Goal: Information Seeking & Learning: Learn about a topic

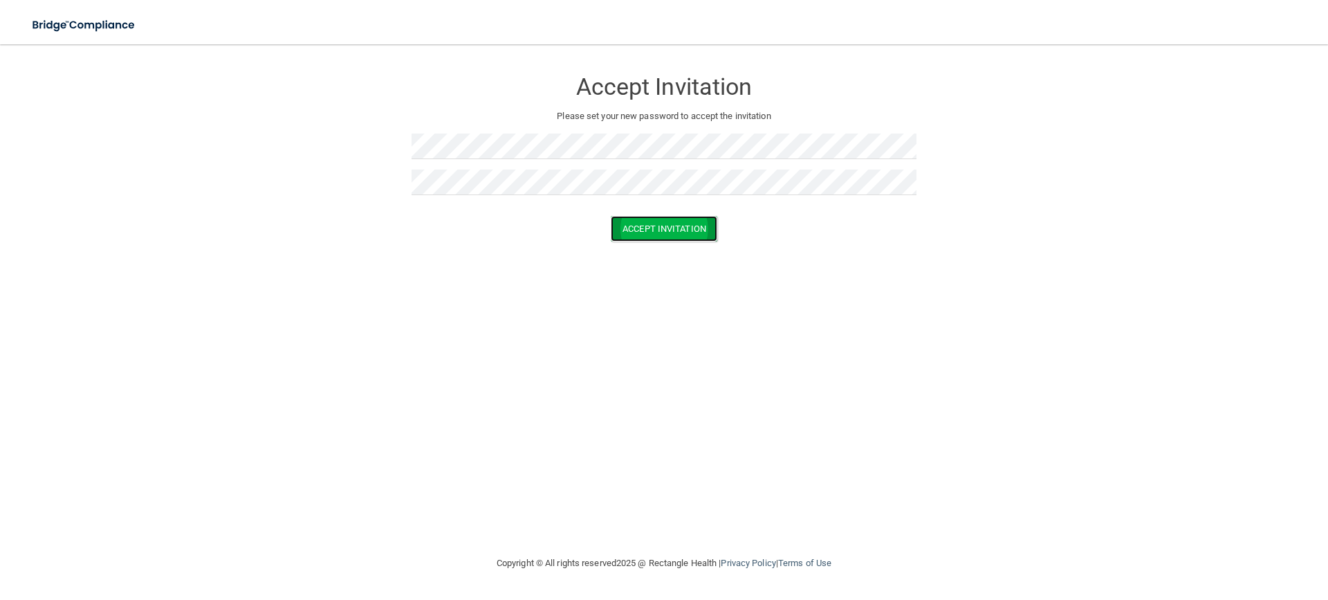
click at [660, 228] on button "Accept Invitation" at bounding box center [664, 229] width 107 height 26
click at [647, 247] on button "Accept Invitation" at bounding box center [664, 249] width 107 height 26
click at [670, 221] on button "Accept Invitation" at bounding box center [664, 229] width 107 height 26
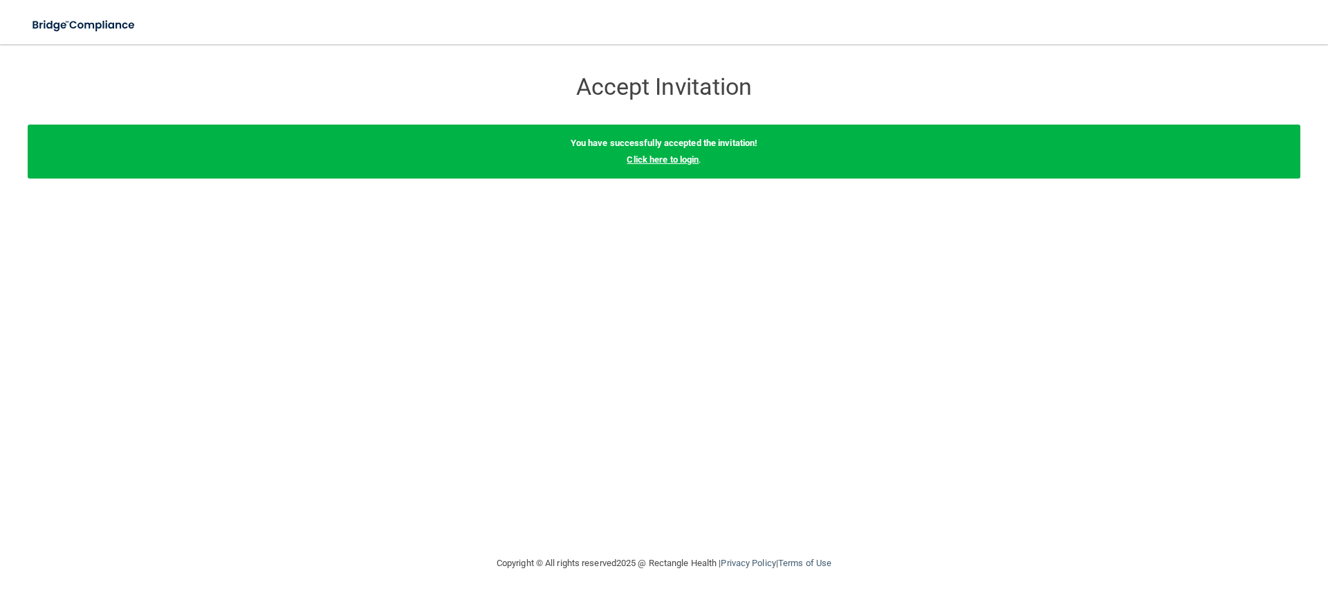
click at [653, 155] on link "Click here to login" at bounding box center [663, 159] width 72 height 10
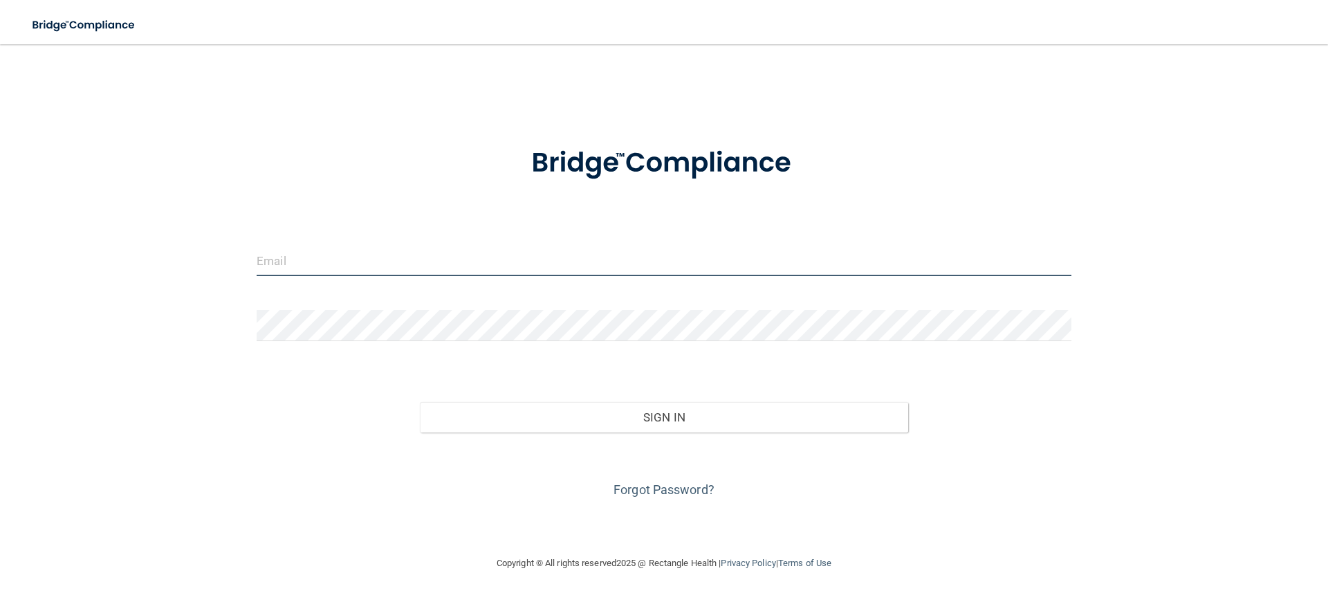
click at [319, 264] on input "email" at bounding box center [664, 260] width 815 height 31
type input "[EMAIL_ADDRESS][DOMAIN_NAME]"
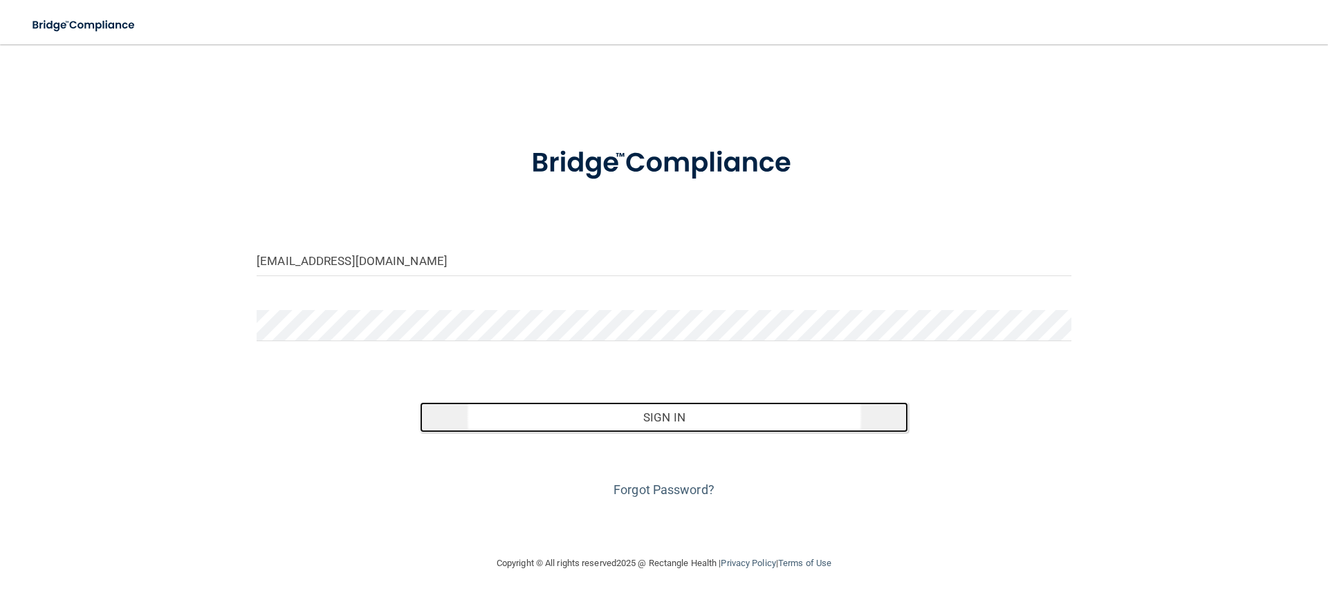
click at [625, 414] on button "Sign In" at bounding box center [664, 417] width 489 height 30
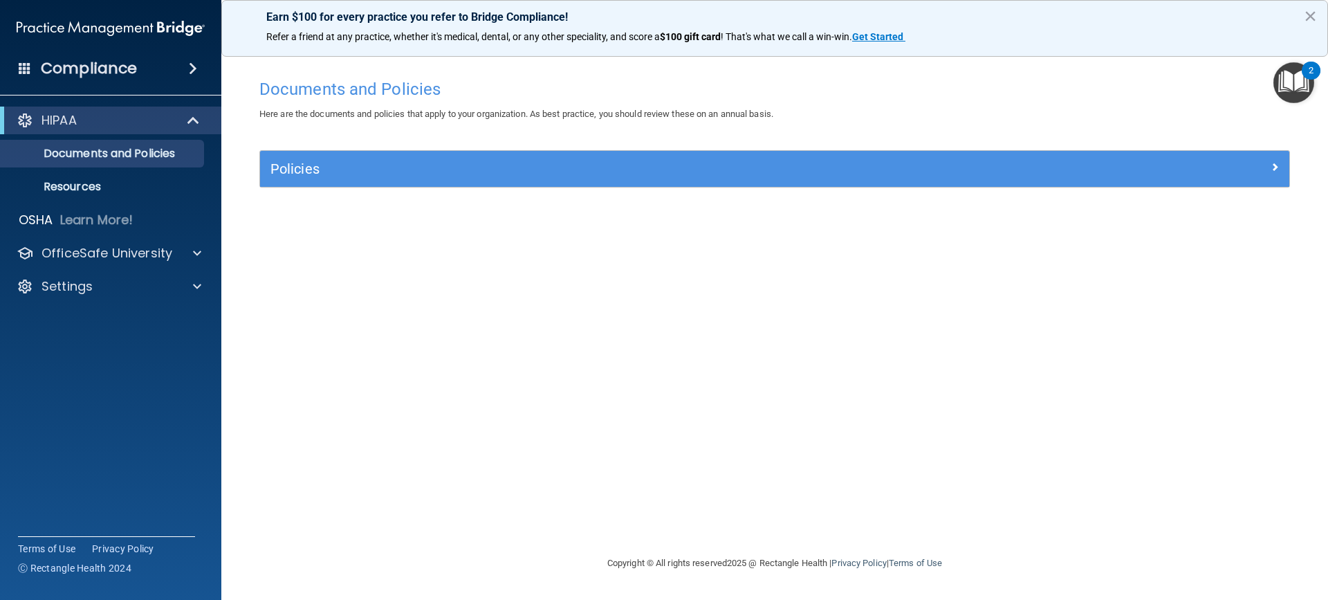
click at [137, 70] on div "Compliance" at bounding box center [110, 68] width 221 height 30
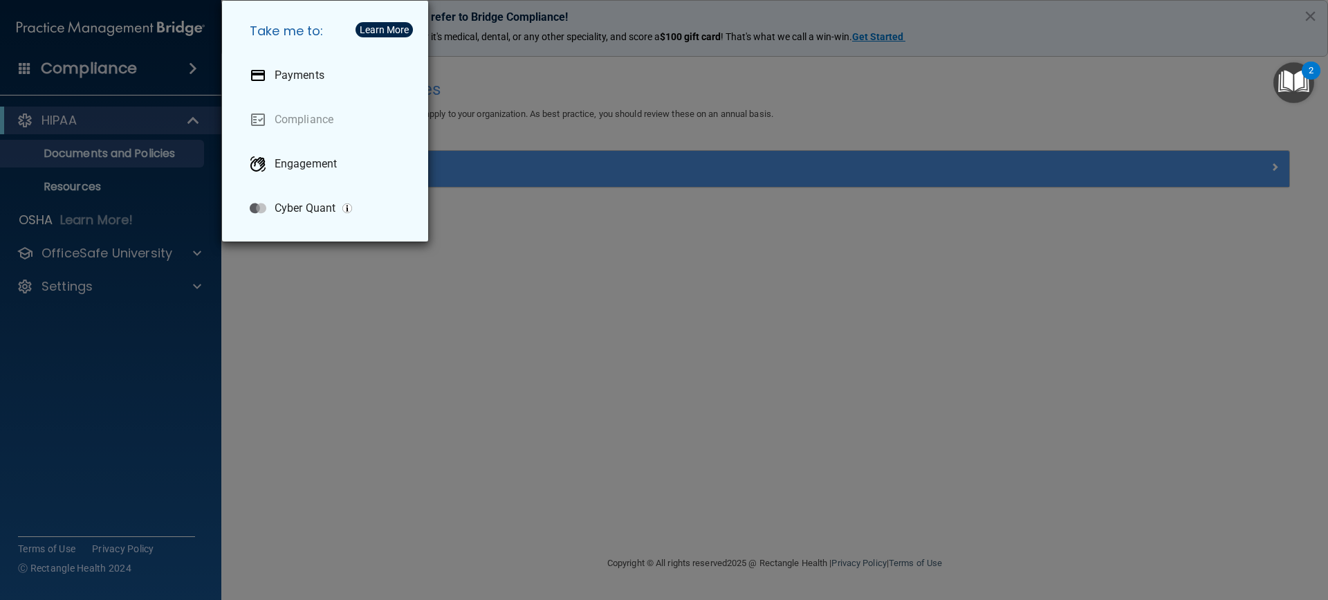
click at [93, 154] on div "Take me to: Payments Compliance Engagement Cyber Quant" at bounding box center [664, 300] width 1328 height 600
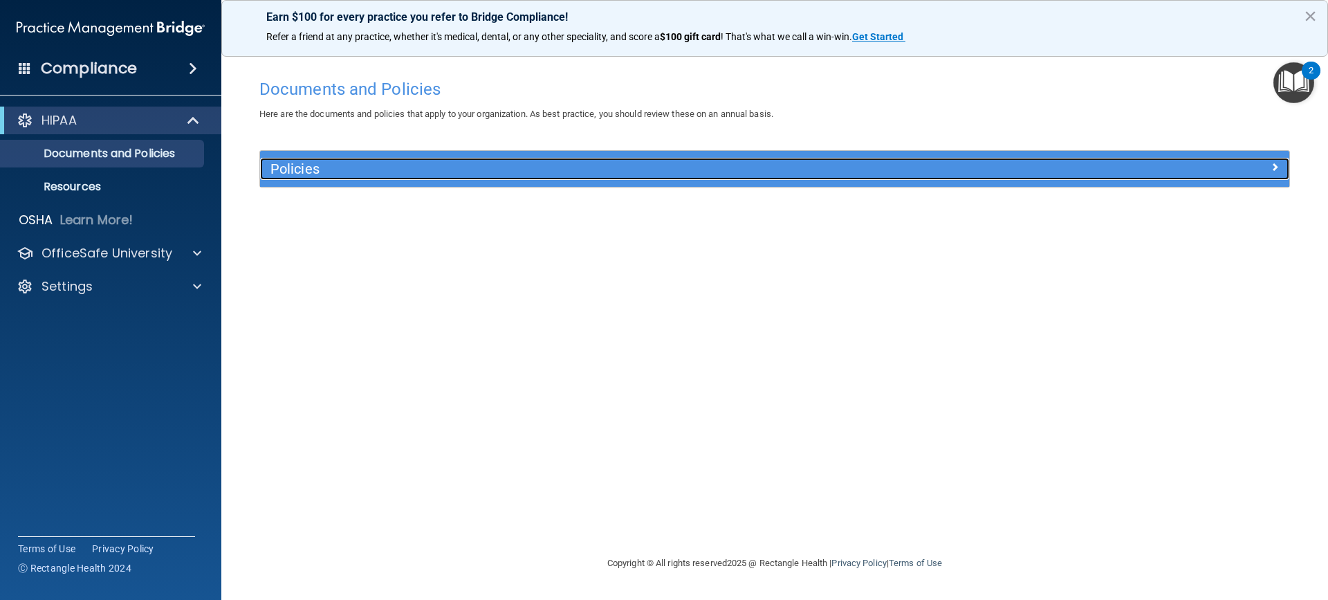
click at [1278, 168] on span at bounding box center [1275, 166] width 8 height 17
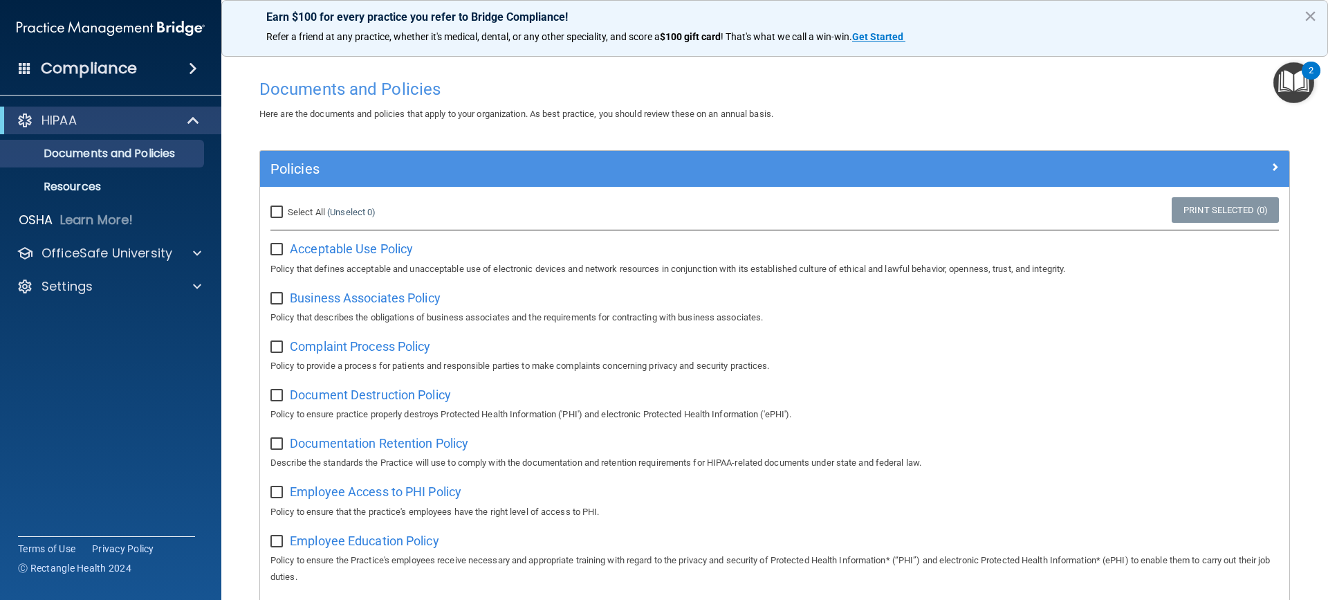
click at [273, 246] on input "checkbox" at bounding box center [279, 249] width 16 height 11
checkbox input "true"
click at [276, 212] on input "Select All (Unselect 1) Unselect All" at bounding box center [279, 212] width 16 height 11
checkbox input "true"
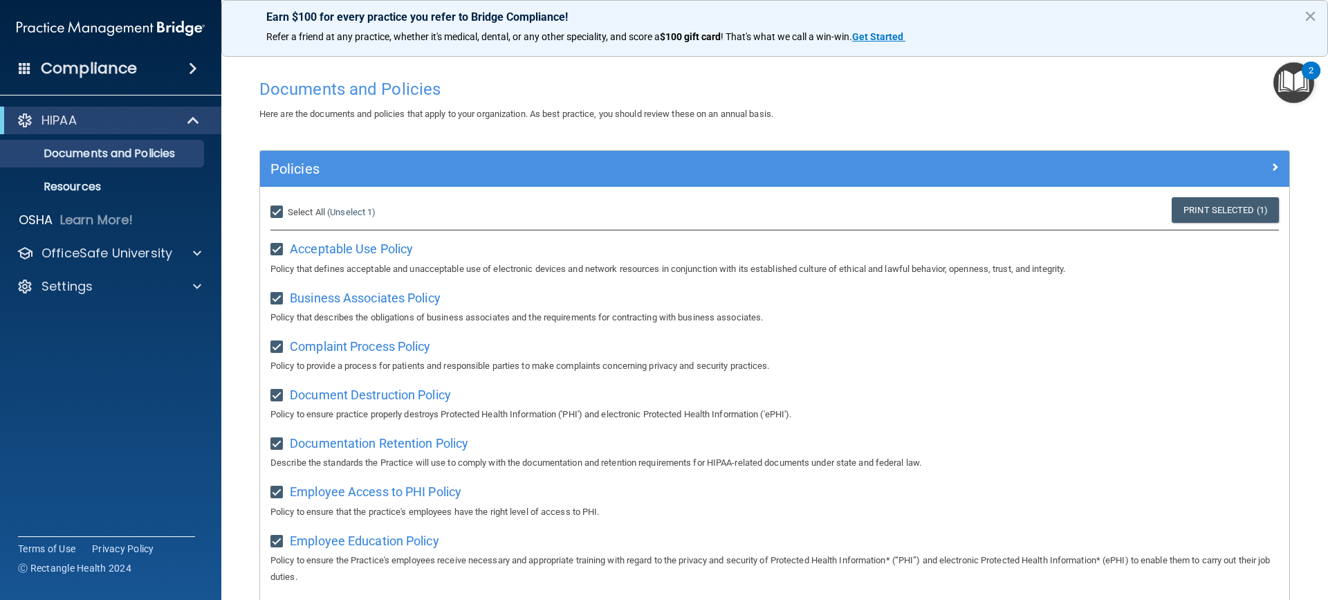
checkbox input "true"
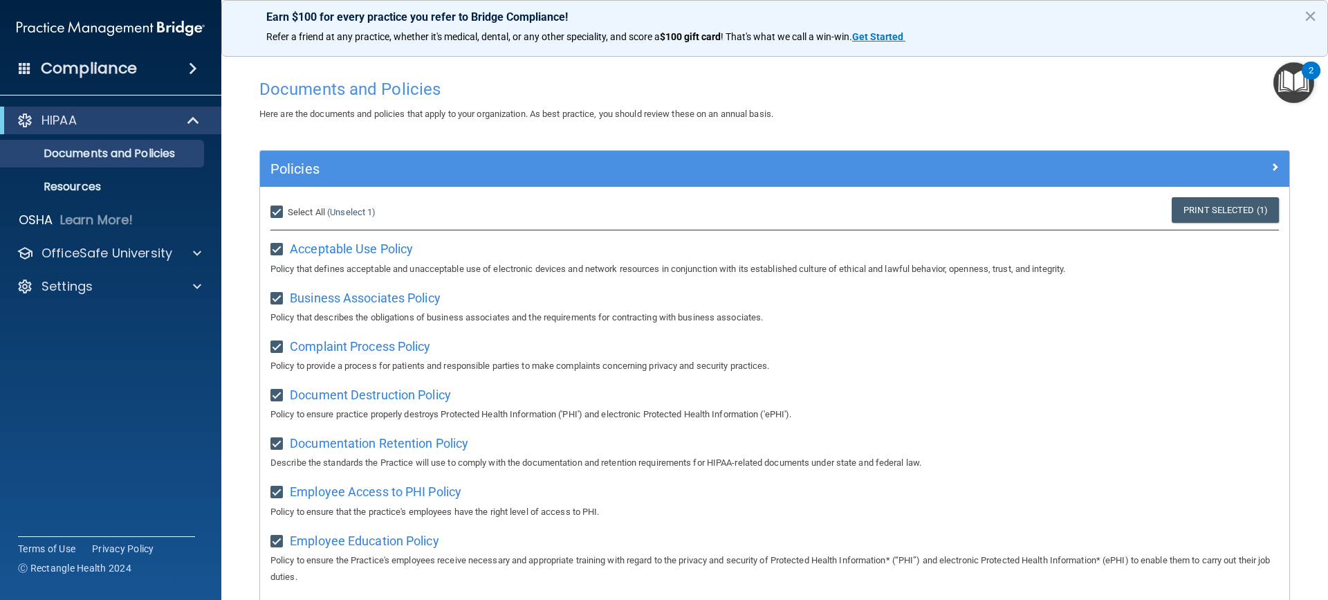
checkbox input "true"
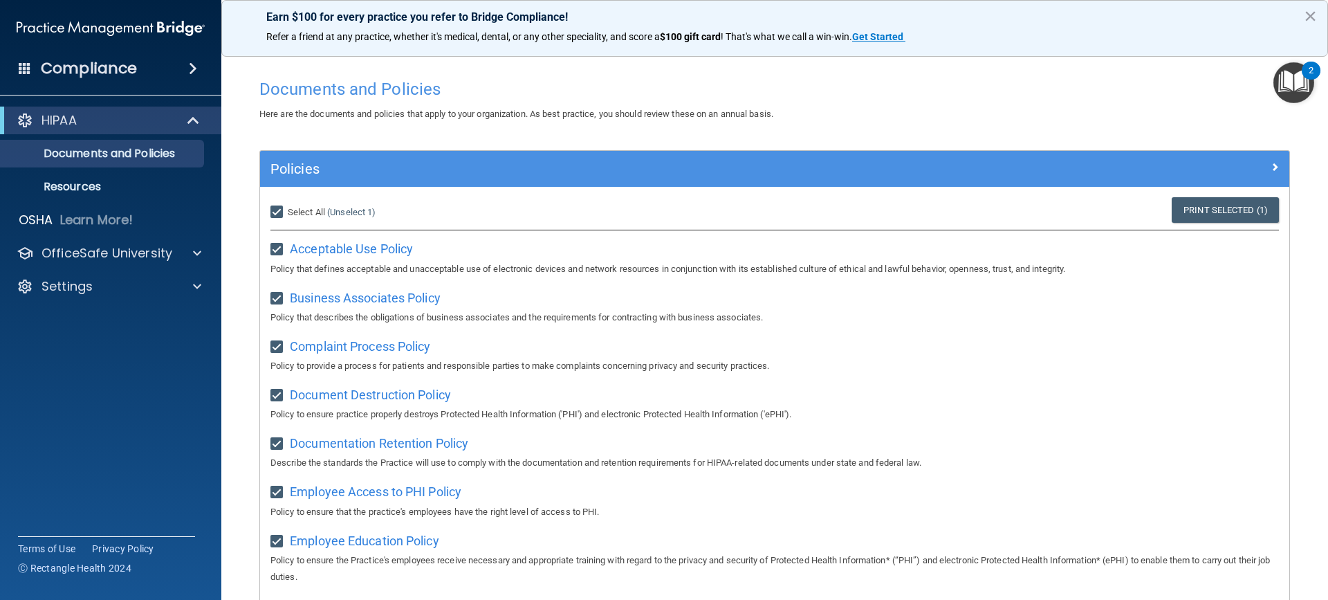
checkbox input "true"
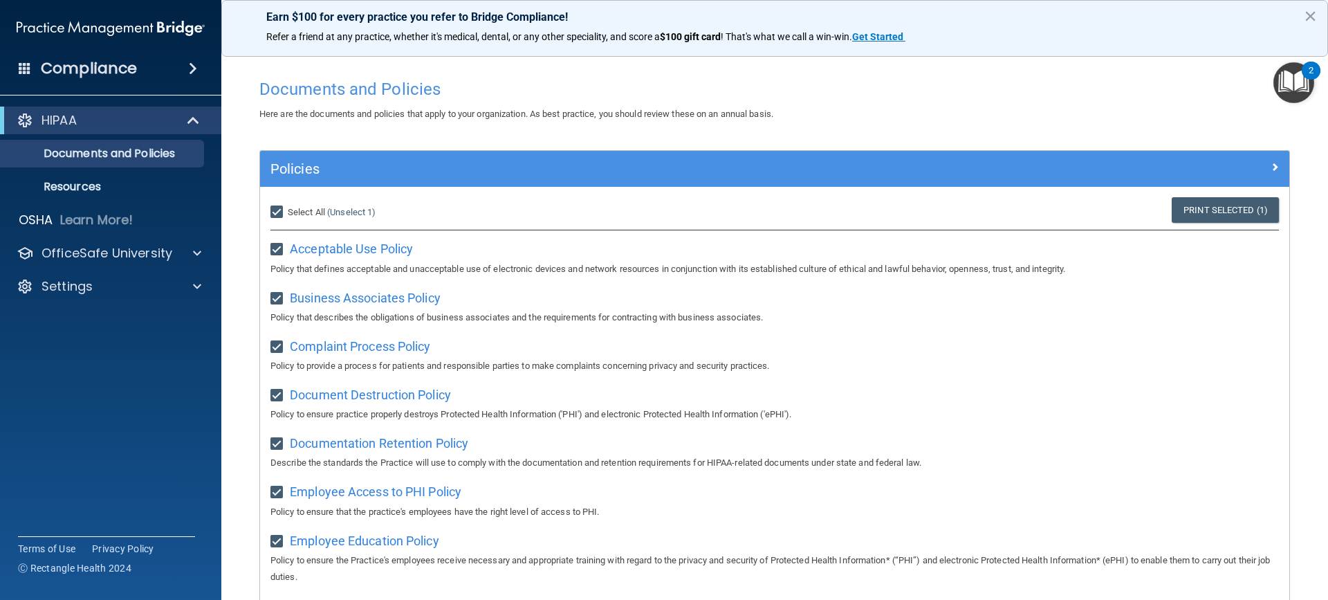
checkbox input "true"
click at [268, 209] on div "Select All (Unselect 21) Unselect All" at bounding box center [431, 212] width 343 height 30
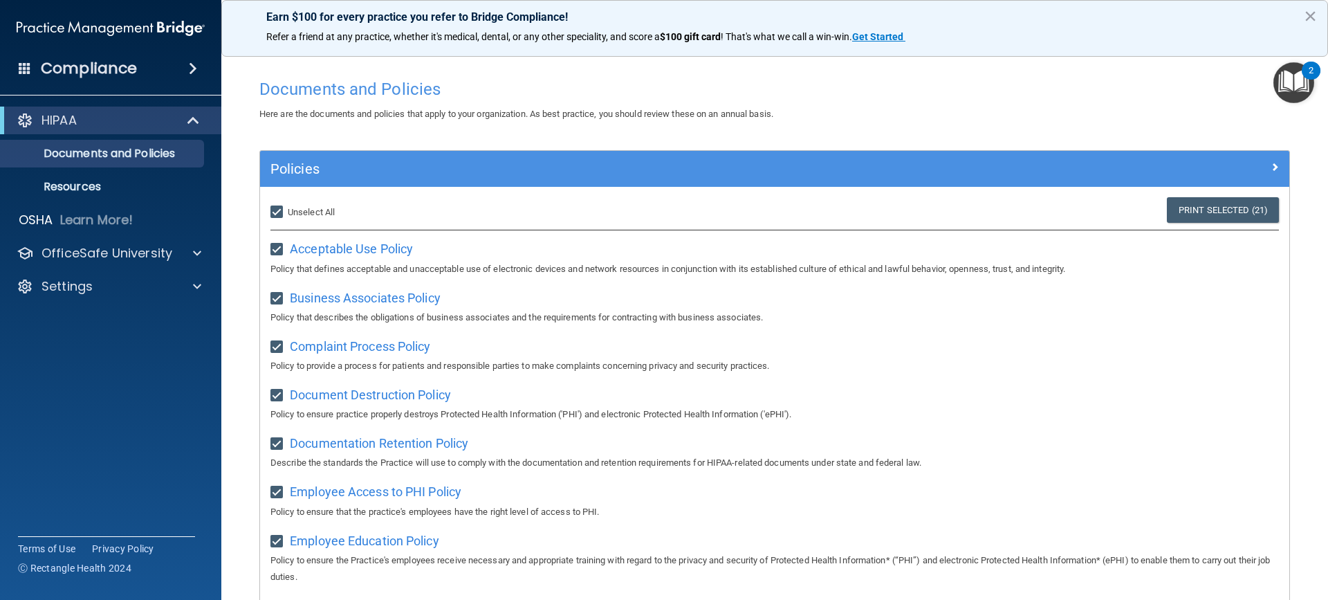
click at [282, 214] on input "Select All (Unselect 21) Unselect All" at bounding box center [279, 212] width 16 height 11
checkbox input "false"
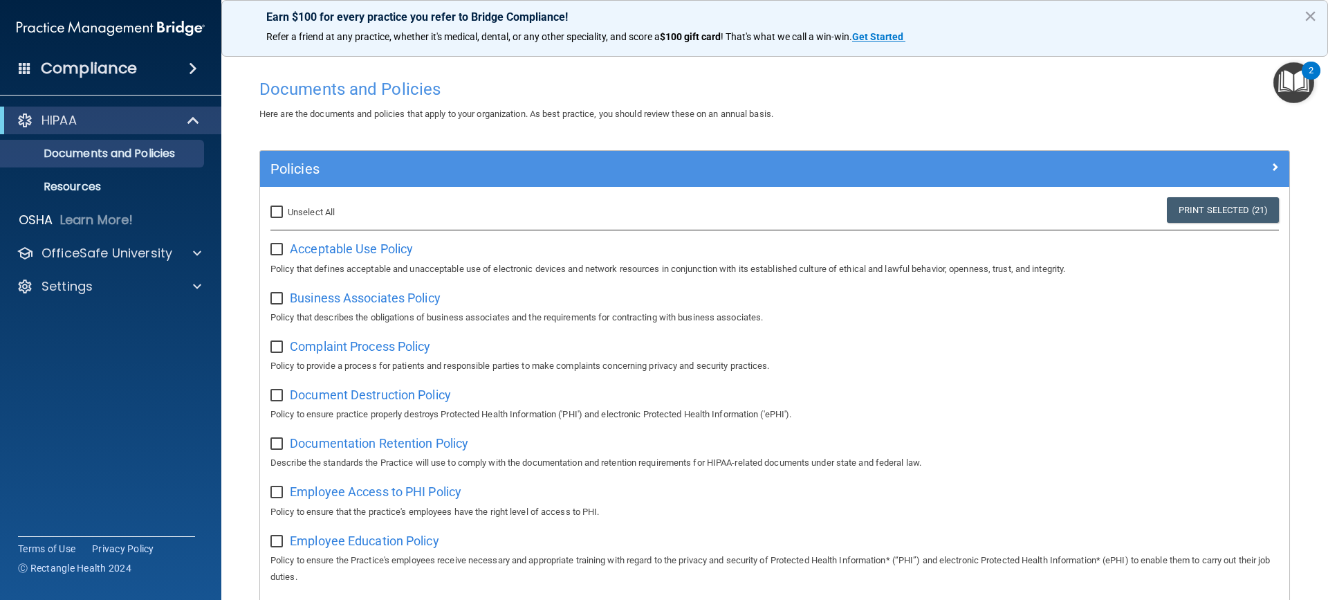
checkbox input "false"
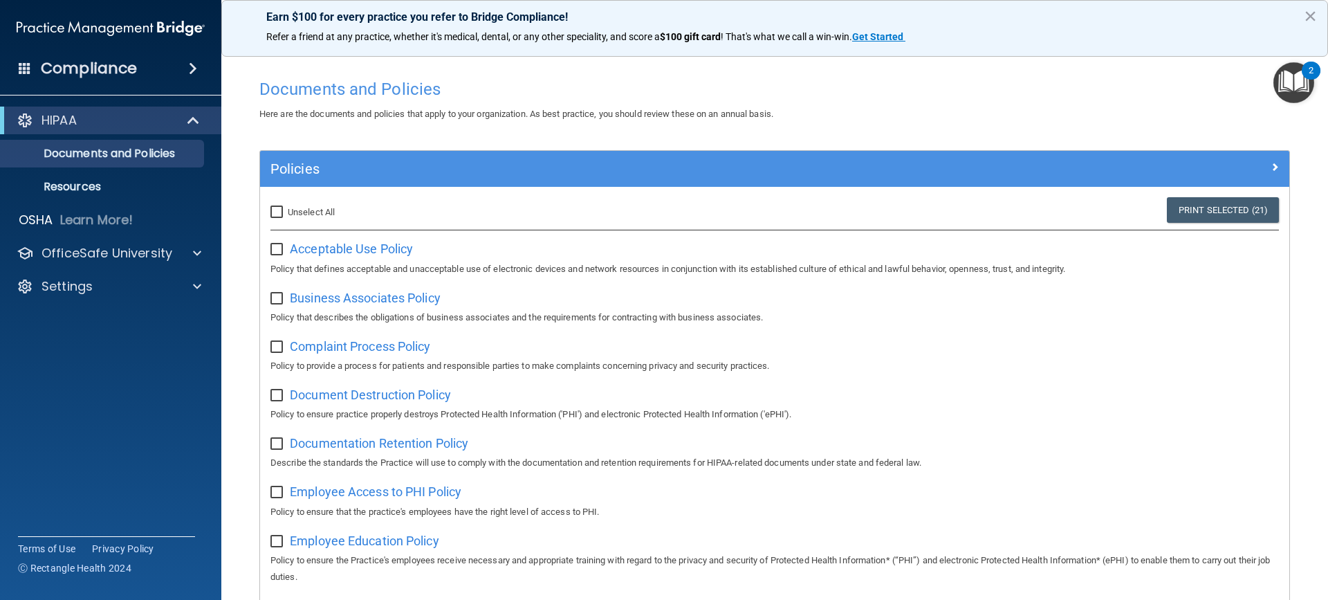
checkbox input "false"
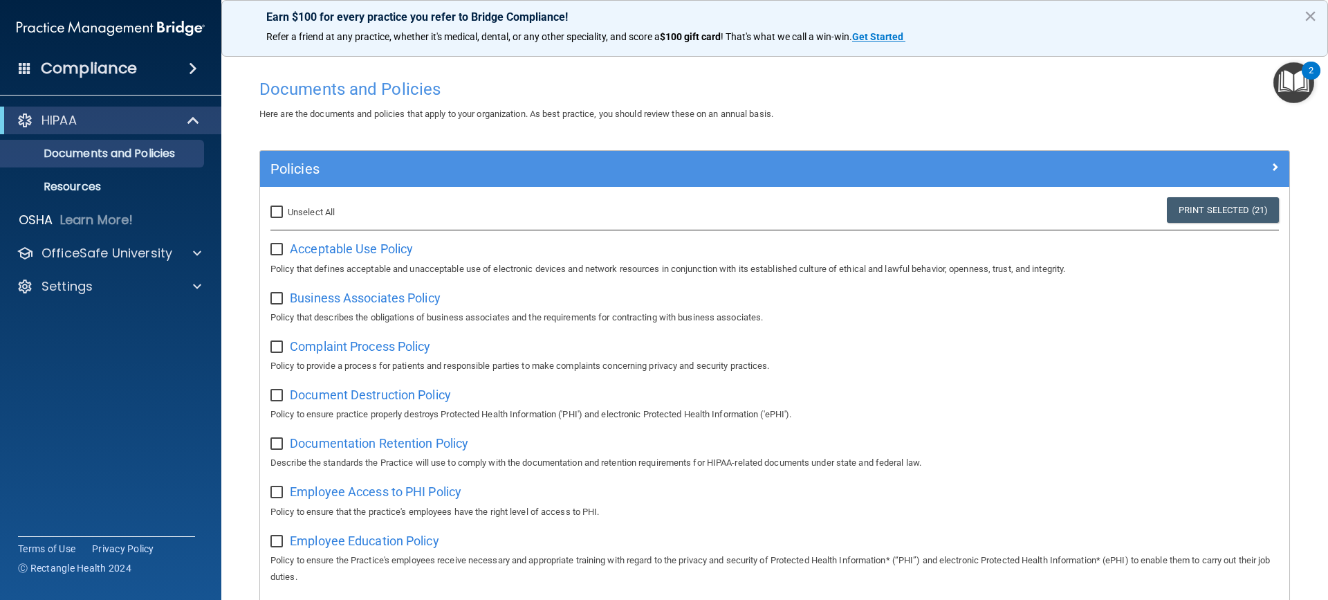
checkbox input "false"
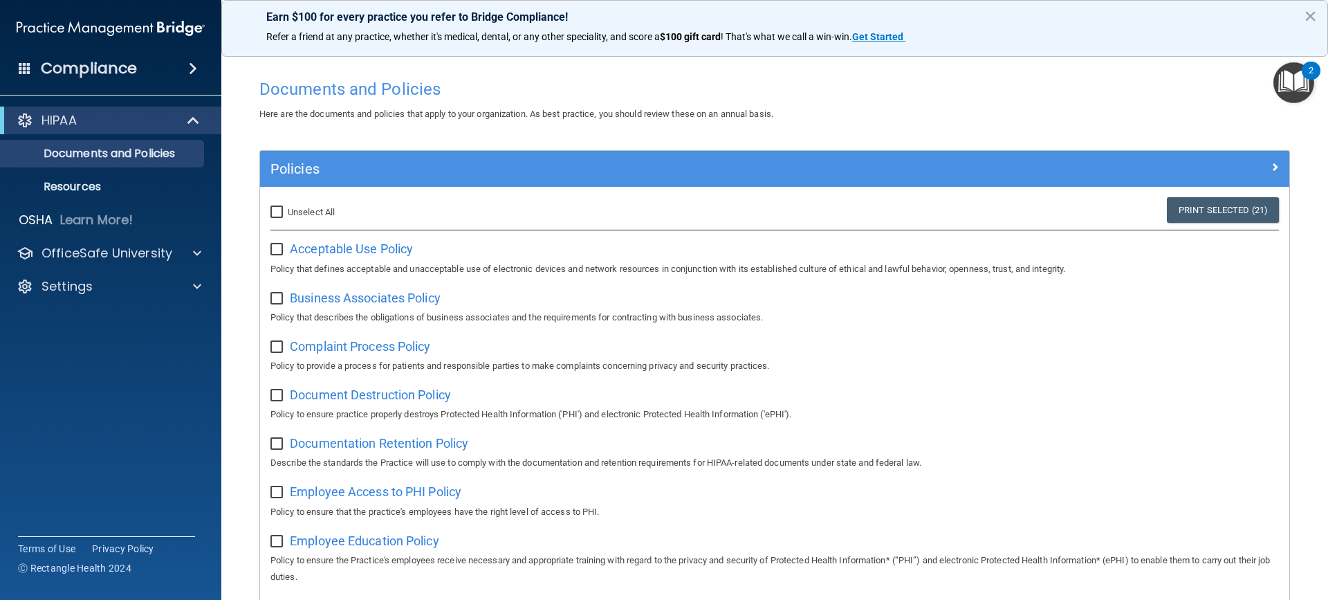
checkbox input "false"
click at [320, 251] on span "Acceptable Use Policy" at bounding box center [351, 248] width 123 height 15
click at [123, 68] on h4 "Compliance" at bounding box center [89, 68] width 96 height 19
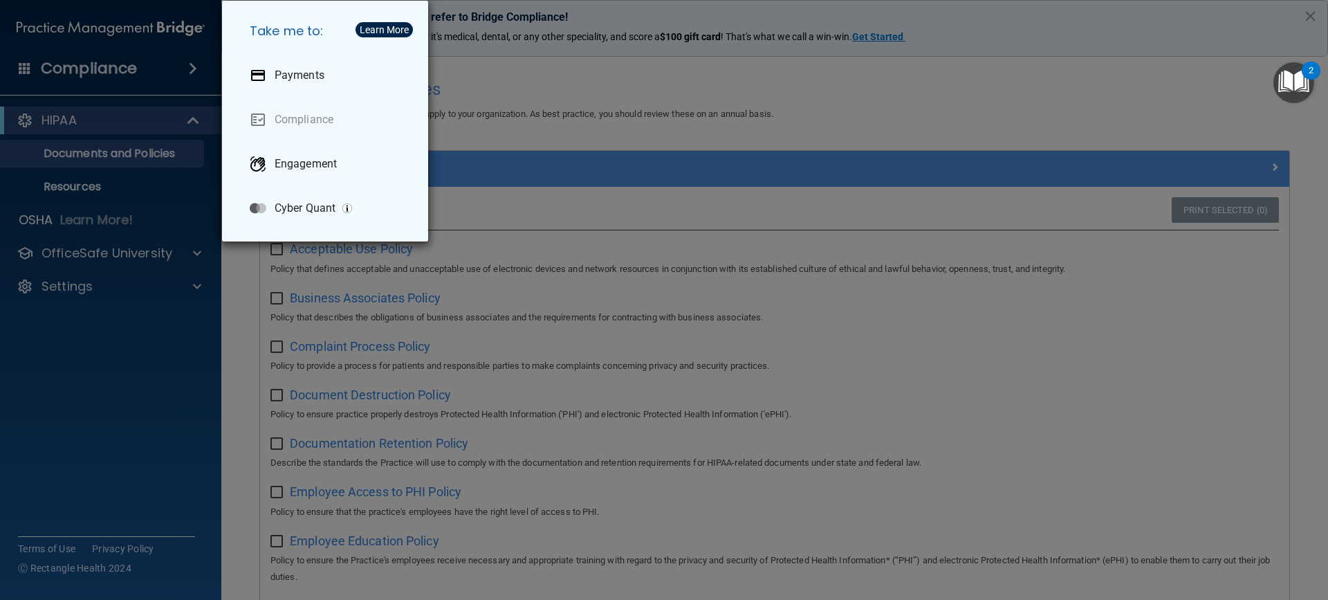
click at [134, 60] on div "Take me to: Payments Compliance Engagement Cyber Quant" at bounding box center [664, 300] width 1328 height 600
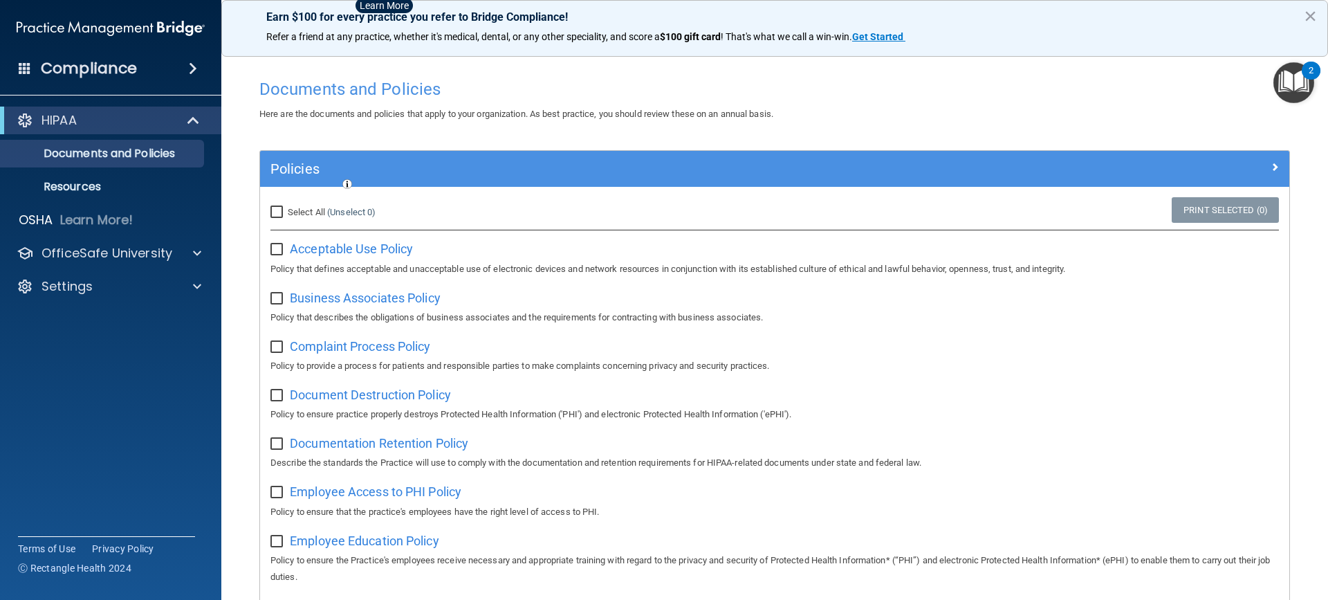
click at [192, 73] on span at bounding box center [193, 68] width 8 height 17
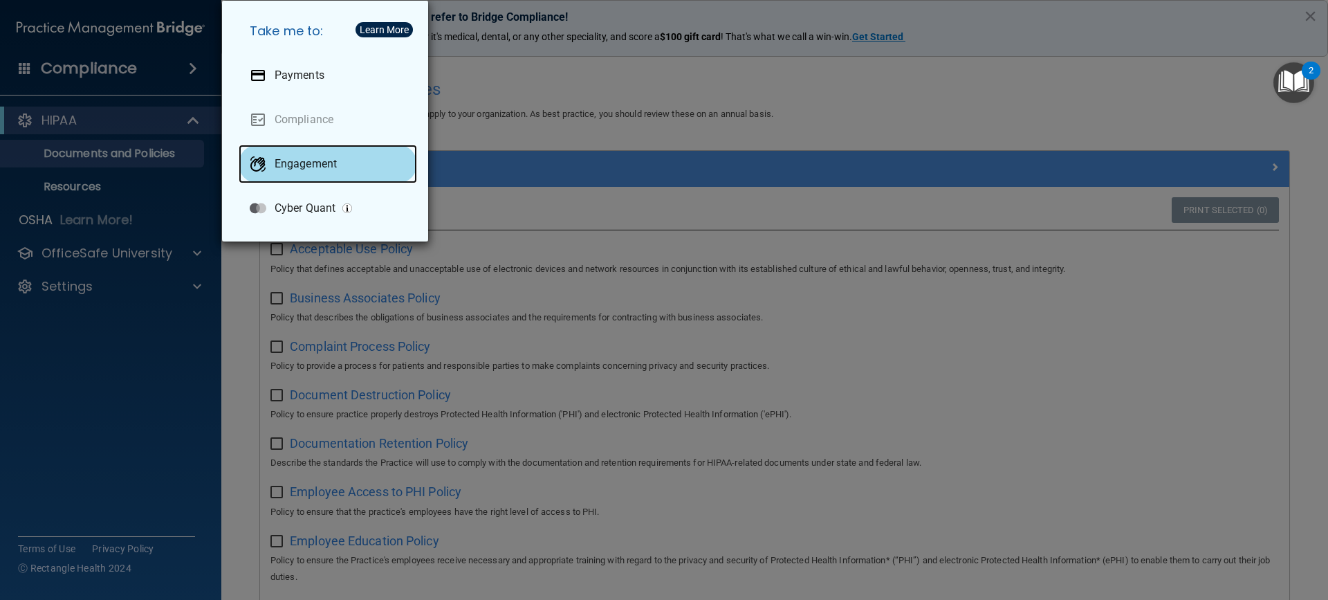
click at [308, 167] on p "Engagement" at bounding box center [306, 164] width 62 height 14
click at [80, 392] on div "Take me to: Payments Compliance Engagement Cyber Quant" at bounding box center [664, 300] width 1328 height 600
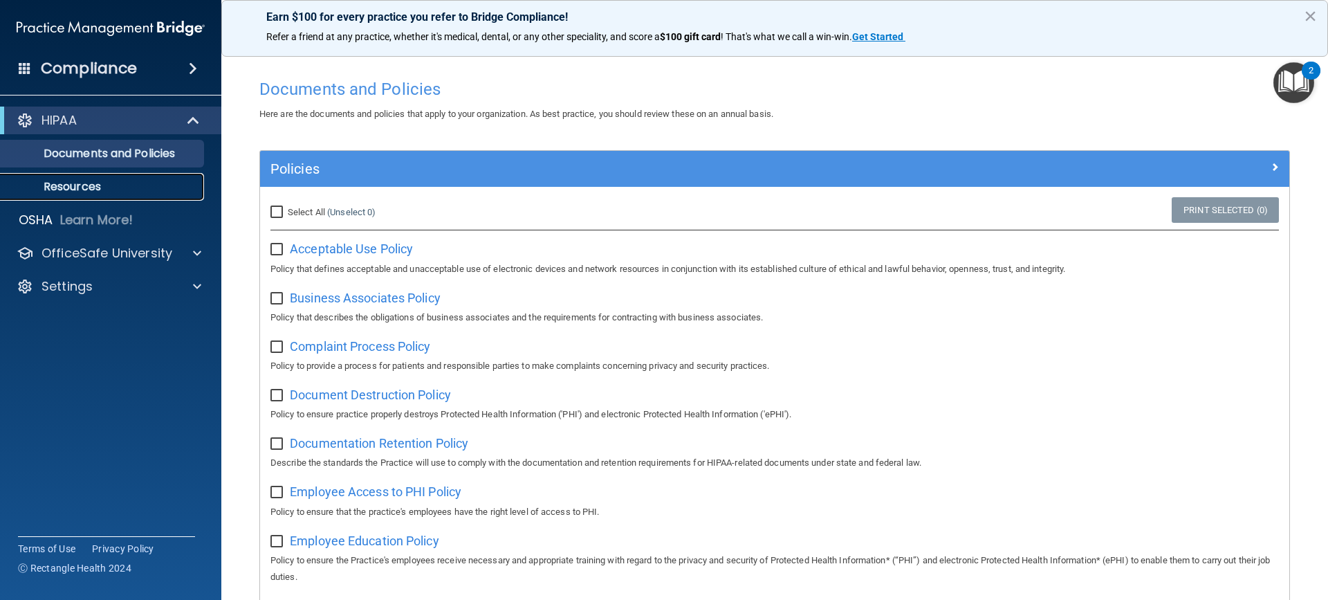
click at [105, 183] on p "Resources" at bounding box center [103, 187] width 189 height 14
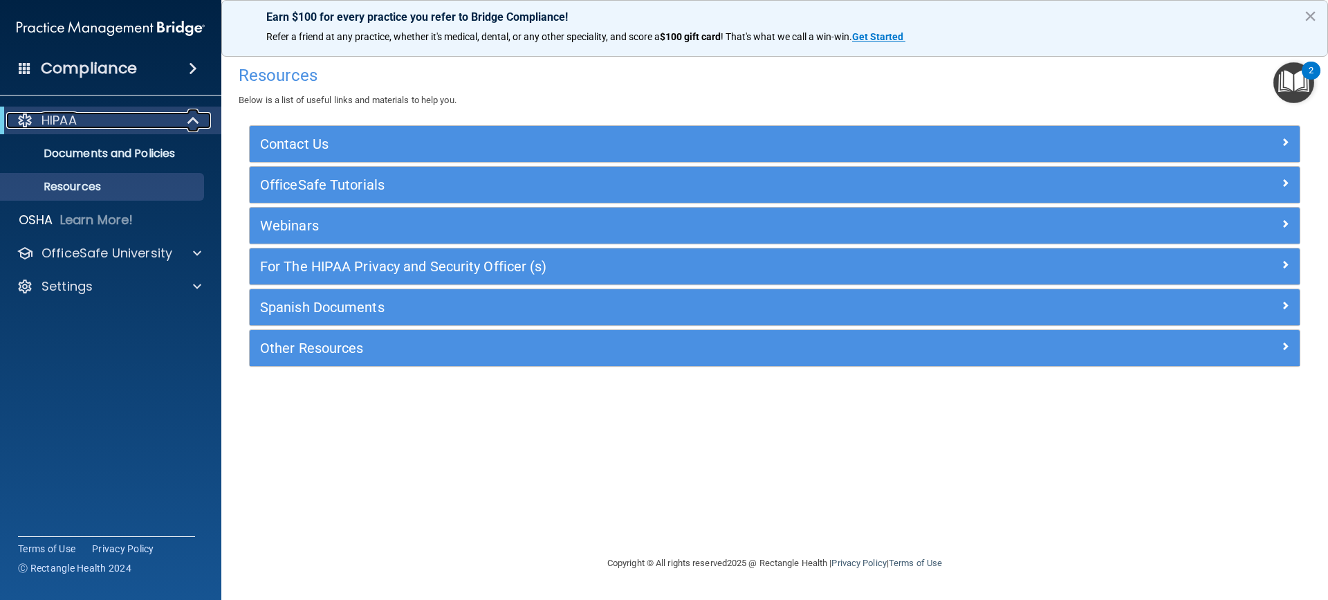
click at [168, 115] on div "HIPAA" at bounding box center [91, 120] width 171 height 17
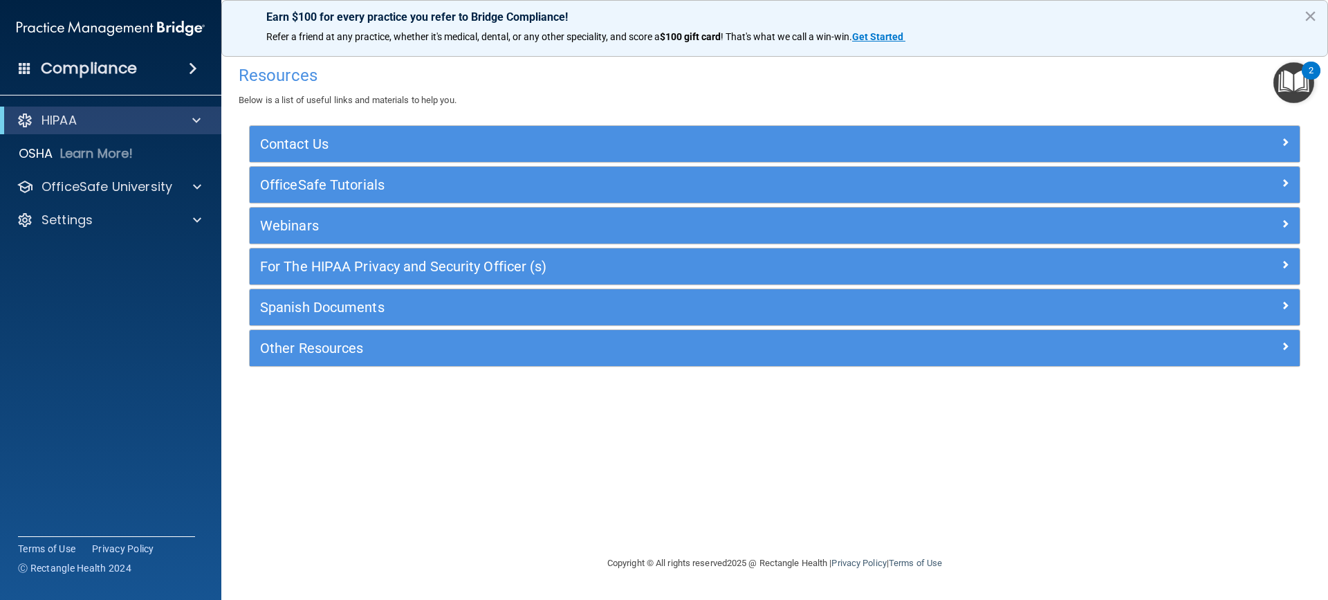
click at [189, 66] on span at bounding box center [193, 68] width 8 height 17
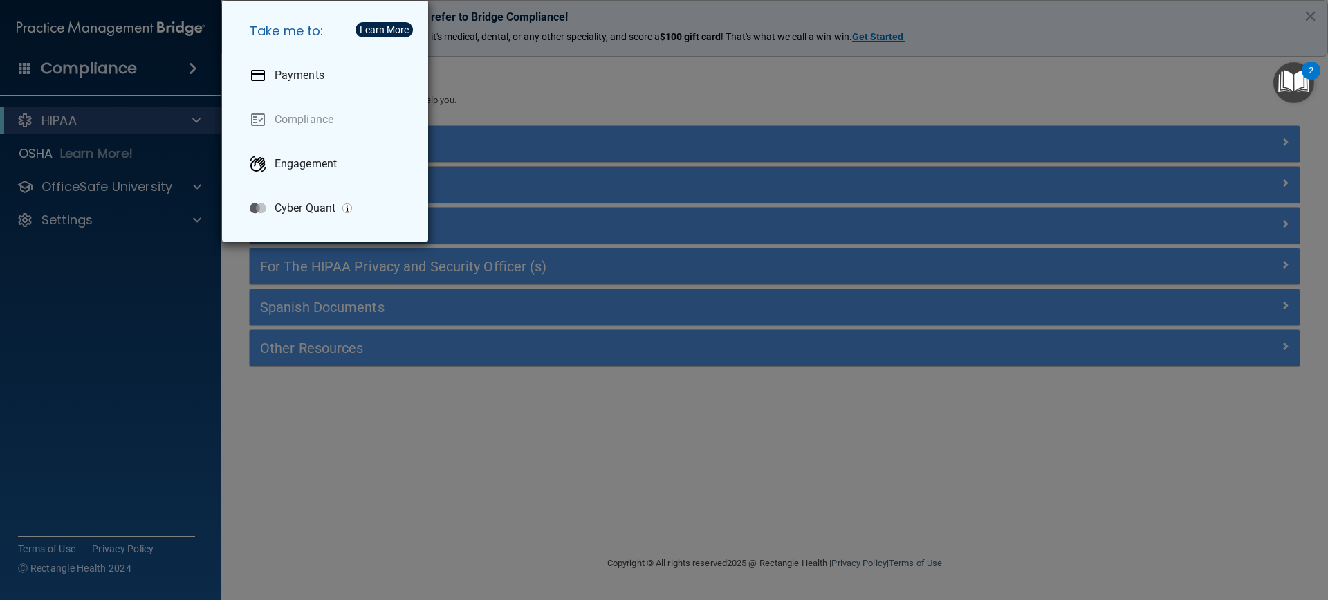
click at [72, 487] on div "Take me to: Payments Compliance Engagement Cyber Quant" at bounding box center [664, 300] width 1328 height 600
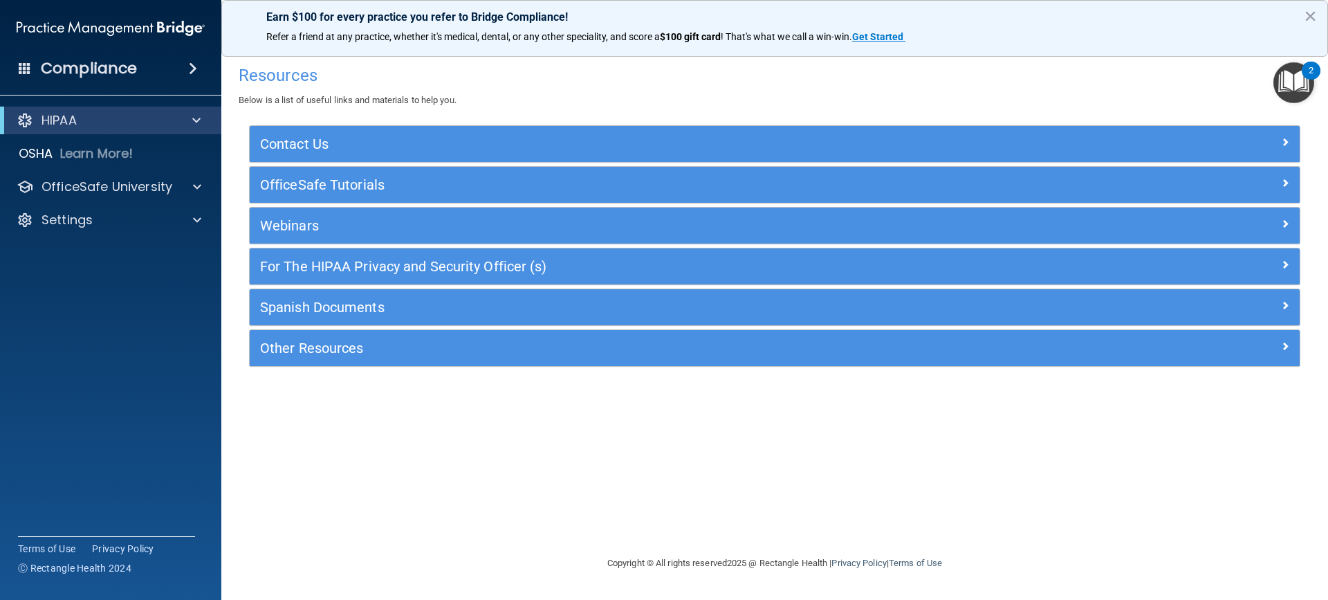
click at [1301, 87] on img "Open Resource Center, 2 new notifications" at bounding box center [1294, 82] width 41 height 41
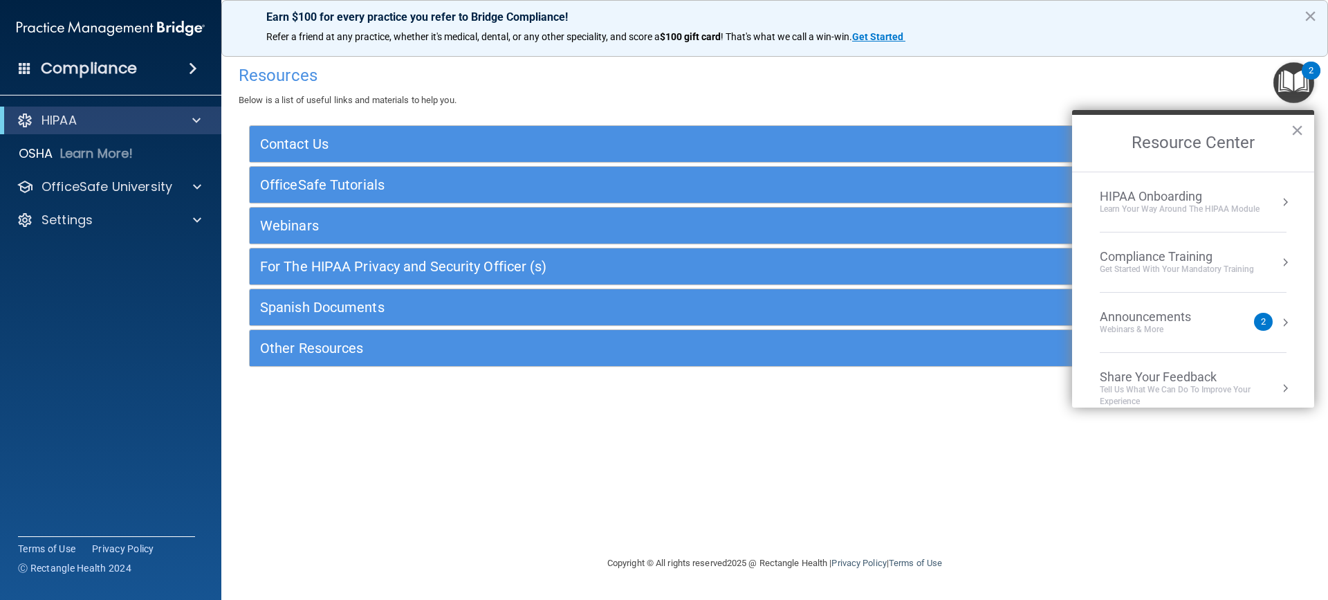
click at [1149, 271] on div "Get Started with your mandatory training" at bounding box center [1177, 270] width 154 height 12
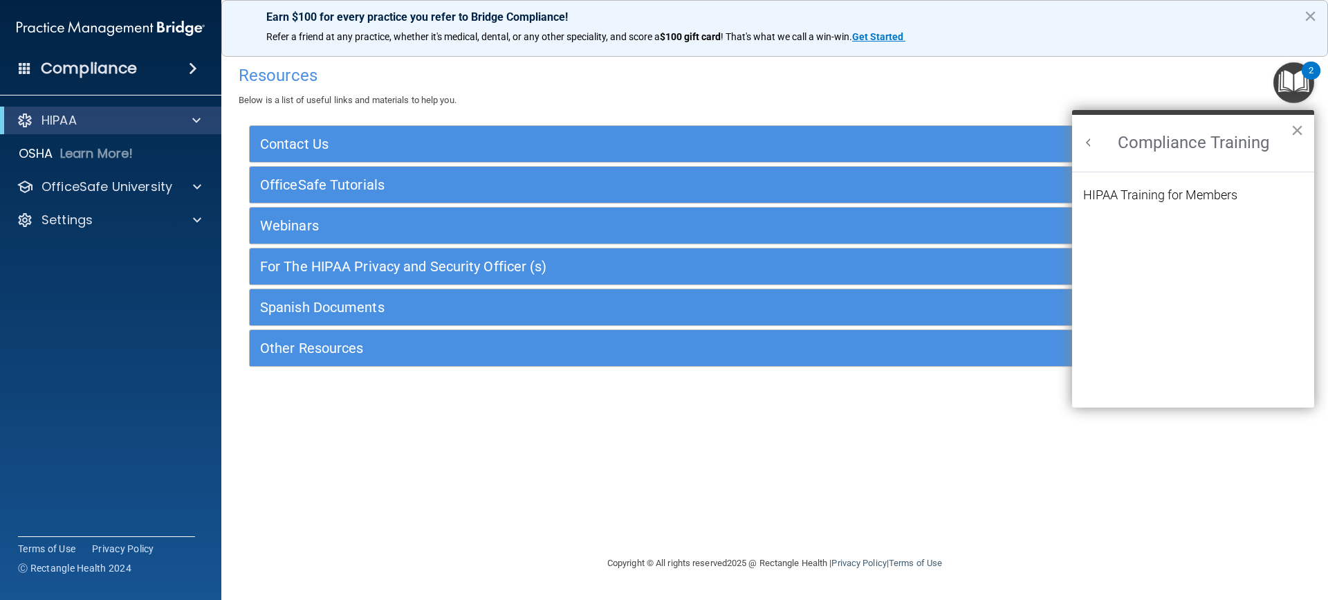
click at [1295, 127] on button "×" at bounding box center [1297, 130] width 13 height 22
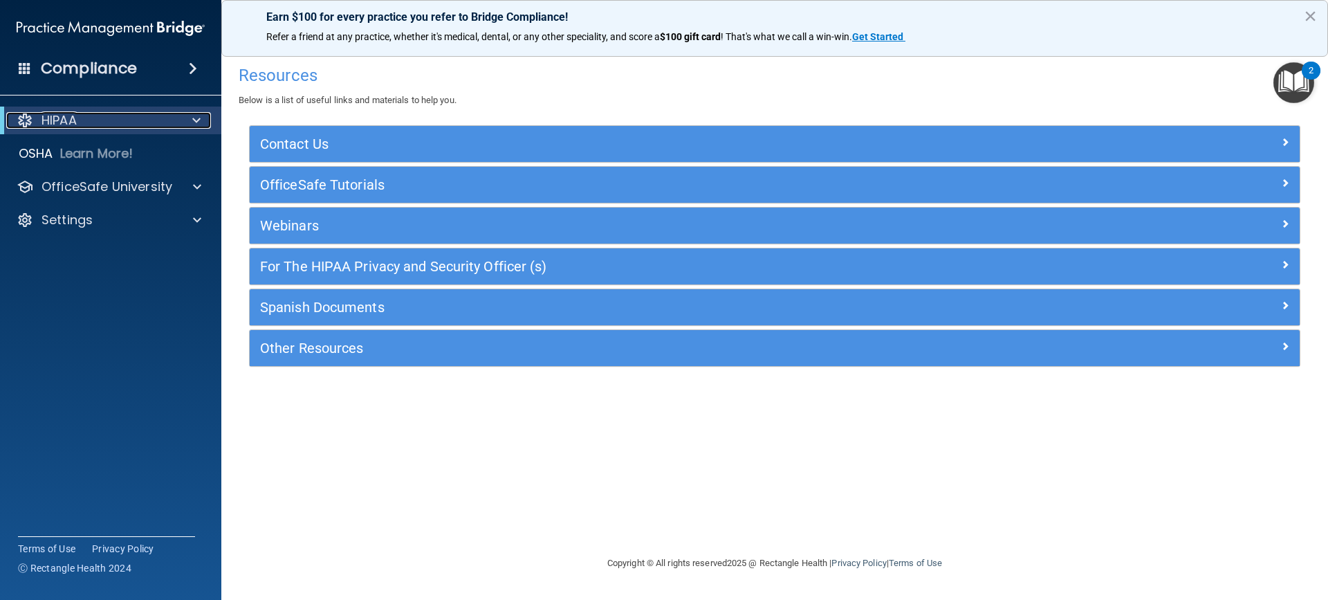
click at [118, 125] on div "HIPAA" at bounding box center [91, 120] width 171 height 17
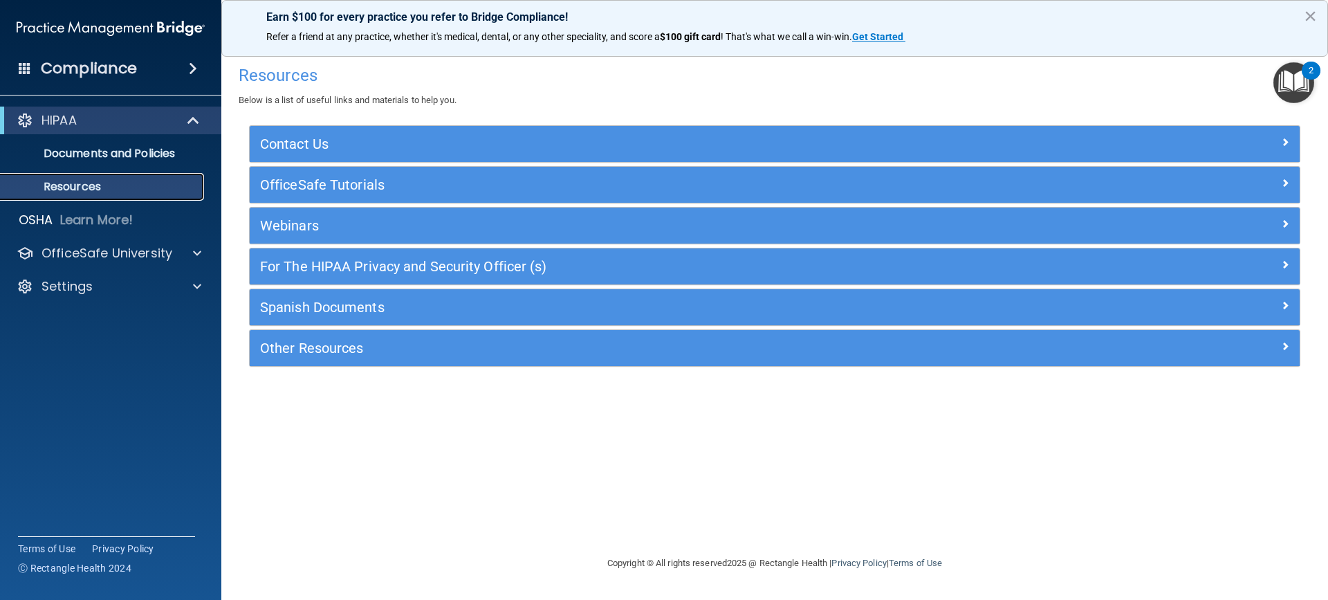
click at [104, 184] on p "Resources" at bounding box center [103, 187] width 189 height 14
click at [105, 158] on p "Documents and Policies" at bounding box center [103, 154] width 189 height 14
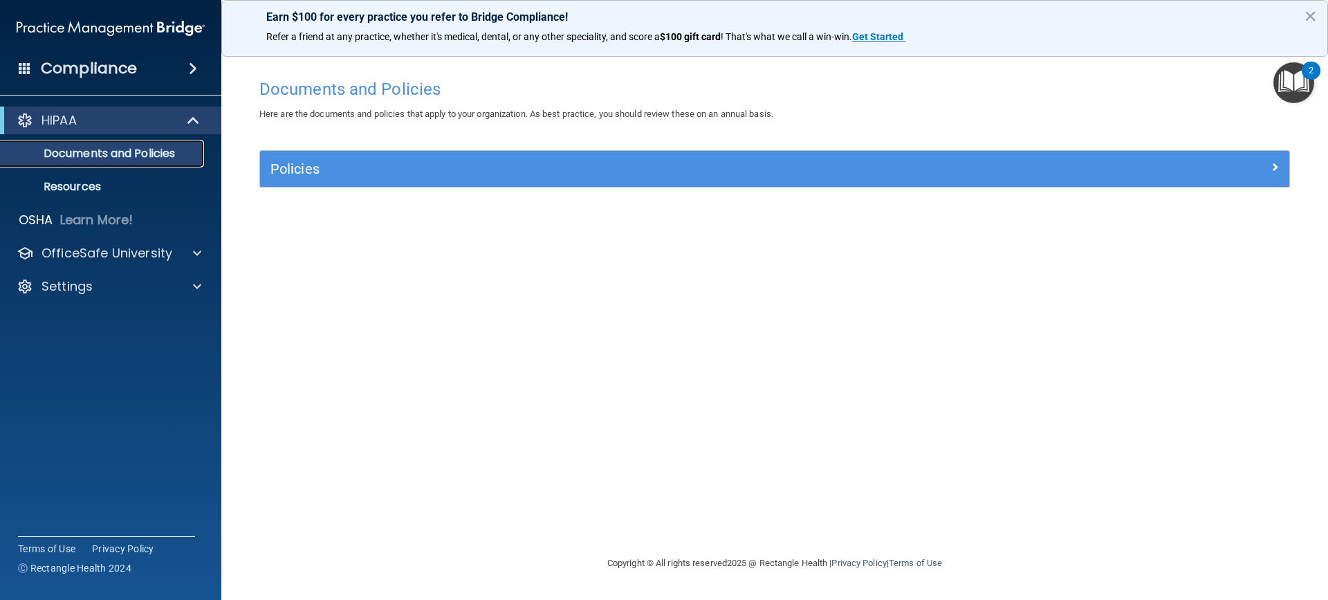
click at [106, 158] on p "Documents and Policies" at bounding box center [103, 154] width 189 height 14
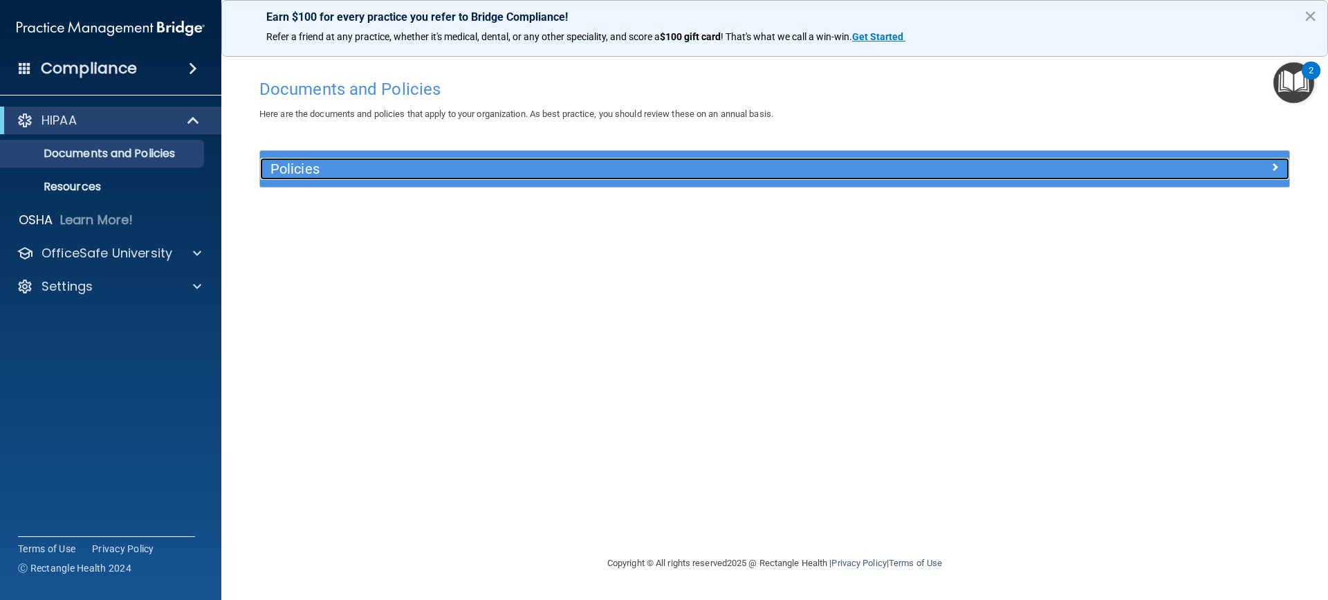
click at [1272, 167] on span at bounding box center [1275, 166] width 8 height 17
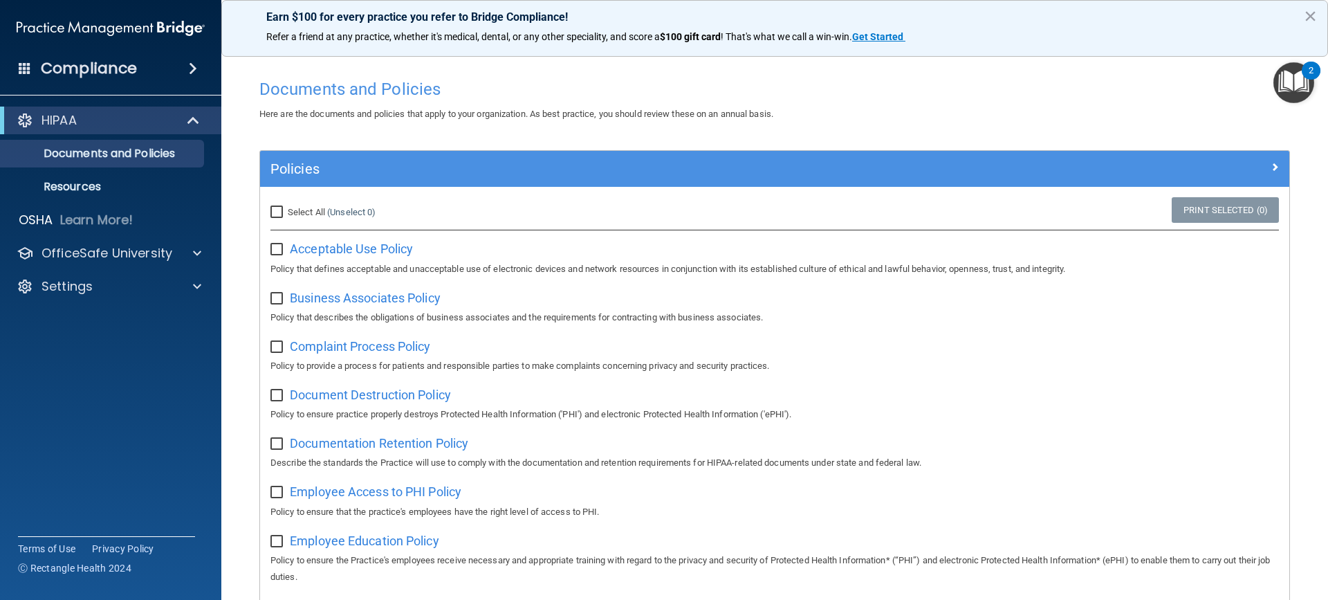
click at [190, 71] on span at bounding box center [193, 68] width 8 height 17
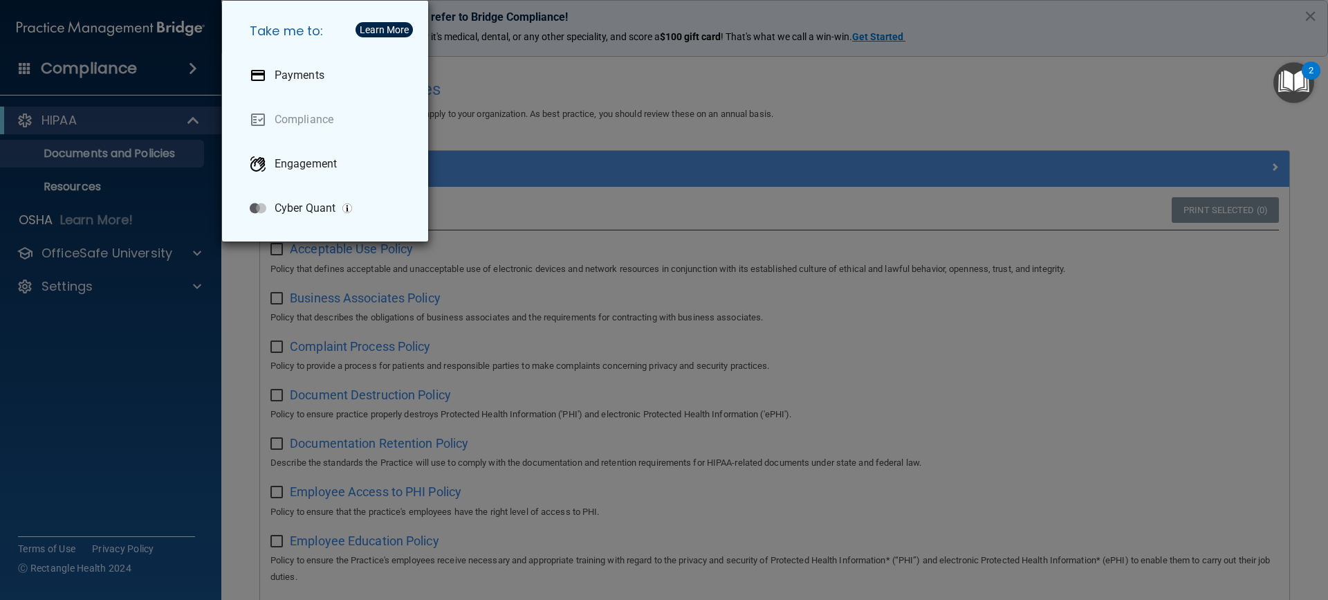
click at [380, 32] on div "Learn More" at bounding box center [384, 30] width 49 height 10
click at [114, 466] on div "Take me to: Payments Compliance Engagement Cyber Quant" at bounding box center [664, 300] width 1328 height 600
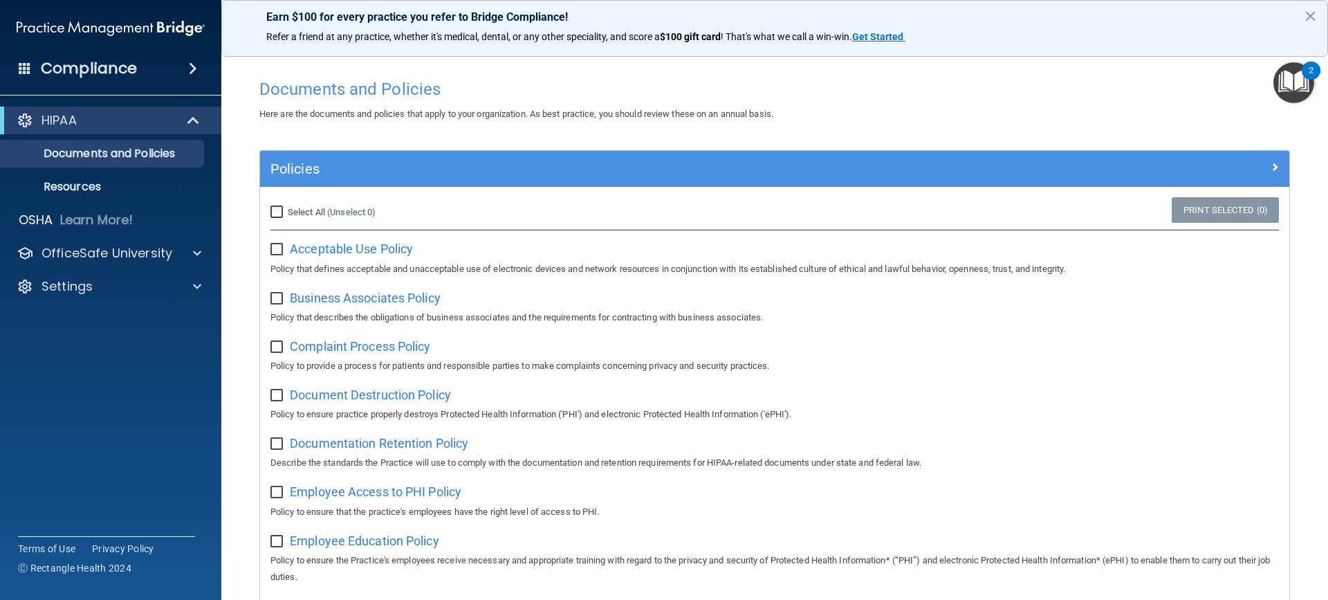
click at [195, 62] on span at bounding box center [193, 68] width 8 height 17
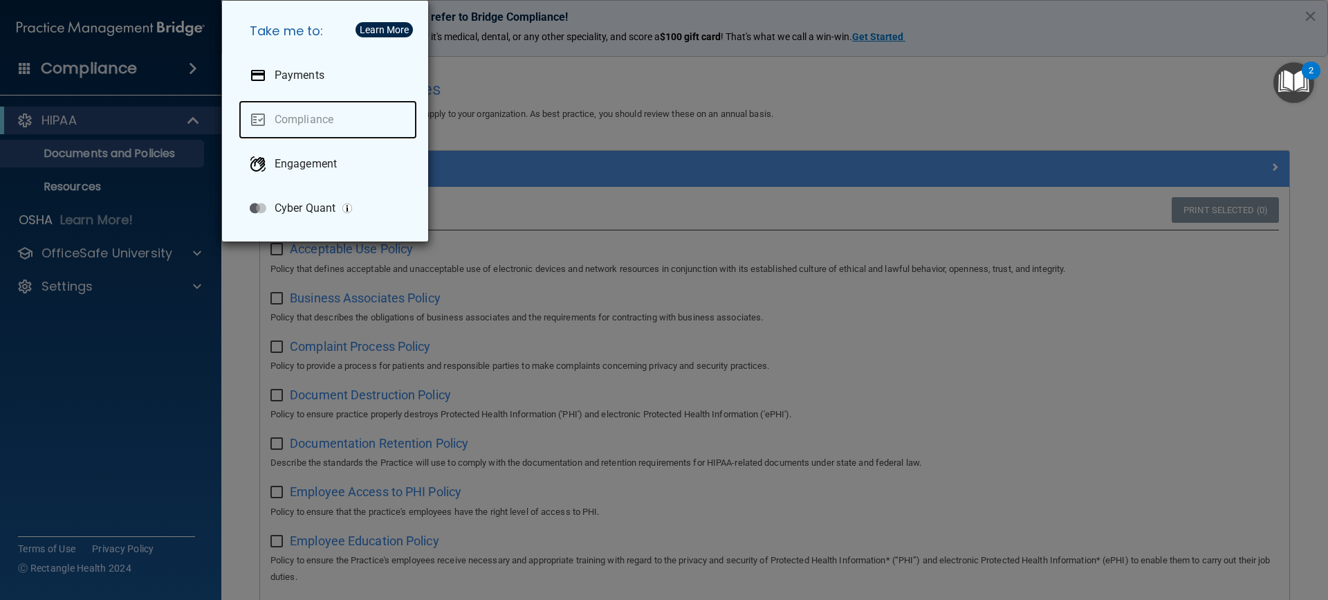
click at [284, 125] on link "Compliance" at bounding box center [328, 119] width 179 height 39
click at [264, 117] on link "Compliance" at bounding box center [328, 119] width 179 height 39
click at [265, 116] on link "Compliance" at bounding box center [328, 119] width 179 height 39
click at [137, 385] on div "Take me to: Payments Compliance Engagement Cyber Quant" at bounding box center [664, 300] width 1328 height 600
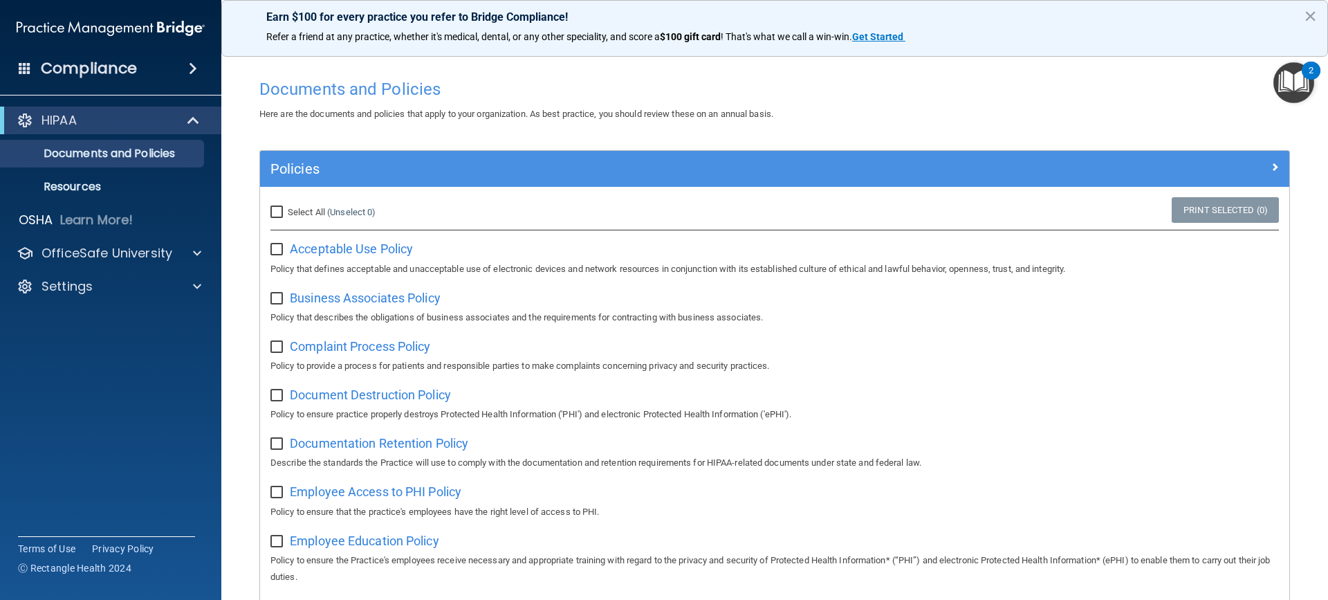
click at [189, 68] on span at bounding box center [193, 68] width 8 height 17
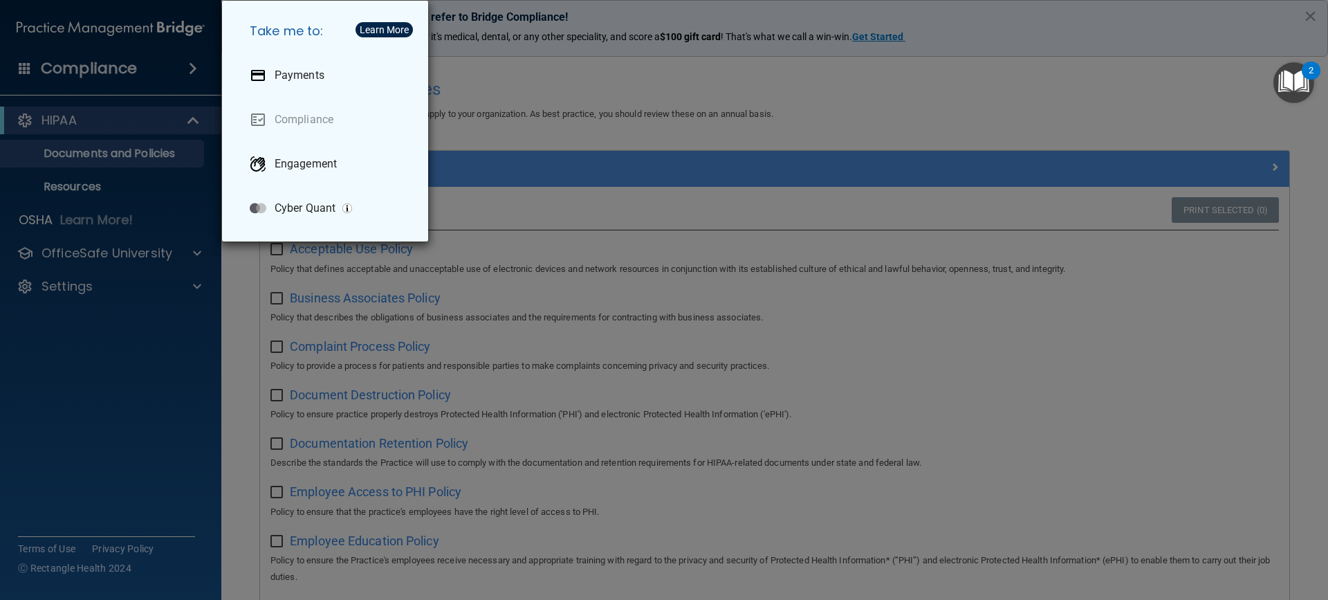
click at [1001, 95] on div "Take me to: Payments Compliance Engagement Cyber Quant" at bounding box center [664, 300] width 1328 height 600
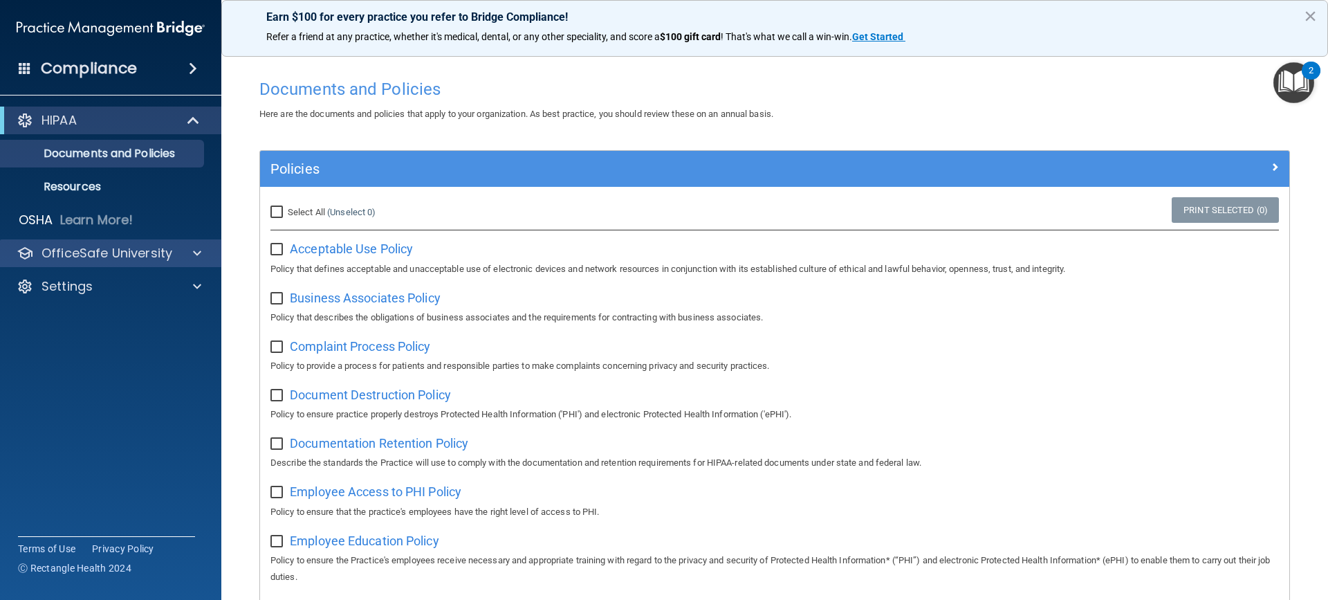
click at [142, 263] on div "OfficeSafe University" at bounding box center [111, 253] width 222 height 28
click at [197, 258] on span at bounding box center [197, 253] width 8 height 17
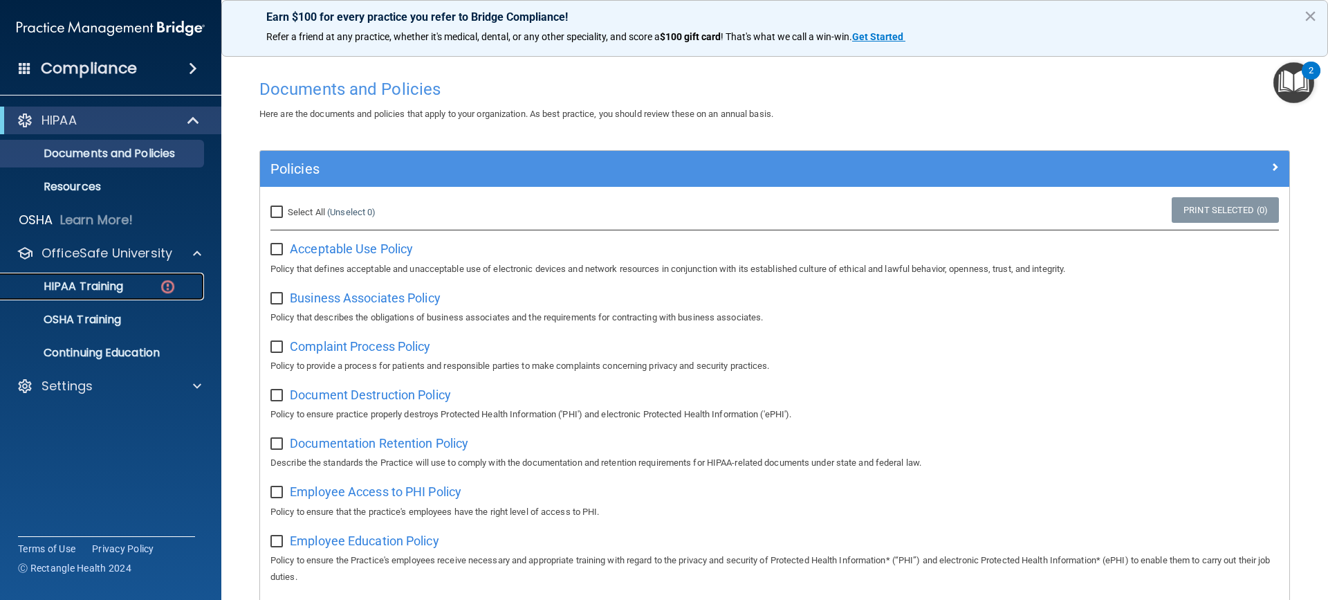
click at [117, 282] on p "HIPAA Training" at bounding box center [66, 287] width 114 height 14
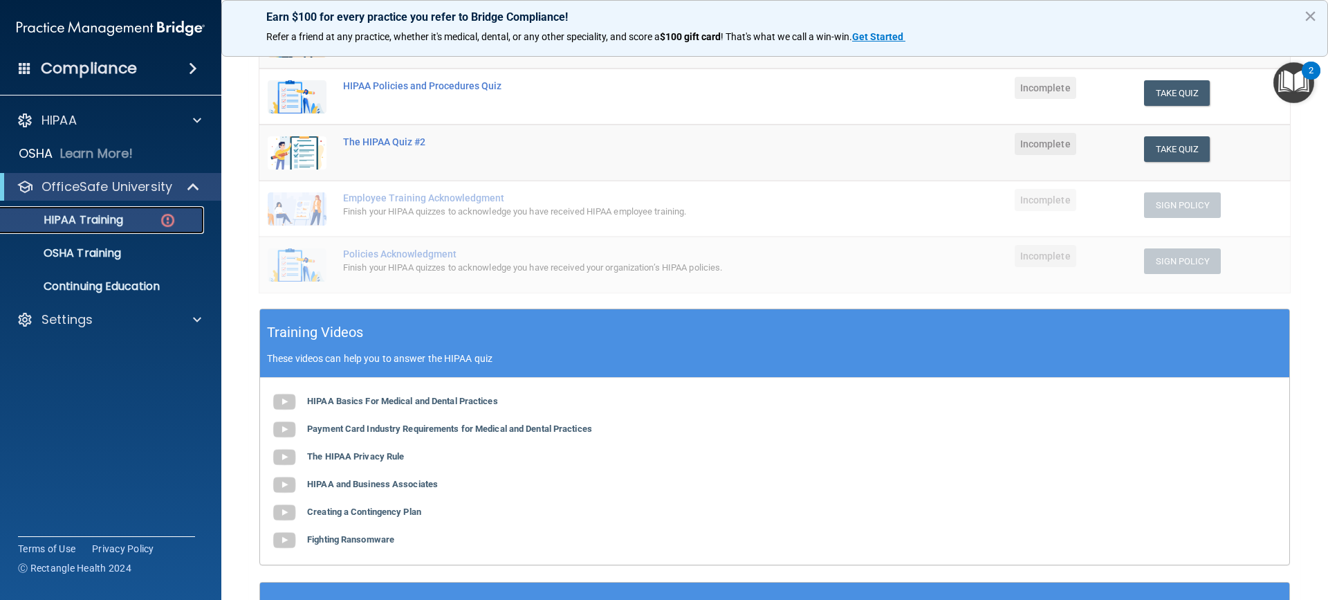
scroll to position [162, 0]
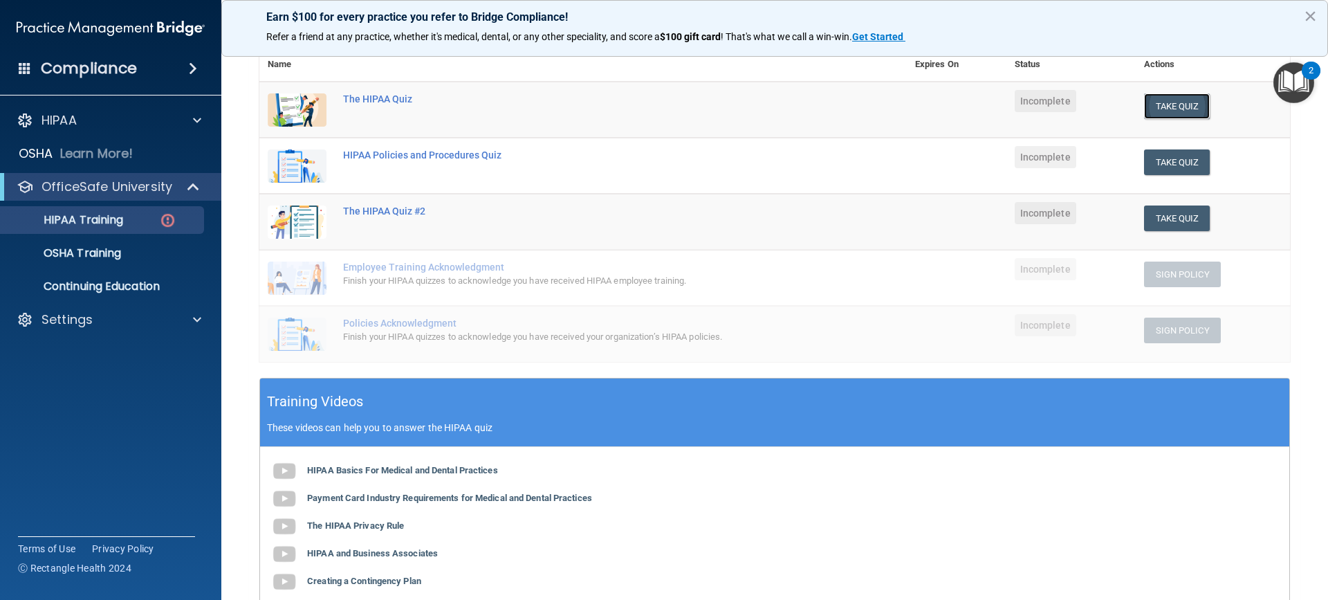
click at [1169, 107] on button "Take Quiz" at bounding box center [1177, 106] width 66 height 26
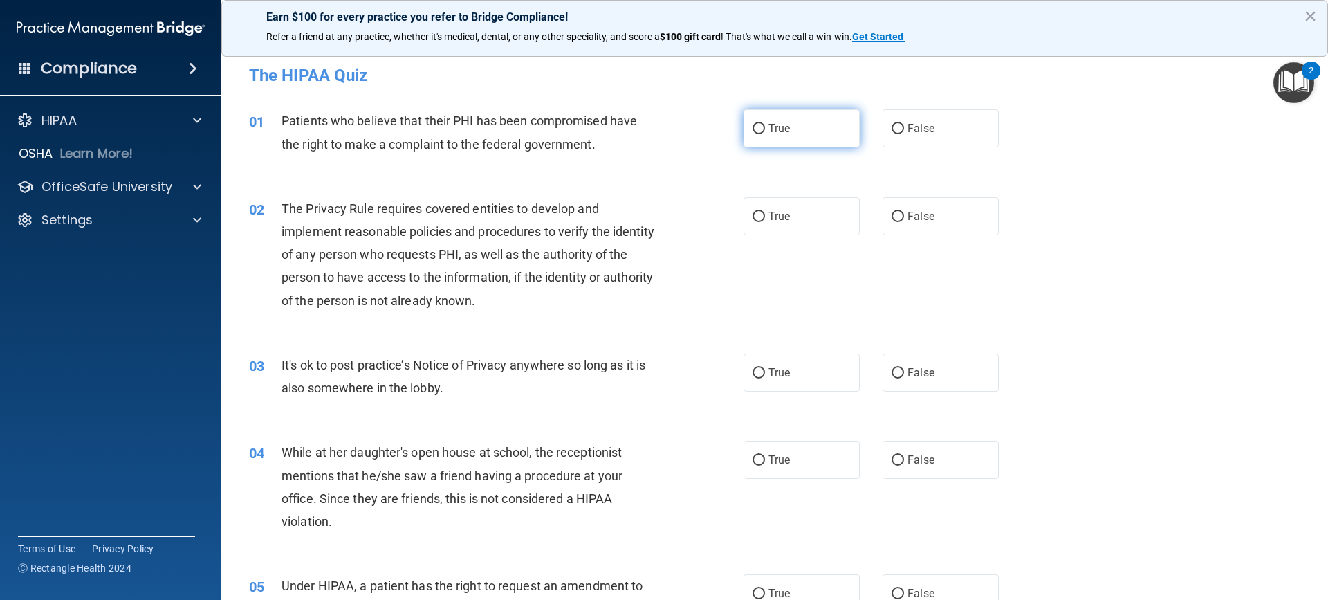
drag, startPoint x: 758, startPoint y: 128, endPoint x: 759, endPoint y: 137, distance: 9.1
click at [758, 129] on input "True" at bounding box center [759, 129] width 12 height 10
radio input "true"
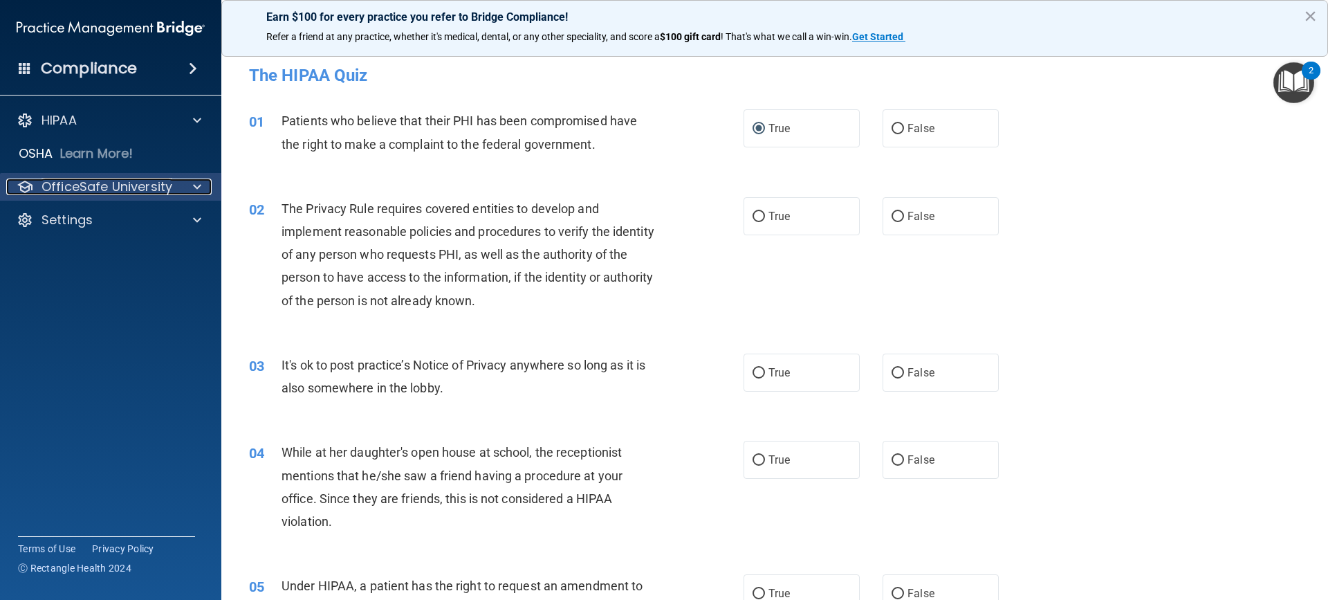
click at [147, 187] on p "OfficeSafe University" at bounding box center [107, 187] width 131 height 17
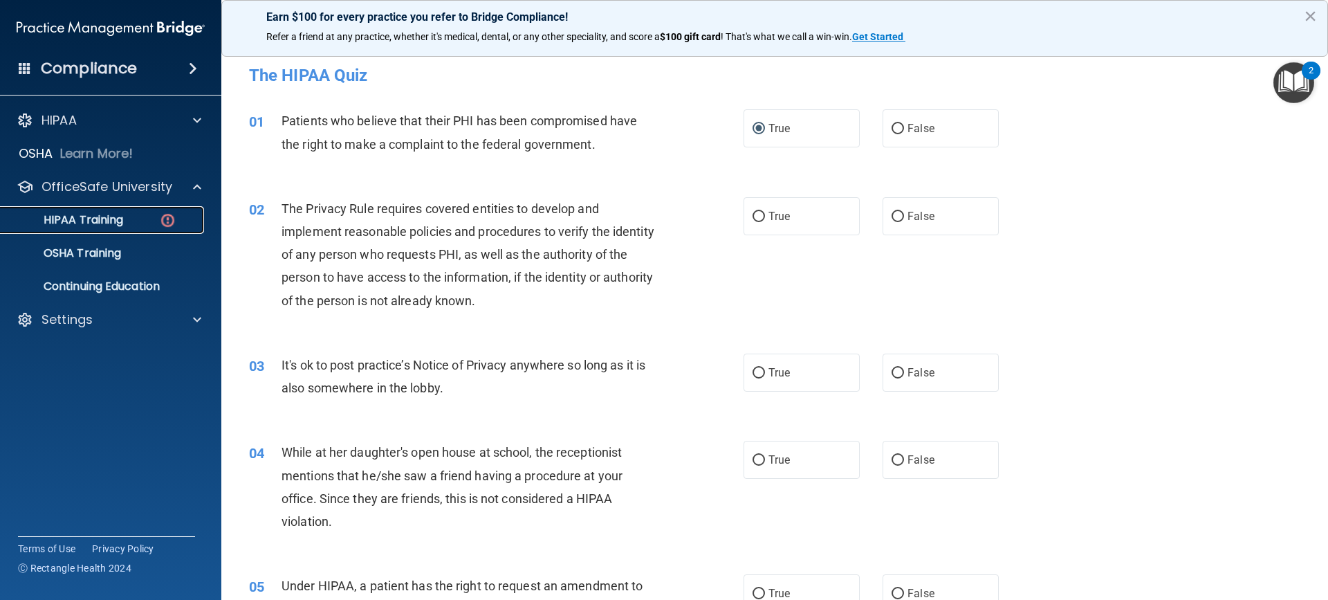
click at [137, 222] on div "HIPAA Training" at bounding box center [103, 220] width 189 height 14
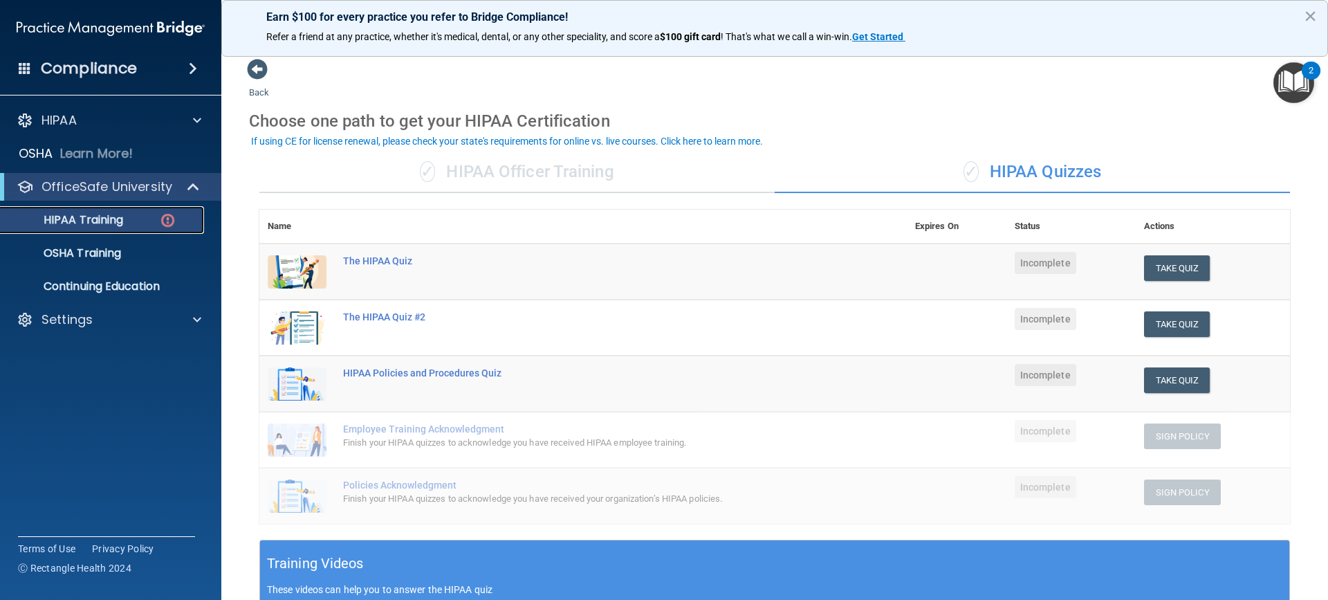
scroll to position [369, 0]
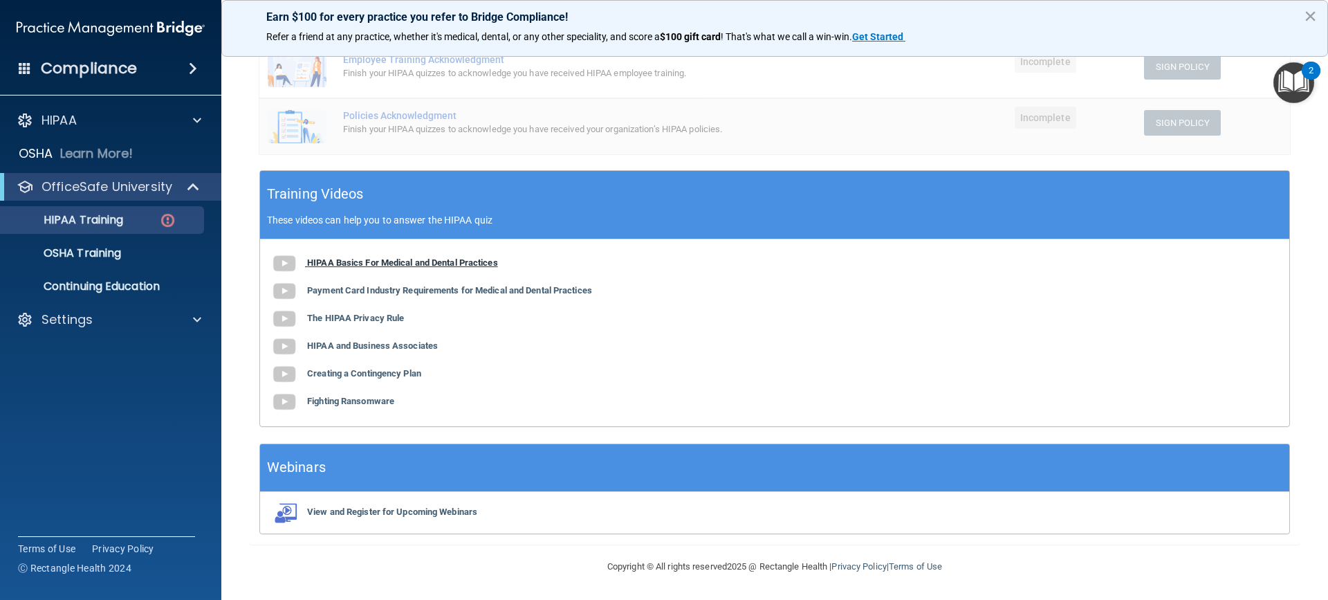
click at [287, 262] on img at bounding box center [285, 264] width 28 height 28
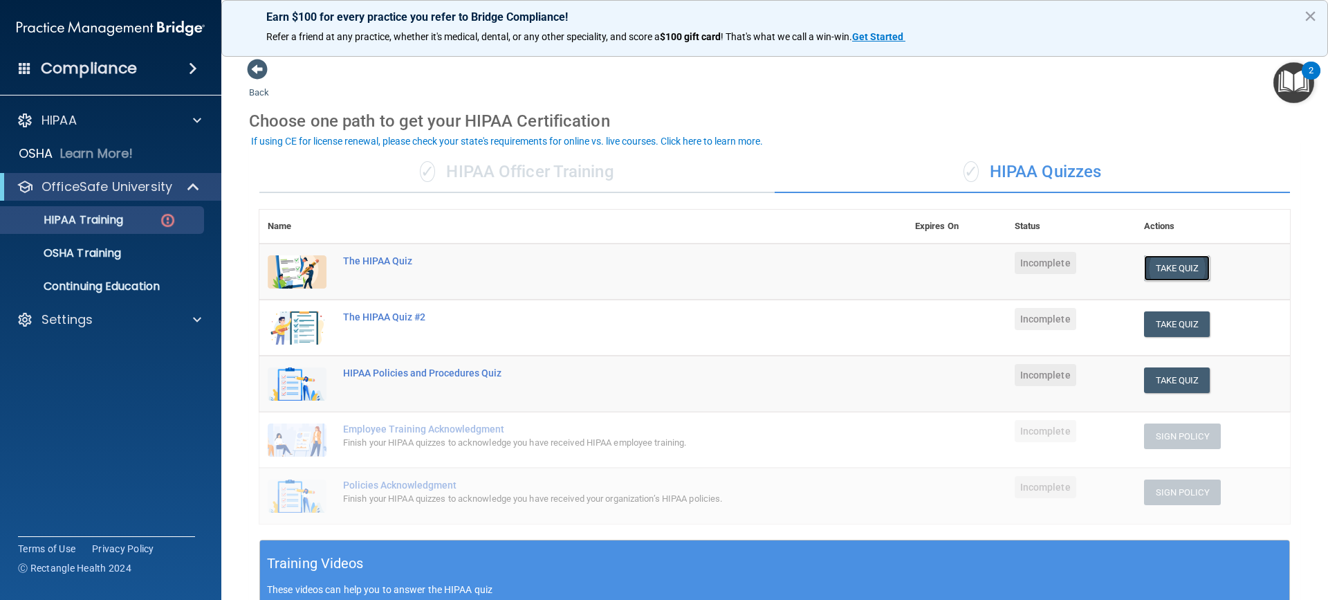
click at [1189, 257] on button "Take Quiz" at bounding box center [1177, 268] width 66 height 26
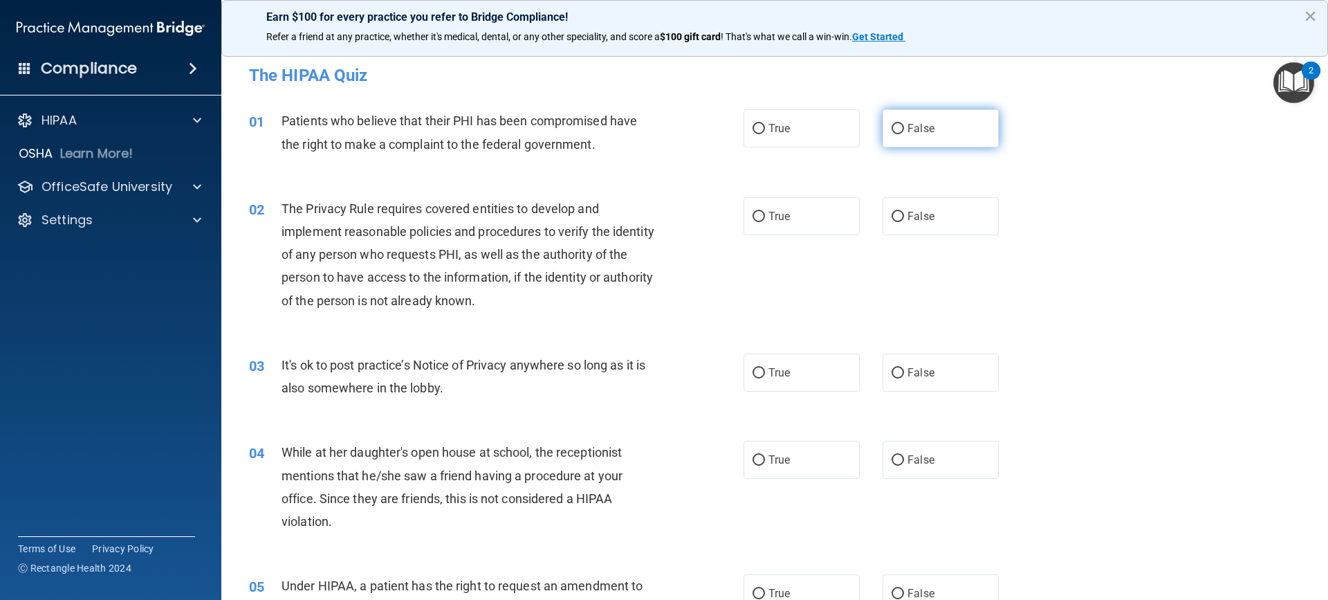
click at [894, 134] on input "False" at bounding box center [898, 129] width 12 height 10
radio input "true"
click at [753, 128] on input "True" at bounding box center [759, 129] width 12 height 10
radio input "true"
click at [892, 133] on input "False" at bounding box center [898, 129] width 12 height 10
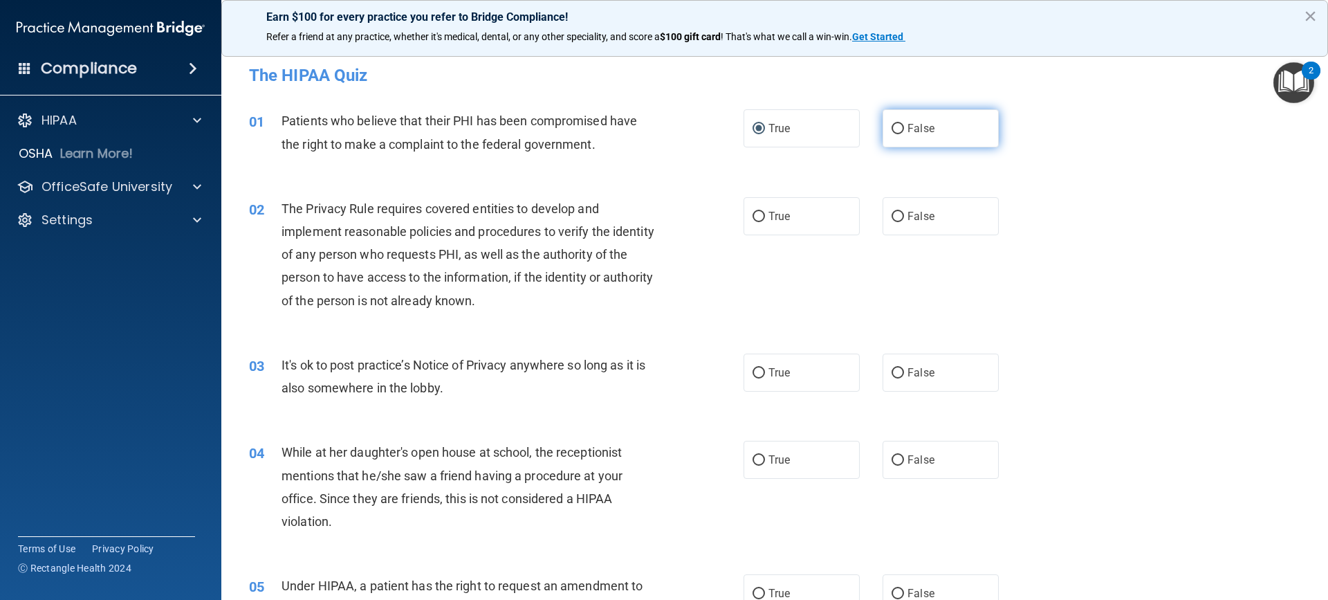
radio input "true"
click at [755, 125] on input "True" at bounding box center [759, 129] width 12 height 10
radio input "true"
radio input "false"
click at [895, 376] on input "False" at bounding box center [898, 373] width 12 height 10
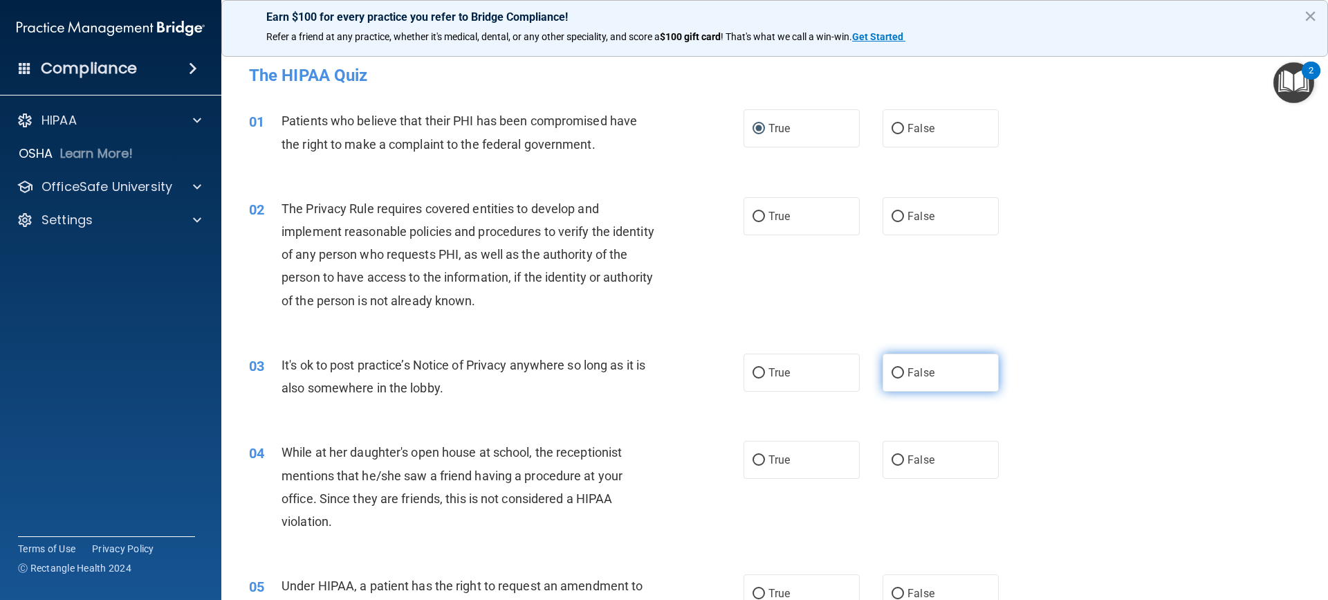
radio input "true"
click at [892, 464] on input "False" at bounding box center [898, 460] width 12 height 10
radio input "true"
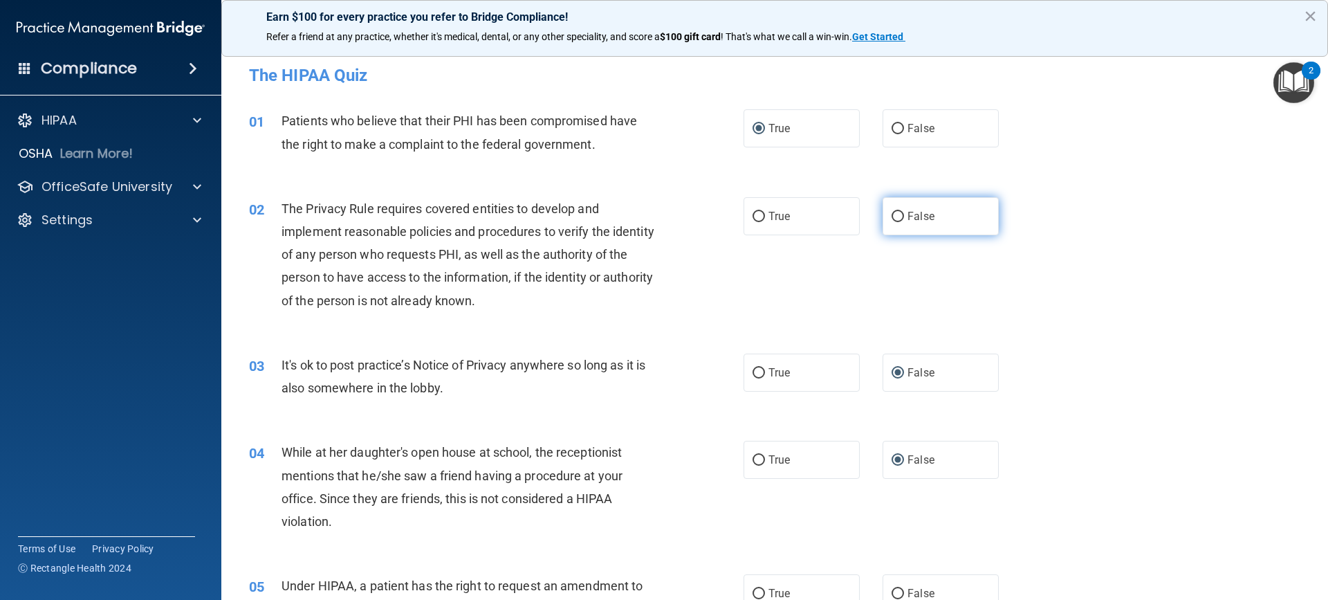
click at [894, 221] on input "False" at bounding box center [898, 217] width 12 height 10
radio input "true"
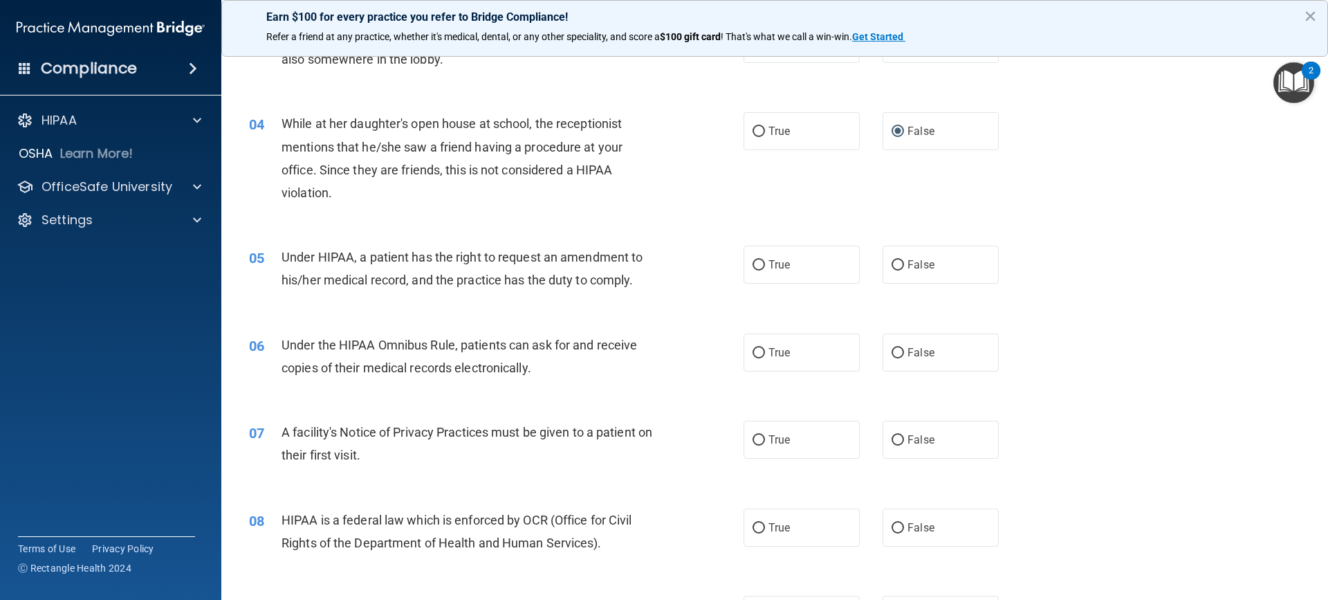
scroll to position [379, 0]
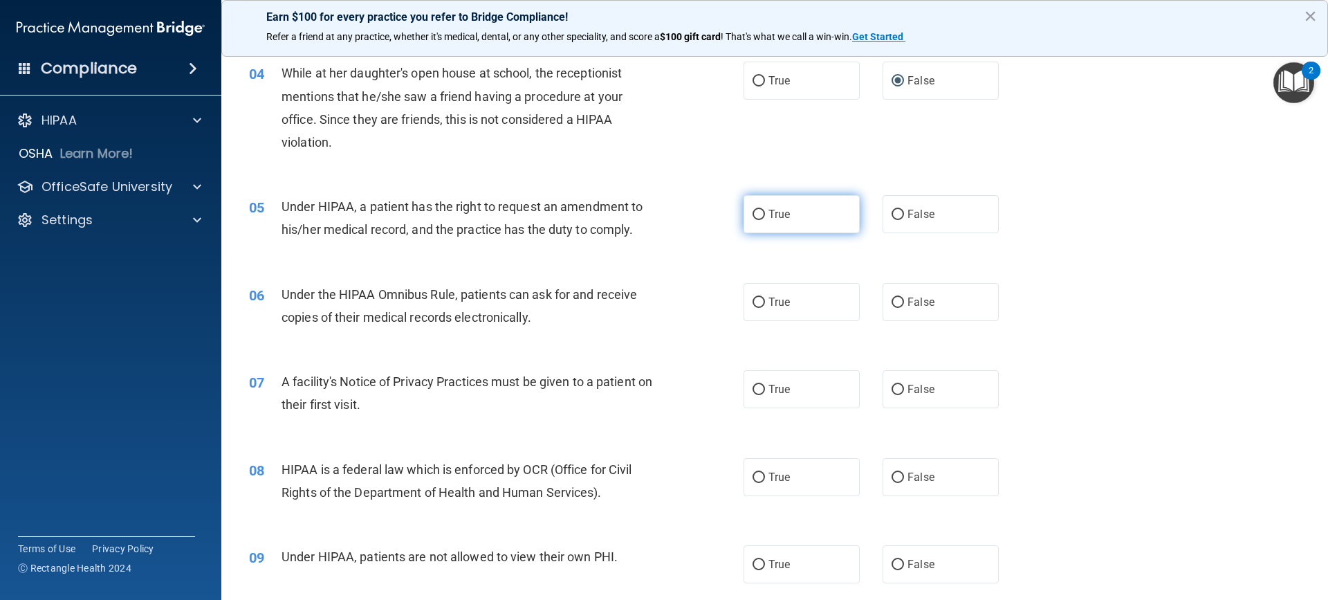
click at [758, 212] on input "True" at bounding box center [759, 215] width 12 height 10
radio input "true"
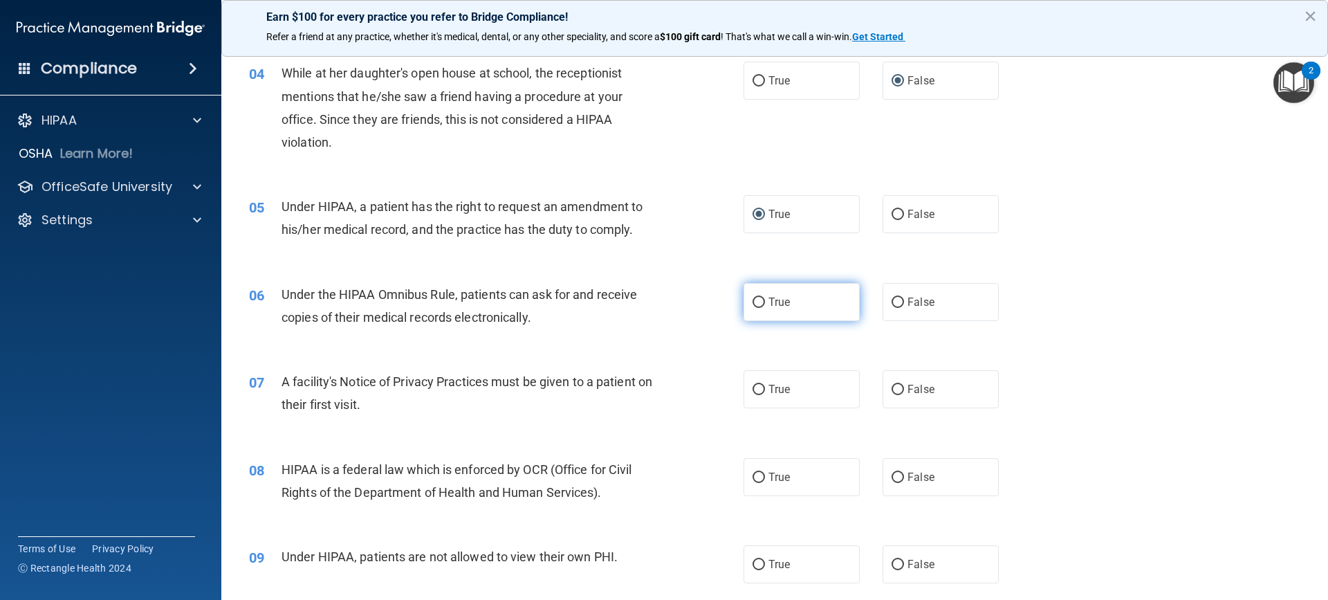
click at [755, 306] on input "True" at bounding box center [759, 303] width 12 height 10
radio input "true"
click at [756, 391] on input "True" at bounding box center [759, 390] width 12 height 10
radio input "true"
click at [753, 476] on input "True" at bounding box center [759, 478] width 12 height 10
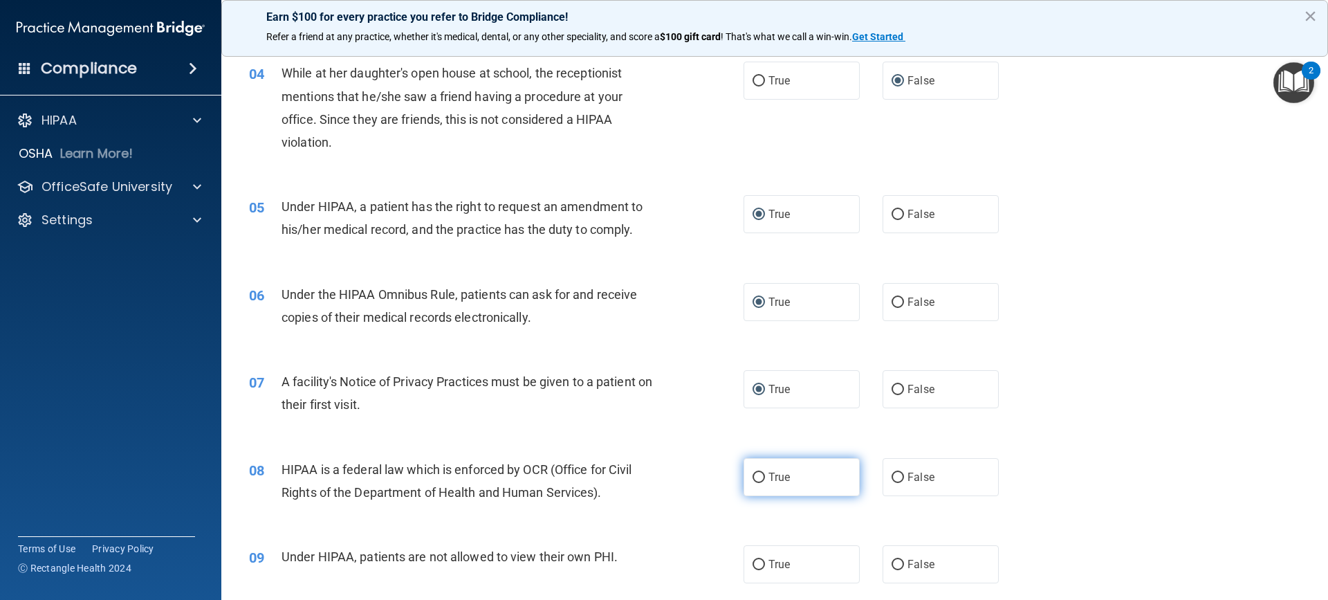
radio input "true"
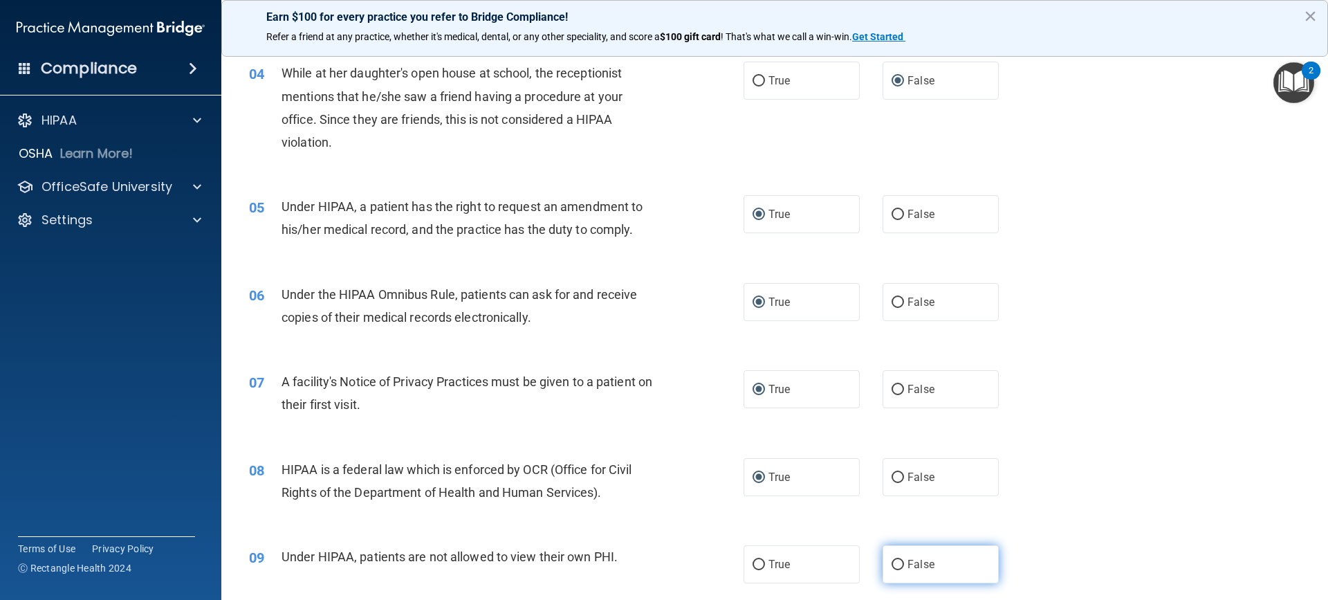
click at [894, 567] on input "False" at bounding box center [898, 565] width 12 height 10
radio input "true"
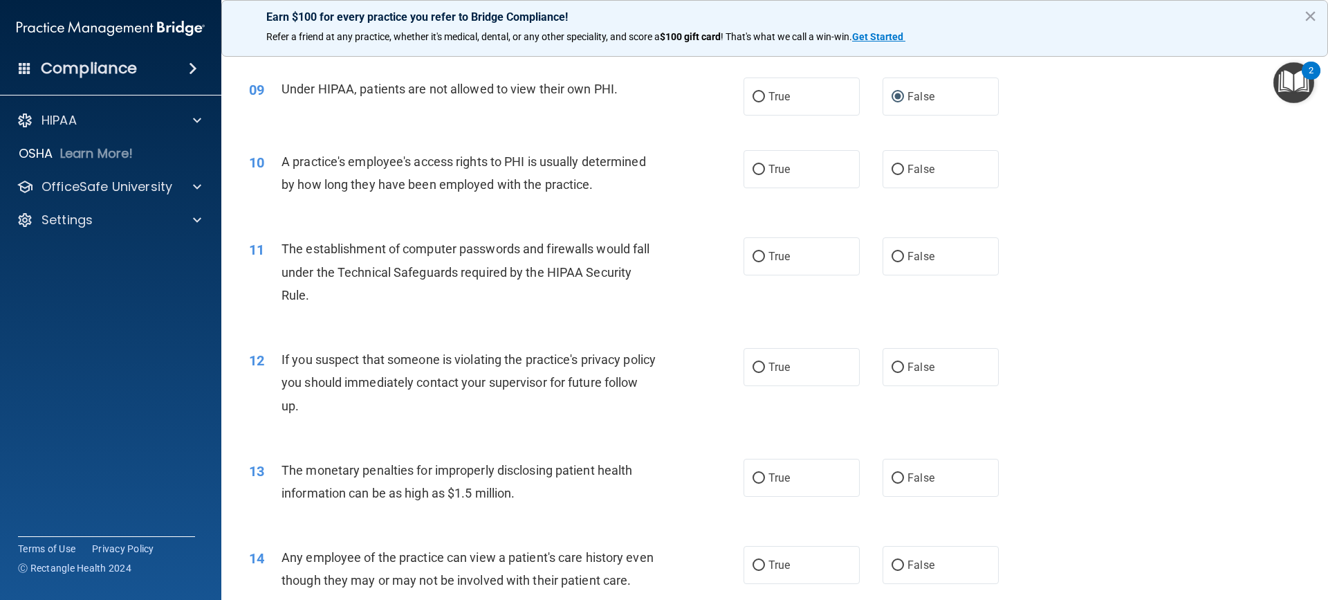
scroll to position [876, 0]
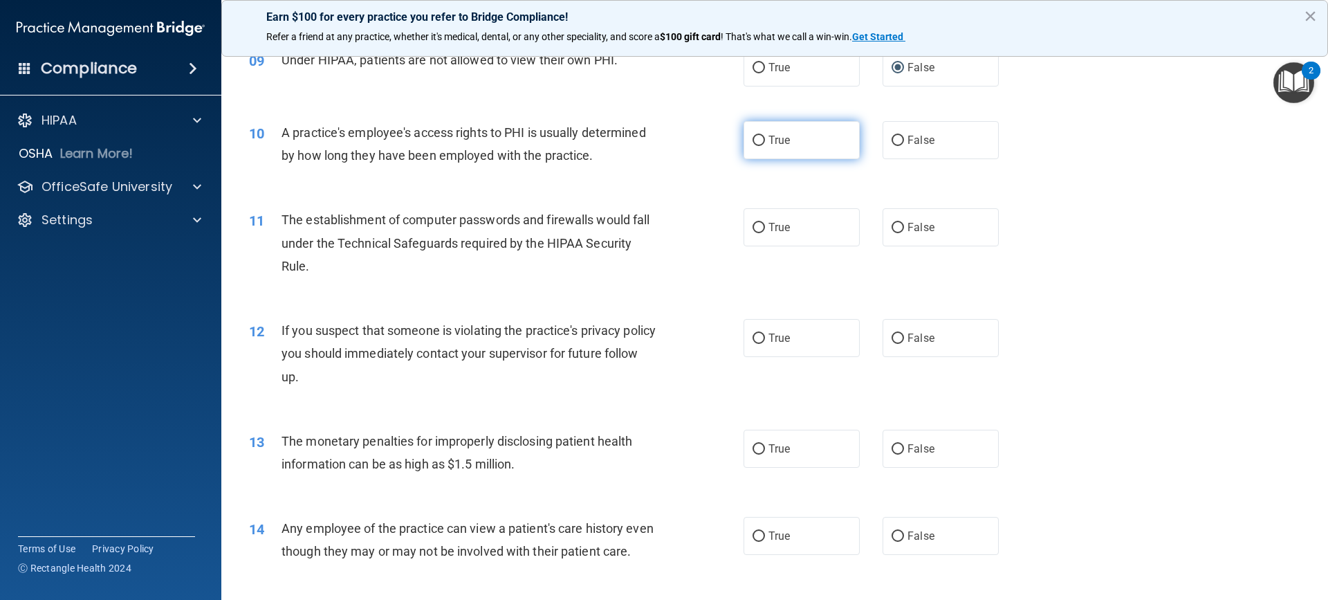
click at [753, 139] on input "True" at bounding box center [759, 141] width 12 height 10
radio input "true"
click at [758, 228] on input "True" at bounding box center [759, 228] width 12 height 10
radio input "true"
click at [758, 342] on input "True" at bounding box center [759, 339] width 12 height 10
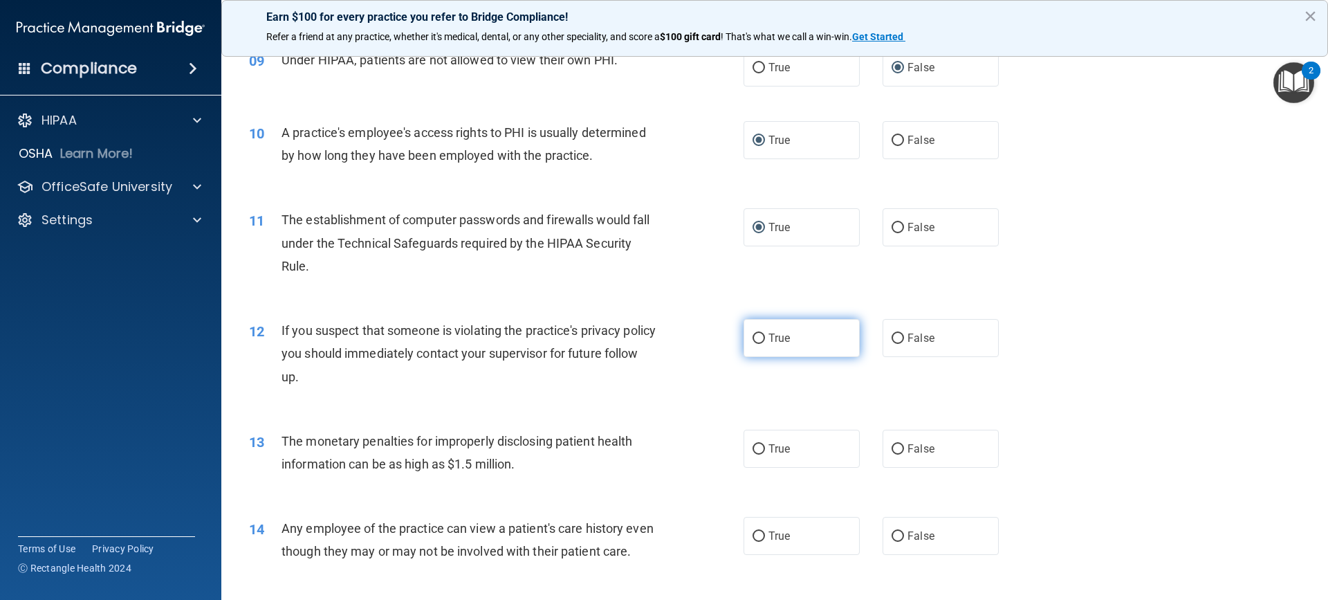
radio input "true"
click at [753, 451] on input "True" at bounding box center [759, 449] width 12 height 10
radio input "true"
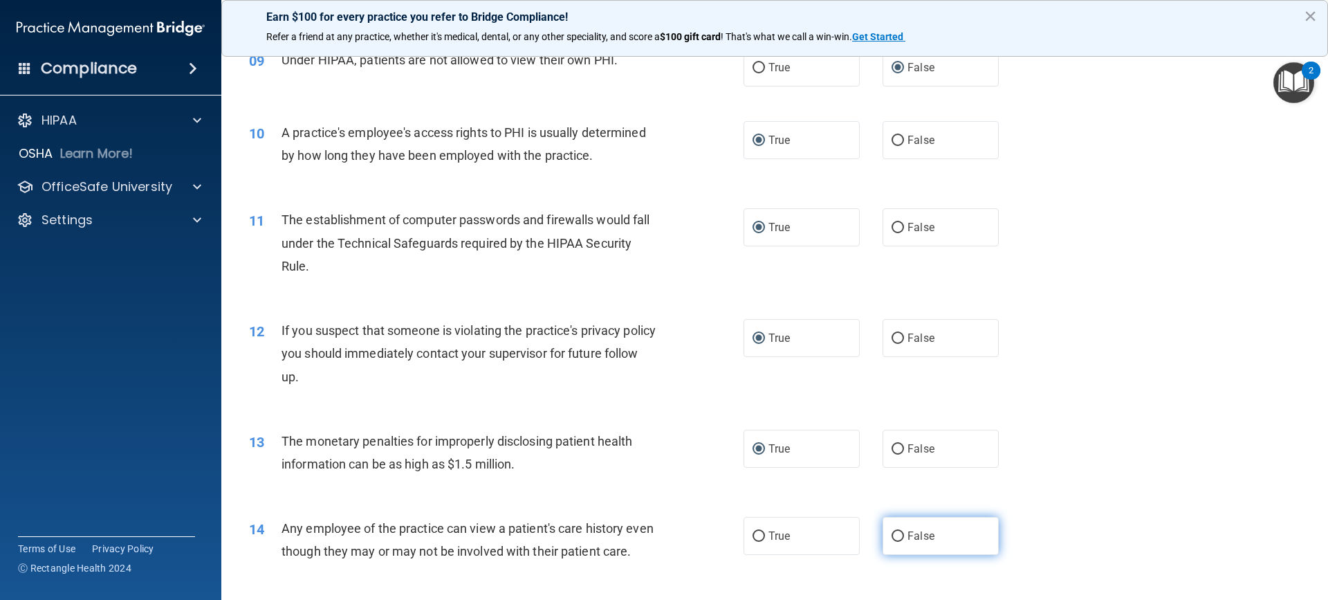
click at [893, 539] on input "False" at bounding box center [898, 536] width 12 height 10
radio input "true"
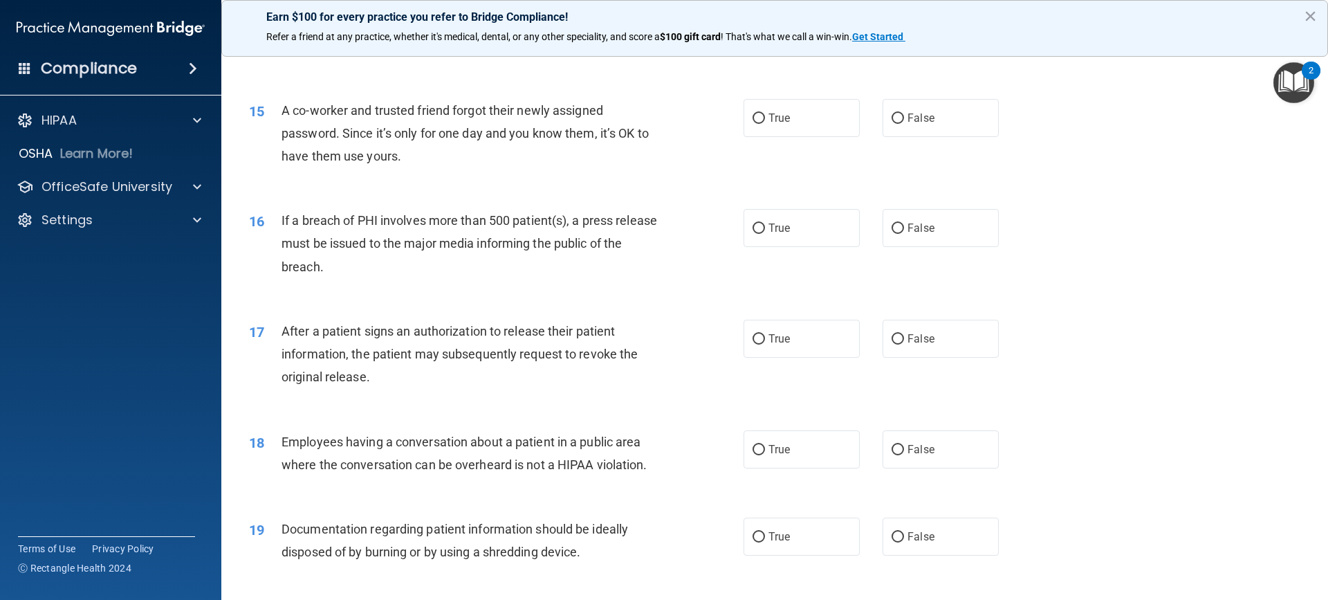
scroll to position [1386, 0]
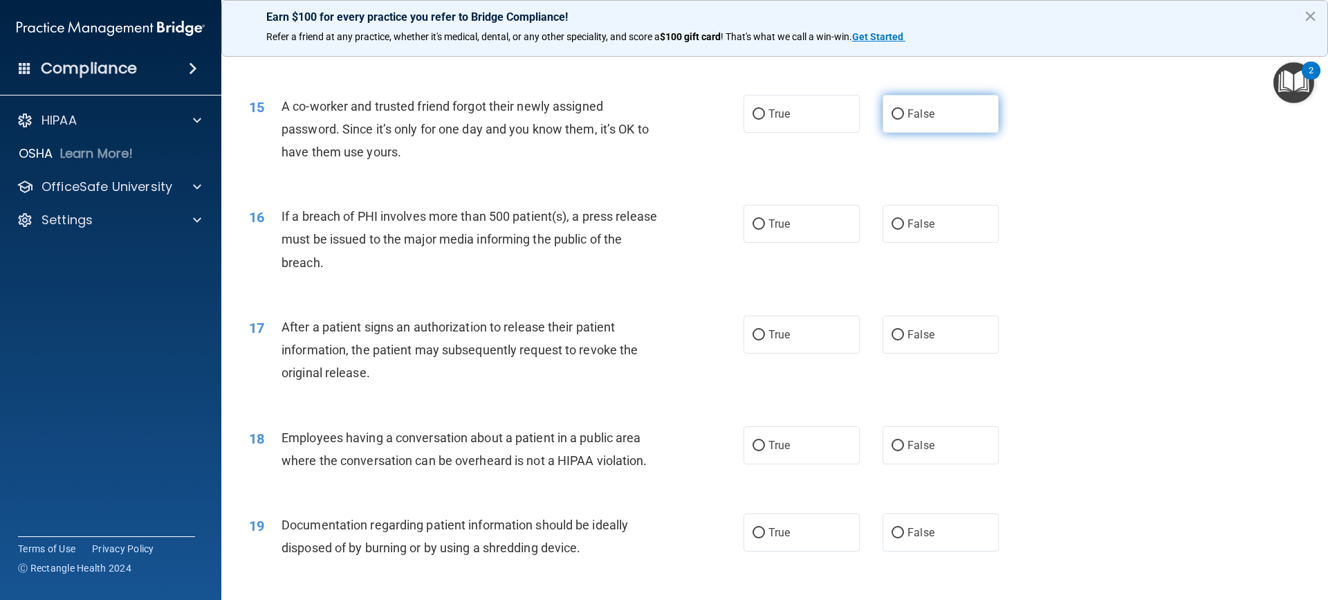
drag, startPoint x: 890, startPoint y: 129, endPoint x: 881, endPoint y: 129, distance: 9.0
click at [888, 129] on label "False" at bounding box center [941, 114] width 116 height 38
click at [892, 120] on input "False" at bounding box center [898, 114] width 12 height 10
radio input "true"
click at [756, 230] on input "True" at bounding box center [759, 224] width 12 height 10
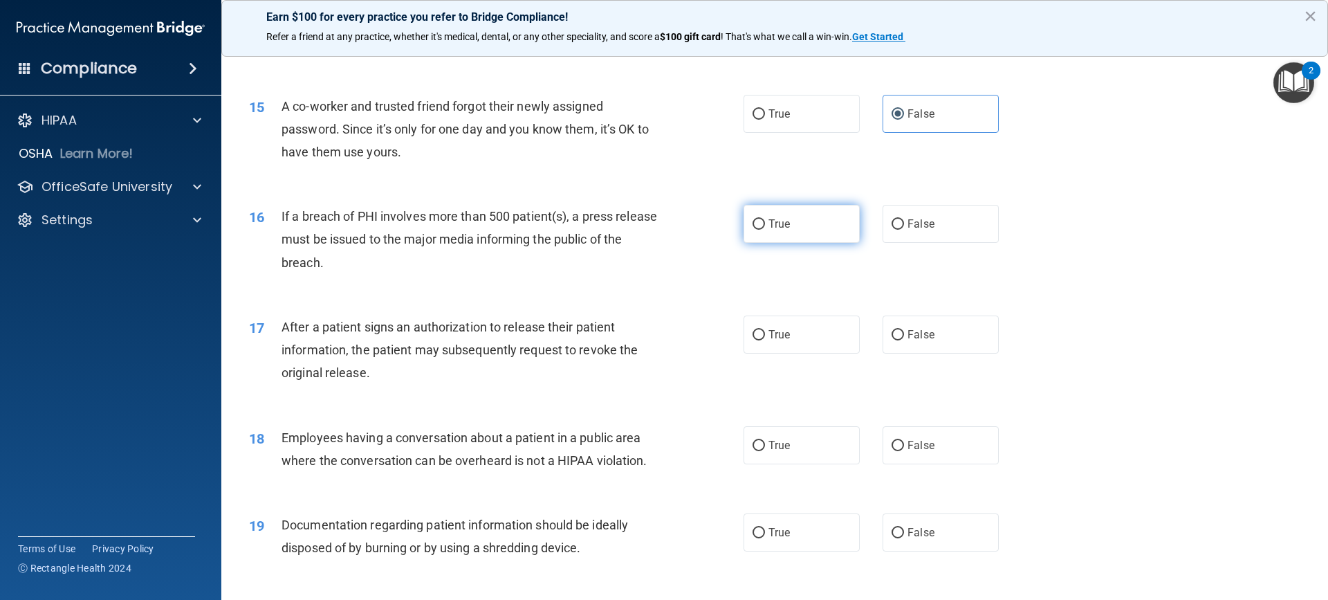
radio input "true"
click at [756, 340] on input "True" at bounding box center [759, 335] width 12 height 10
radio input "true"
click at [892, 451] on input "False" at bounding box center [898, 446] width 12 height 10
radio input "true"
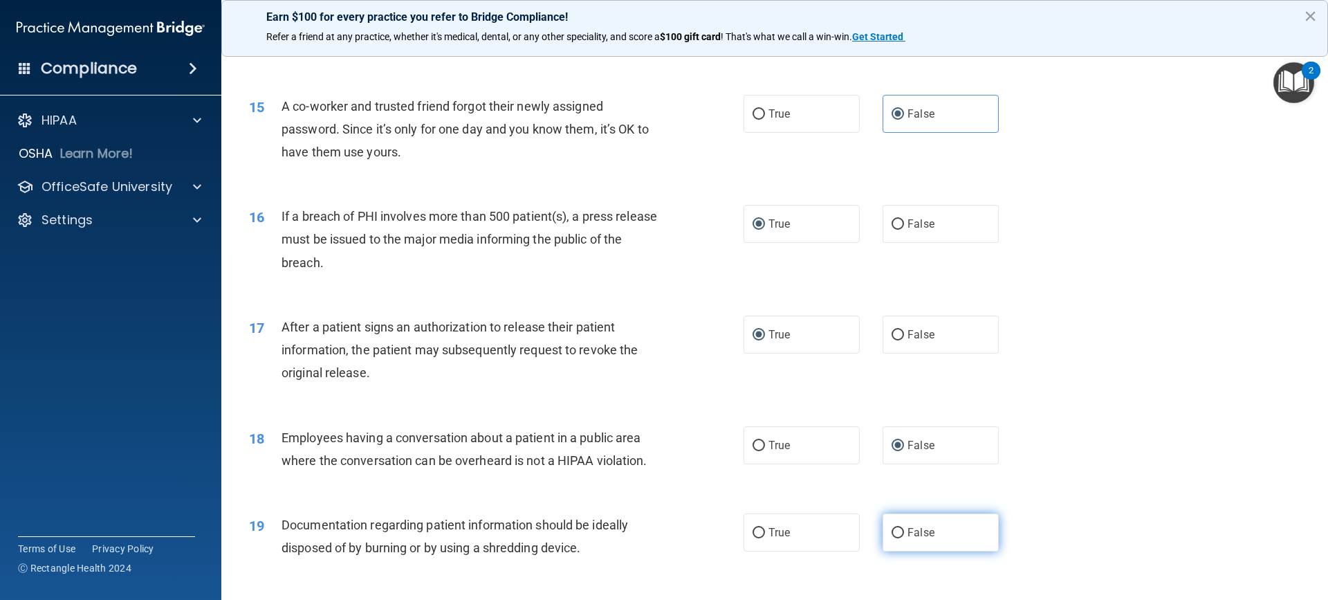
click at [895, 538] on input "False" at bounding box center [898, 533] width 12 height 10
radio input "true"
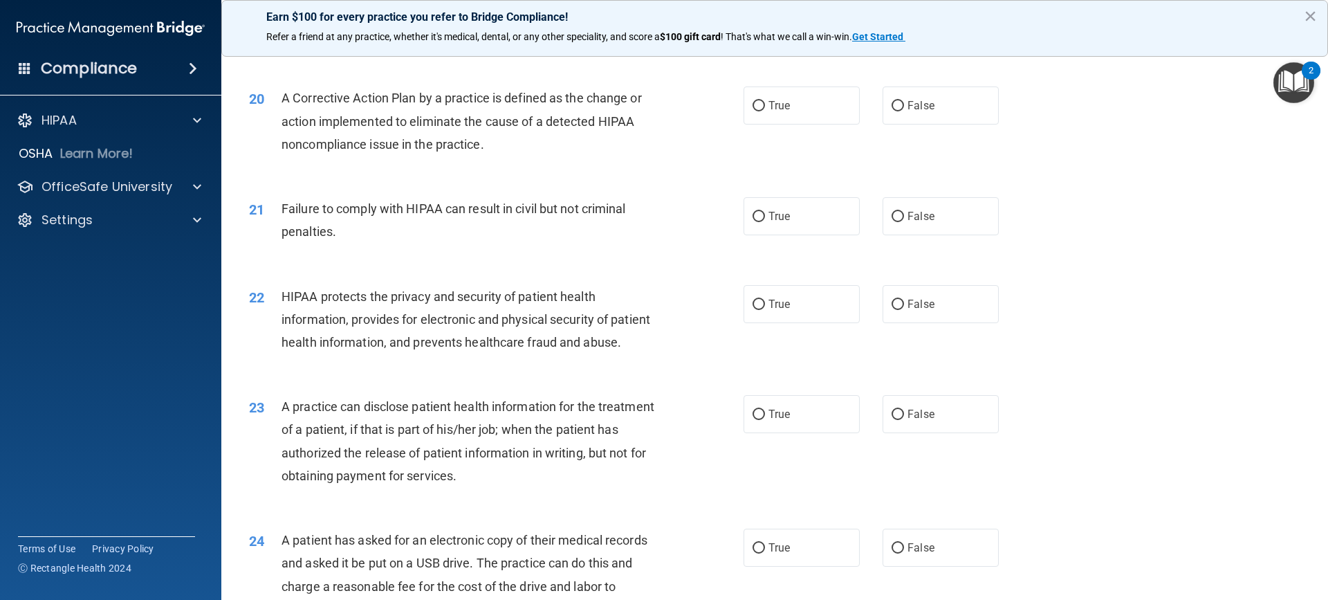
scroll to position [1925, 0]
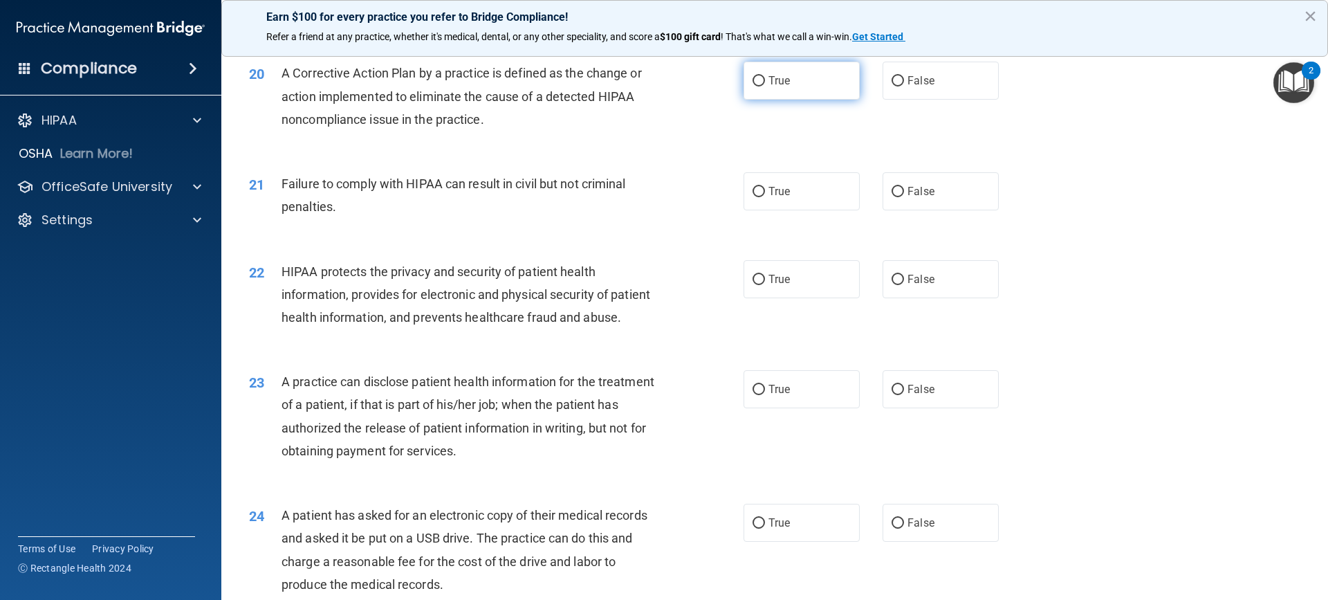
click at [759, 86] on input "True" at bounding box center [759, 81] width 12 height 10
radio input "true"
click at [895, 197] on input "False" at bounding box center [898, 192] width 12 height 10
radio input "true"
click at [759, 285] on input "True" at bounding box center [759, 280] width 12 height 10
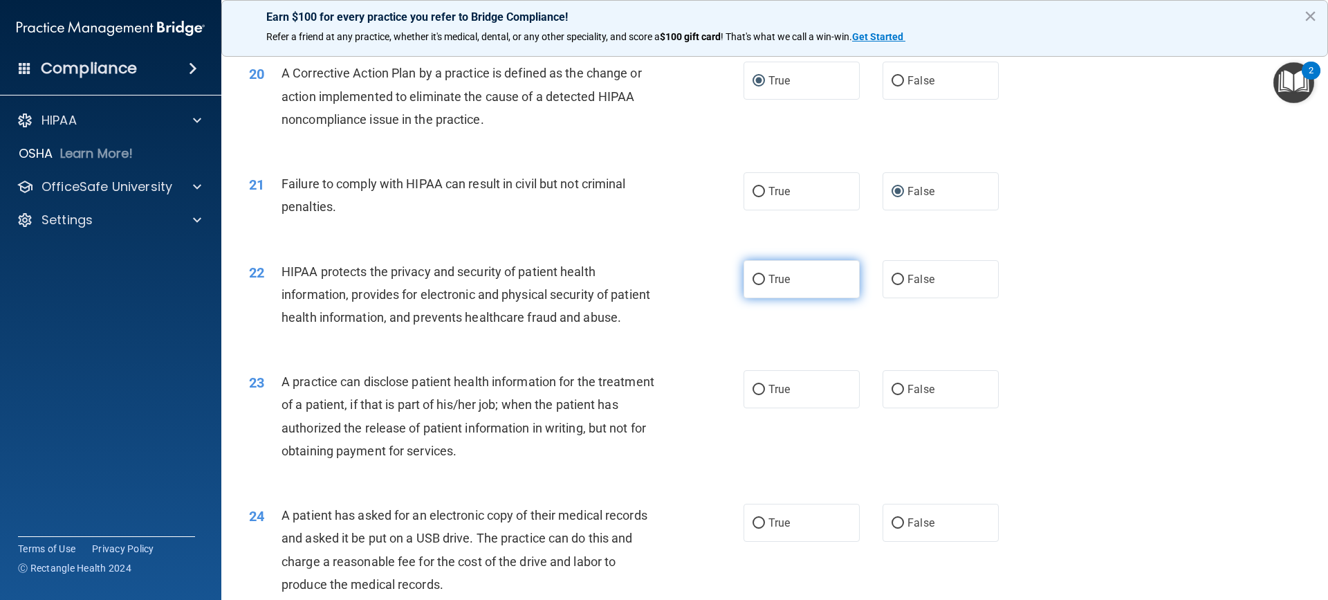
radio input "true"
click at [893, 395] on input "False" at bounding box center [898, 390] width 12 height 10
radio input "true"
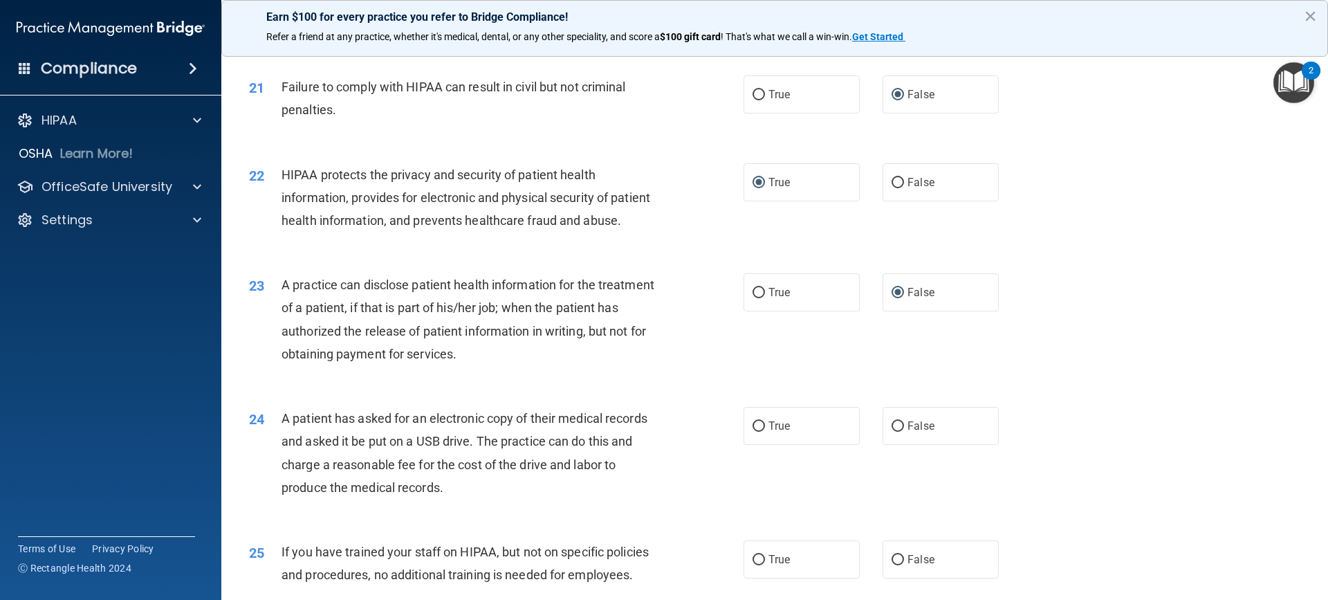
scroll to position [2035, 0]
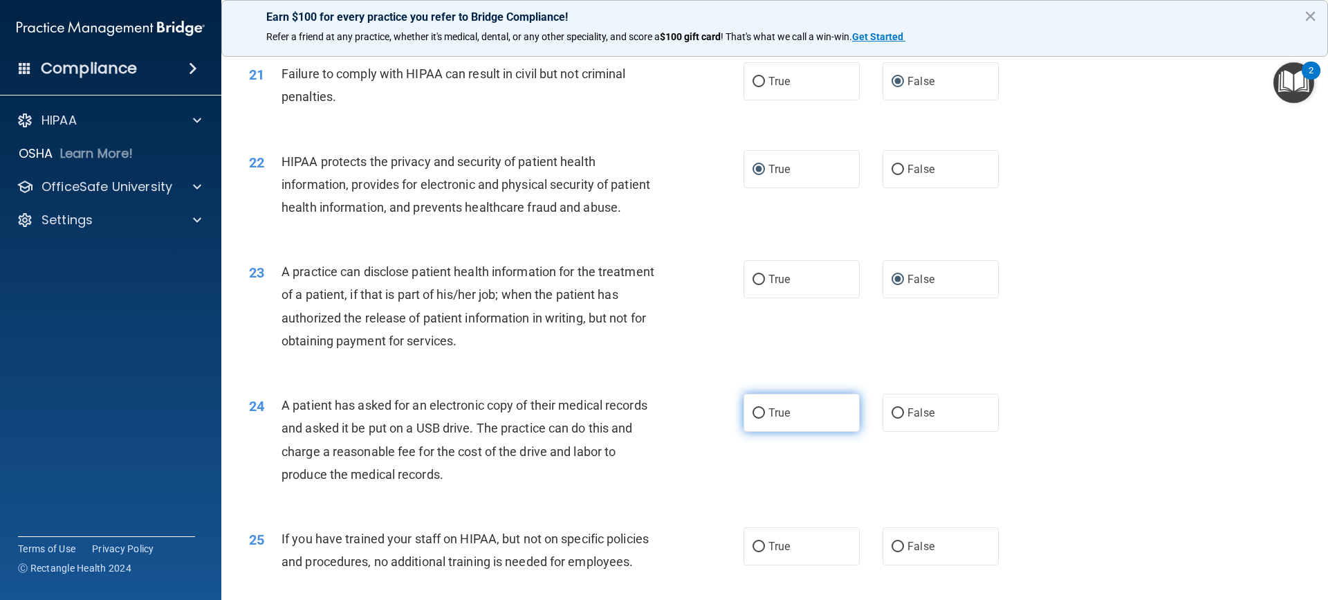
click at [758, 419] on input "True" at bounding box center [759, 413] width 12 height 10
radio input "true"
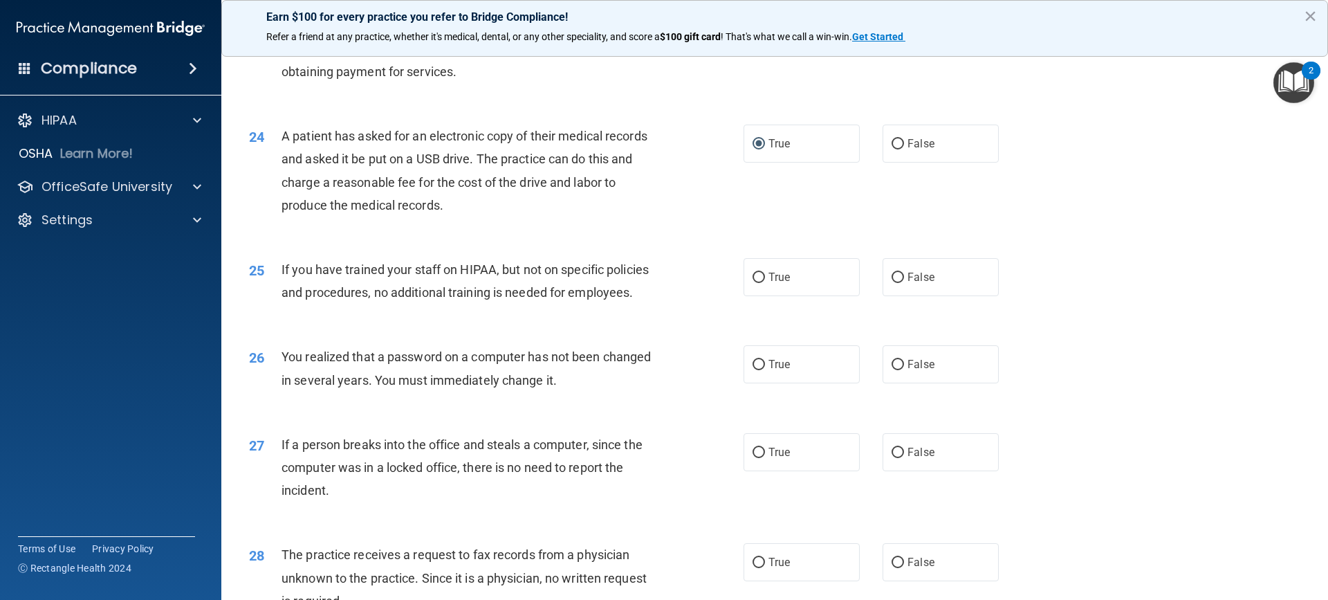
scroll to position [2312, 0]
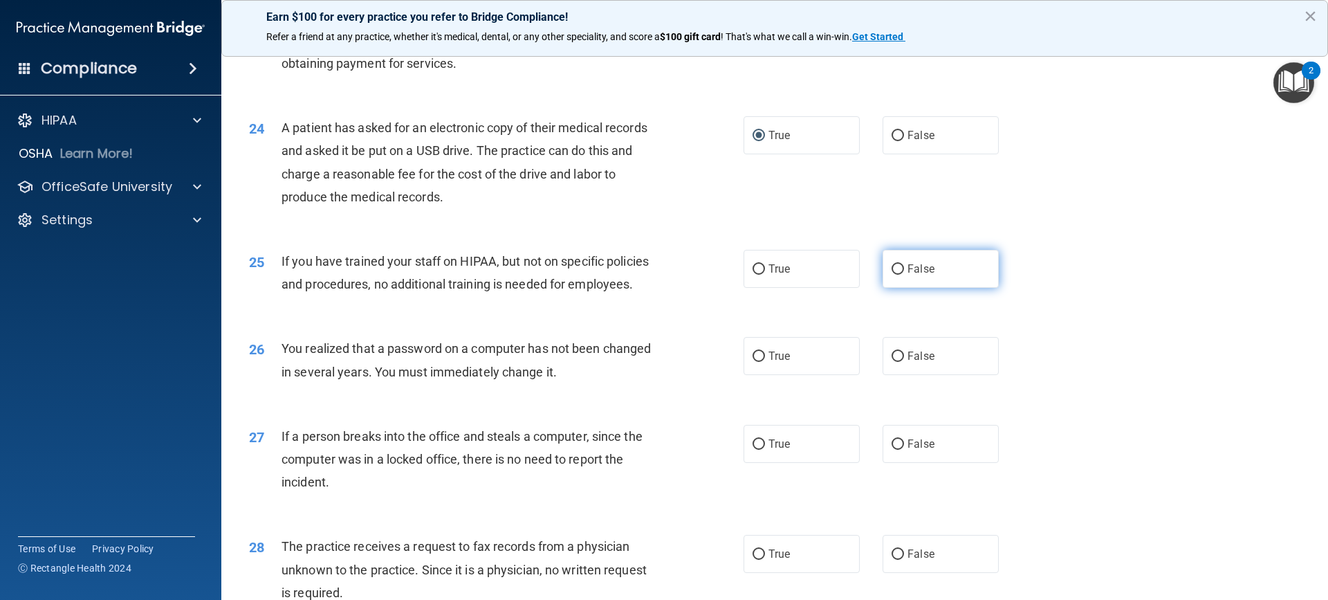
click at [899, 288] on label "False" at bounding box center [941, 269] width 116 height 38
click at [899, 275] on input "False" at bounding box center [898, 269] width 12 height 10
radio input "true"
click at [895, 362] on input "False" at bounding box center [898, 356] width 12 height 10
radio input "true"
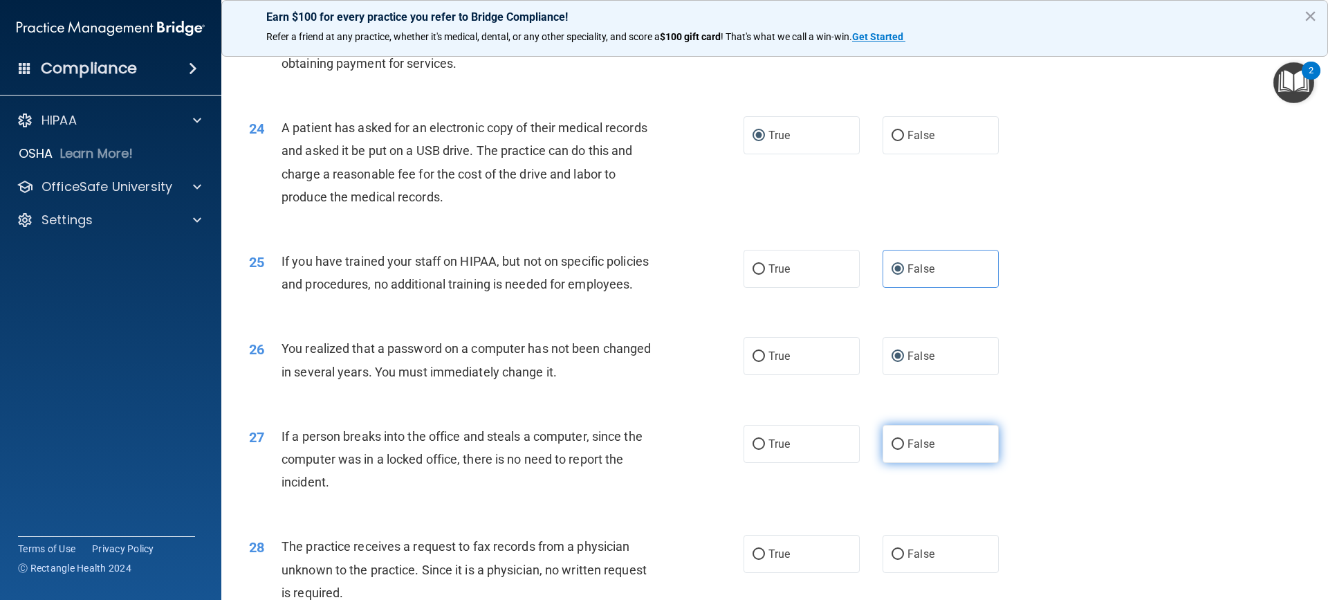
click at [892, 450] on input "False" at bounding box center [898, 444] width 12 height 10
radio input "true"
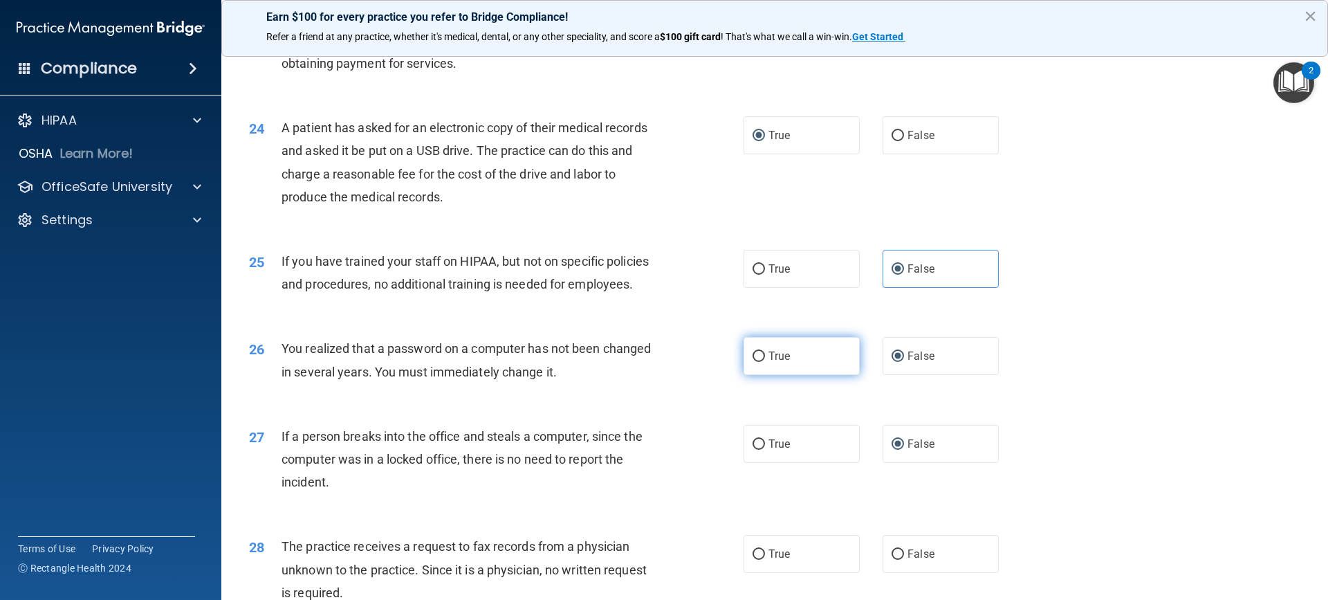
click at [756, 362] on input "True" at bounding box center [759, 356] width 12 height 10
radio input "true"
radio input "false"
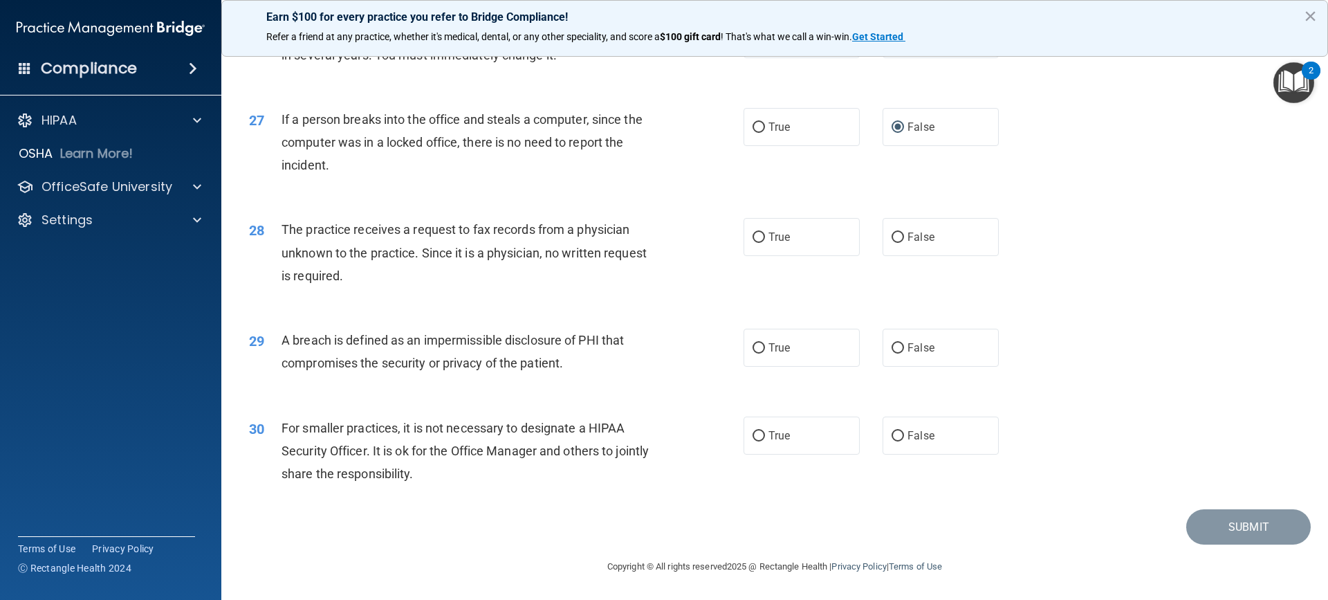
scroll to position [2658, 0]
click at [895, 243] on input "False" at bounding box center [898, 237] width 12 height 10
radio input "true"
click at [753, 354] on input "True" at bounding box center [759, 348] width 12 height 10
radio input "true"
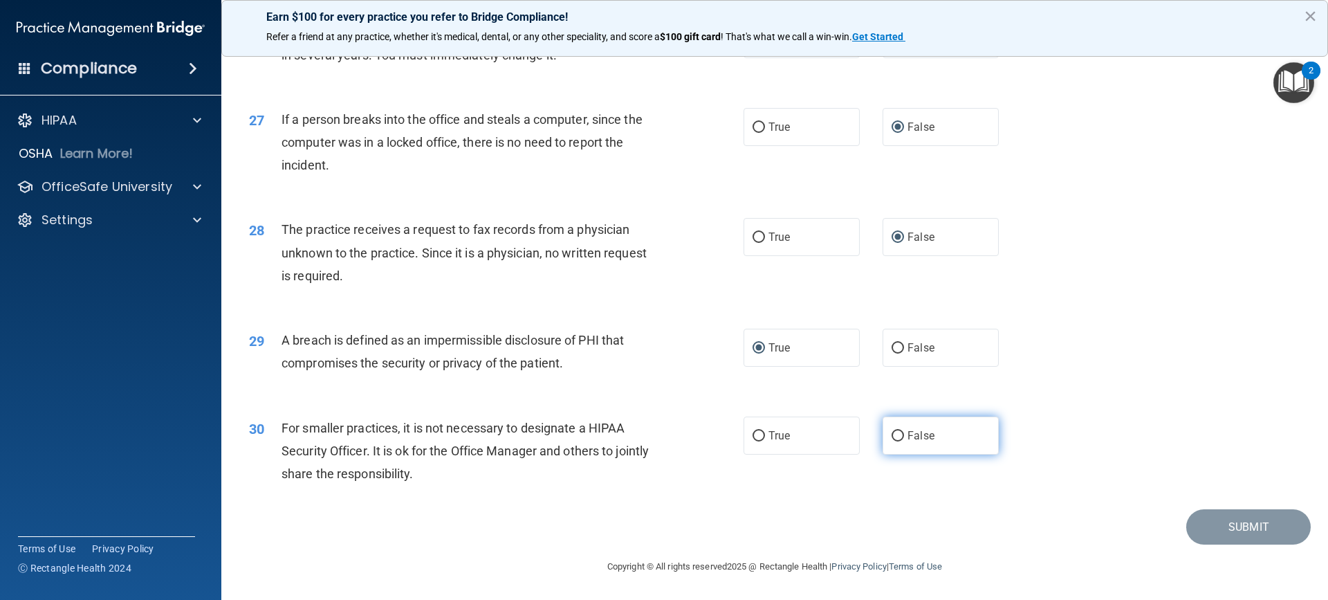
click at [893, 441] on input "False" at bounding box center [898, 436] width 12 height 10
radio input "true"
click at [1203, 545] on button "Submit" at bounding box center [1249, 526] width 125 height 35
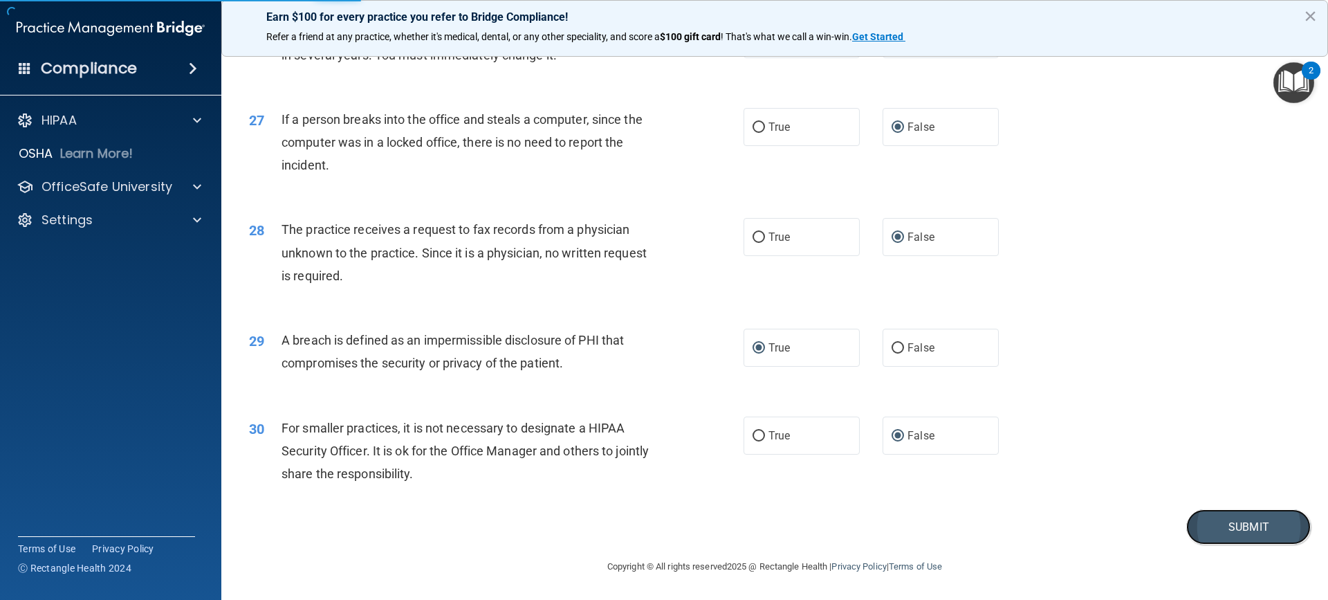
click at [1242, 541] on button "Submit" at bounding box center [1249, 526] width 125 height 35
click at [1252, 522] on button "Submit" at bounding box center [1249, 526] width 125 height 35
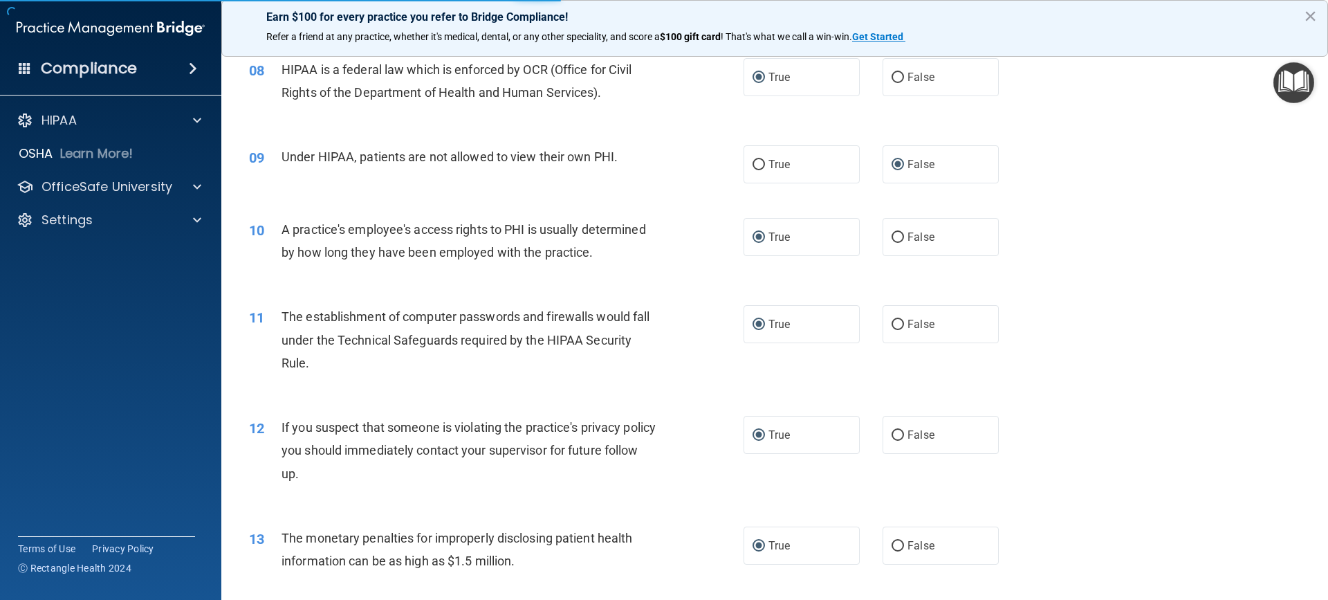
scroll to position [619, 0]
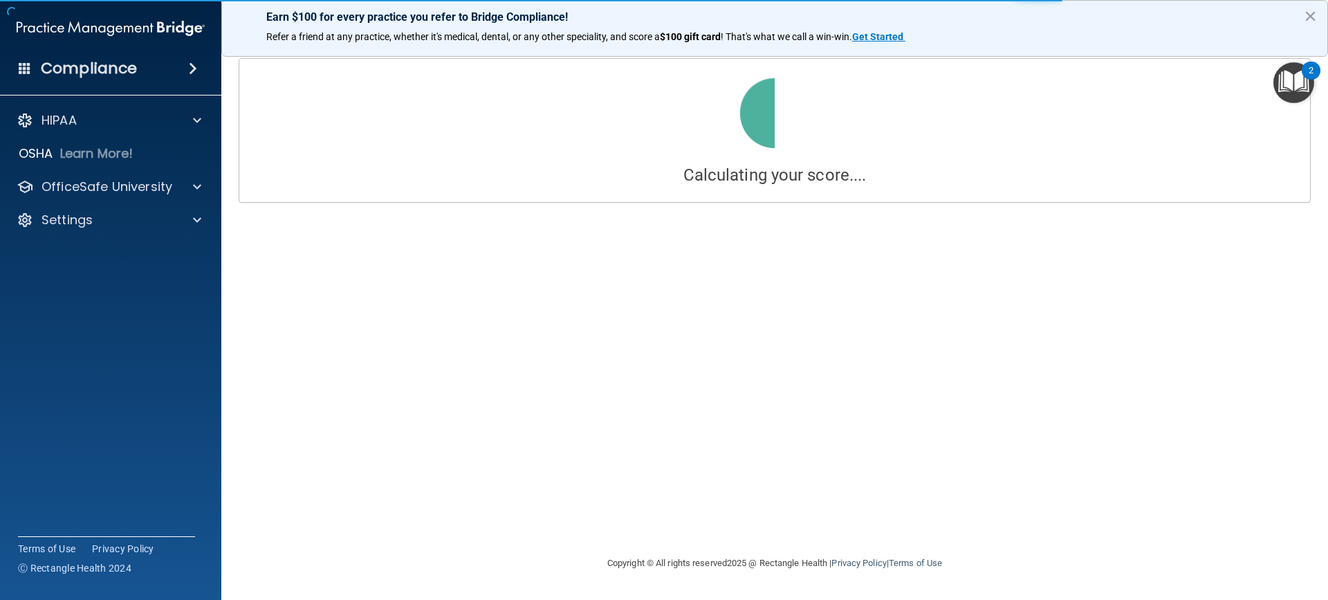
click at [1328, 18] on html "Compliance HIPAA Documents and Policies Report an Incident Business Associates …" at bounding box center [664, 300] width 1328 height 600
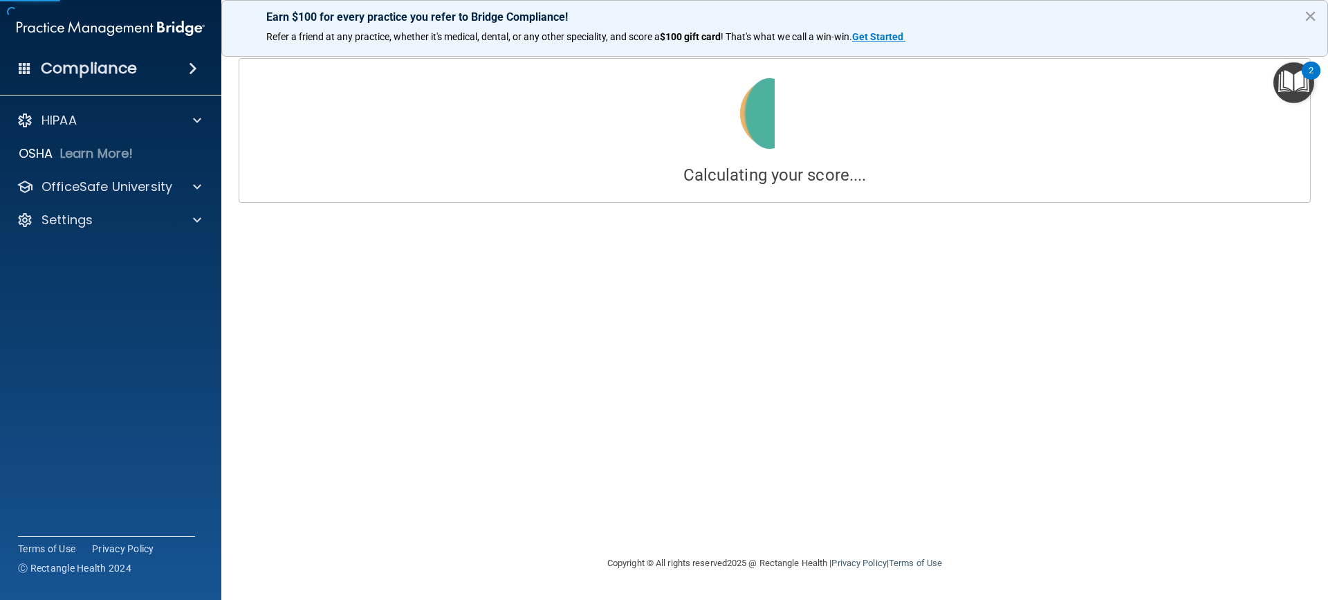
click at [751, 298] on div "Calculating your score.... Success! You've completed " The HIPAA Quiz " with a …" at bounding box center [775, 299] width 1052 height 483
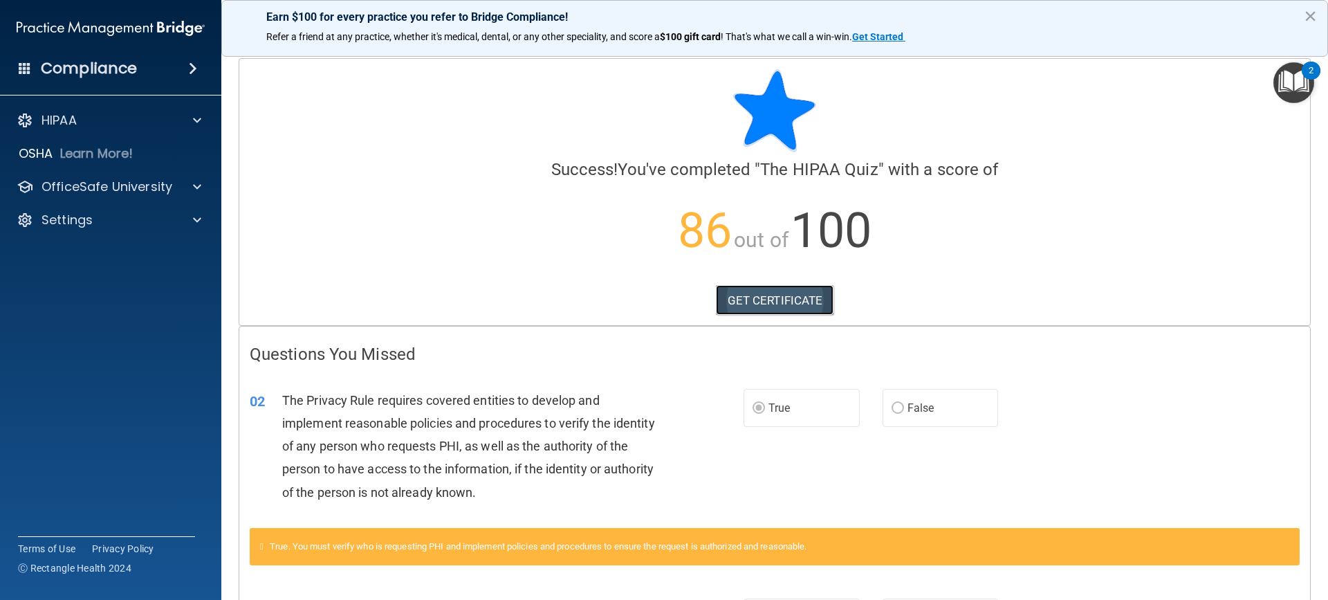
click at [790, 297] on link "GET CERTIFICATE" at bounding box center [775, 300] width 118 height 30
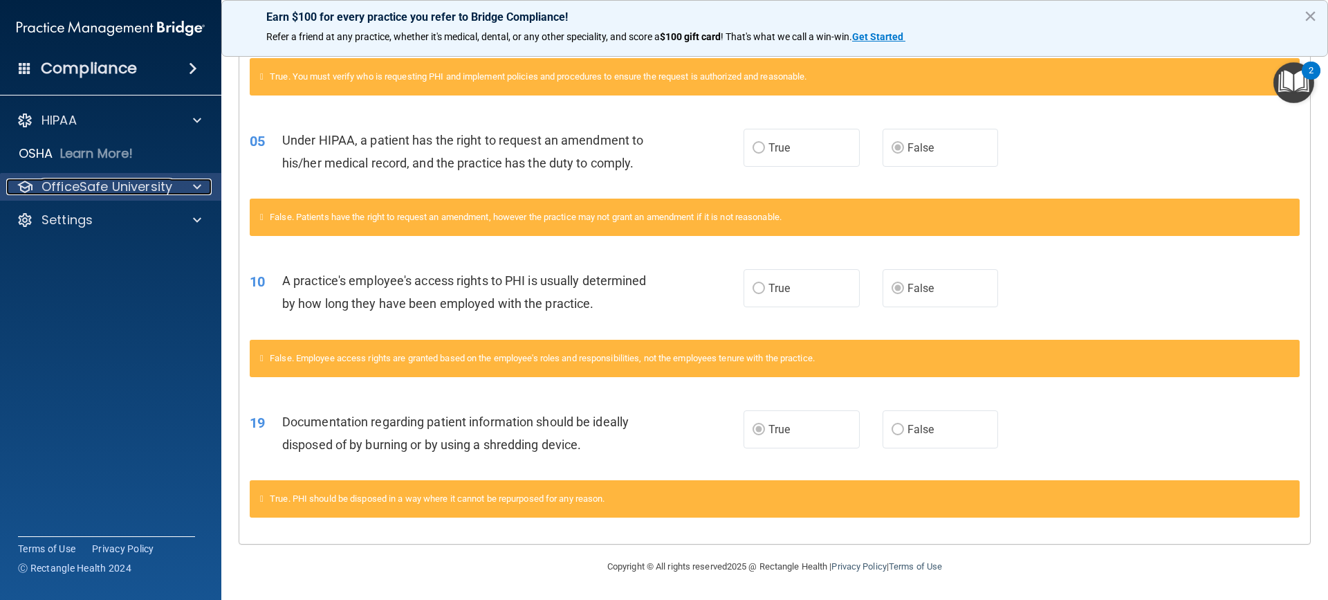
click at [190, 194] on div at bounding box center [195, 187] width 35 height 17
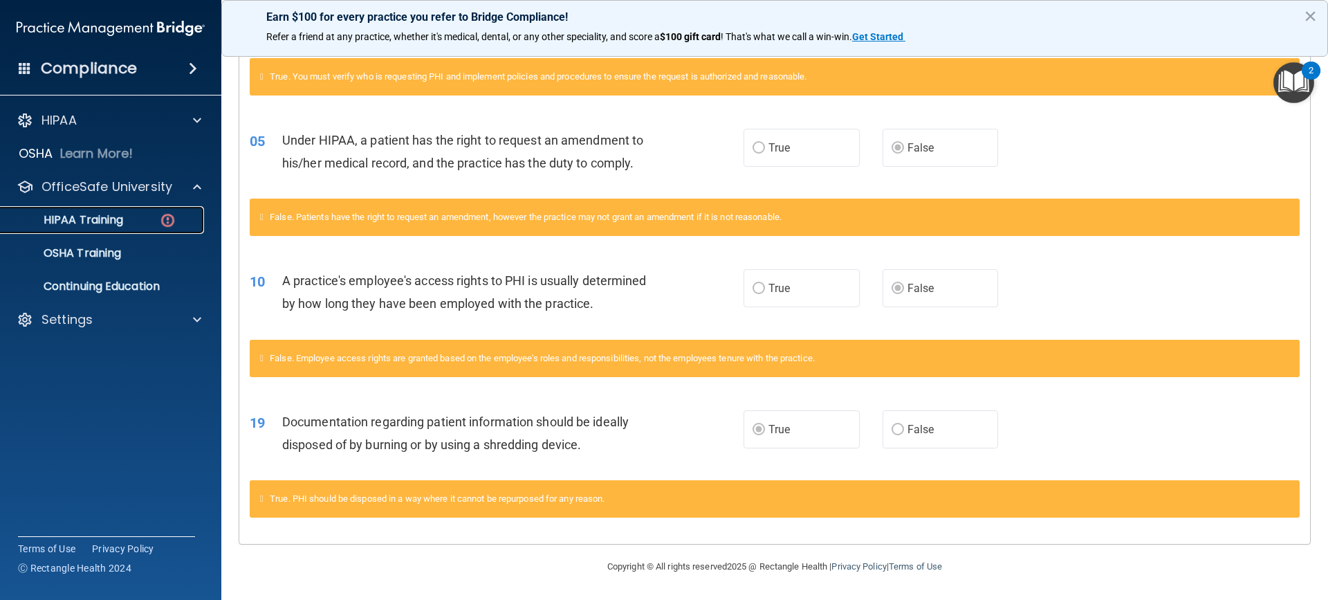
click at [175, 221] on img at bounding box center [167, 220] width 17 height 17
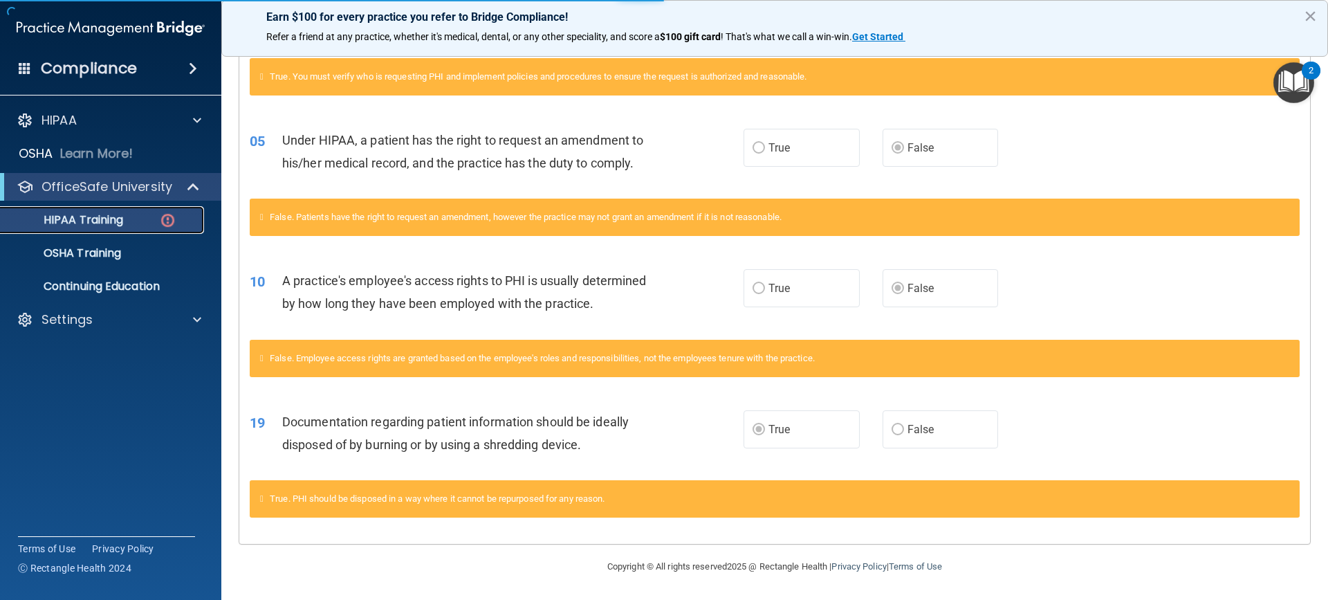
click at [174, 221] on img at bounding box center [167, 220] width 17 height 17
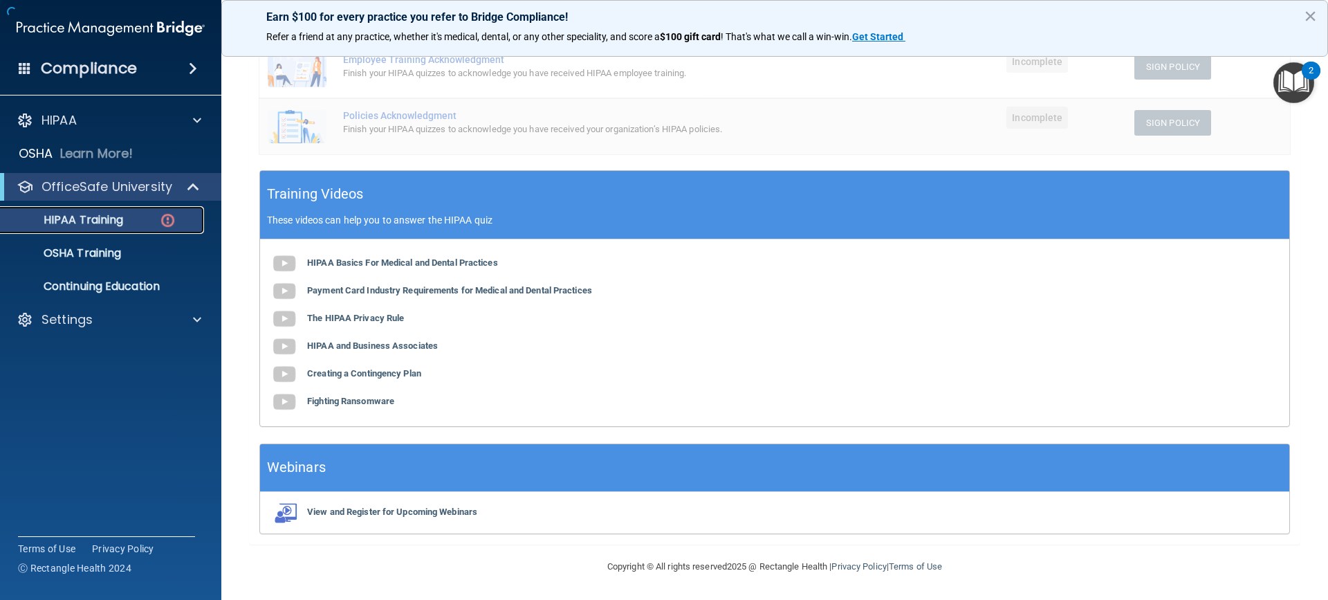
scroll to position [384, 0]
click at [174, 220] on img at bounding box center [167, 220] width 17 height 17
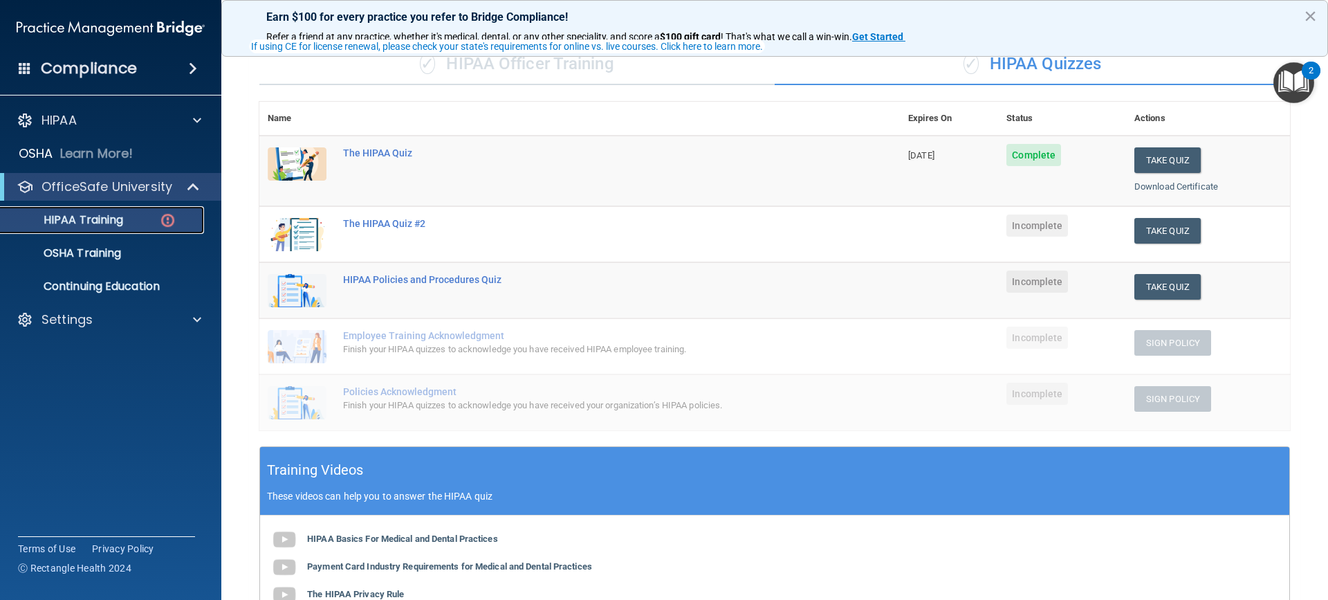
scroll to position [62, 0]
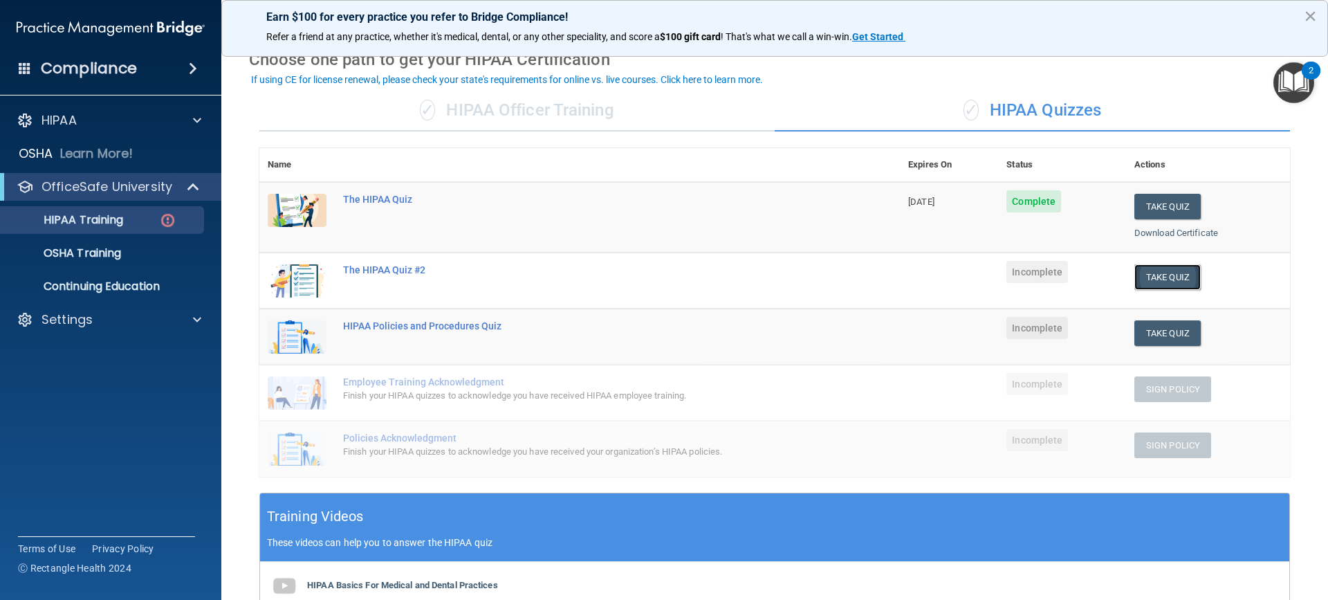
click at [1158, 275] on button "Take Quiz" at bounding box center [1168, 277] width 66 height 26
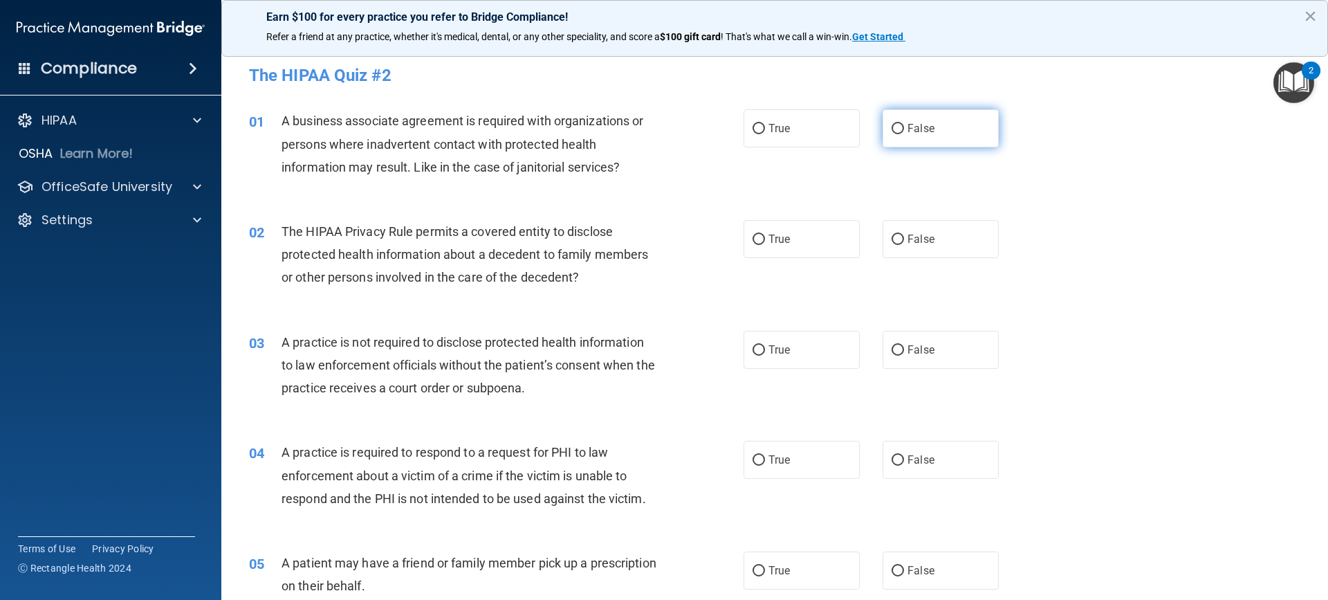
click at [894, 130] on input "False" at bounding box center [898, 129] width 12 height 10
radio input "true"
click at [754, 237] on input "True" at bounding box center [759, 240] width 12 height 10
radio input "true"
click at [753, 352] on input "True" at bounding box center [759, 350] width 12 height 10
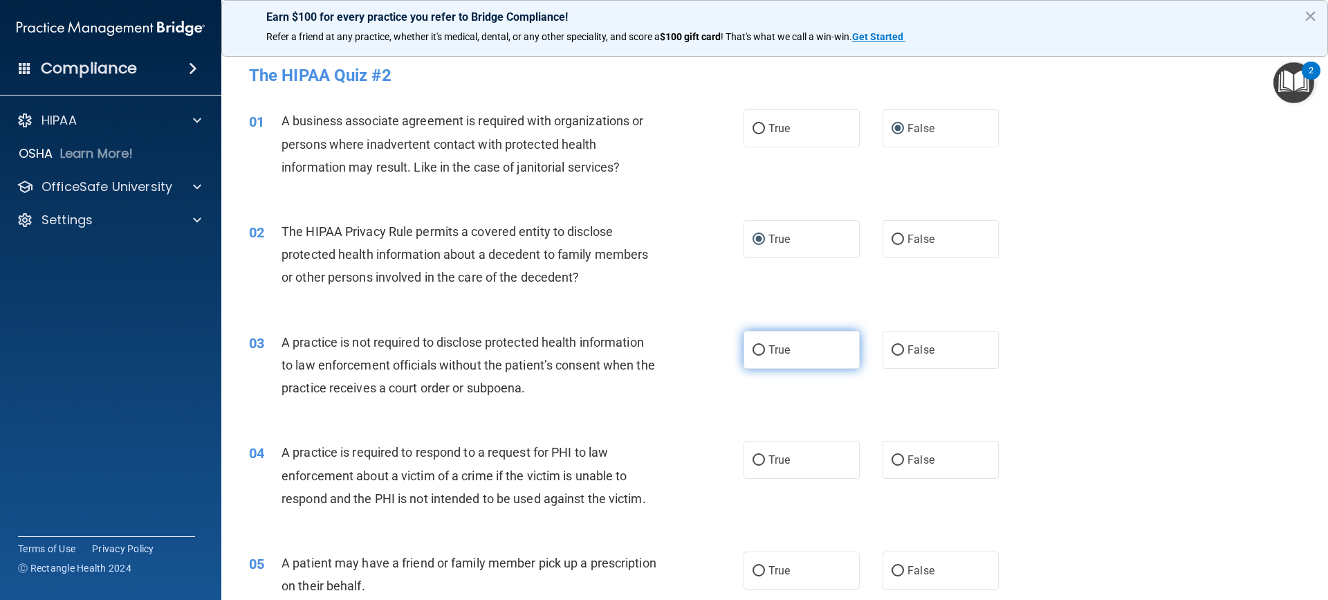
radio input "true"
click at [753, 459] on input "True" at bounding box center [759, 460] width 12 height 10
radio input "true"
drag, startPoint x: 893, startPoint y: 239, endPoint x: 821, endPoint y: 234, distance: 72.1
click at [892, 239] on input "False" at bounding box center [898, 240] width 12 height 10
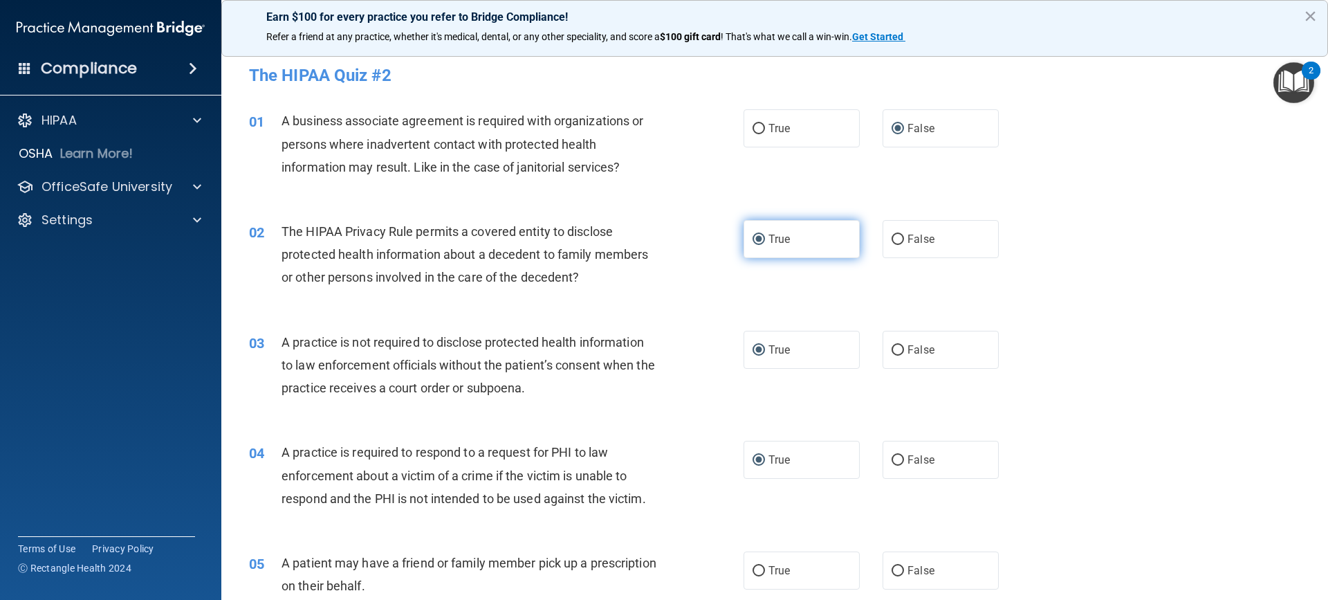
radio input "true"
radio input "false"
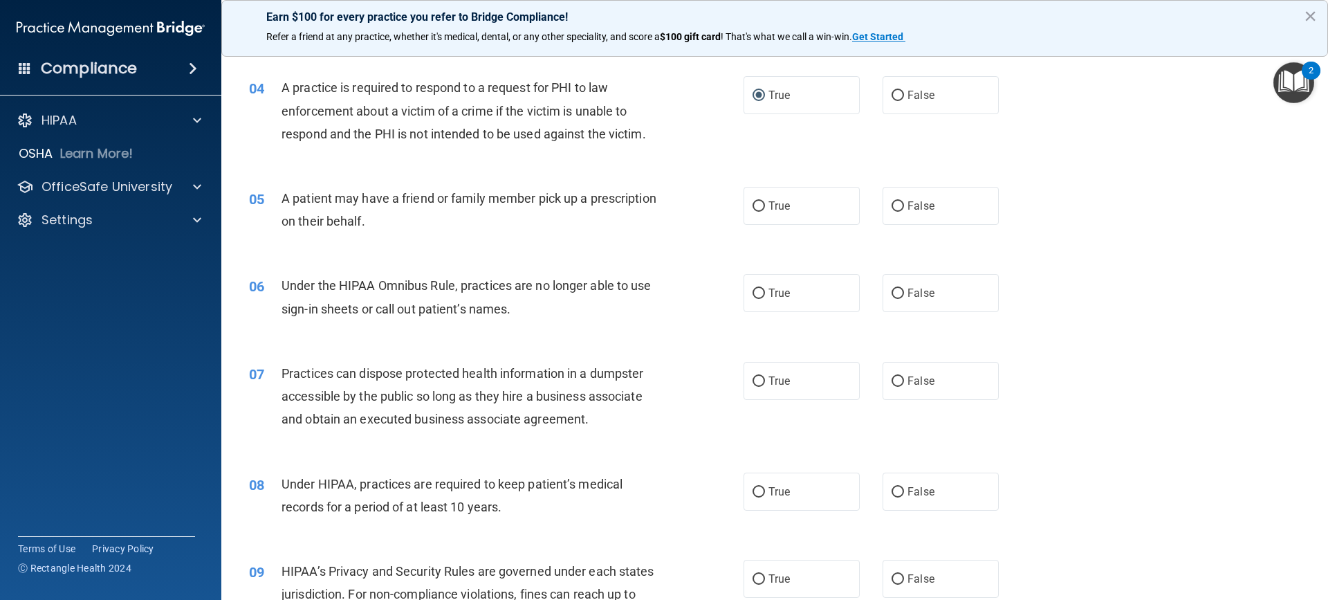
scroll to position [377, 0]
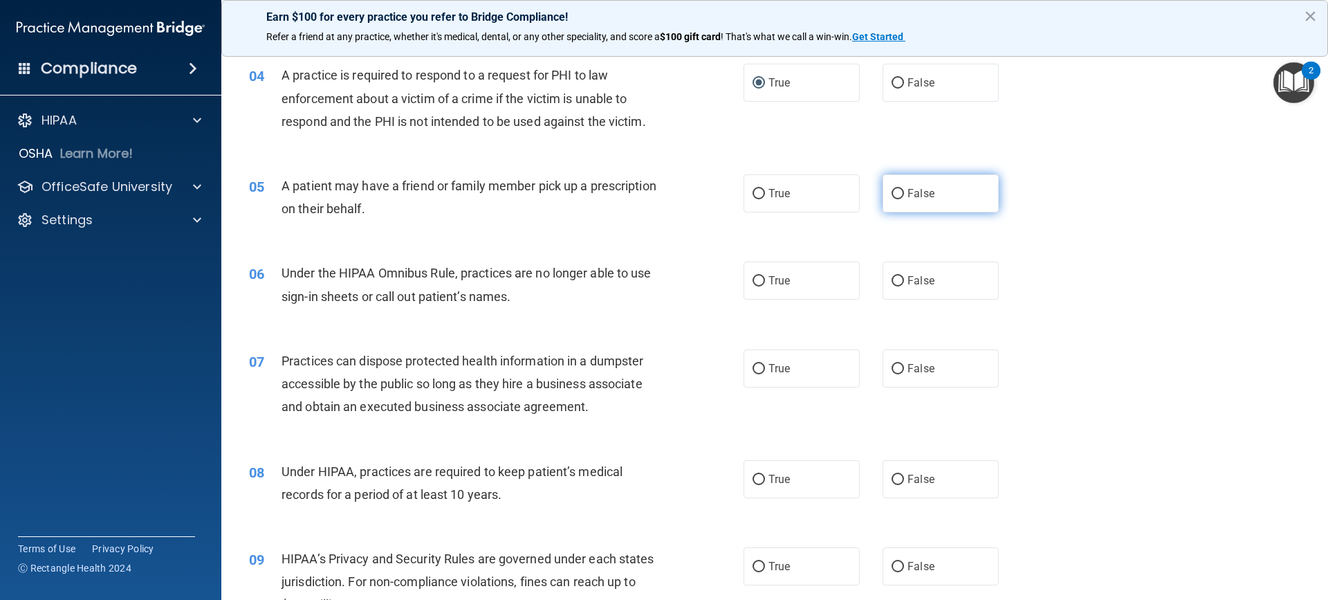
click at [894, 195] on input "False" at bounding box center [898, 194] width 12 height 10
radio input "true"
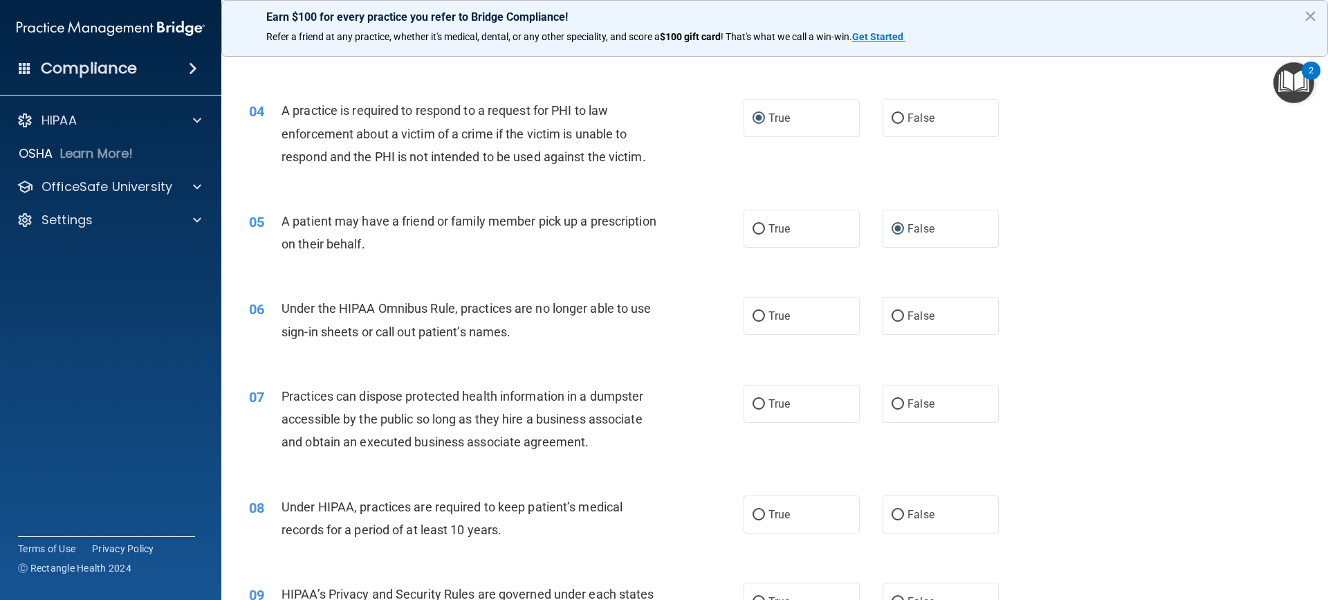
scroll to position [308, 0]
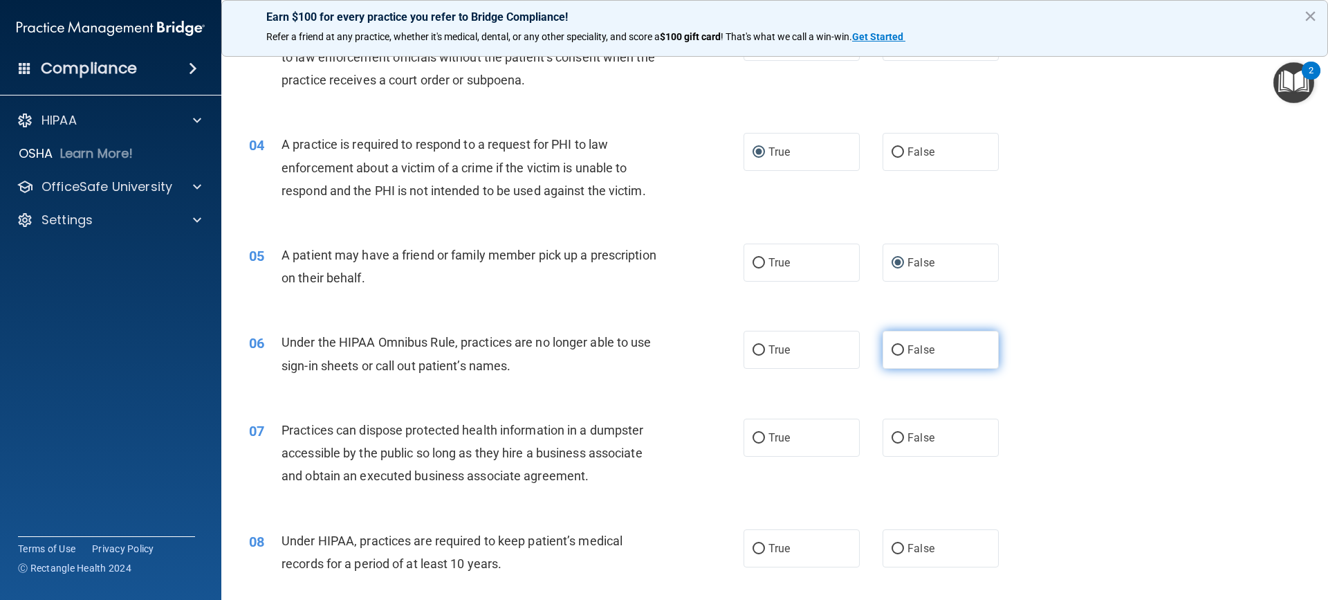
click at [893, 352] on input "False" at bounding box center [898, 350] width 12 height 10
radio input "true"
click at [895, 437] on input "False" at bounding box center [898, 438] width 12 height 10
radio input "true"
click at [898, 551] on label "False" at bounding box center [941, 548] width 116 height 38
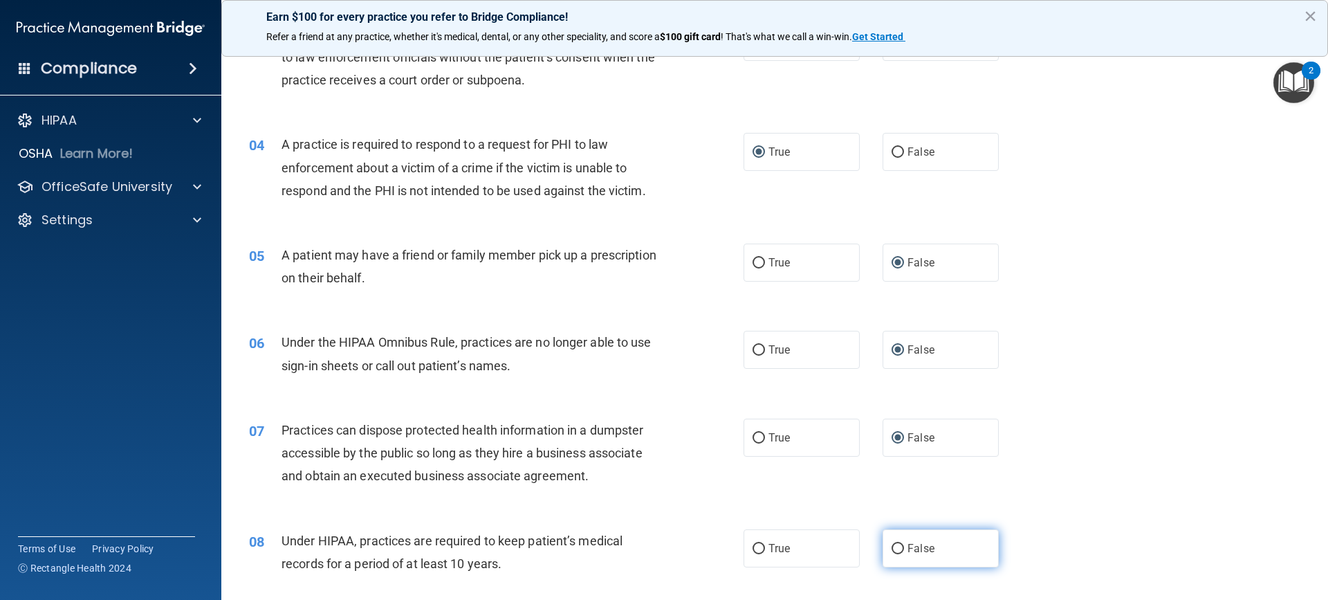
click at [898, 551] on input "False" at bounding box center [898, 549] width 12 height 10
radio input "true"
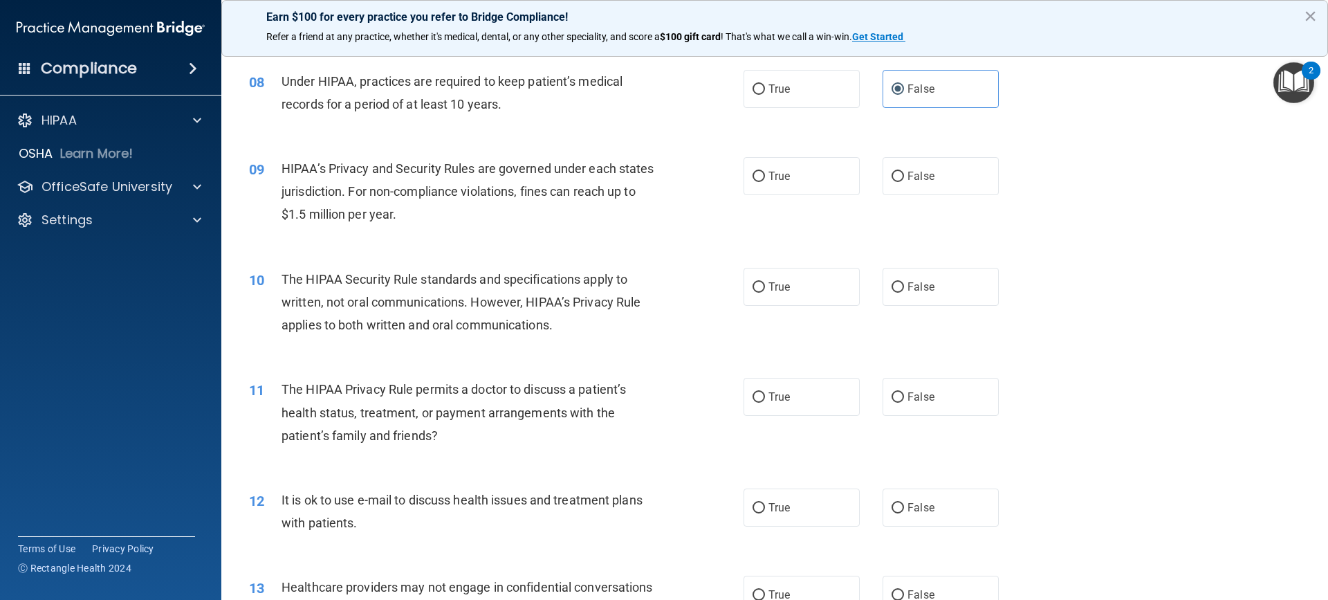
scroll to position [776, 0]
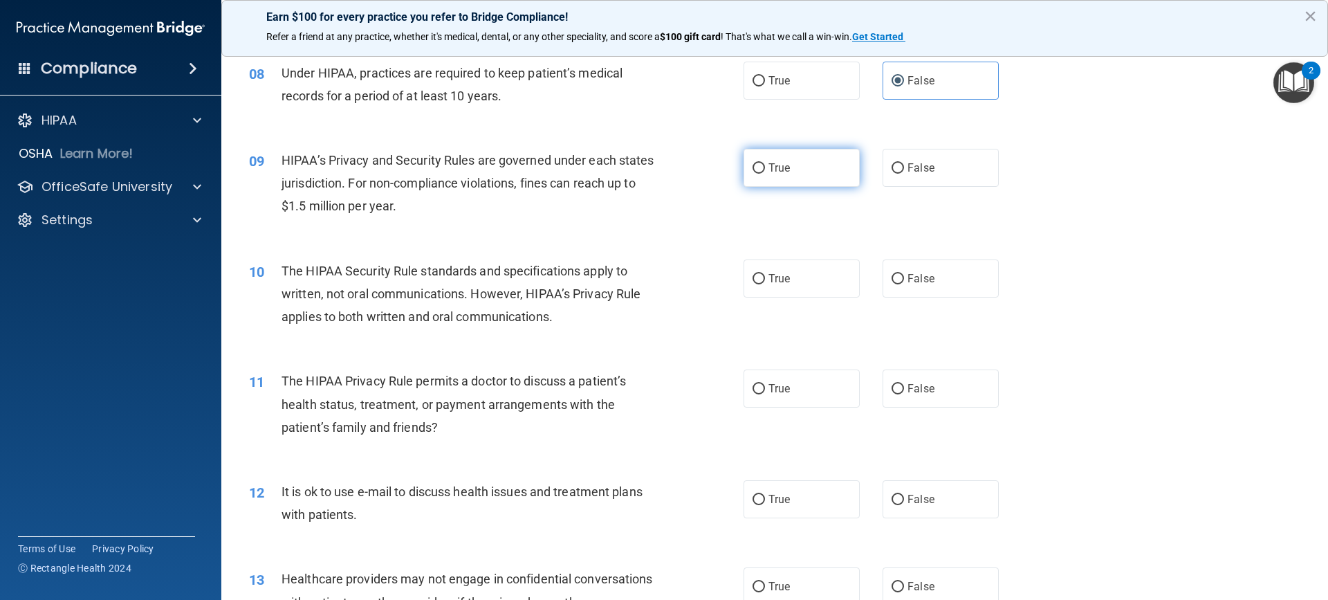
click at [756, 164] on input "True" at bounding box center [759, 168] width 12 height 10
radio input "true"
click at [897, 167] on input "False" at bounding box center [898, 168] width 12 height 10
radio input "true"
click at [754, 166] on input "True" at bounding box center [759, 168] width 12 height 10
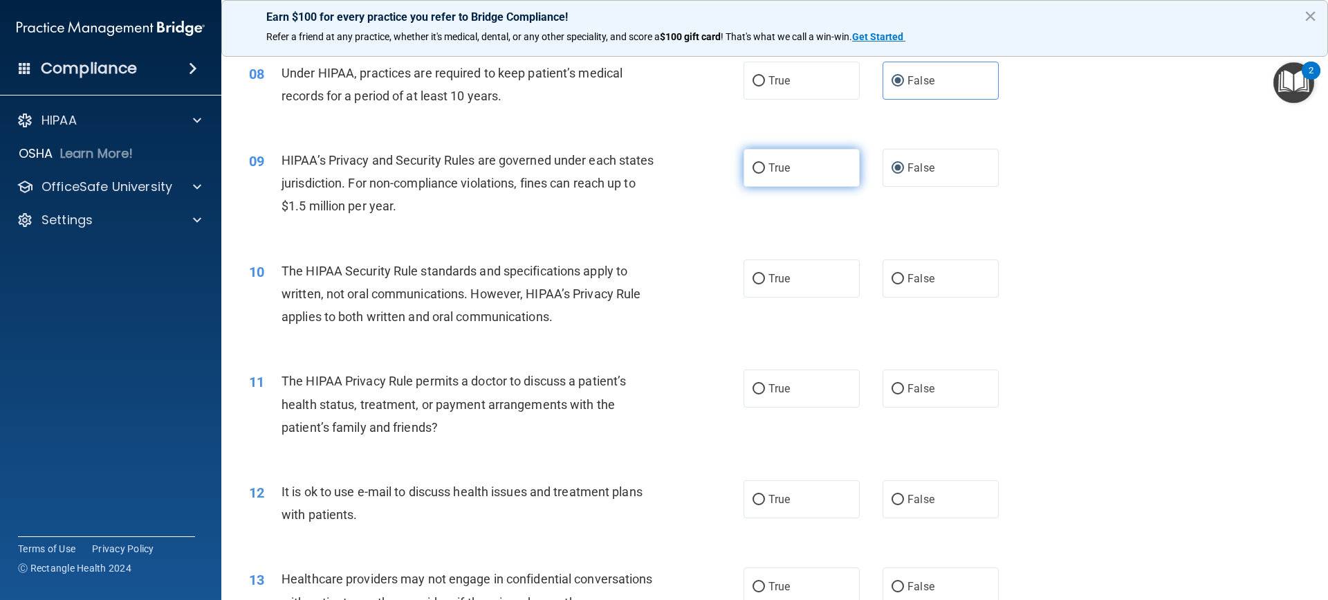
radio input "true"
radio input "false"
click at [895, 280] on input "False" at bounding box center [898, 279] width 12 height 10
radio input "true"
drag, startPoint x: 893, startPoint y: 167, endPoint x: 879, endPoint y: 168, distance: 13.9
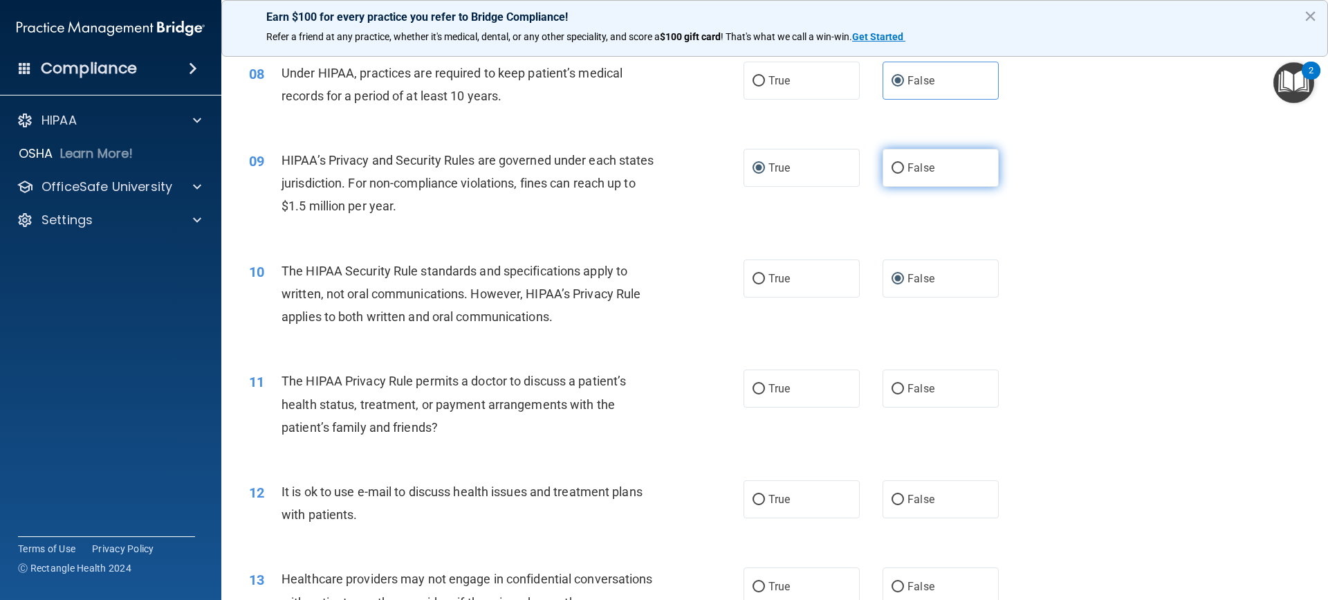
click at [892, 168] on input "False" at bounding box center [898, 168] width 12 height 10
radio input "true"
radio input "false"
click at [896, 387] on input "False" at bounding box center [898, 389] width 12 height 10
radio input "true"
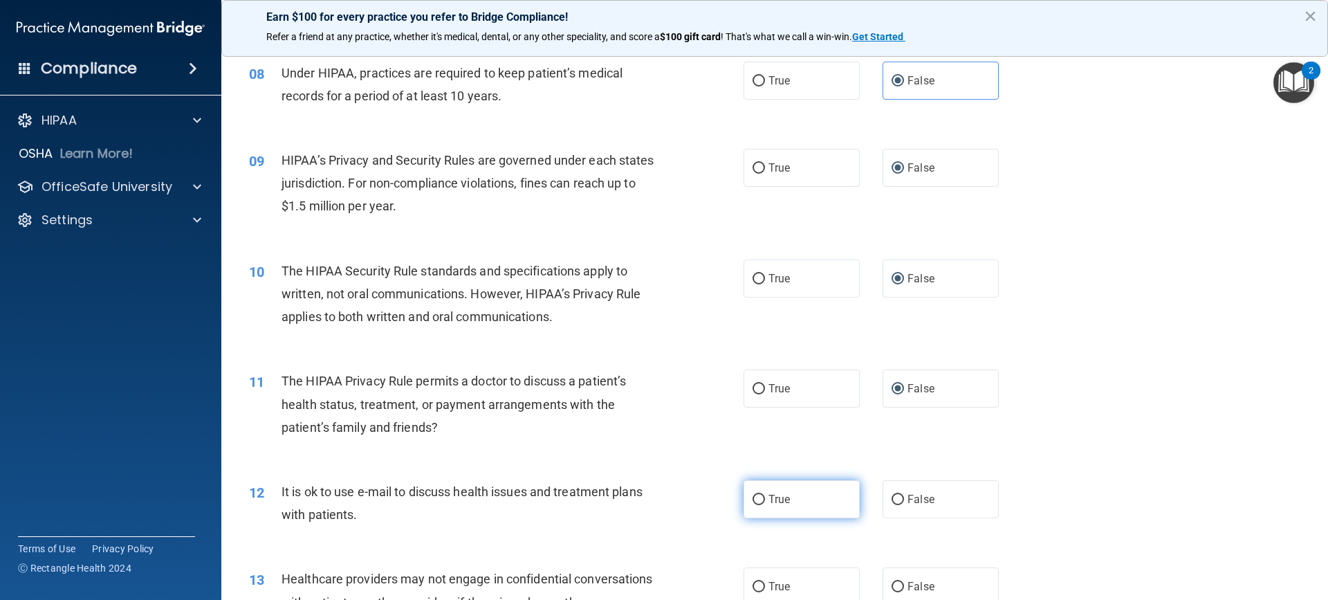
click at [755, 500] on input "True" at bounding box center [759, 500] width 12 height 10
radio input "true"
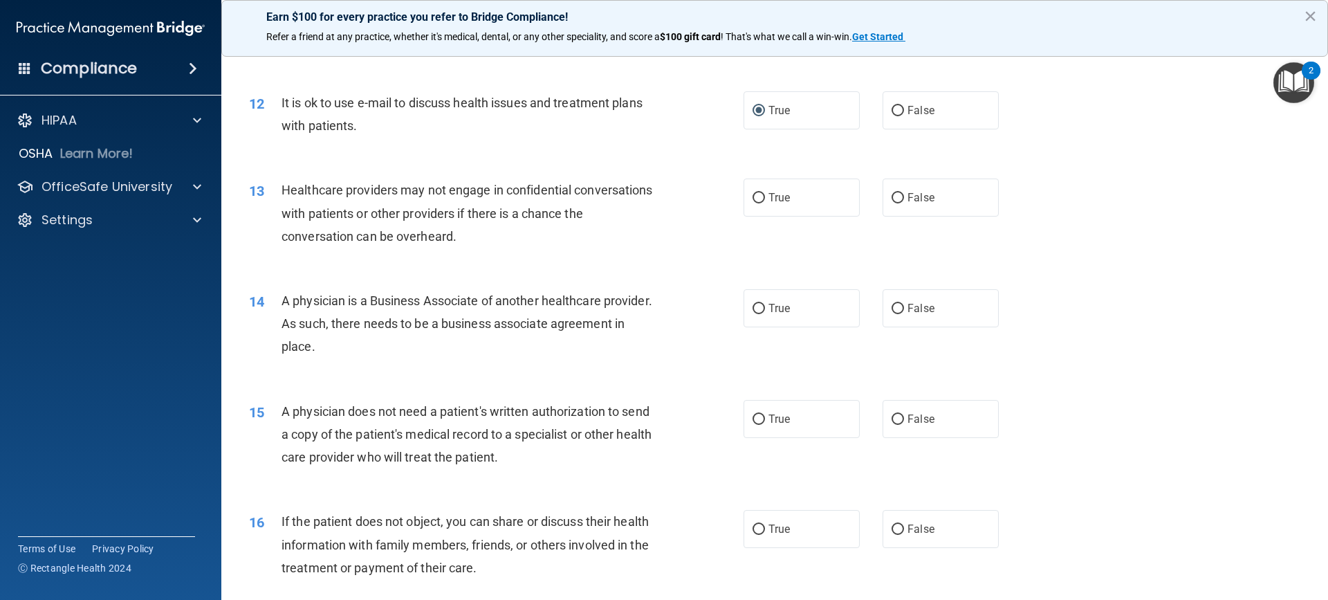
scroll to position [1181, 0]
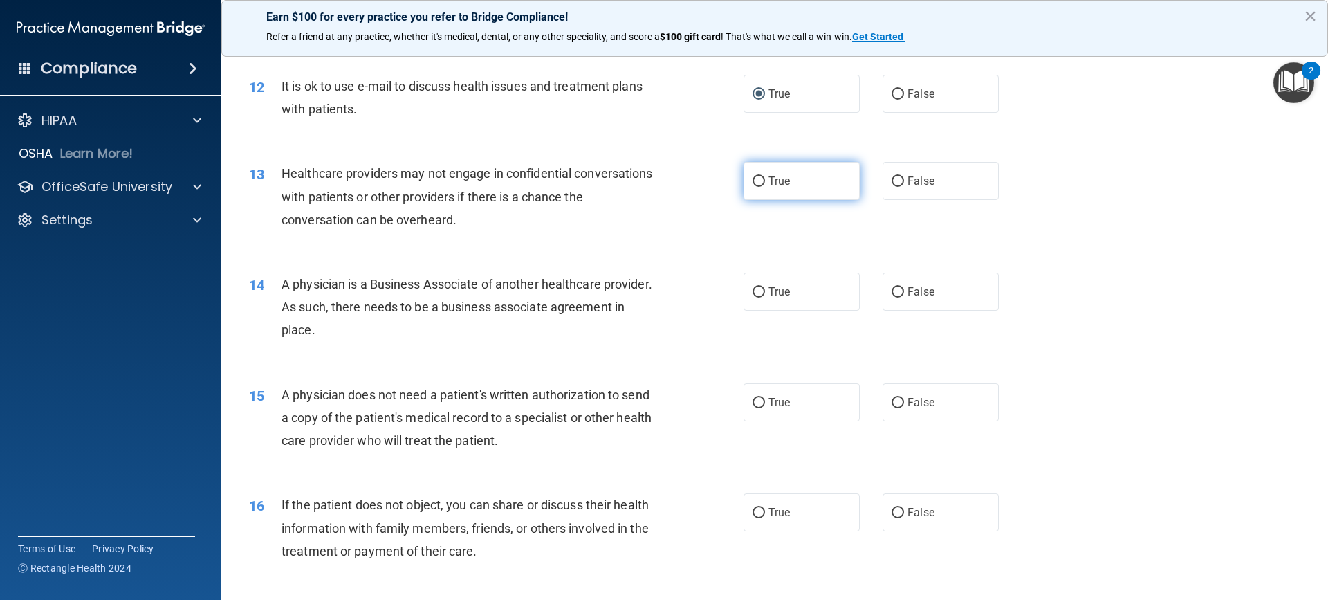
click at [756, 183] on input "True" at bounding box center [759, 181] width 12 height 10
radio input "true"
click at [753, 295] on input "True" at bounding box center [759, 292] width 12 height 10
radio input "true"
click at [899, 399] on label "False" at bounding box center [941, 402] width 116 height 38
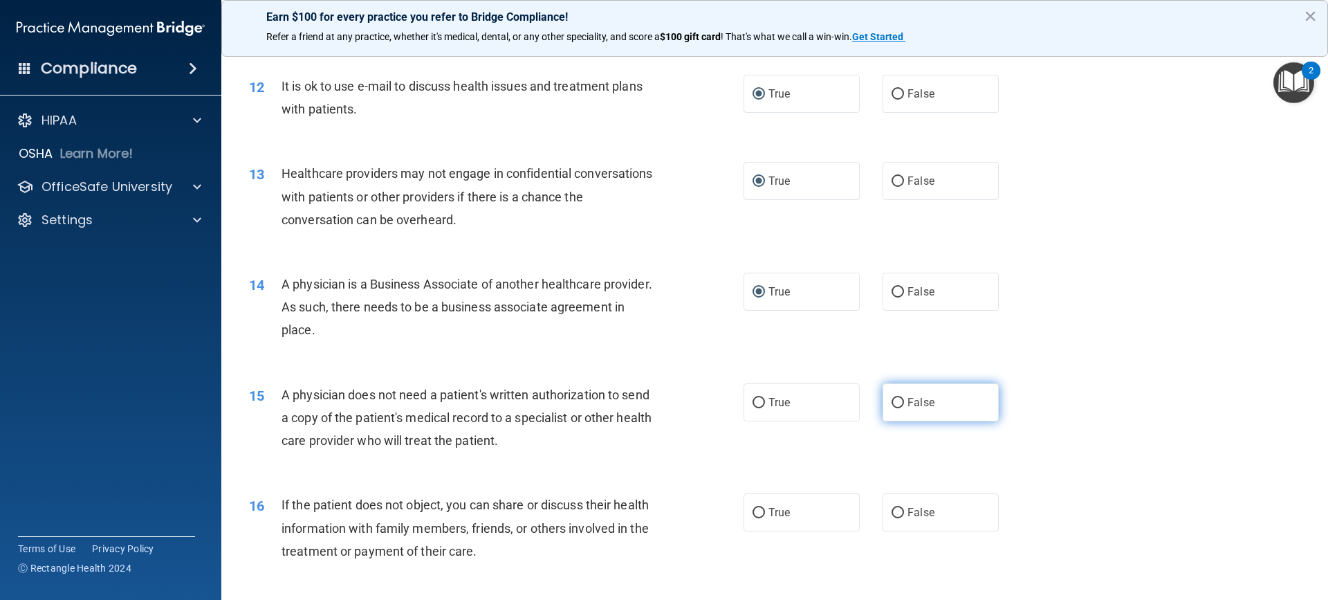
click at [899, 399] on input "False" at bounding box center [898, 403] width 12 height 10
radio input "true"
drag, startPoint x: 895, startPoint y: 517, endPoint x: 877, endPoint y: 486, distance: 35.4
click at [895, 515] on input "False" at bounding box center [898, 513] width 12 height 10
radio input "true"
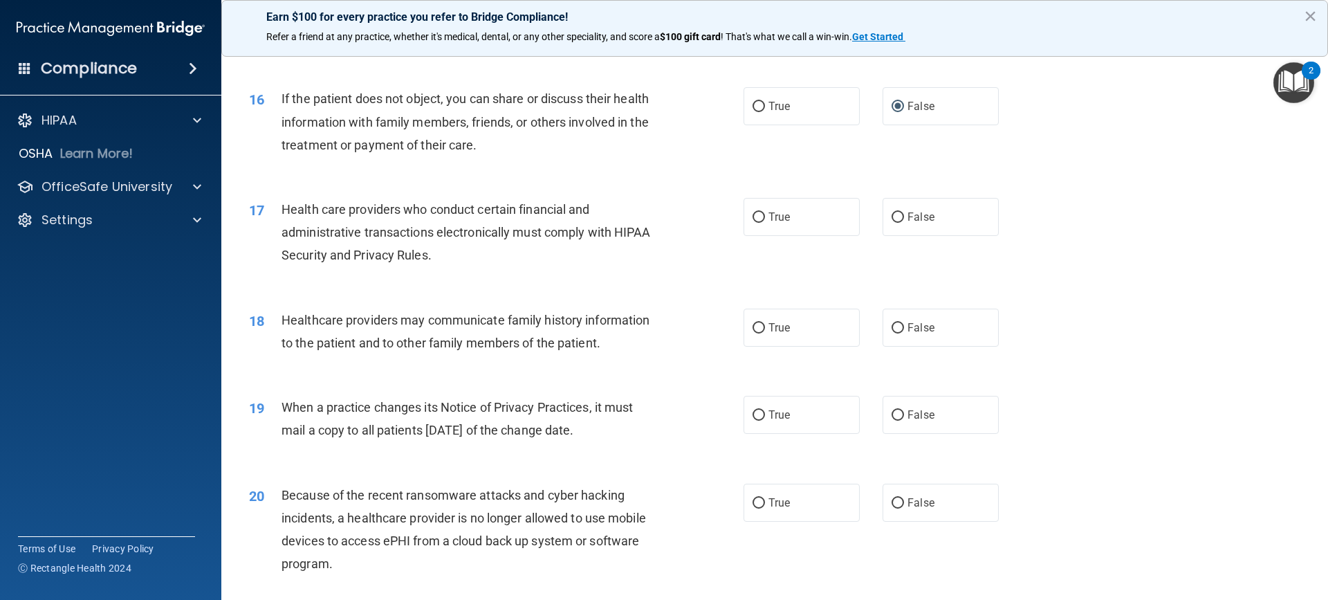
scroll to position [1674, 0]
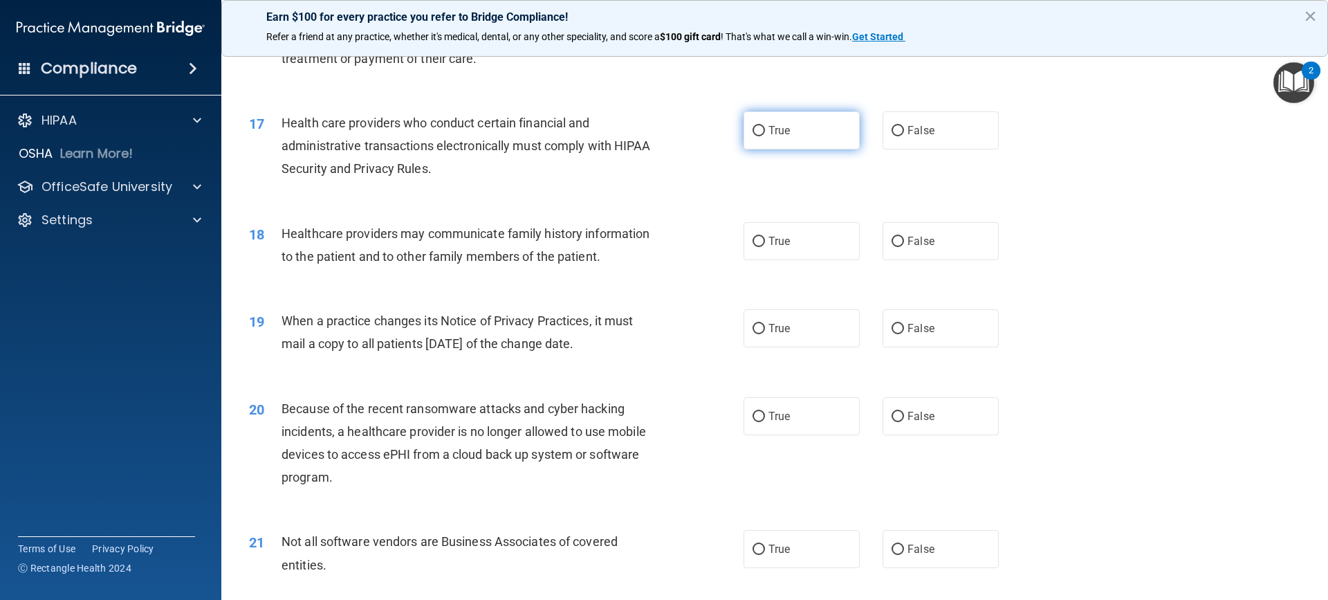
click at [753, 129] on input "True" at bounding box center [759, 131] width 12 height 10
radio input "true"
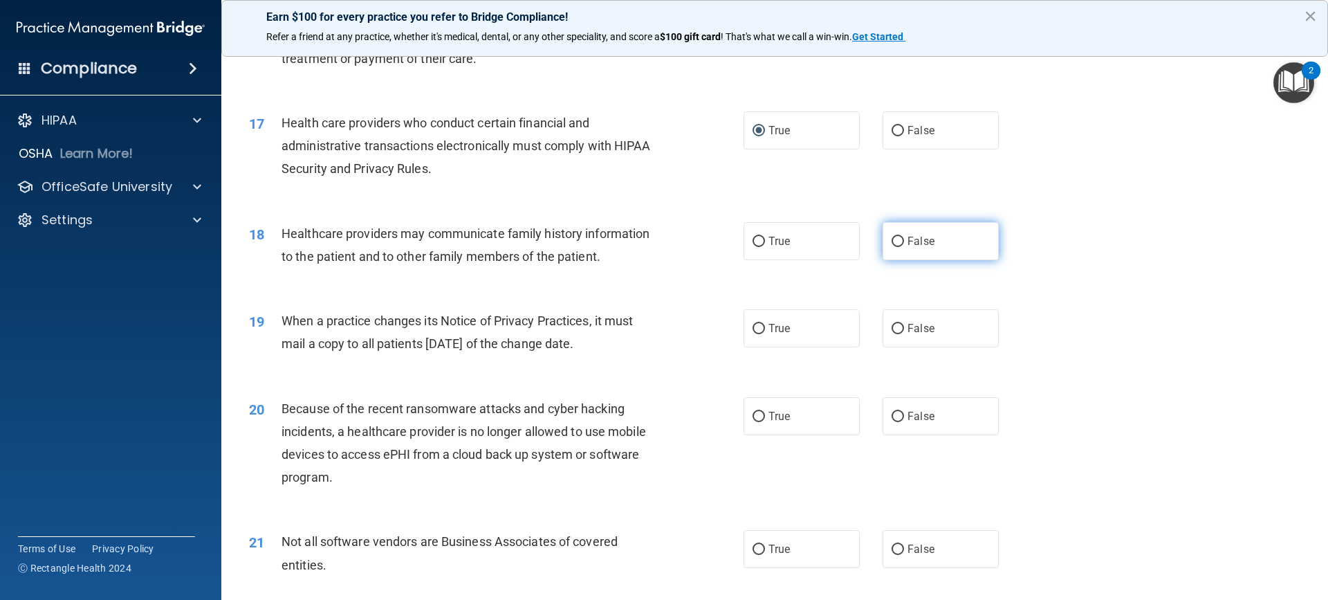
click at [892, 245] on input "False" at bounding box center [898, 242] width 12 height 10
radio input "true"
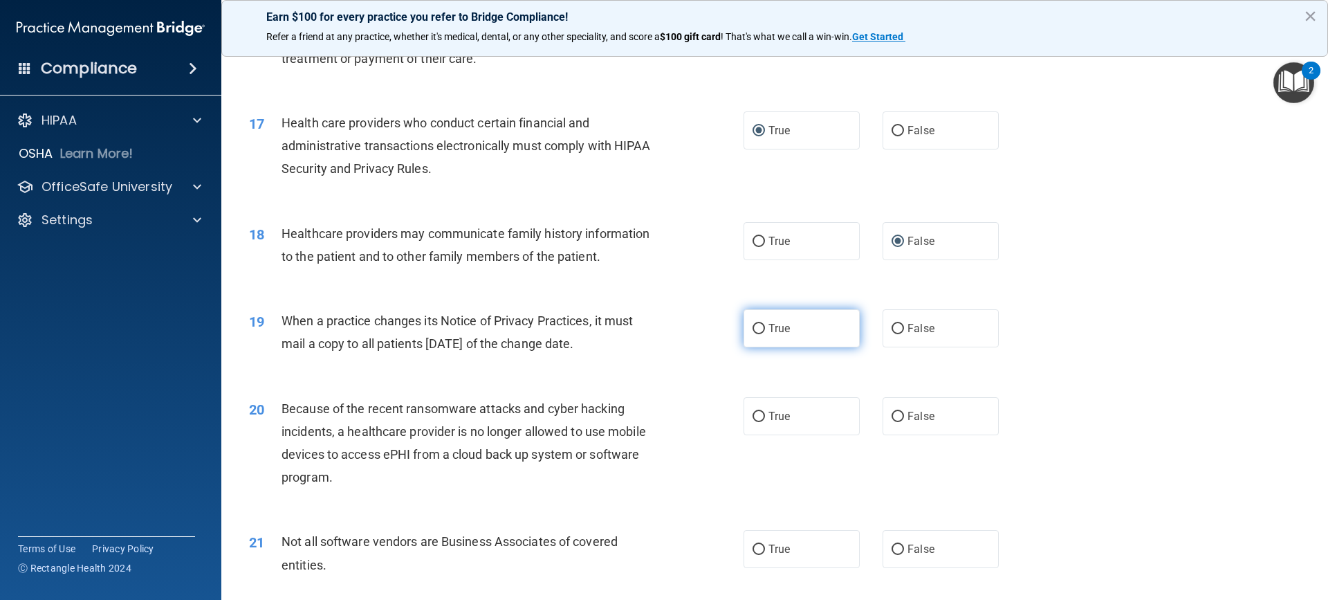
click at [759, 331] on input "True" at bounding box center [759, 329] width 12 height 10
radio input "true"
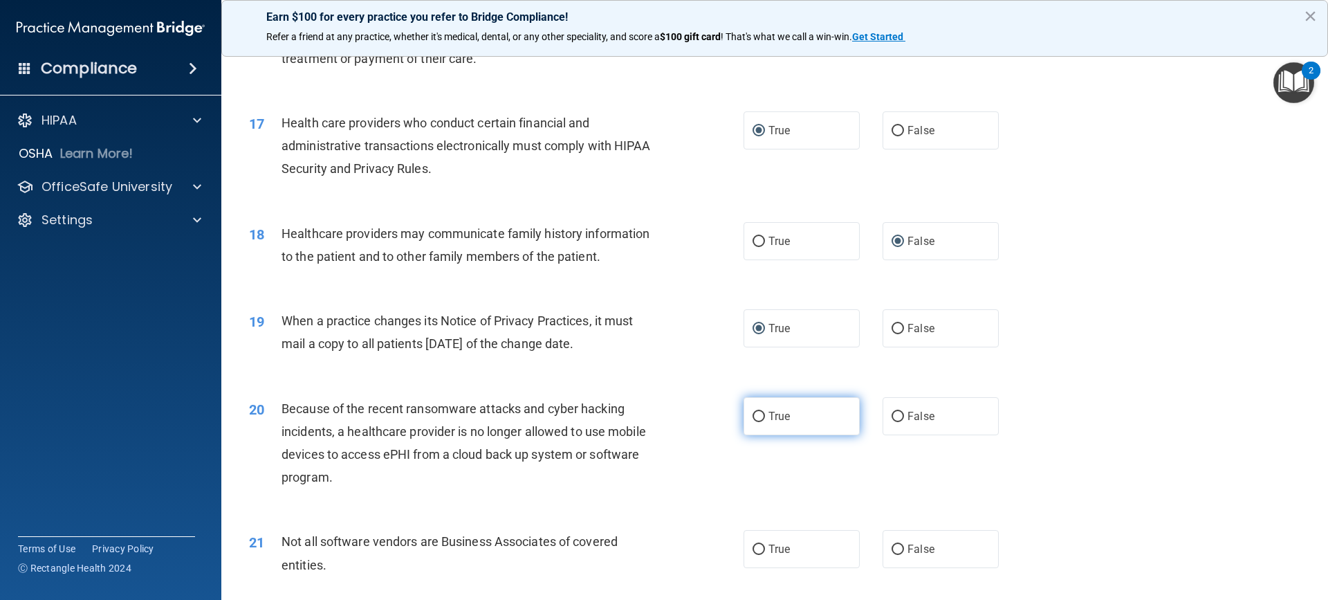
click at [756, 418] on input "True" at bounding box center [759, 417] width 12 height 10
radio input "true"
drag, startPoint x: 757, startPoint y: 547, endPoint x: 749, endPoint y: 543, distance: 8.4
click at [753, 546] on input "True" at bounding box center [759, 550] width 12 height 10
radio input "true"
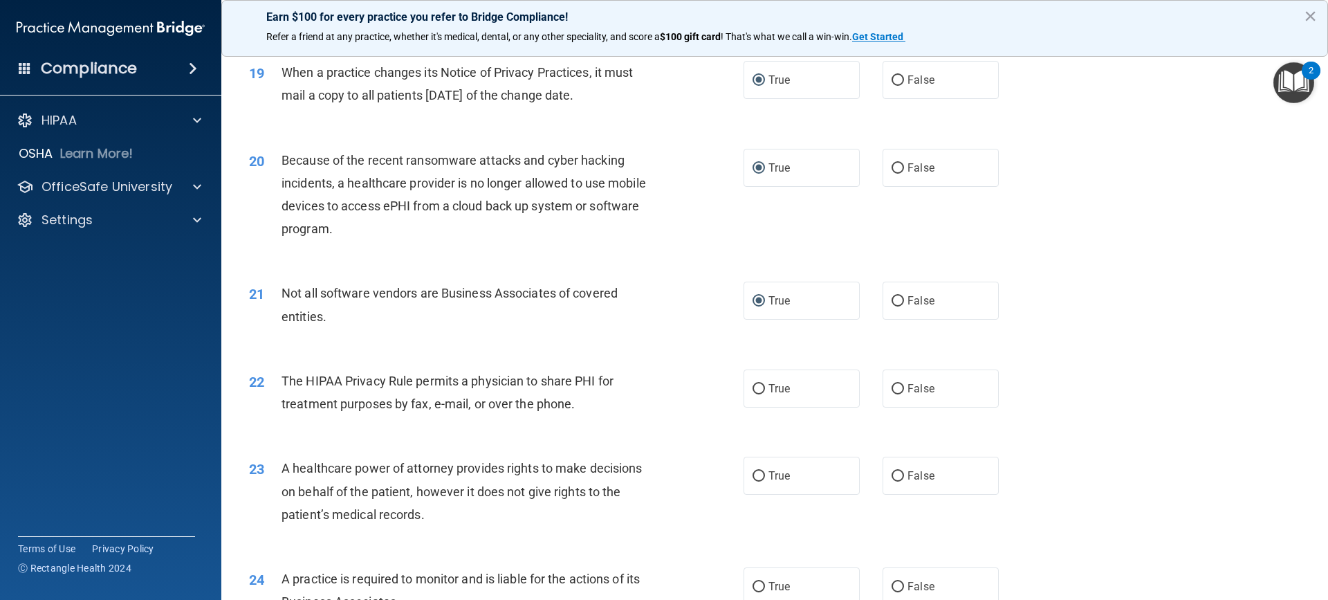
scroll to position [1984, 0]
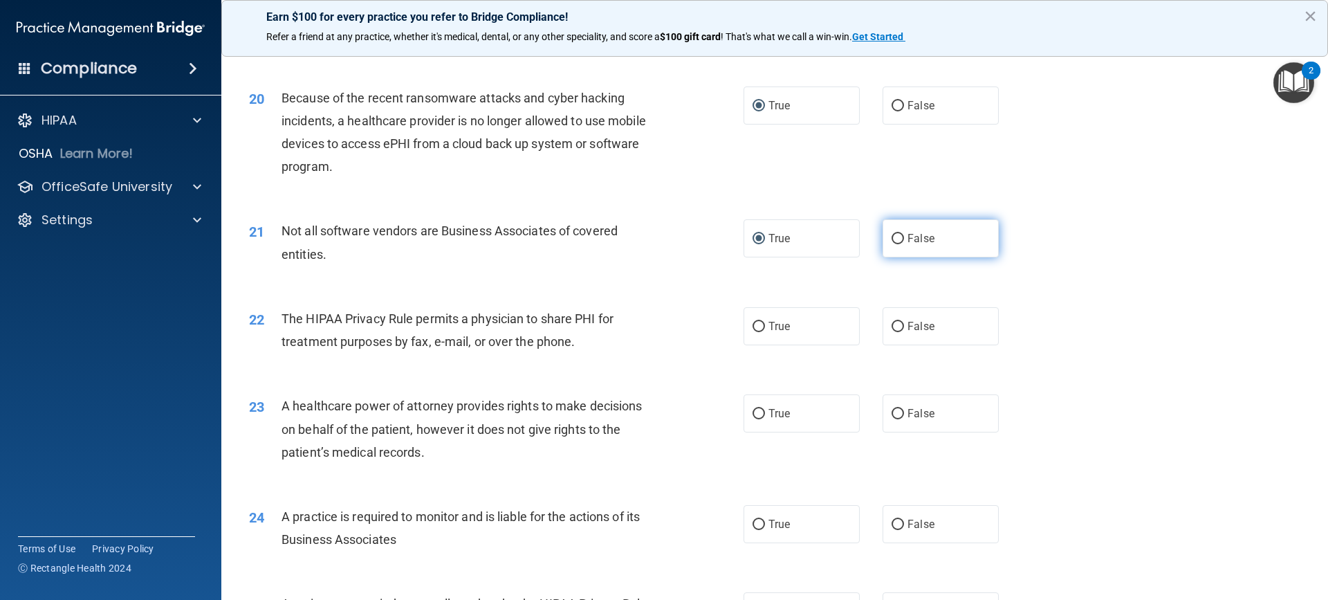
click at [895, 237] on input "False" at bounding box center [898, 239] width 12 height 10
radio input "true"
radio input "false"
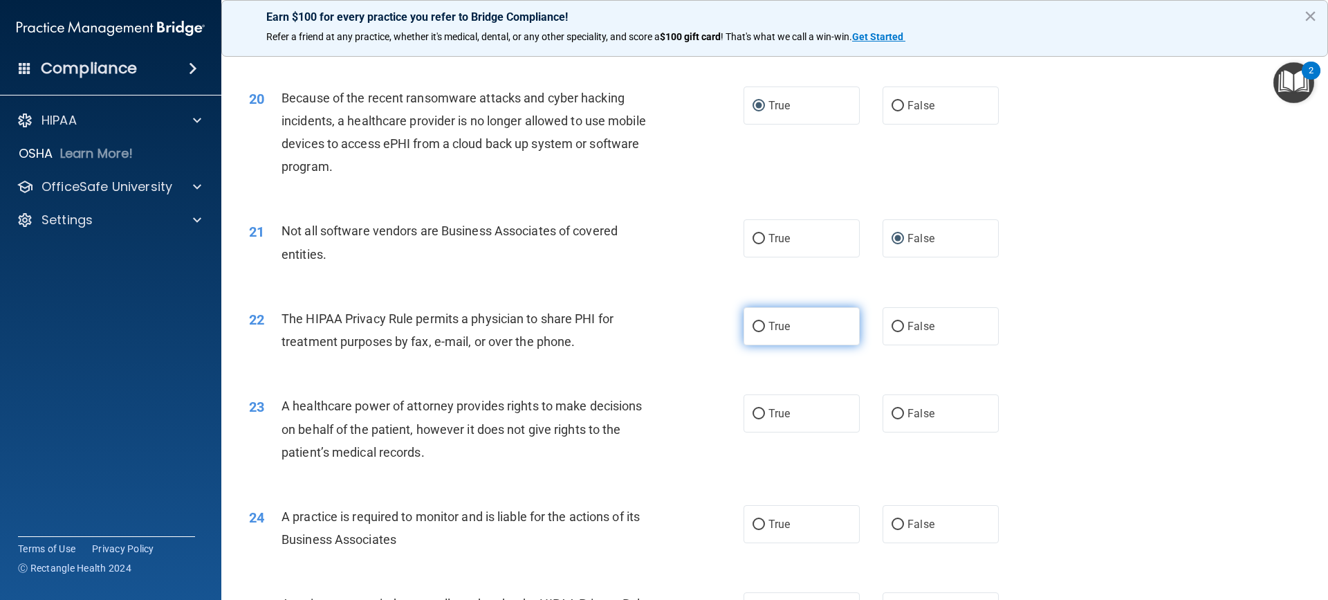
click at [757, 329] on input "True" at bounding box center [759, 327] width 12 height 10
radio input "true"
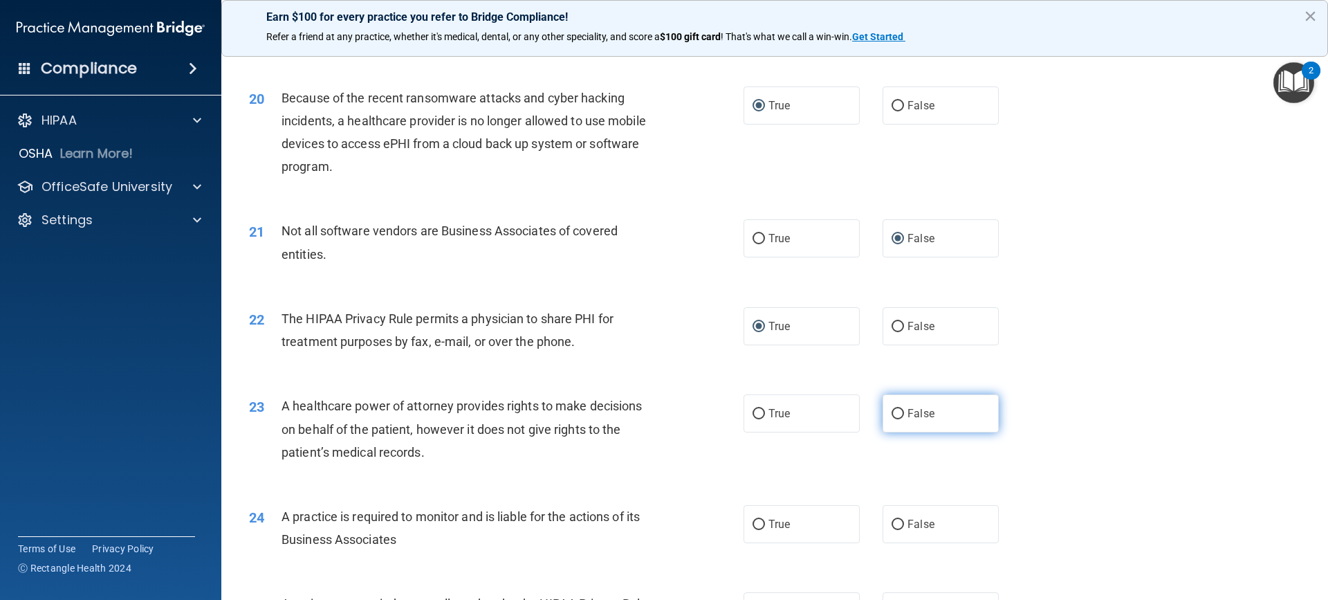
click at [899, 418] on label "False" at bounding box center [941, 413] width 116 height 38
click at [899, 418] on input "False" at bounding box center [898, 414] width 12 height 10
radio input "true"
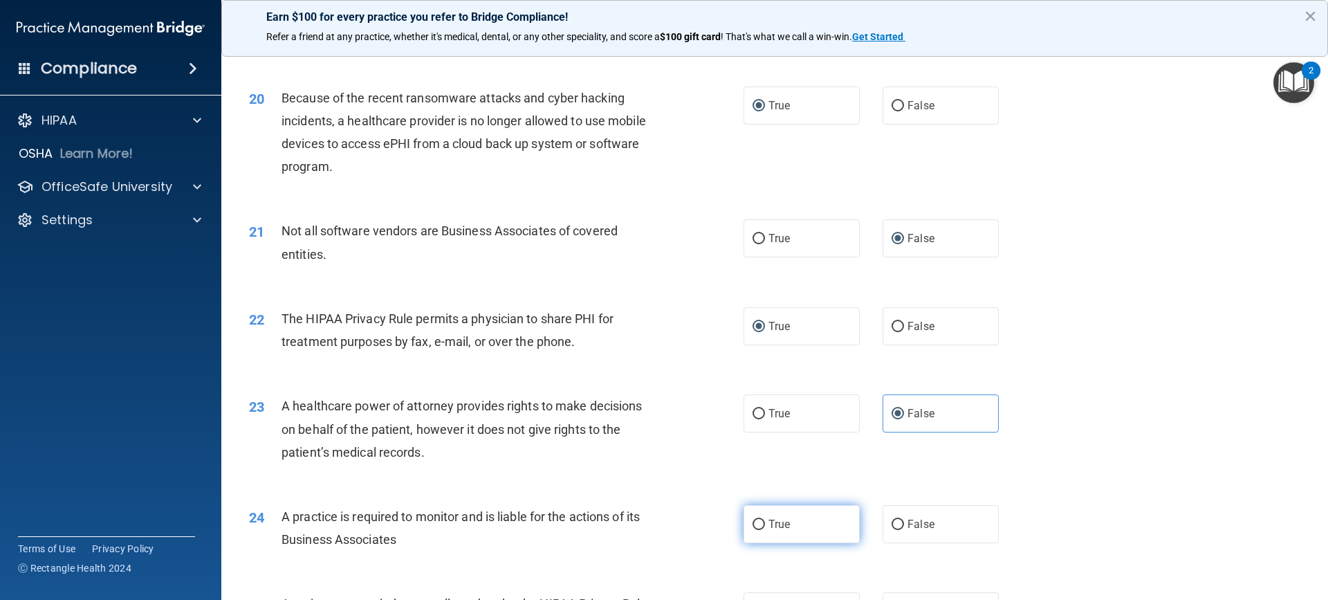
click at [753, 524] on input "True" at bounding box center [759, 525] width 12 height 10
radio input "true"
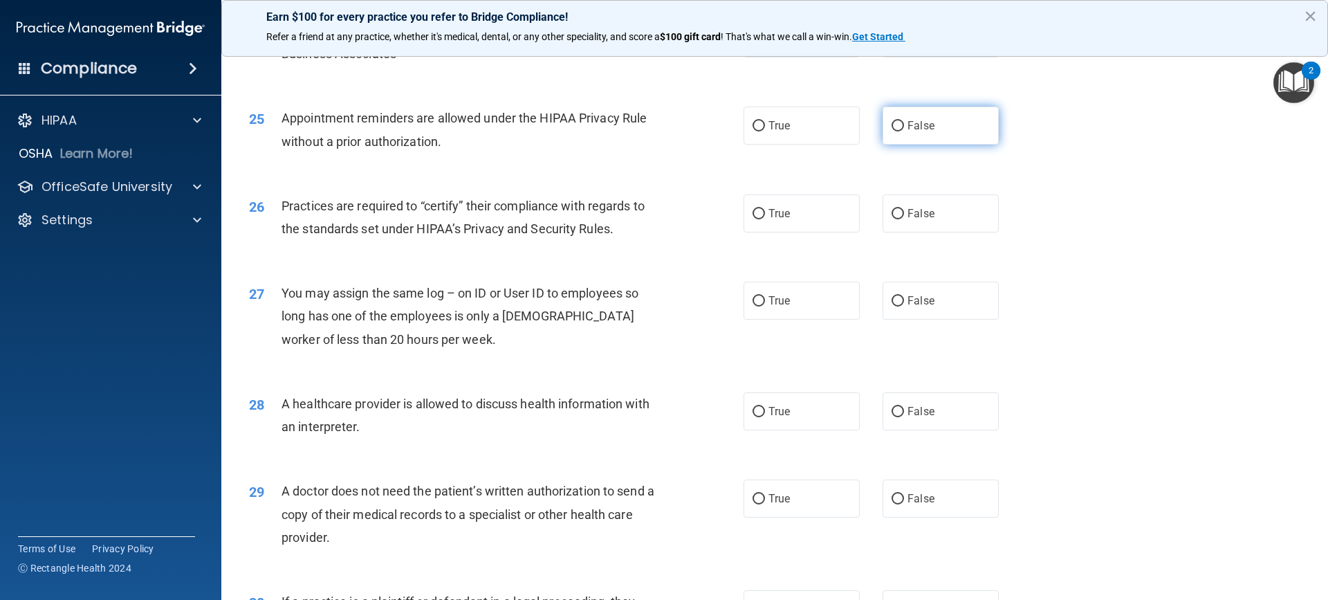
click at [892, 125] on input "False" at bounding box center [898, 126] width 12 height 10
radio input "true"
click at [754, 212] on input "True" at bounding box center [759, 214] width 12 height 10
radio input "true"
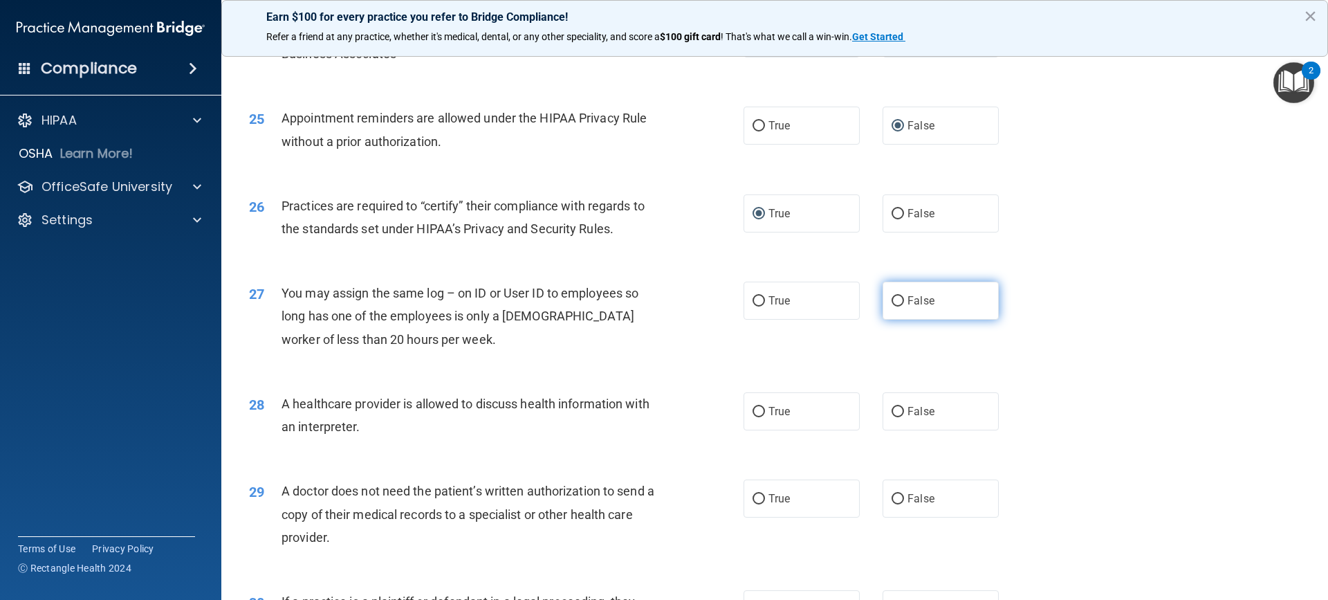
click at [908, 302] on span "False" at bounding box center [921, 300] width 27 height 13
click at [902, 302] on input "False" at bounding box center [898, 301] width 12 height 10
radio input "true"
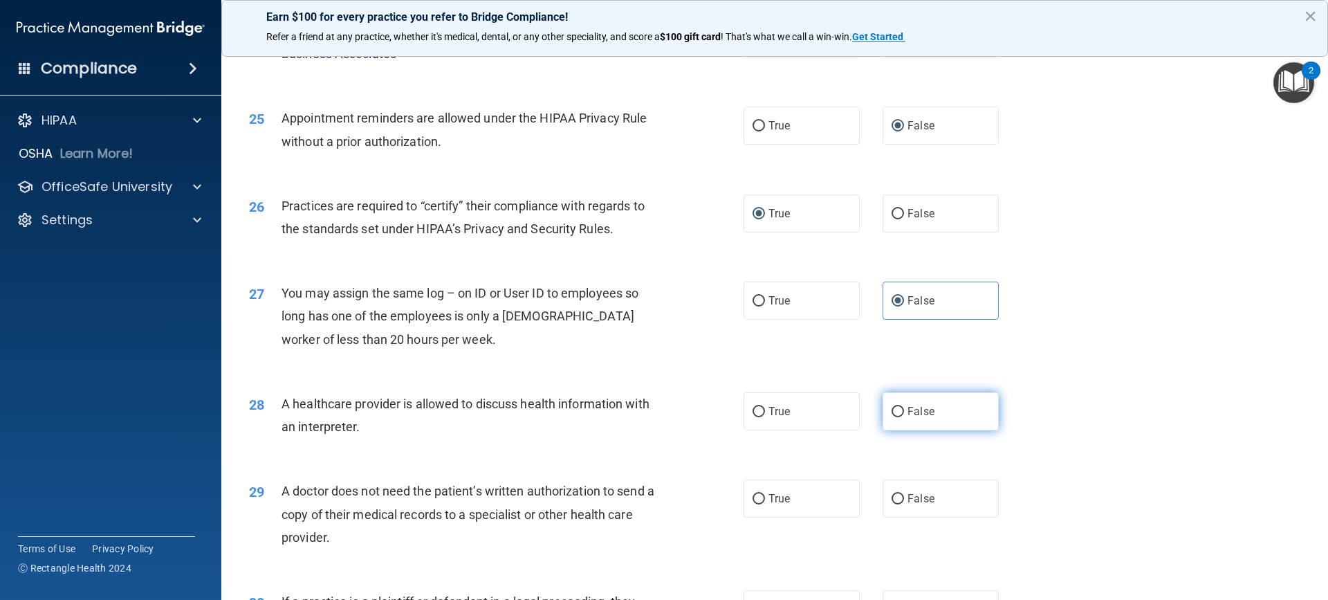
click at [895, 409] on input "False" at bounding box center [898, 412] width 12 height 10
radio input "true"
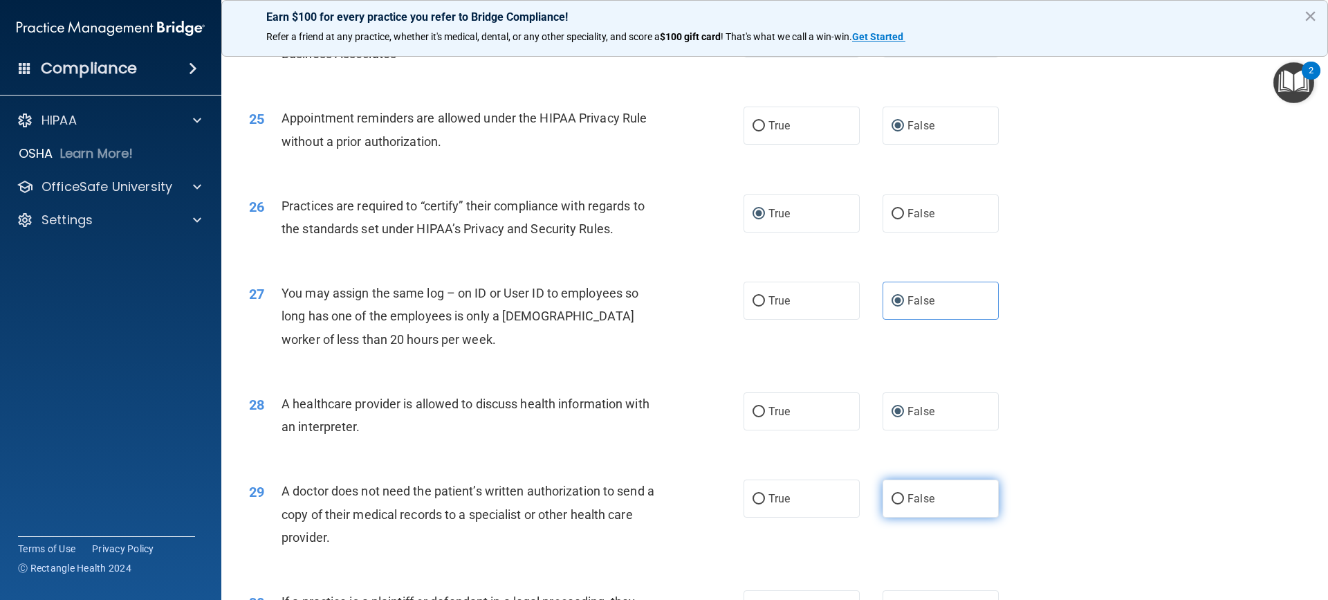
click at [897, 502] on input "False" at bounding box center [898, 499] width 12 height 10
radio input "true"
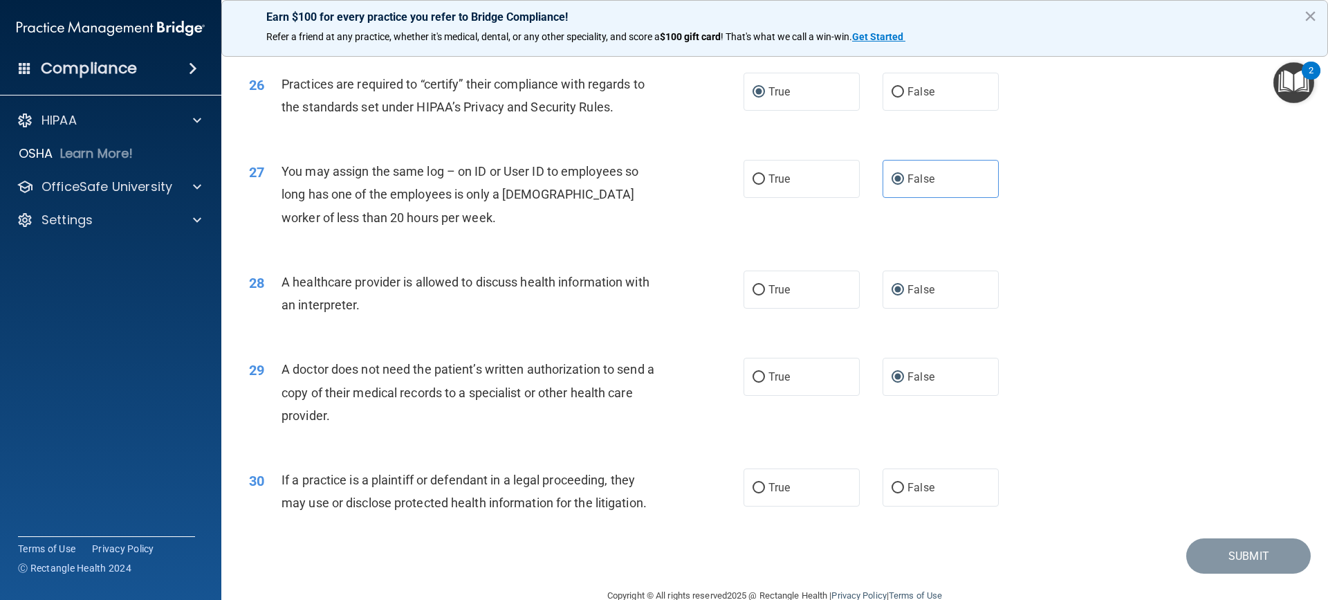
scroll to position [2621, 0]
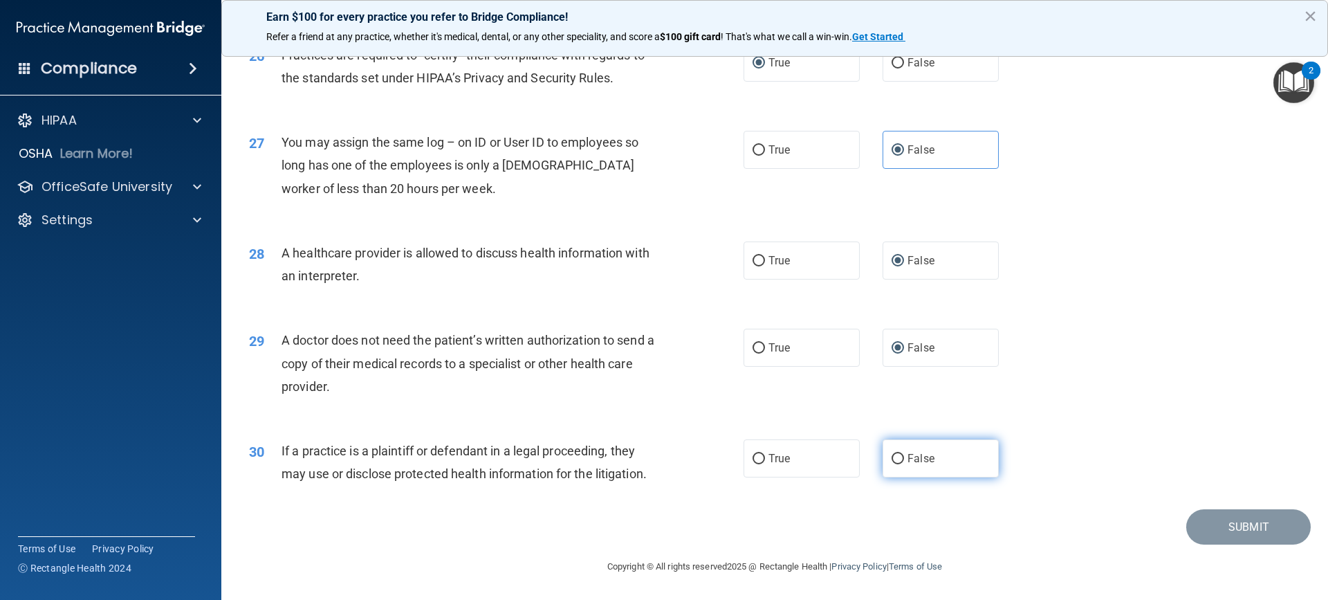
click at [897, 459] on input "False" at bounding box center [898, 459] width 12 height 10
radio input "true"
click at [1223, 521] on button "Submit" at bounding box center [1249, 526] width 125 height 35
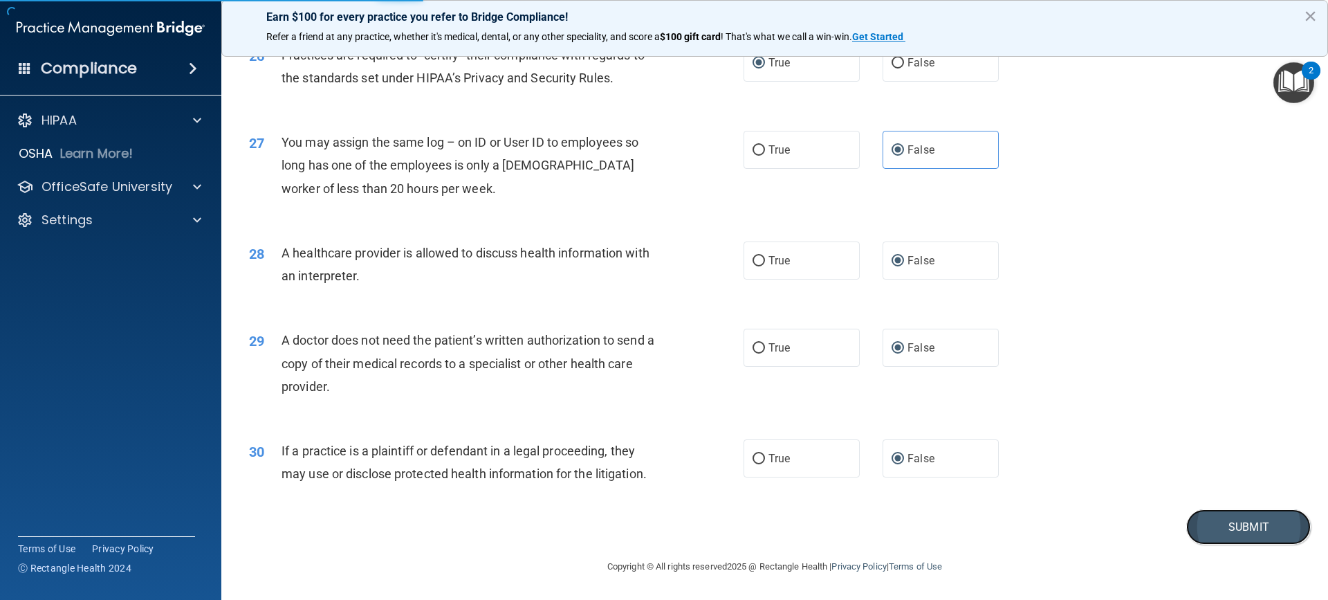
click at [1233, 523] on button "Submit" at bounding box center [1249, 526] width 125 height 35
click at [1225, 524] on button "Submit" at bounding box center [1249, 526] width 125 height 35
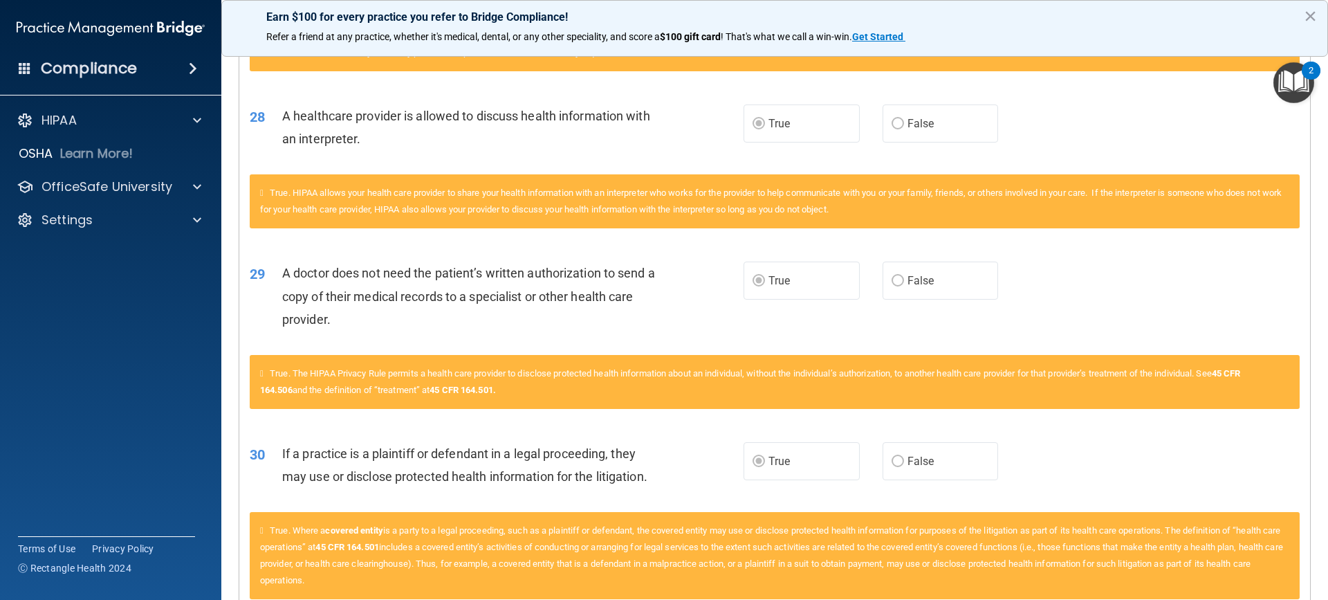
scroll to position [2939, 0]
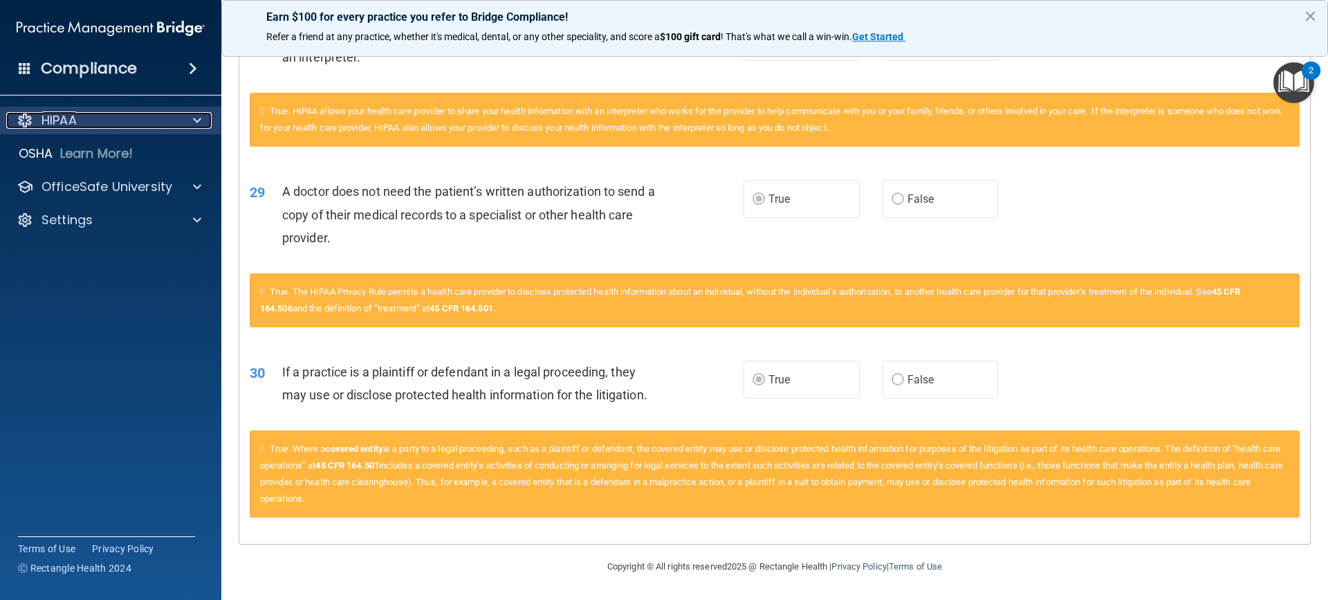
click at [100, 125] on div "HIPAA" at bounding box center [92, 120] width 172 height 17
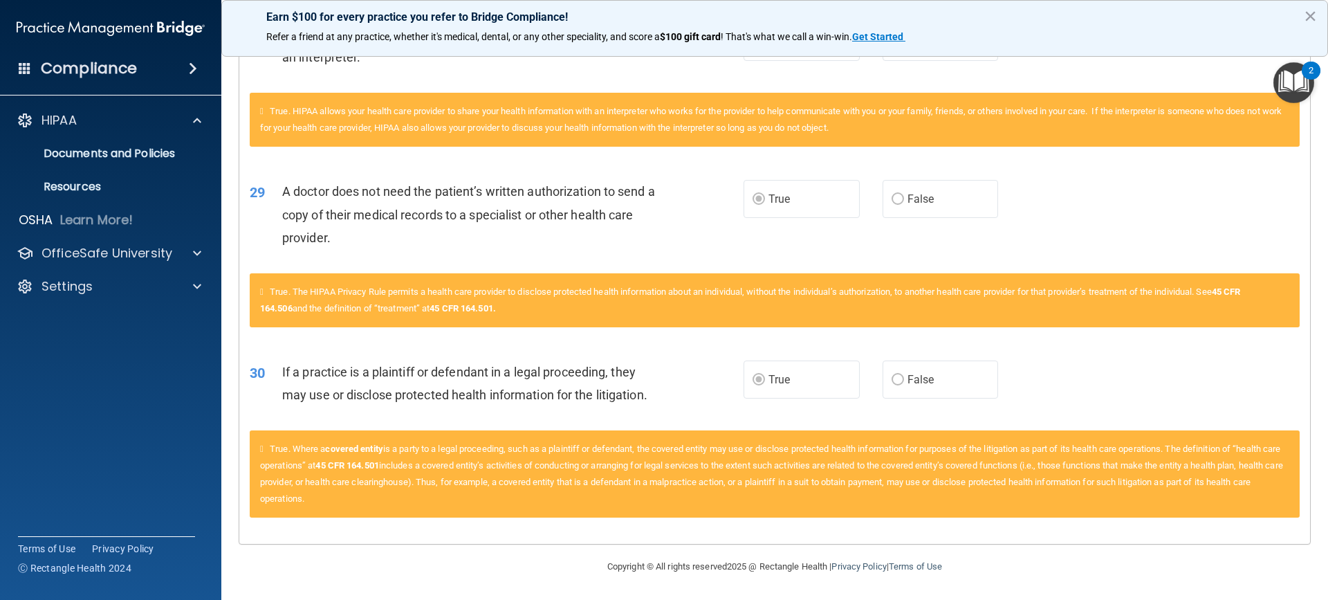
click at [1299, 77] on img "Open Resource Center, 2 new notifications" at bounding box center [1294, 82] width 41 height 41
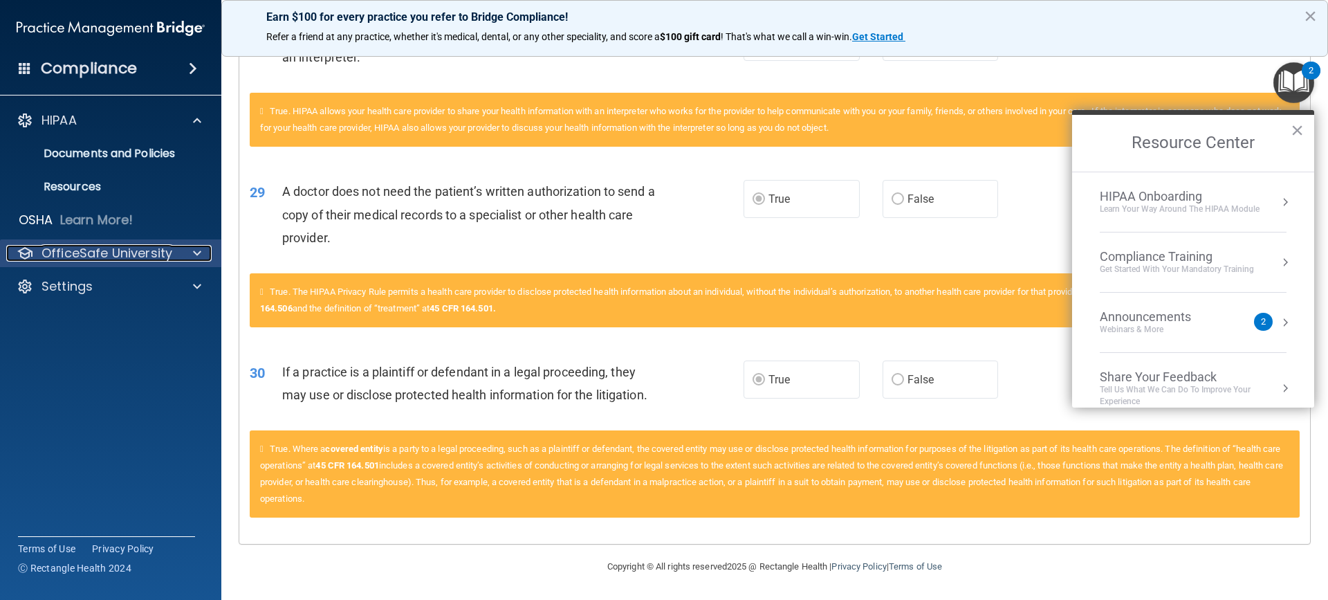
click at [93, 258] on p "OfficeSafe University" at bounding box center [107, 253] width 131 height 17
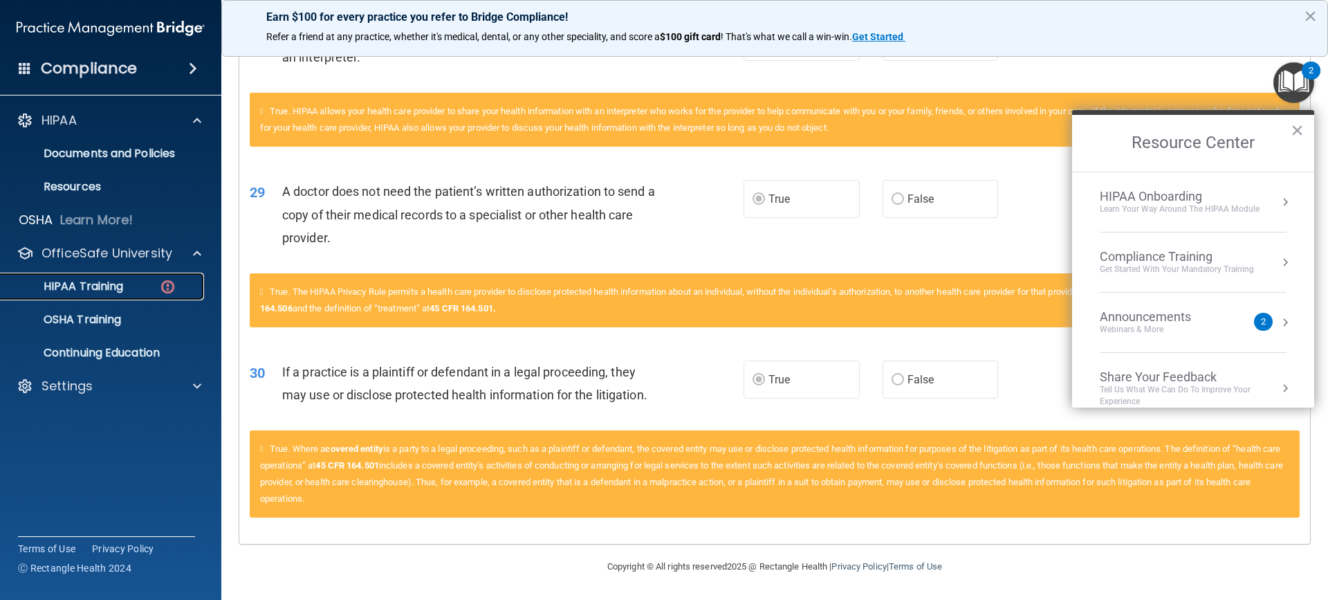
click at [130, 286] on div "HIPAA Training" at bounding box center [103, 287] width 189 height 14
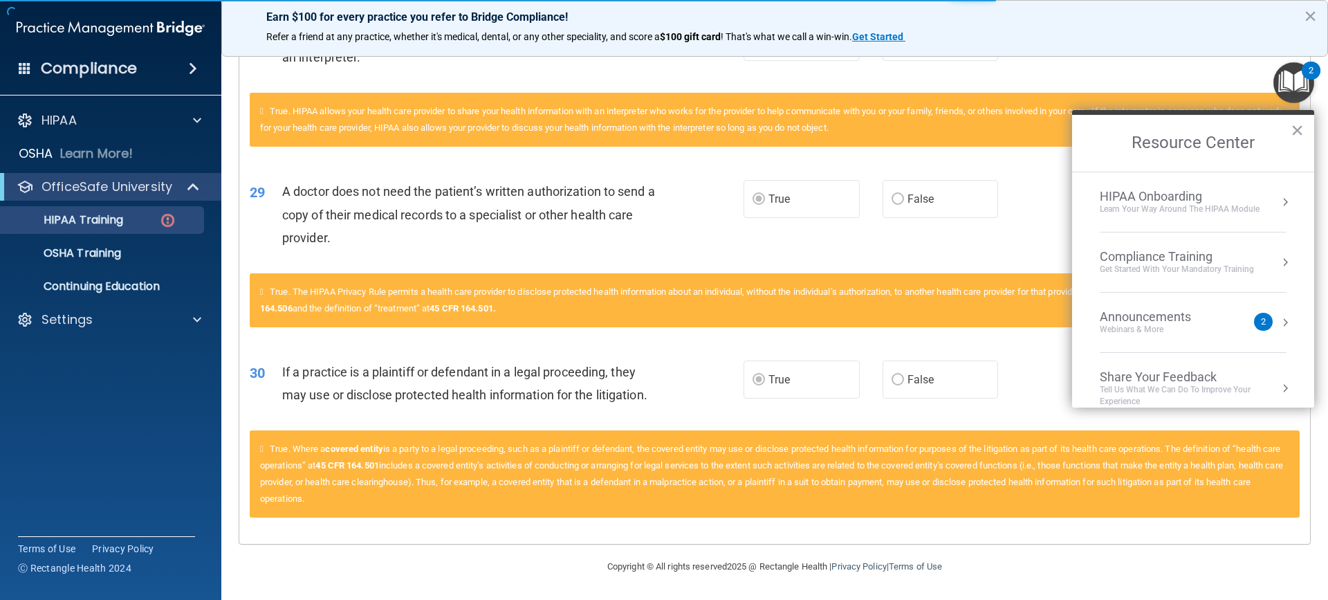
scroll to position [384, 0]
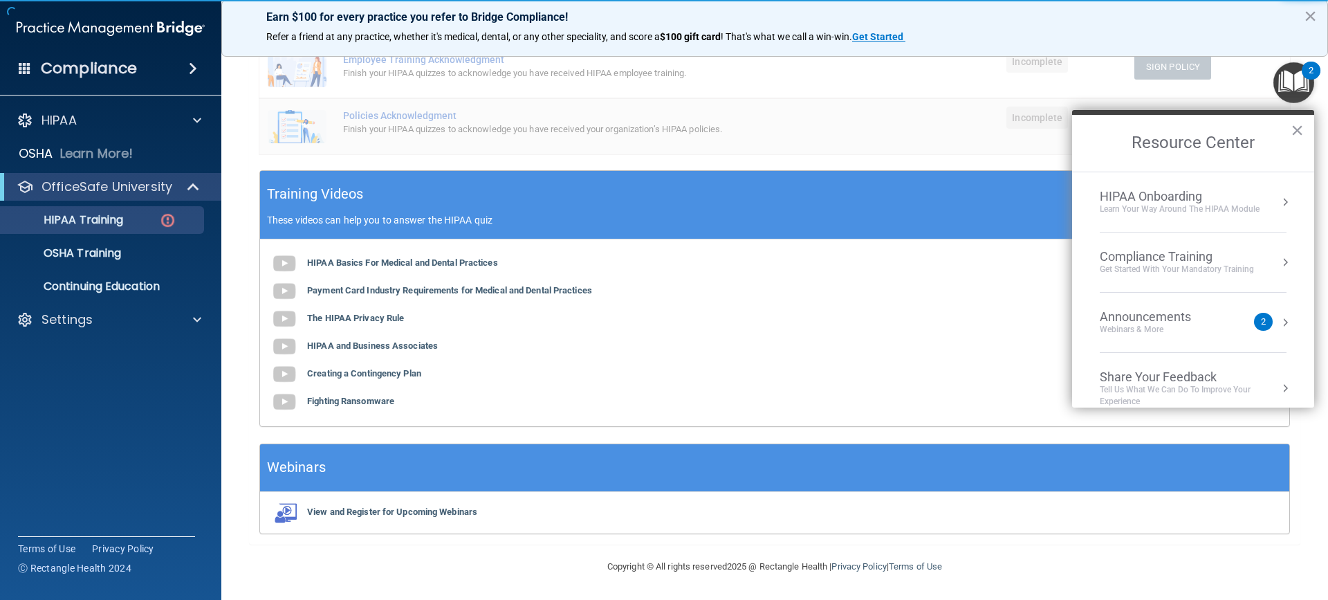
drag, startPoint x: 1302, startPoint y: 131, endPoint x: 1286, endPoint y: 130, distance: 15.9
click at [1298, 131] on button "×" at bounding box center [1297, 130] width 13 height 22
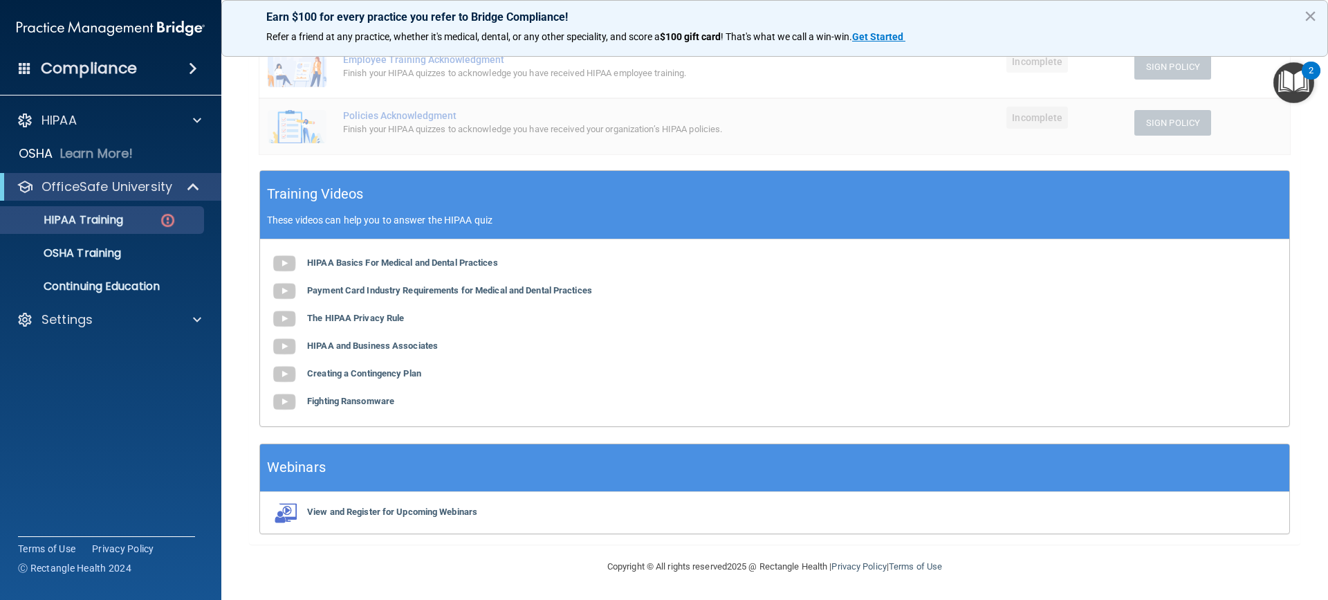
scroll to position [0, 0]
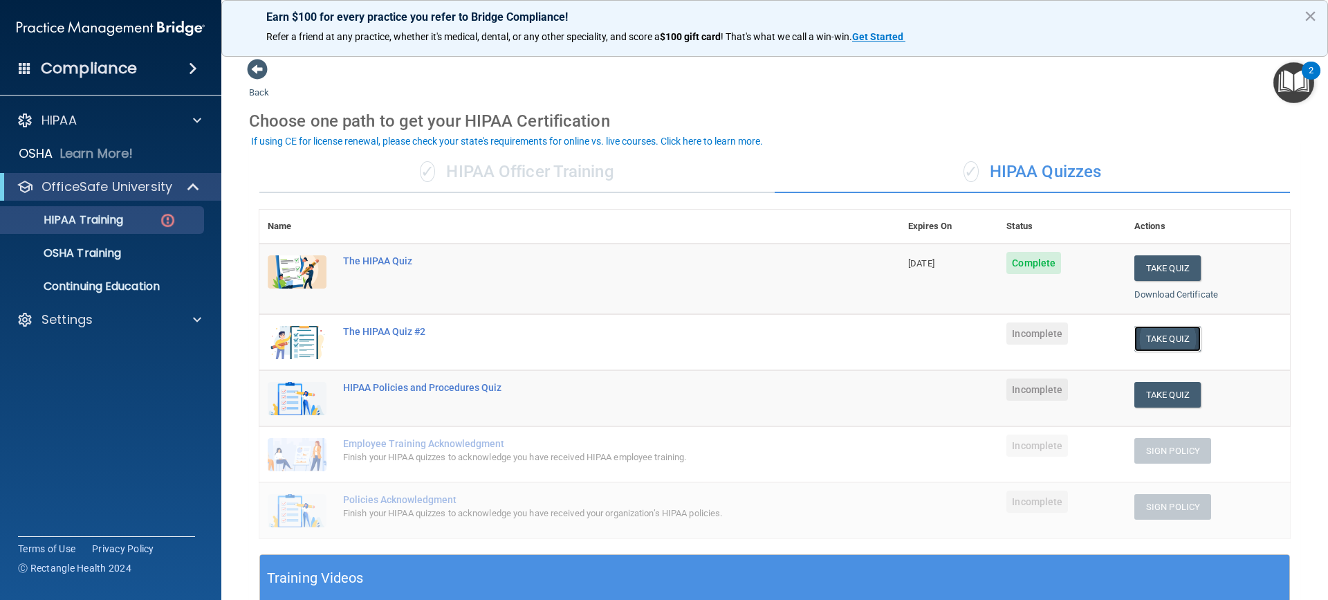
click at [1162, 339] on button "Take Quiz" at bounding box center [1168, 339] width 66 height 26
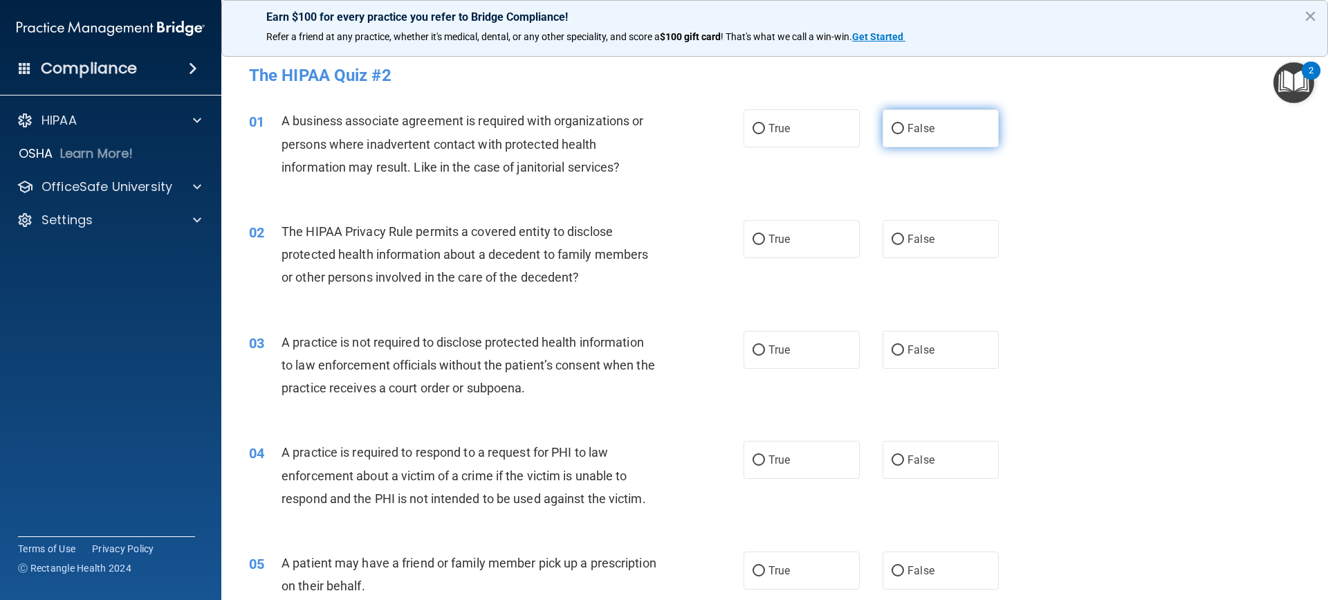
click at [893, 124] on input "False" at bounding box center [898, 129] width 12 height 10
radio input "true"
click at [760, 239] on input "True" at bounding box center [759, 240] width 12 height 10
radio input "true"
click at [893, 351] on input "False" at bounding box center [898, 350] width 12 height 10
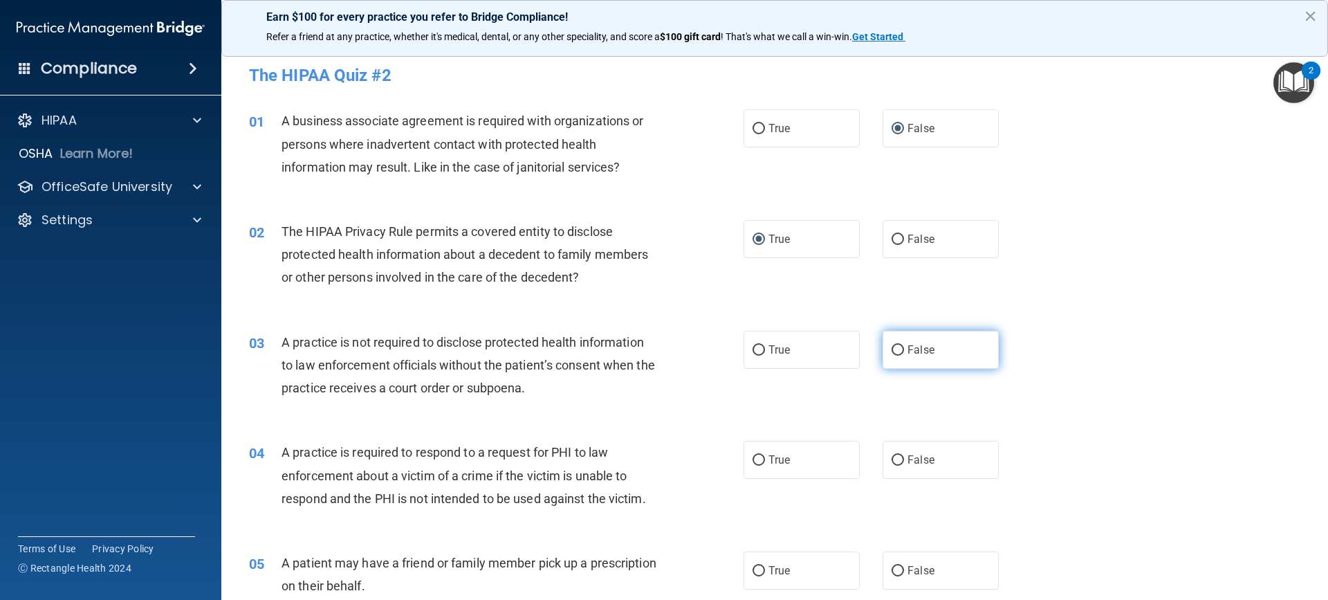
radio input "true"
click at [762, 465] on label "True" at bounding box center [802, 460] width 116 height 38
click at [762, 465] on input "True" at bounding box center [759, 460] width 12 height 10
radio input "true"
click at [758, 571] on input "True" at bounding box center [759, 571] width 12 height 10
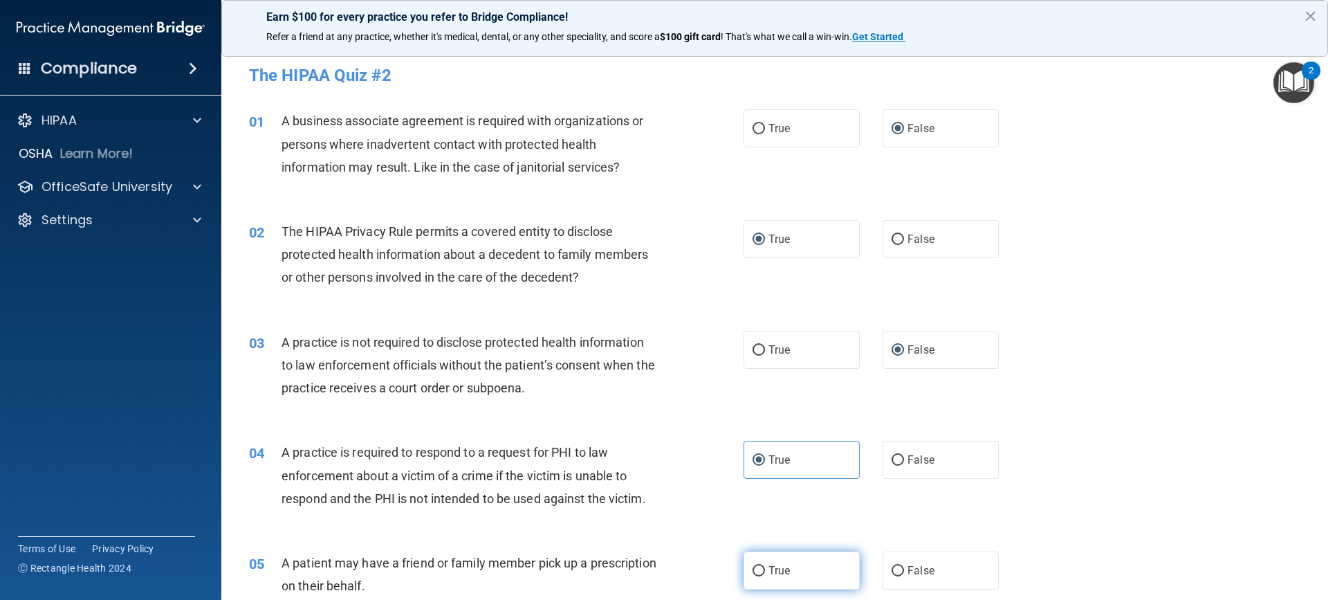
radio input "true"
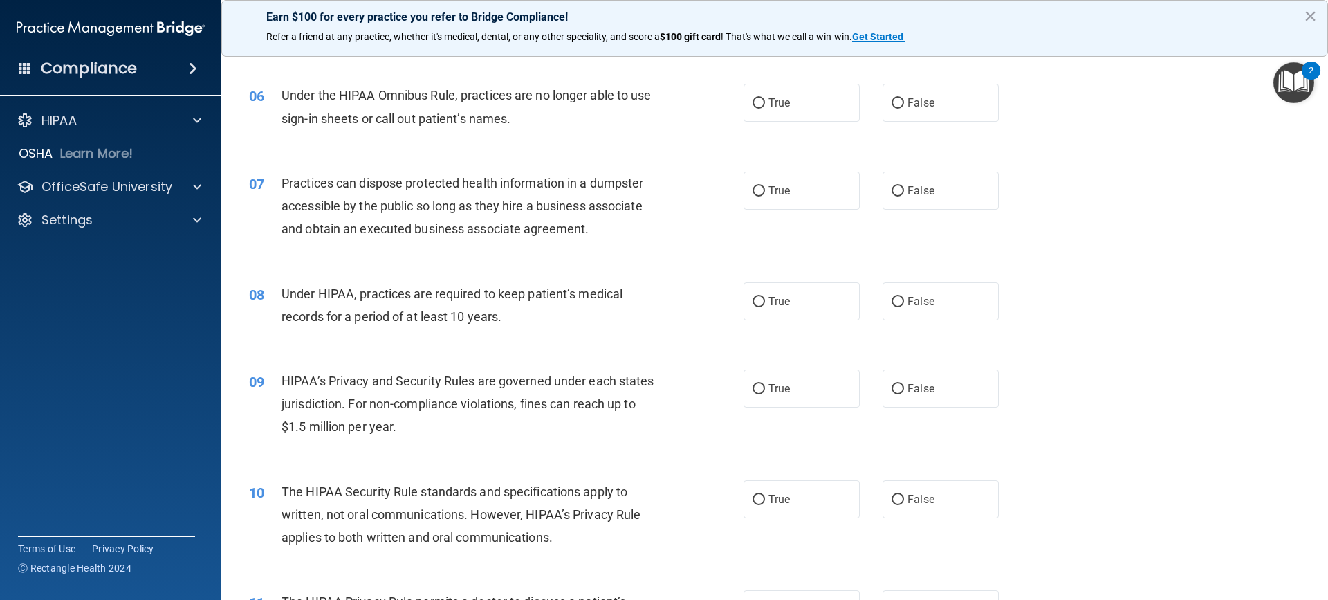
scroll to position [484, 0]
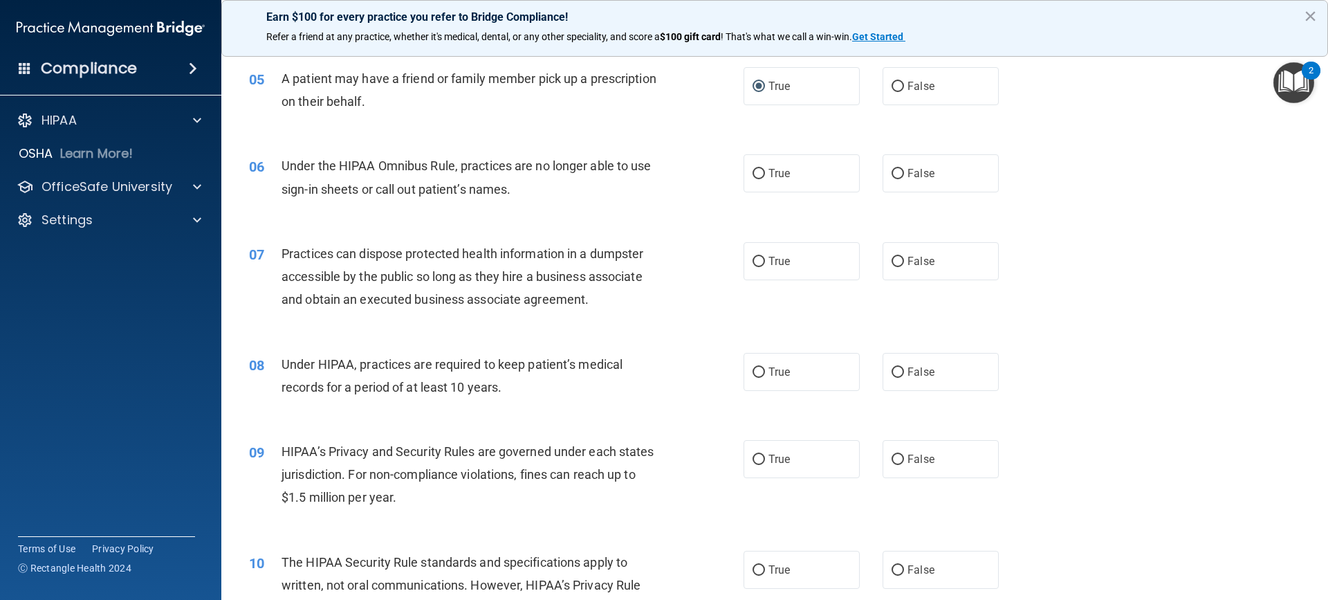
drag, startPoint x: 890, startPoint y: 172, endPoint x: 892, endPoint y: 193, distance: 20.9
click at [892, 172] on input "False" at bounding box center [898, 174] width 12 height 10
radio input "true"
click at [893, 260] on input "False" at bounding box center [898, 262] width 12 height 10
radio input "true"
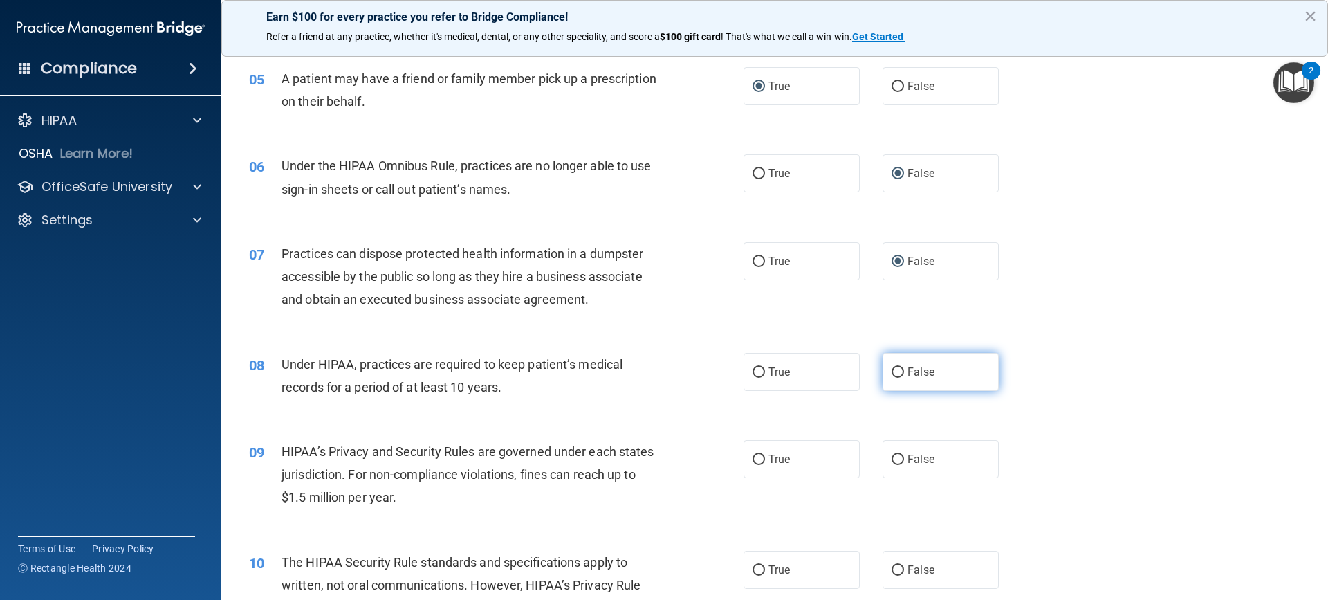
click at [896, 376] on input "False" at bounding box center [898, 372] width 12 height 10
radio input "true"
click at [892, 461] on input "False" at bounding box center [898, 460] width 12 height 10
radio input "true"
click at [753, 570] on input "True" at bounding box center [759, 570] width 12 height 10
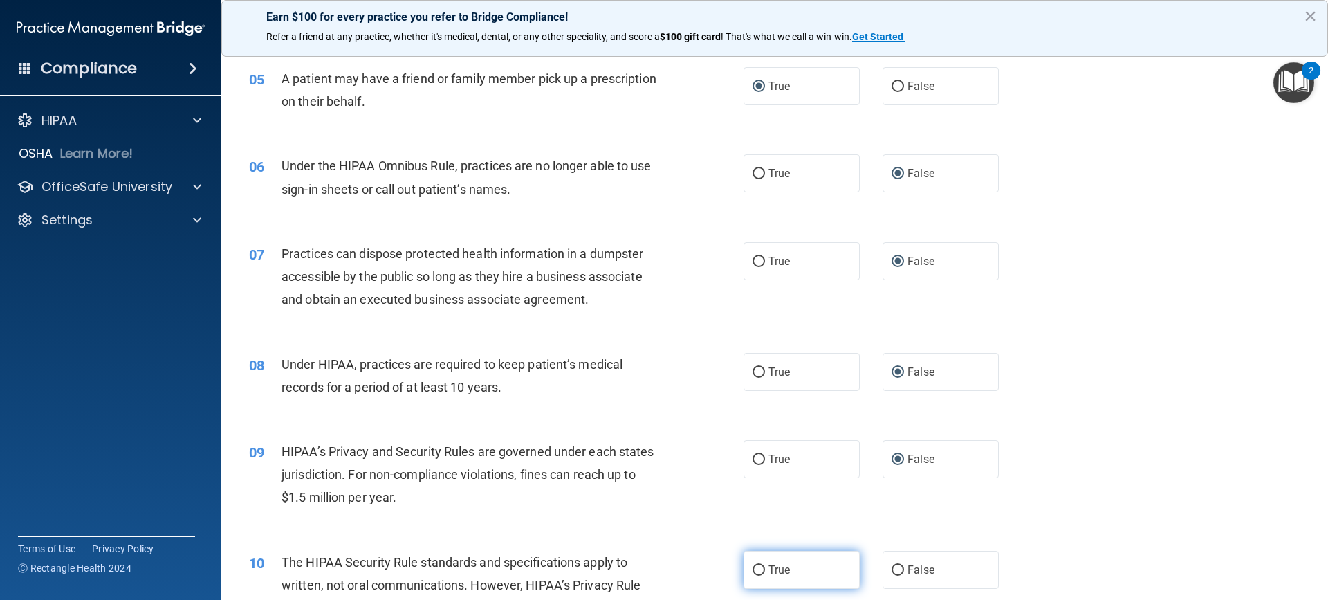
radio input "true"
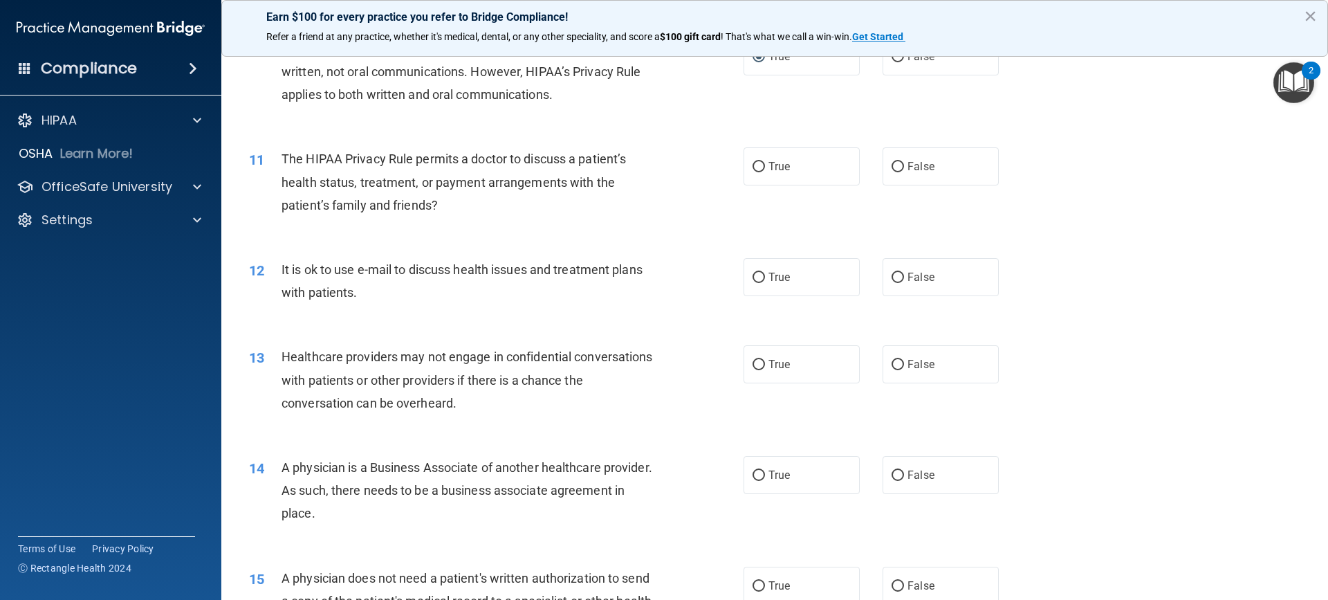
scroll to position [1006, 0]
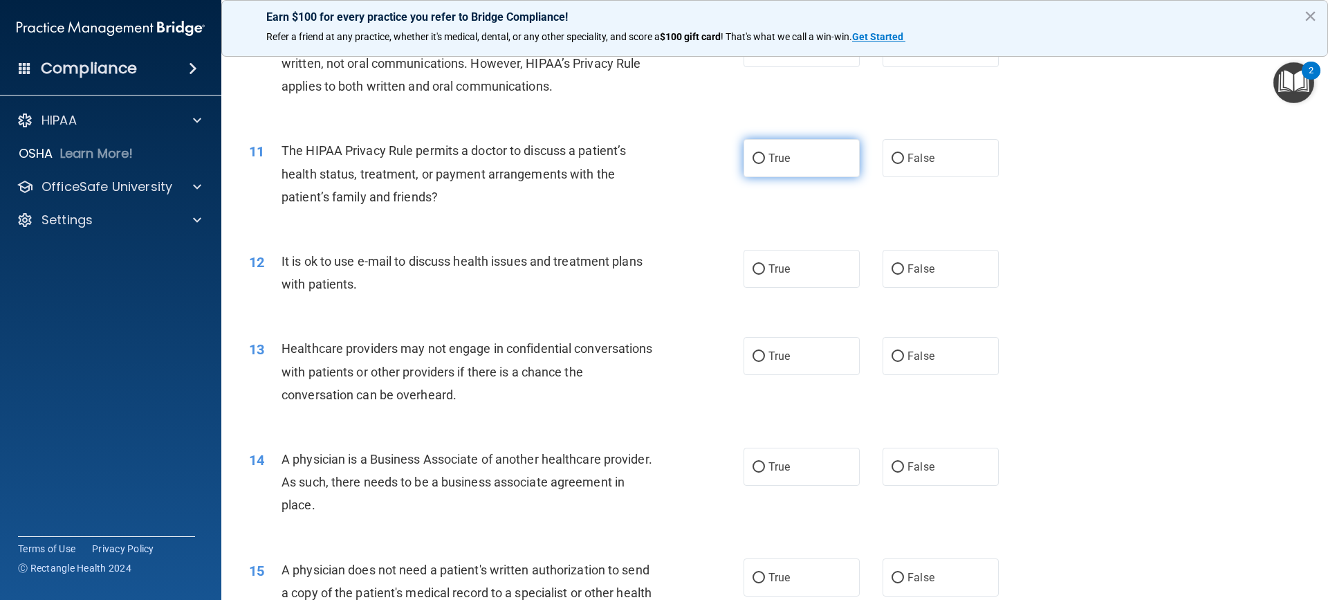
click at [753, 154] on input "True" at bounding box center [759, 159] width 12 height 10
radio input "true"
click at [760, 267] on input "True" at bounding box center [759, 269] width 12 height 10
radio input "true"
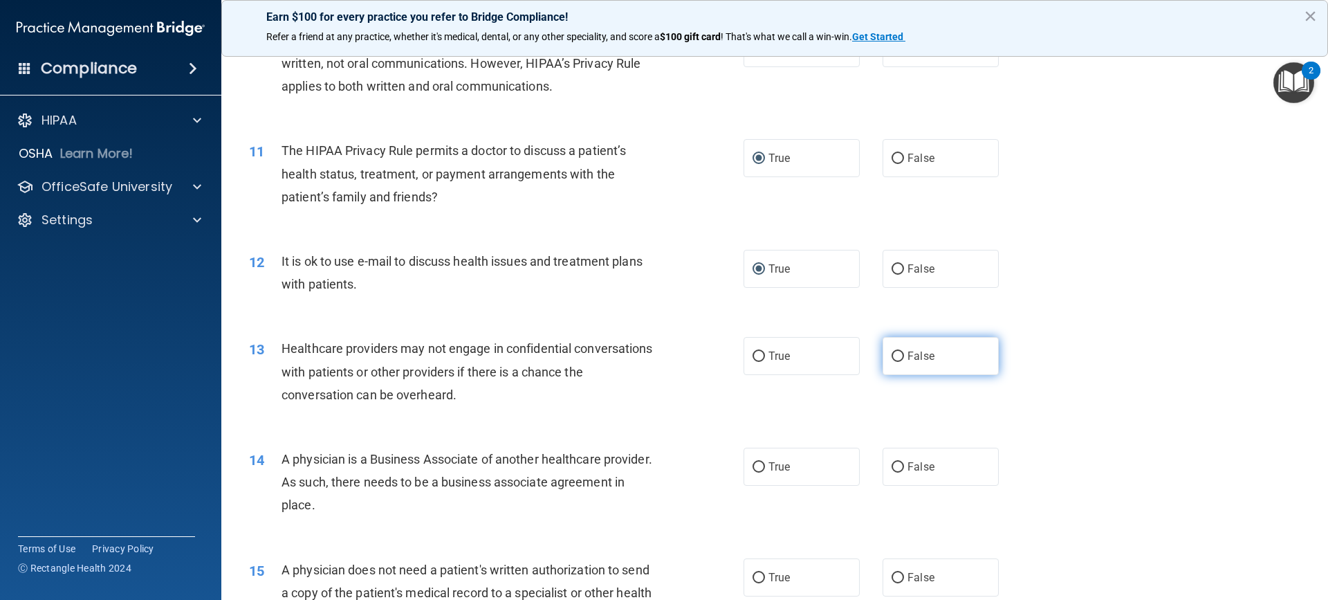
click at [894, 357] on input "False" at bounding box center [898, 356] width 12 height 10
radio input "true"
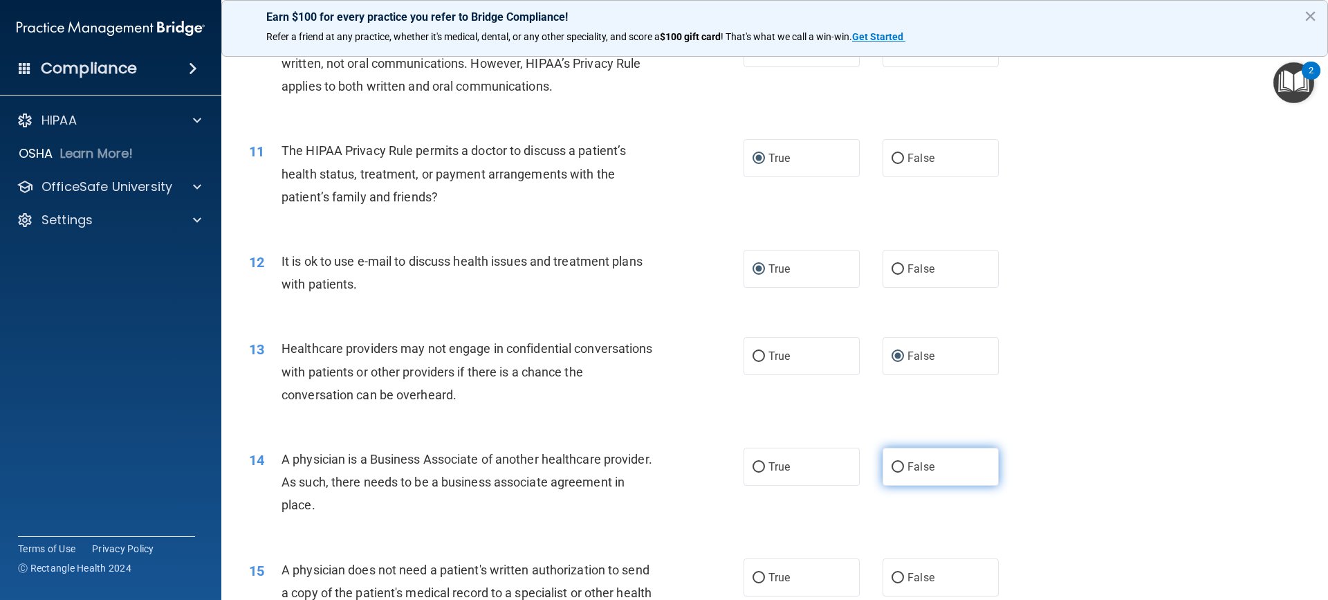
click at [895, 466] on input "False" at bounding box center [898, 467] width 12 height 10
radio input "true"
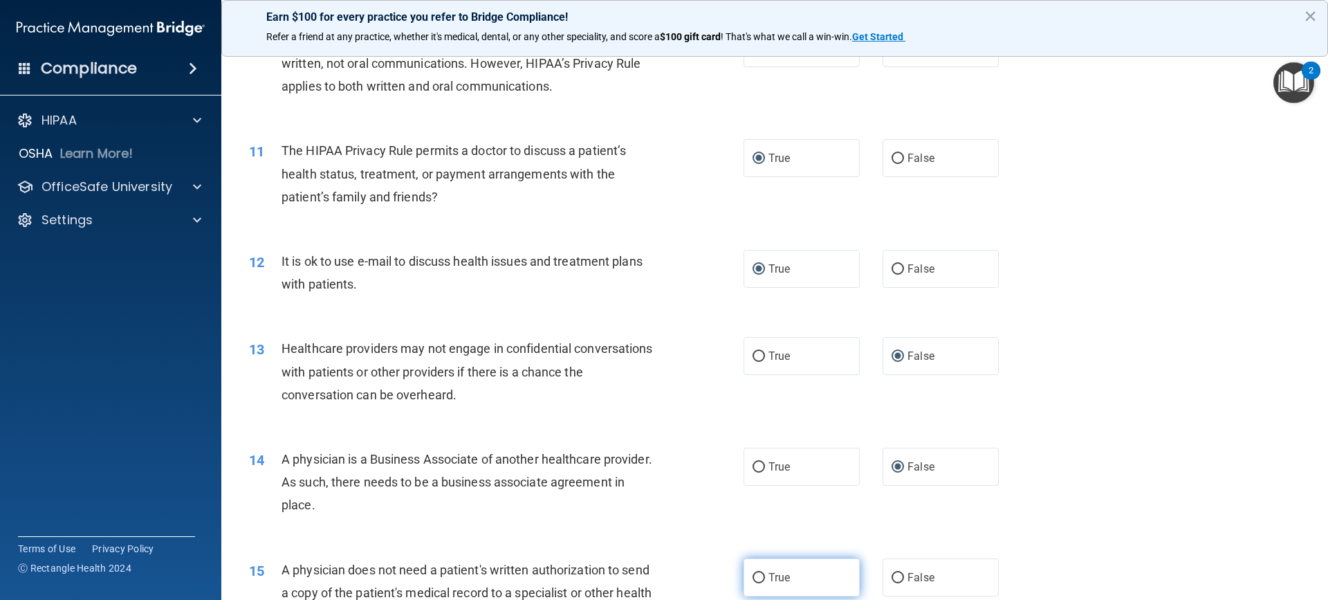
click at [758, 576] on input "True" at bounding box center [759, 578] width 12 height 10
radio input "true"
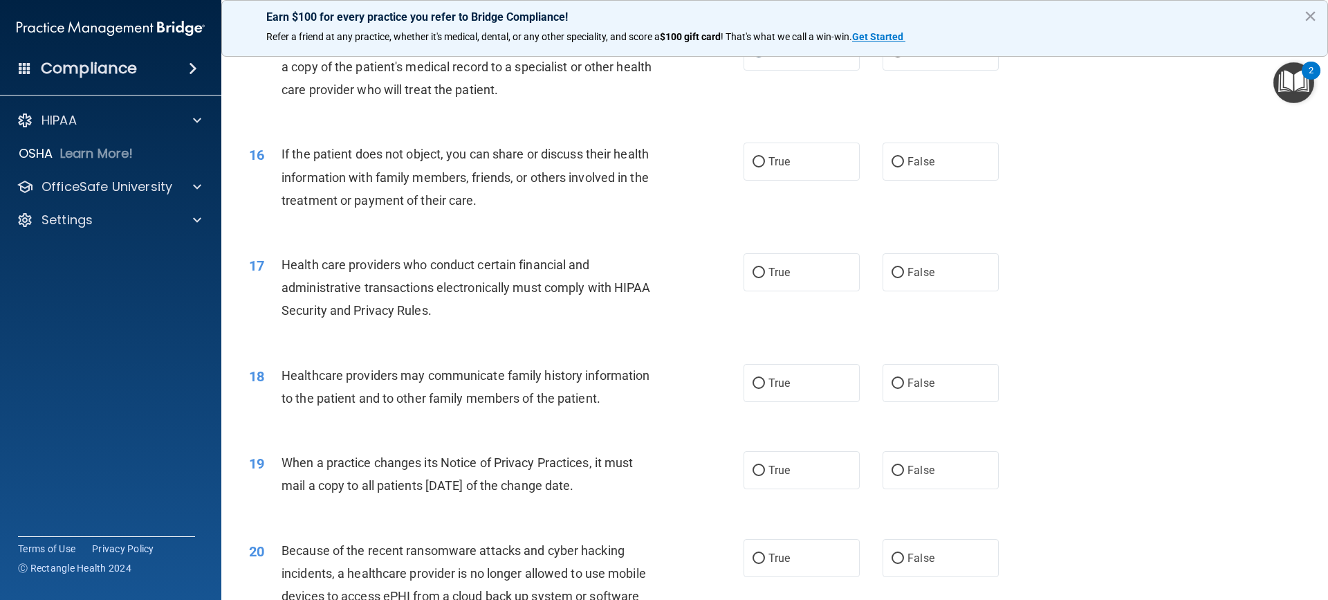
scroll to position [1540, 0]
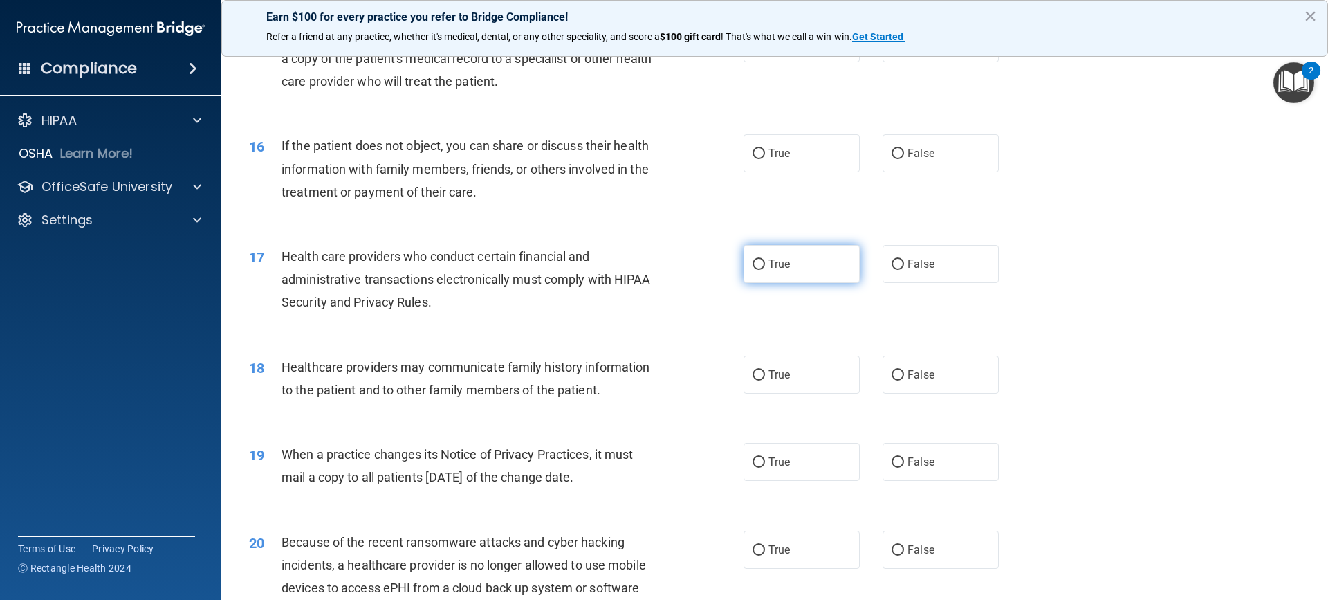
click at [756, 264] on input "True" at bounding box center [759, 264] width 12 height 10
radio input "true"
click at [753, 375] on input "True" at bounding box center [759, 375] width 12 height 10
radio input "true"
click at [892, 462] on input "False" at bounding box center [898, 462] width 12 height 10
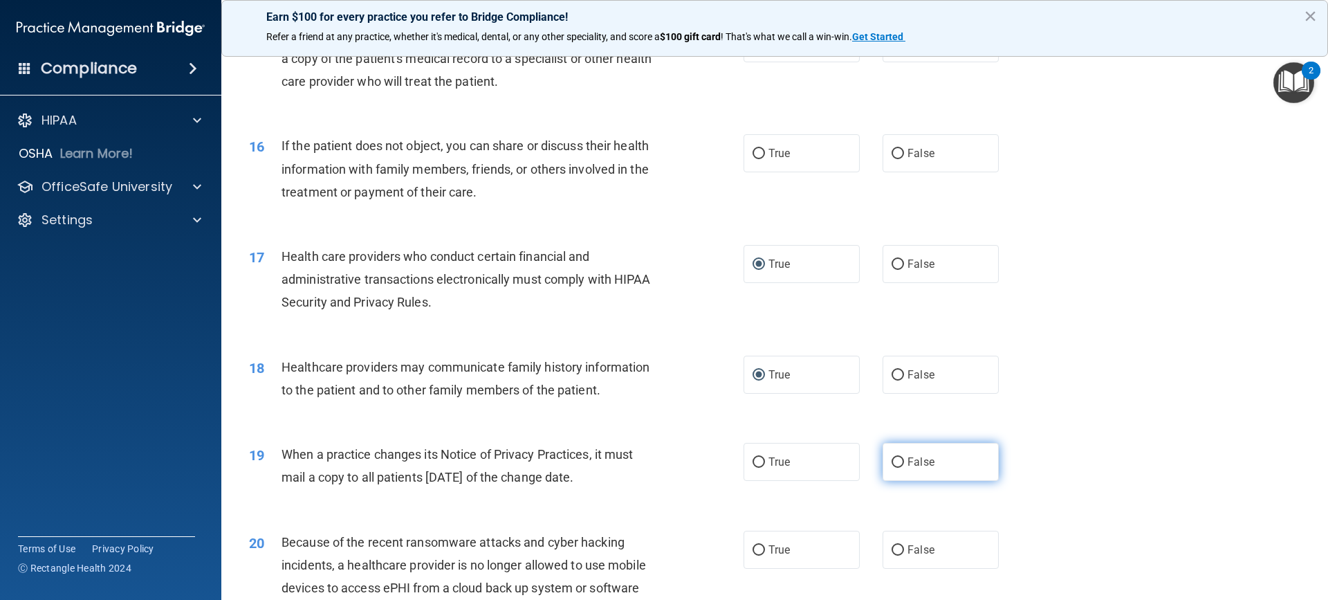
radio input "true"
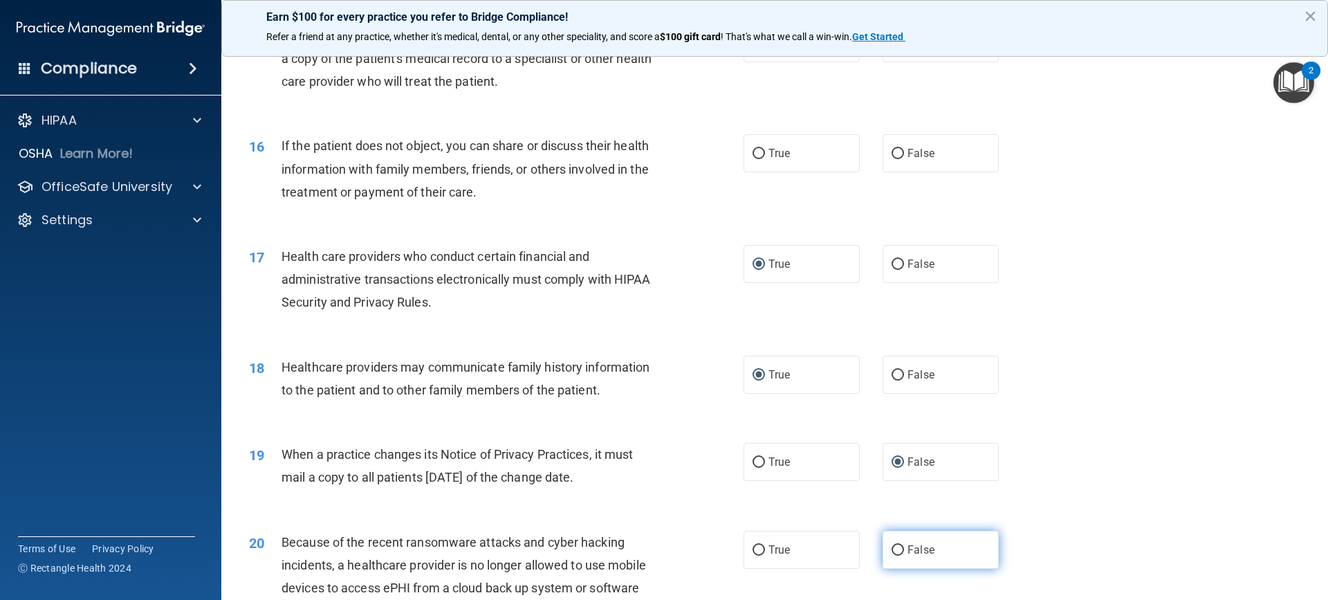
click at [893, 553] on input "False" at bounding box center [898, 550] width 12 height 10
radio input "true"
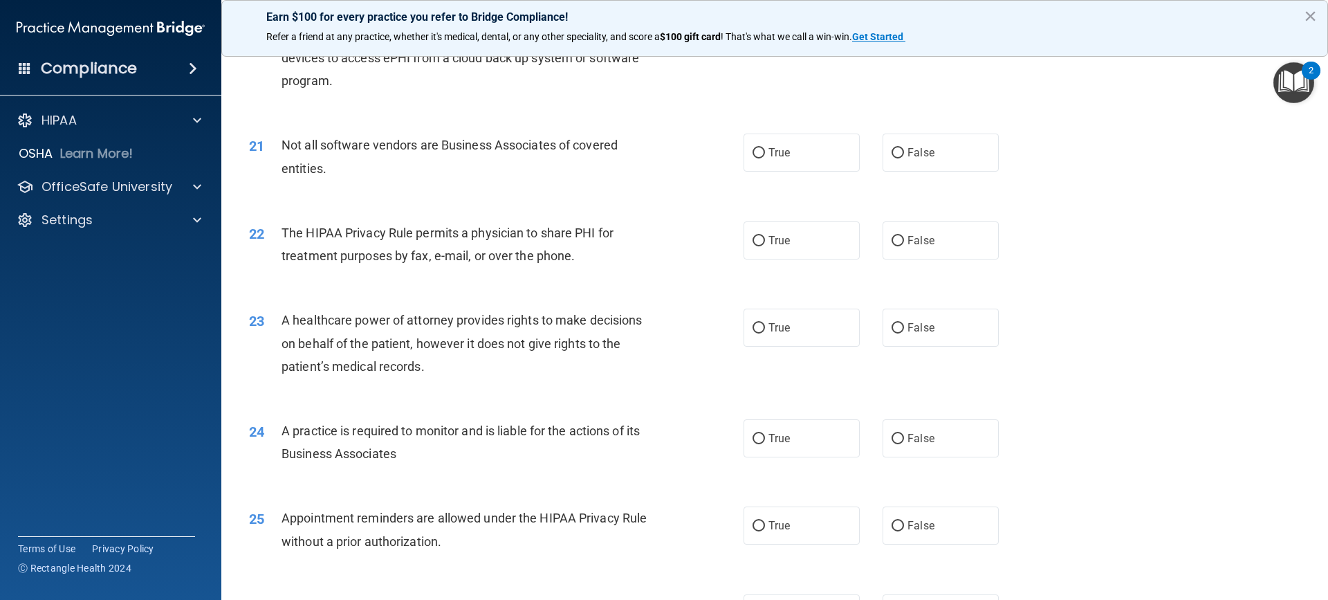
scroll to position [2083, 0]
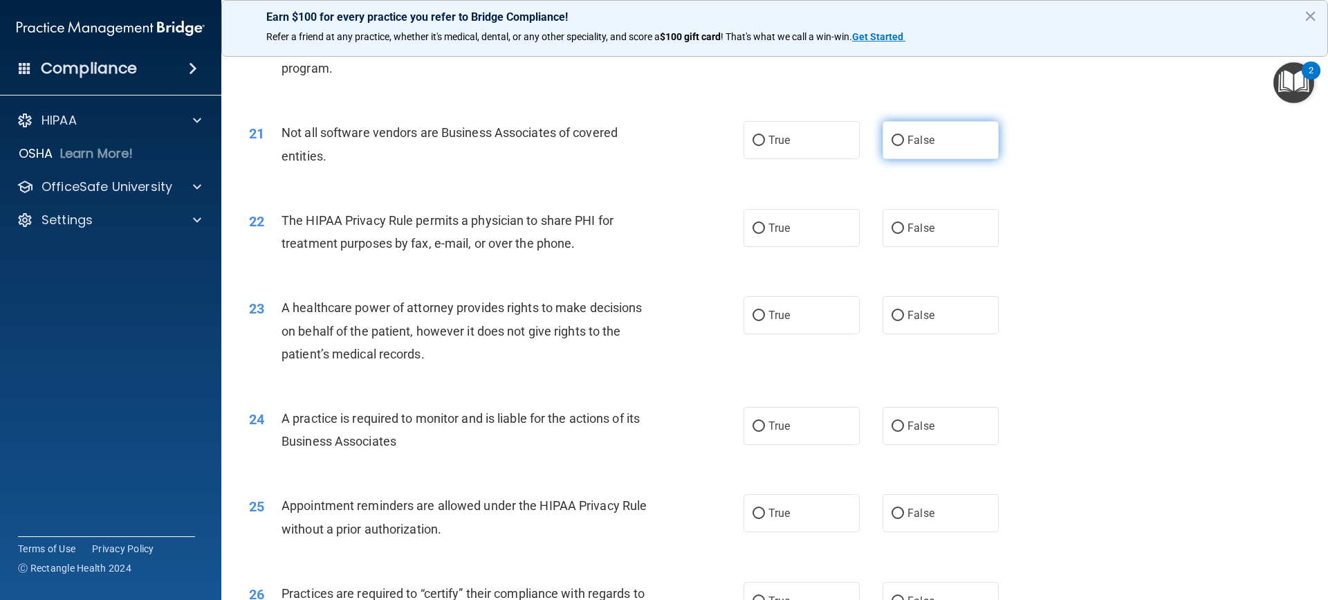
click at [894, 141] on input "False" at bounding box center [898, 141] width 12 height 10
radio input "true"
click at [758, 228] on input "True" at bounding box center [759, 228] width 12 height 10
radio input "true"
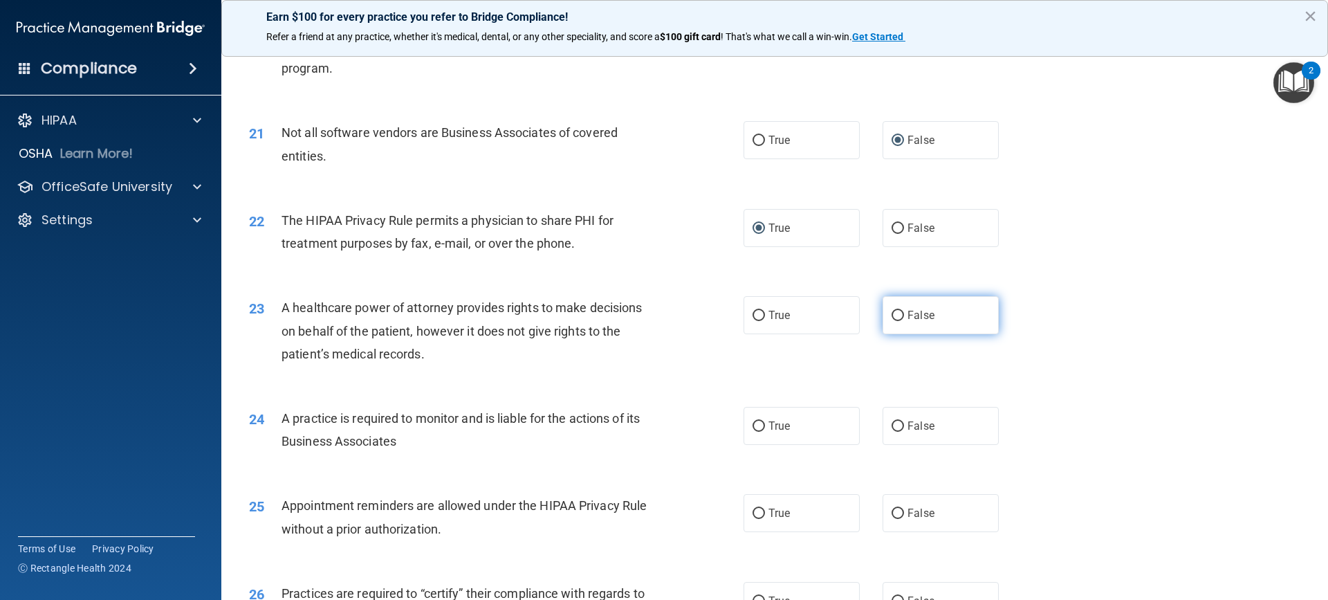
click at [892, 313] on input "False" at bounding box center [898, 316] width 12 height 10
radio input "true"
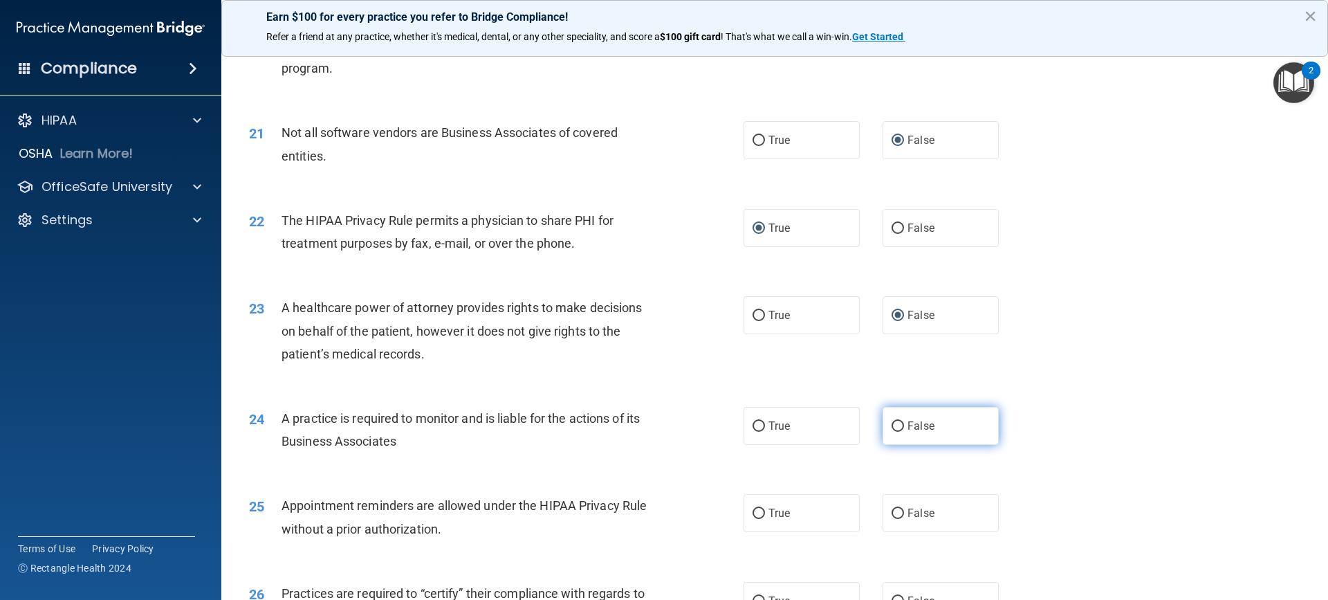
click at [893, 426] on input "False" at bounding box center [898, 426] width 12 height 10
radio input "true"
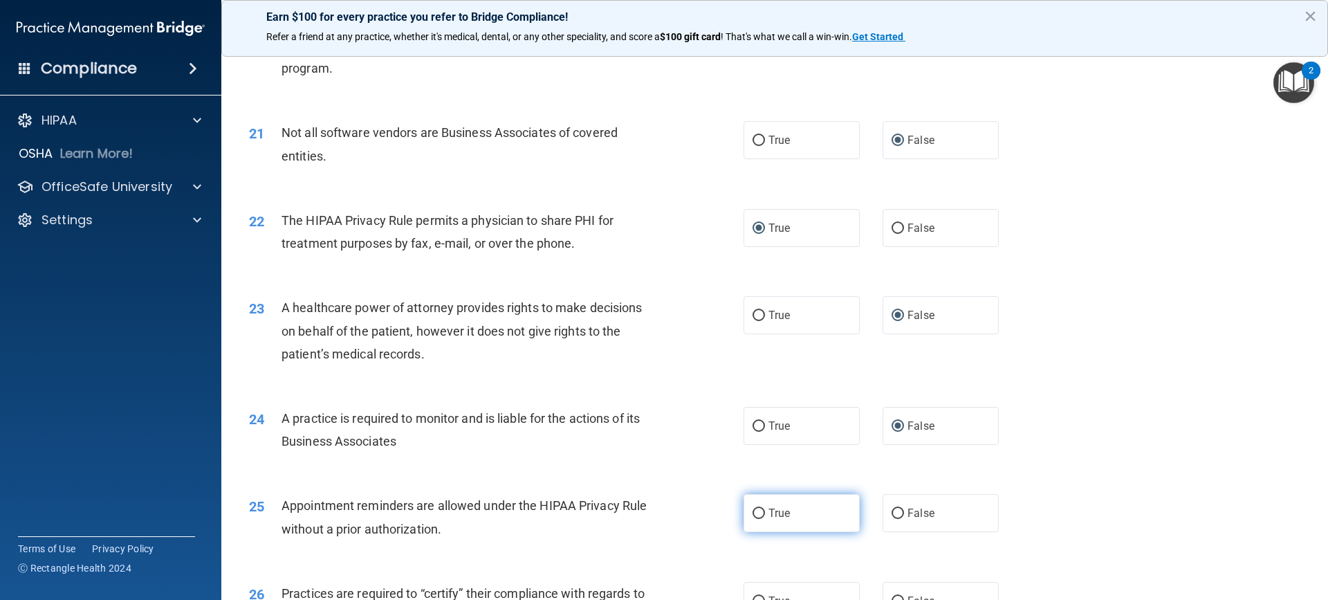
click at [756, 513] on input "True" at bounding box center [759, 514] width 12 height 10
radio input "true"
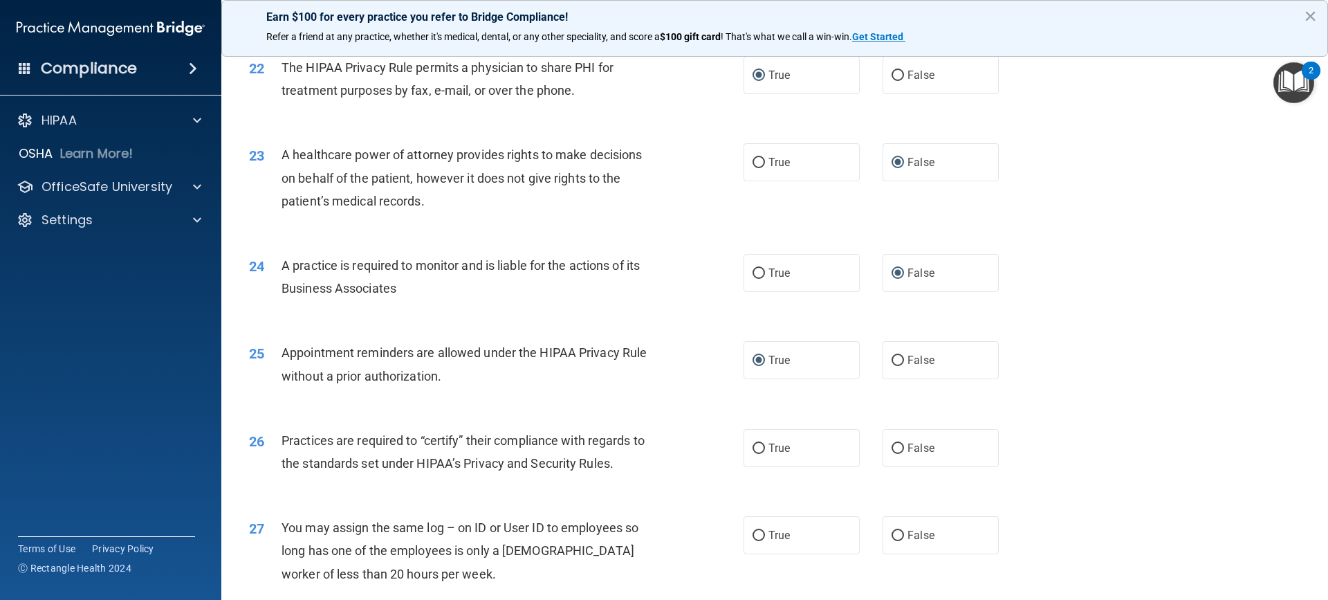
scroll to position [2260, 0]
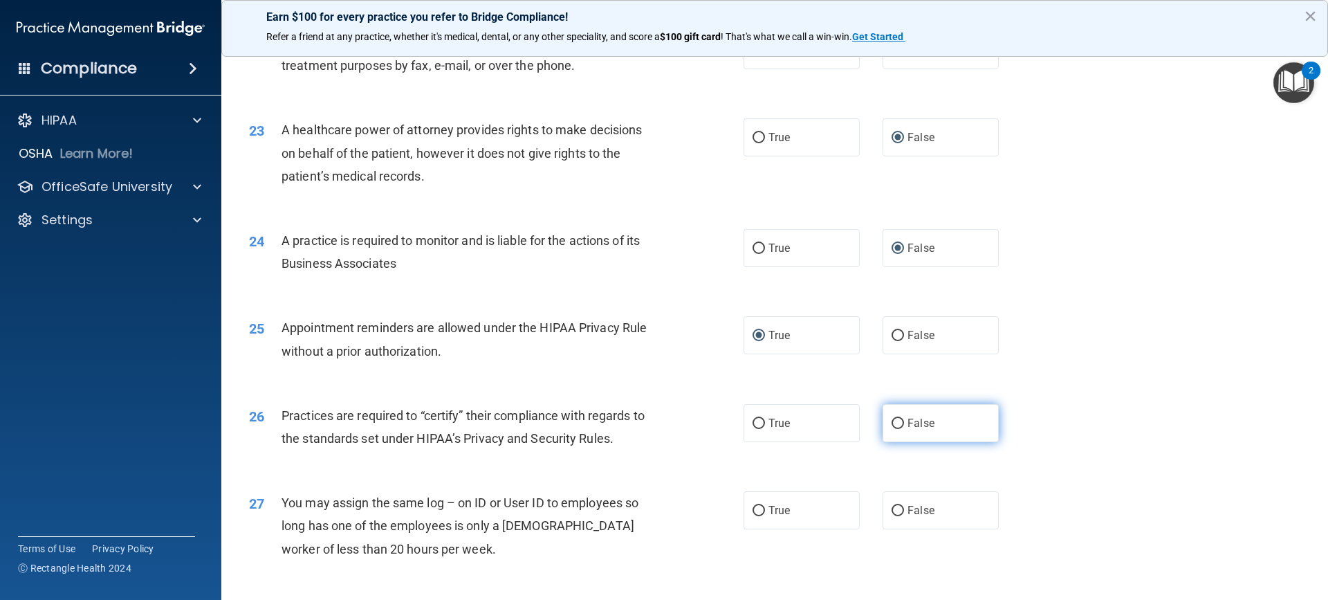
click at [897, 422] on input "False" at bounding box center [898, 424] width 12 height 10
radio input "true"
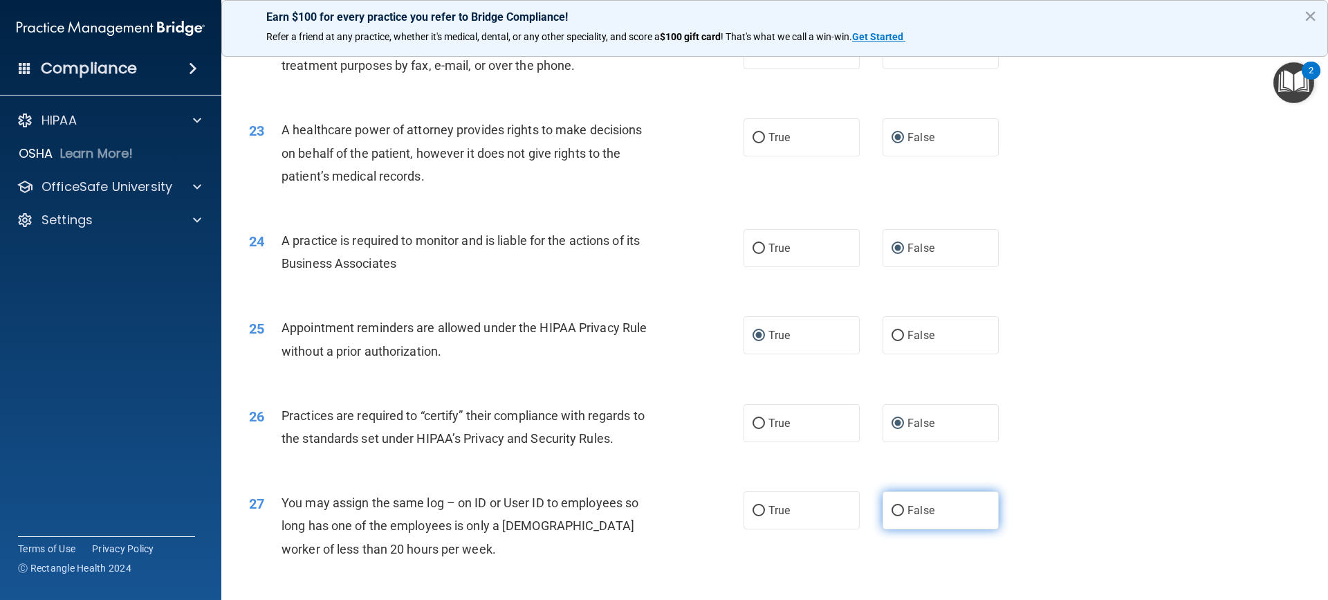
click at [892, 506] on input "False" at bounding box center [898, 511] width 12 height 10
radio input "true"
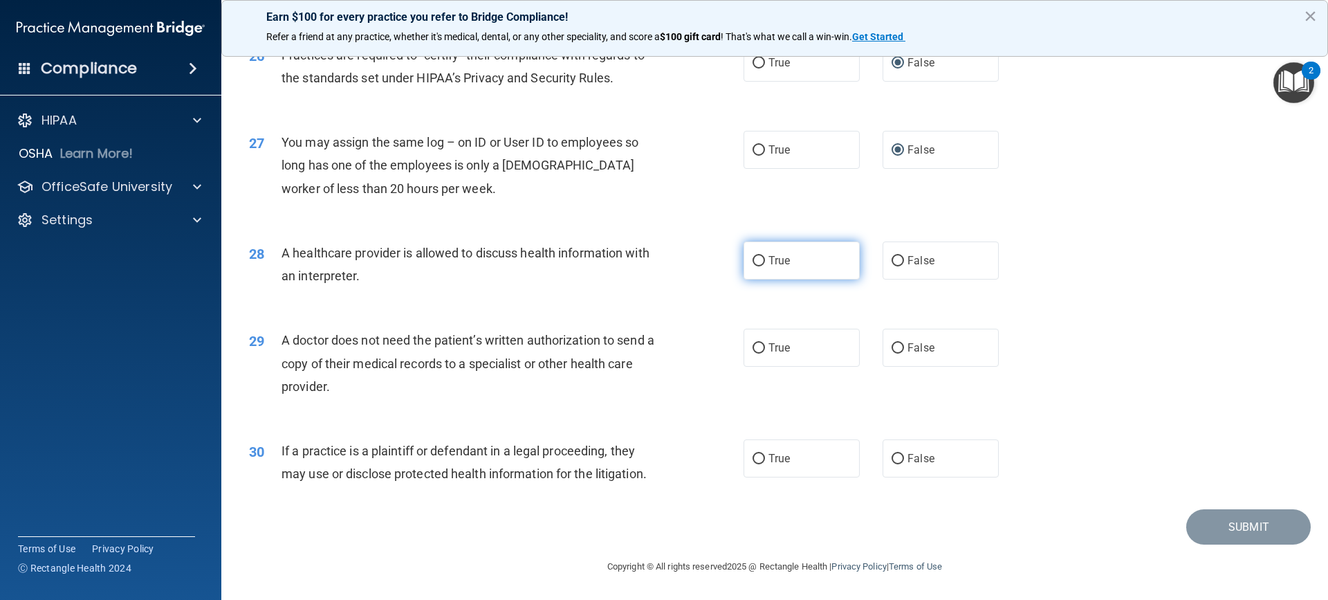
click at [753, 260] on input "True" at bounding box center [759, 261] width 12 height 10
radio input "true"
click at [756, 349] on input "True" at bounding box center [759, 348] width 12 height 10
radio input "true"
click at [753, 458] on input "True" at bounding box center [759, 459] width 12 height 10
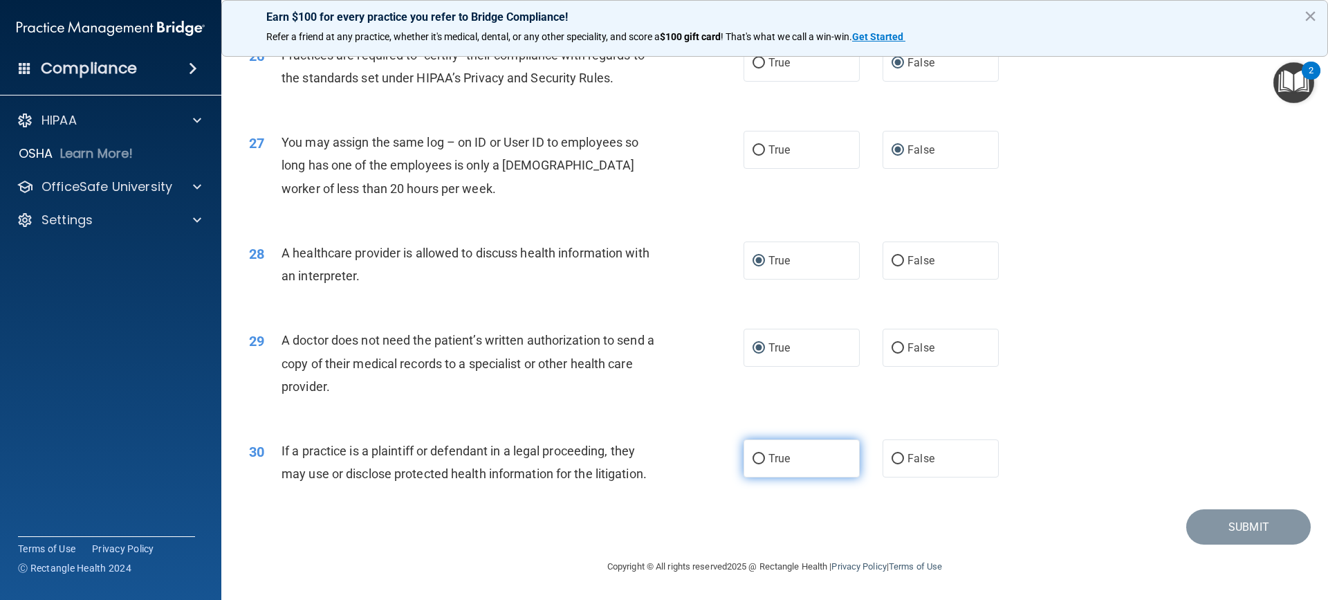
radio input "true"
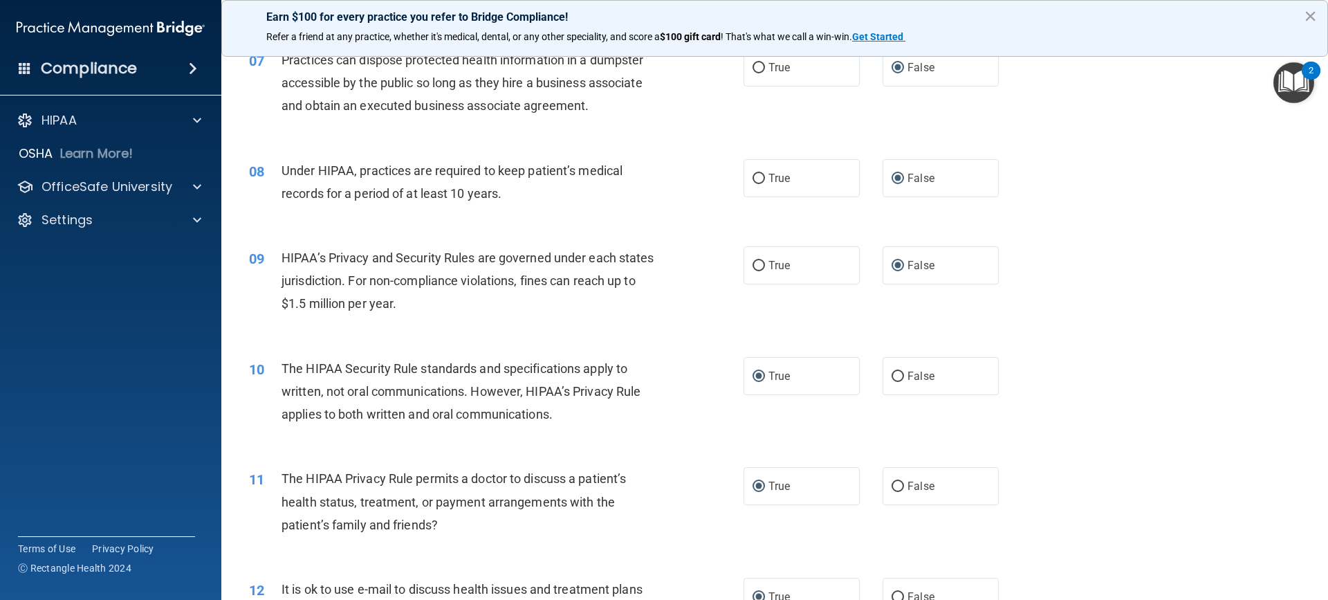
scroll to position [192, 0]
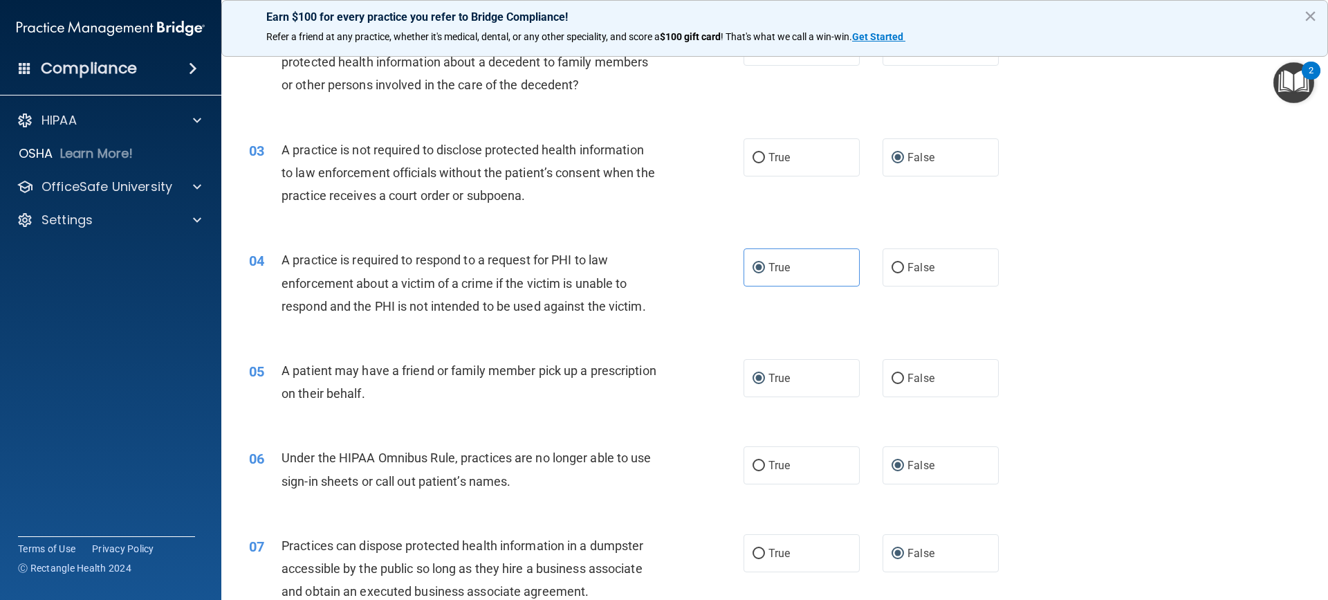
click at [1320, 76] on div "2" at bounding box center [1311, 71] width 19 height 18
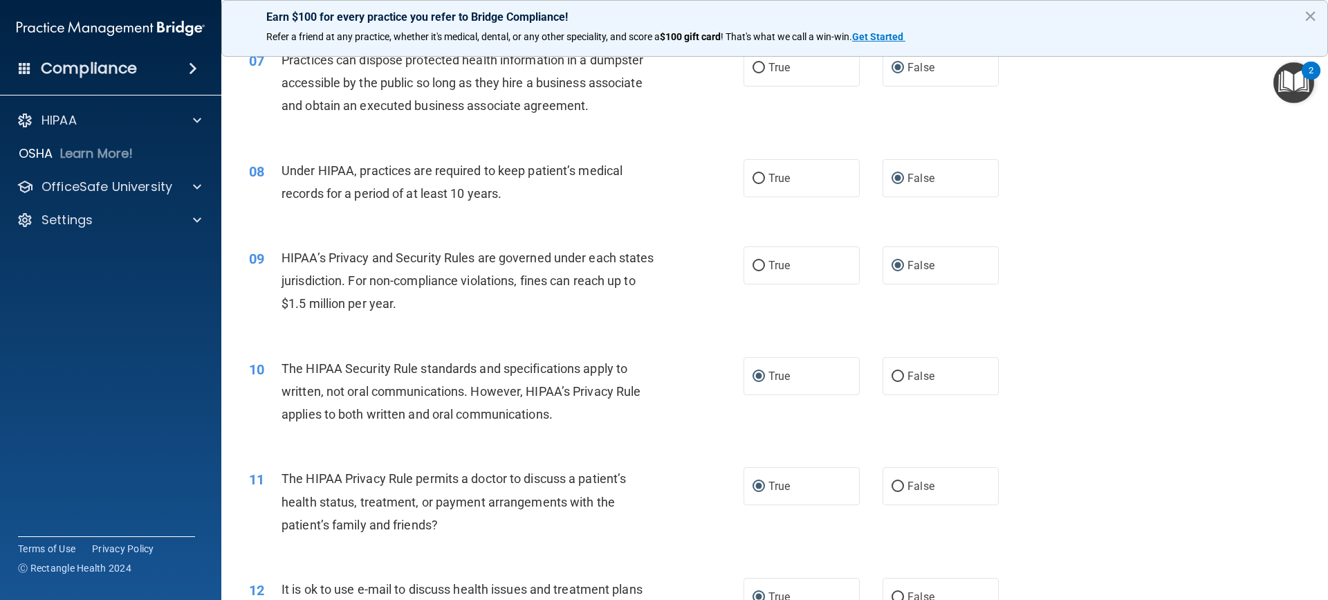
scroll to position [1164, 0]
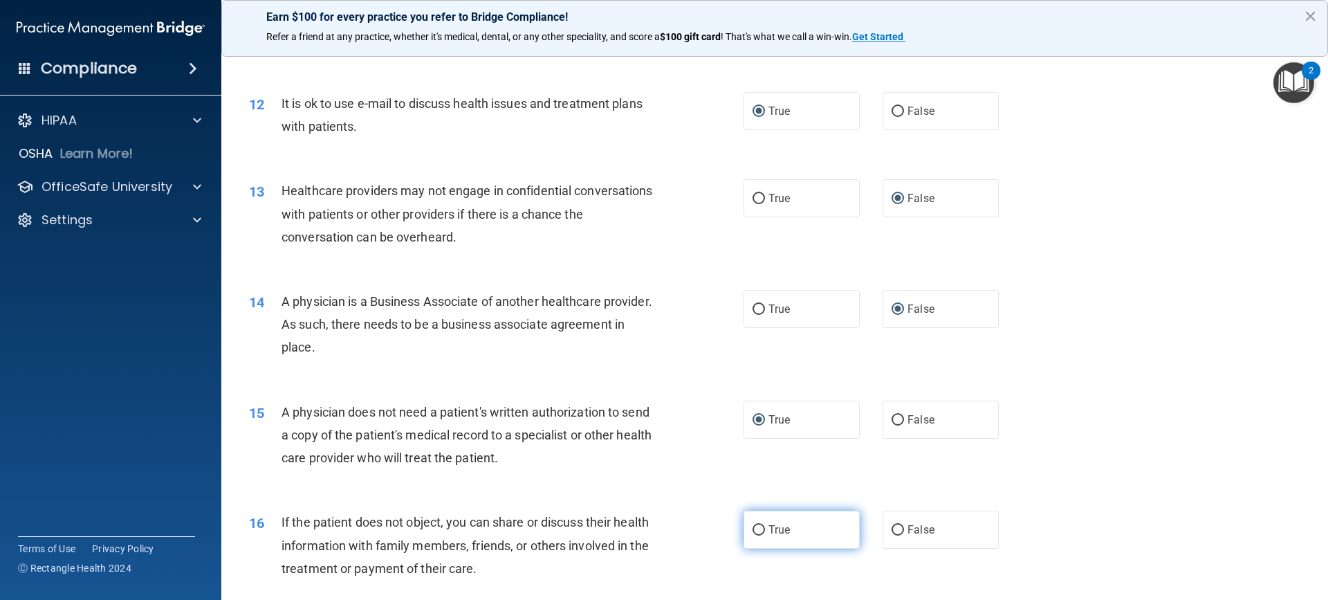
click at [753, 527] on input "True" at bounding box center [759, 530] width 12 height 10
radio input "true"
click at [1314, 551] on main "- The HIPAA Quiz #2 This quiz doesn’t expire until . Are you sure you want to t…" at bounding box center [774, 322] width 1107 height 556
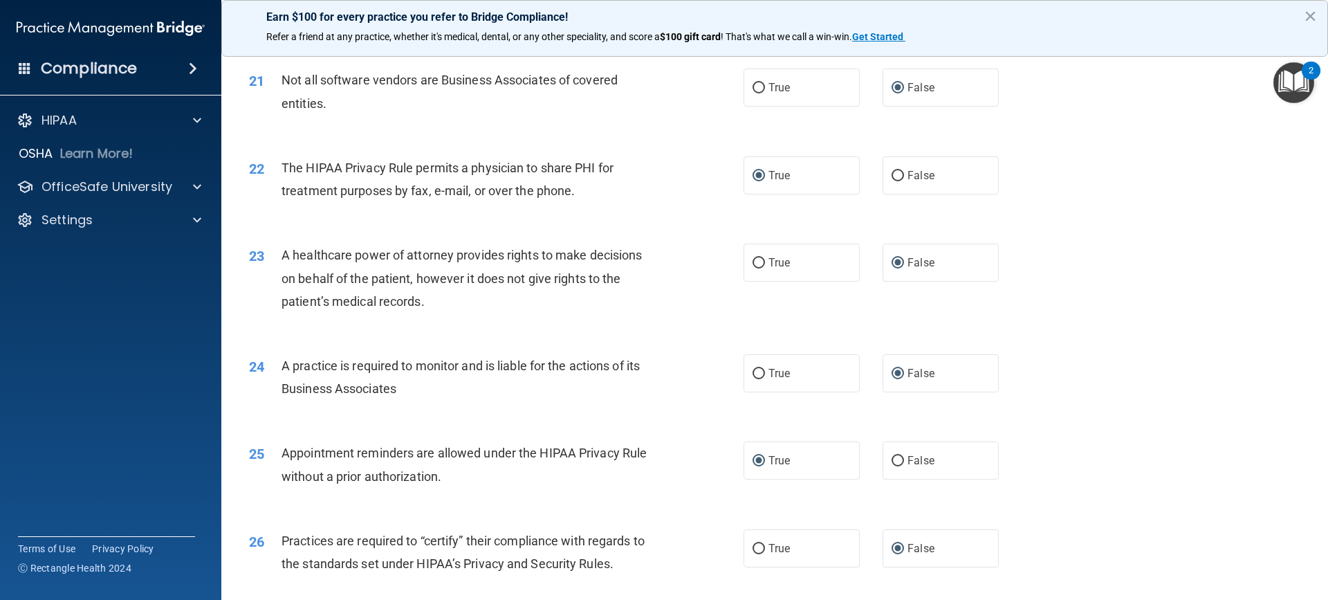
scroll to position [2621, 0]
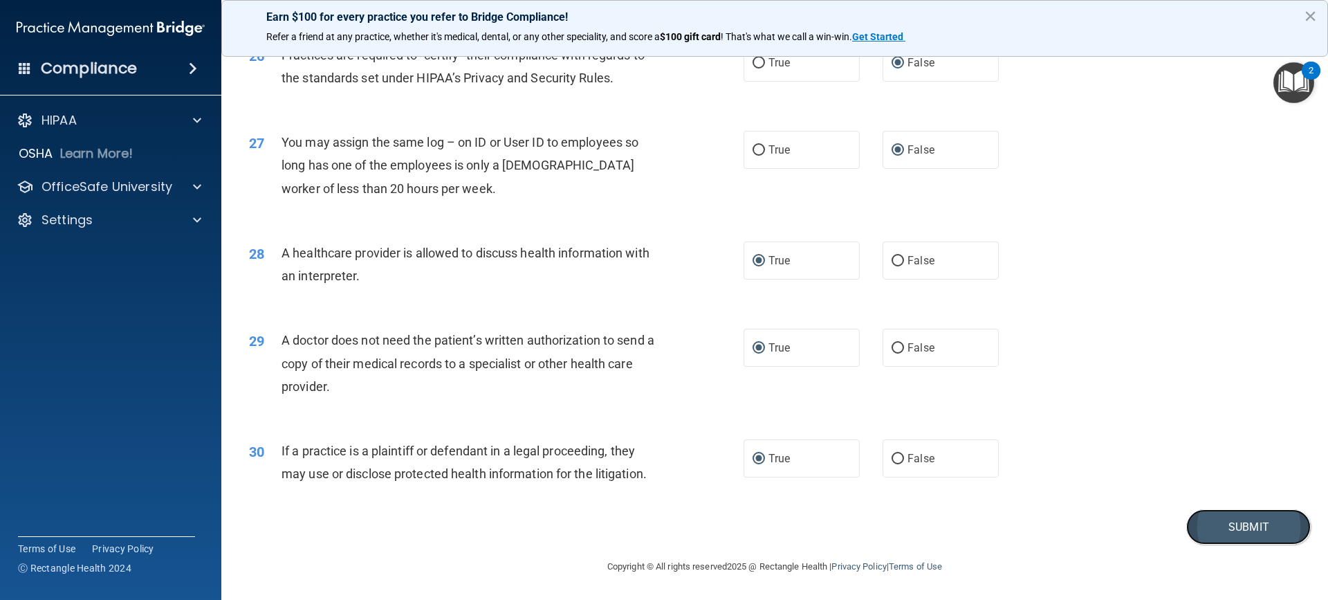
click at [1252, 522] on button "Submit" at bounding box center [1249, 526] width 125 height 35
click at [1221, 524] on button "Submit" at bounding box center [1249, 526] width 125 height 35
click at [1221, 522] on button "Submit" at bounding box center [1249, 526] width 125 height 35
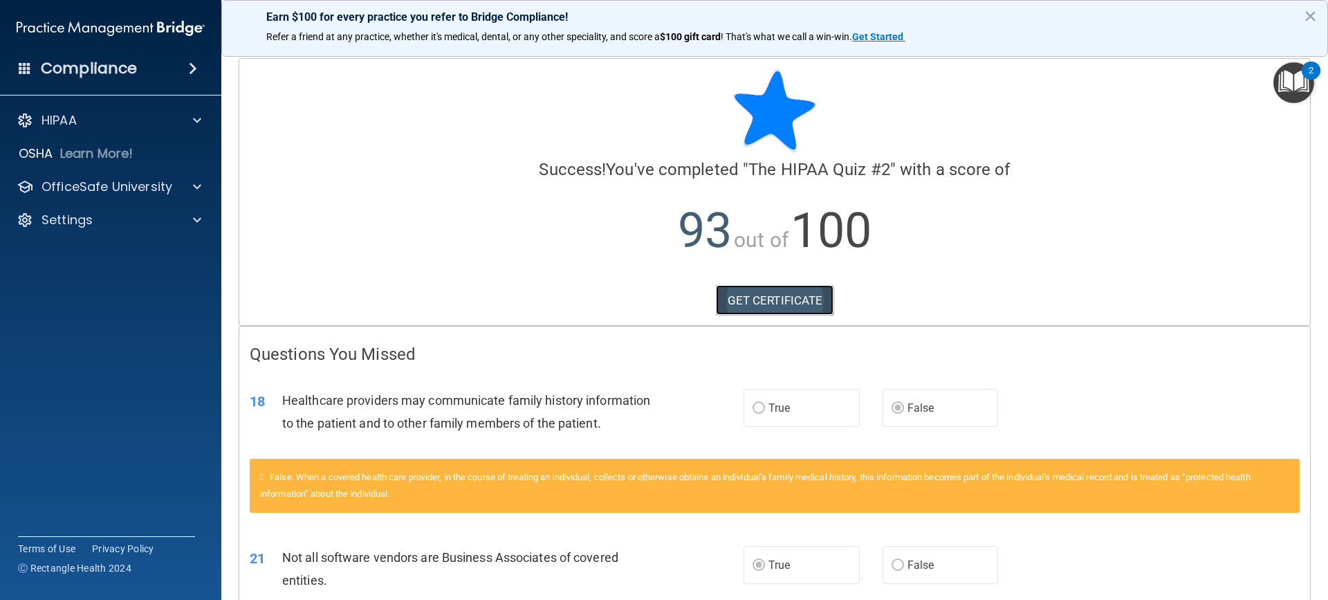
click at [759, 302] on link "GET CERTIFICATE" at bounding box center [775, 300] width 118 height 30
click at [109, 183] on p "OfficeSafe University" at bounding box center [107, 187] width 131 height 17
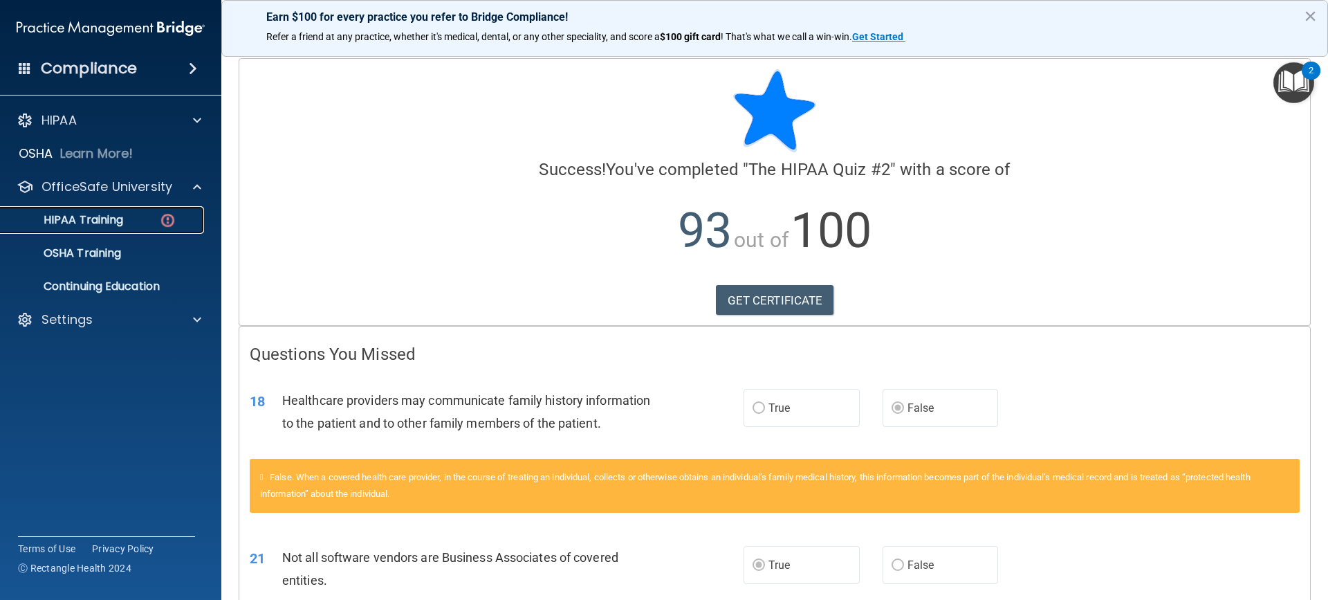
click at [129, 218] on div "HIPAA Training" at bounding box center [103, 220] width 189 height 14
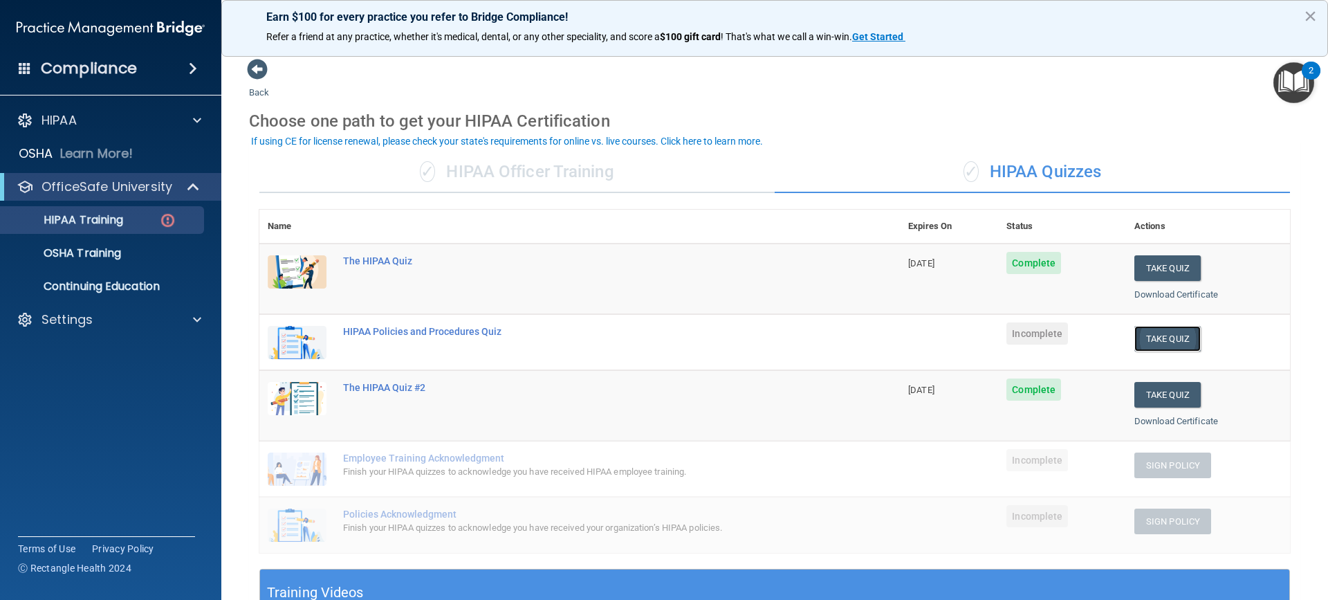
click at [1151, 341] on button "Take Quiz" at bounding box center [1168, 339] width 66 height 26
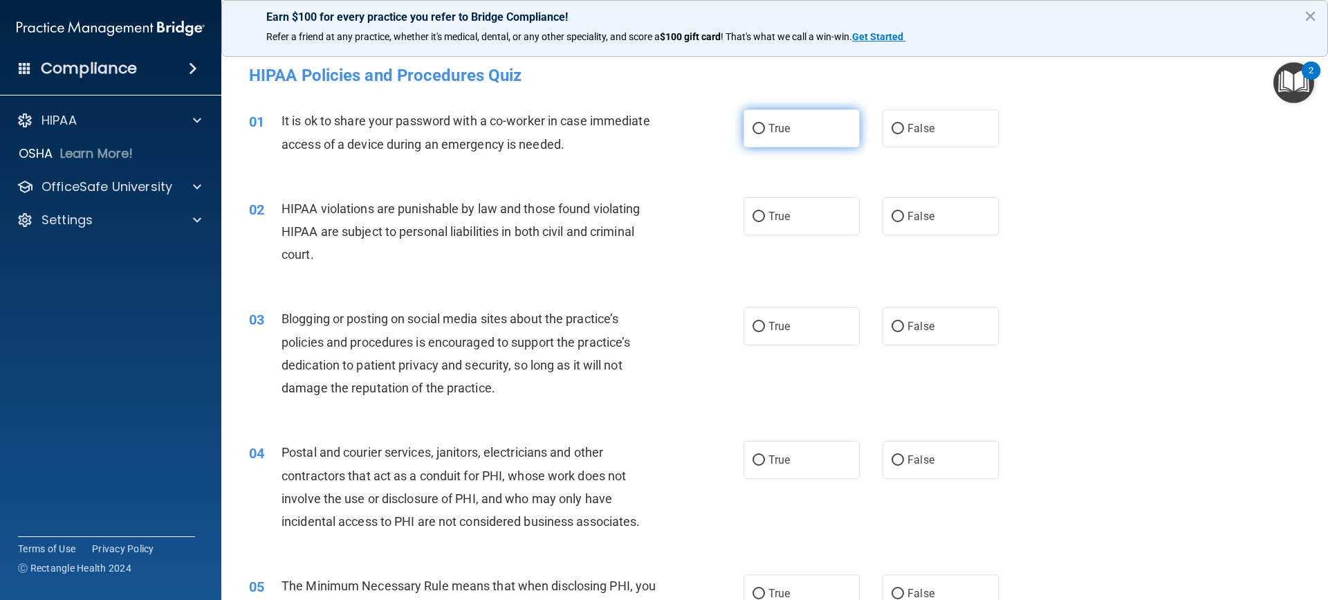
click at [753, 133] on input "True" at bounding box center [759, 129] width 12 height 10
radio input "true"
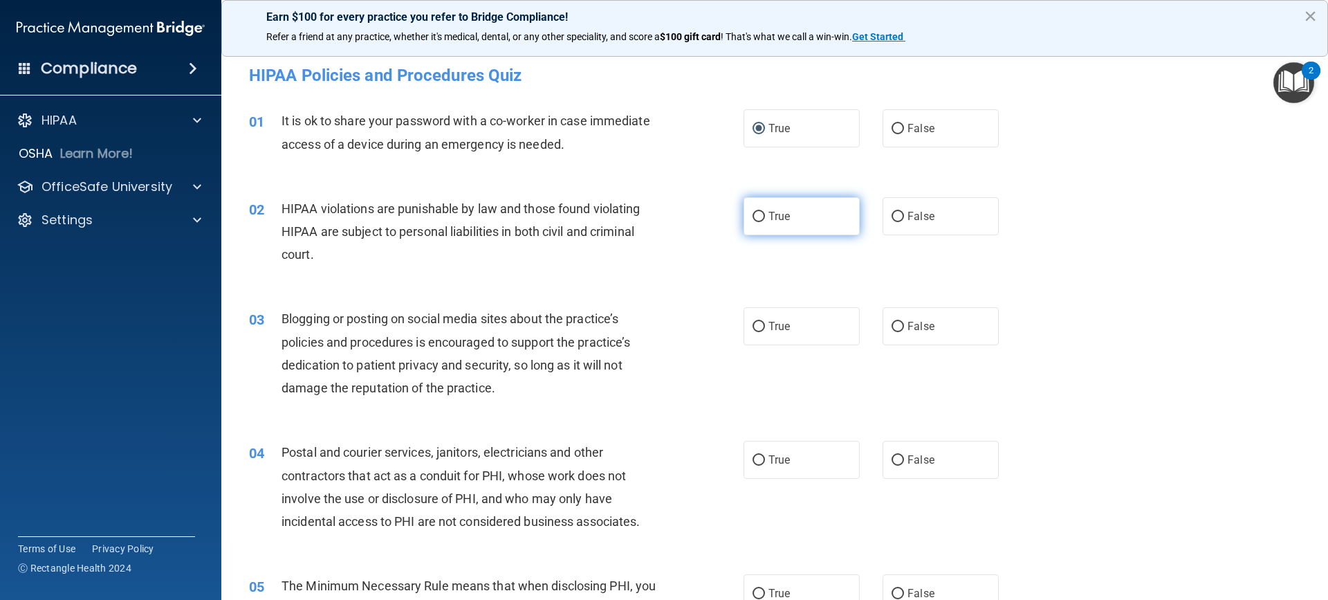
click at [756, 214] on input "True" at bounding box center [759, 217] width 12 height 10
radio input "true"
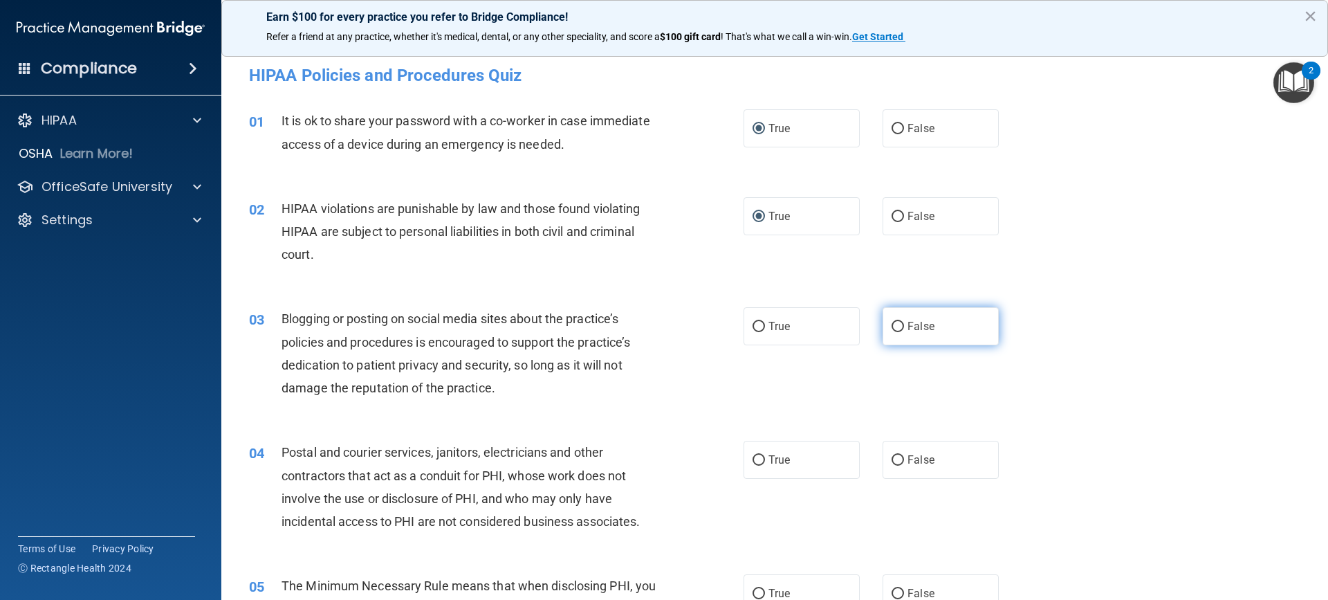
click at [892, 325] on input "False" at bounding box center [898, 327] width 12 height 10
radio input "true"
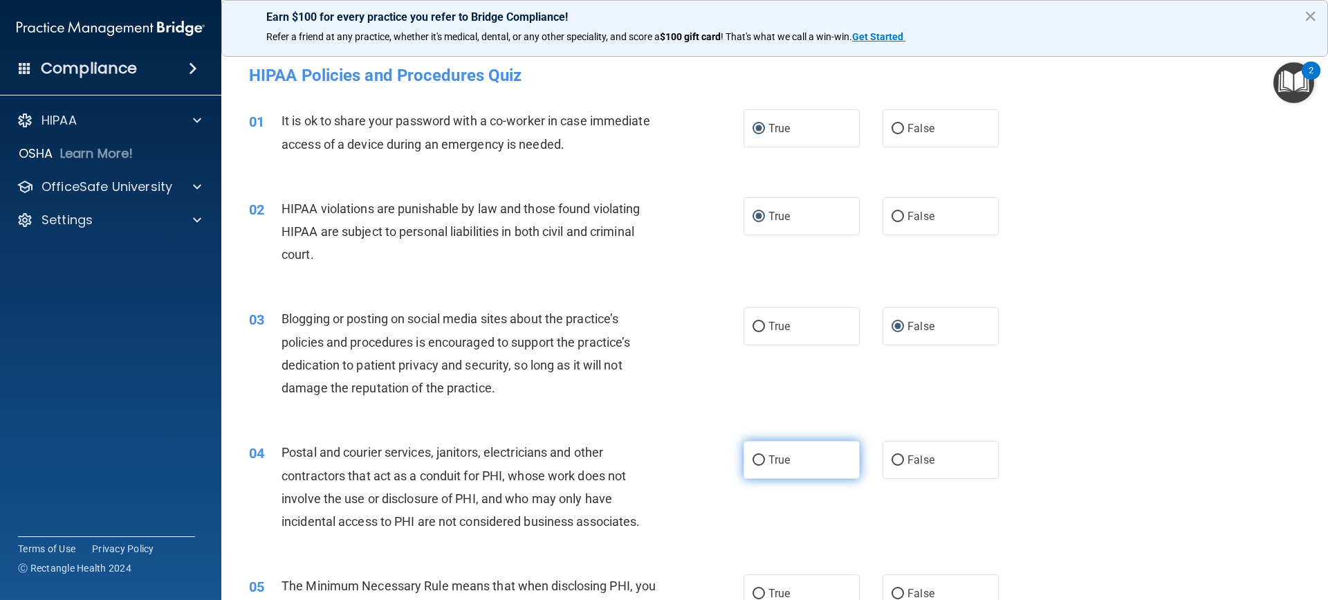
click at [754, 459] on input "True" at bounding box center [759, 460] width 12 height 10
radio input "true"
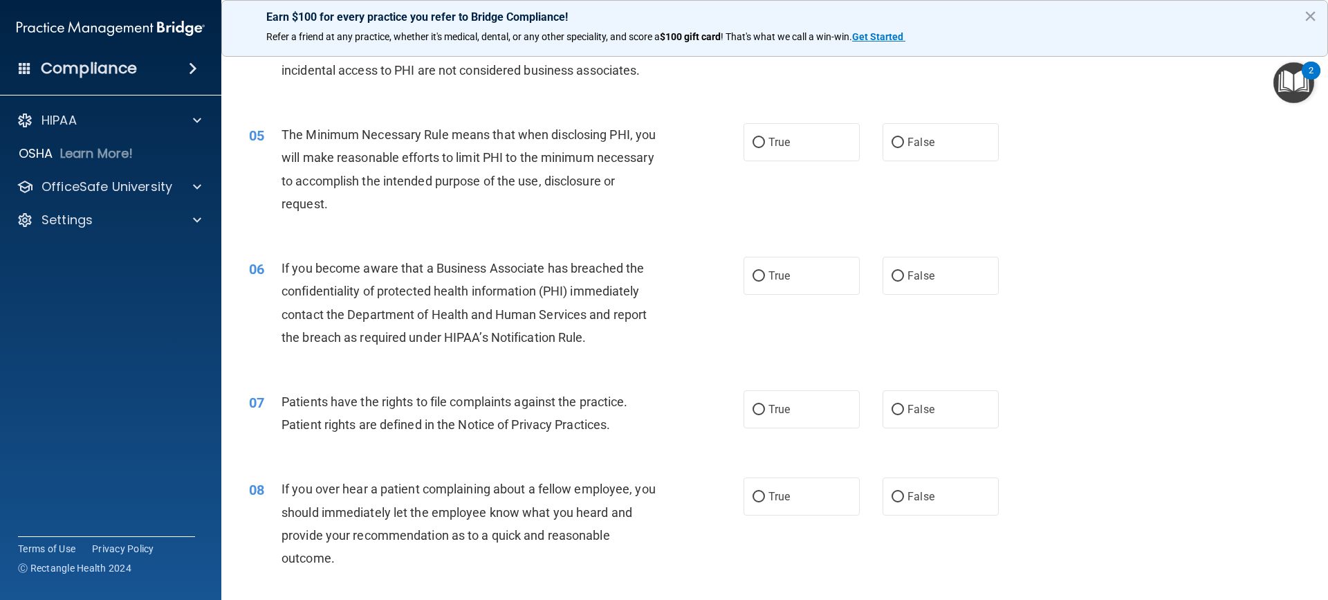
scroll to position [465, 0]
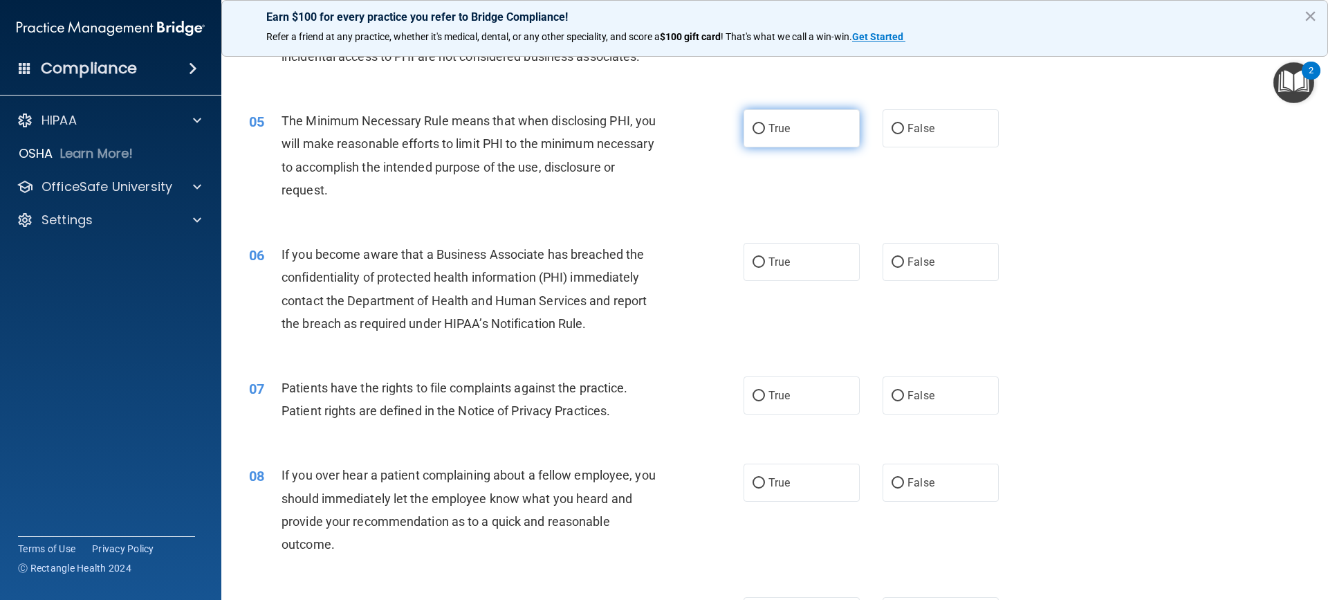
click at [756, 129] on input "True" at bounding box center [759, 129] width 12 height 10
radio input "true"
click at [757, 261] on input "True" at bounding box center [759, 262] width 12 height 10
radio input "true"
click at [754, 399] on input "True" at bounding box center [759, 396] width 12 height 10
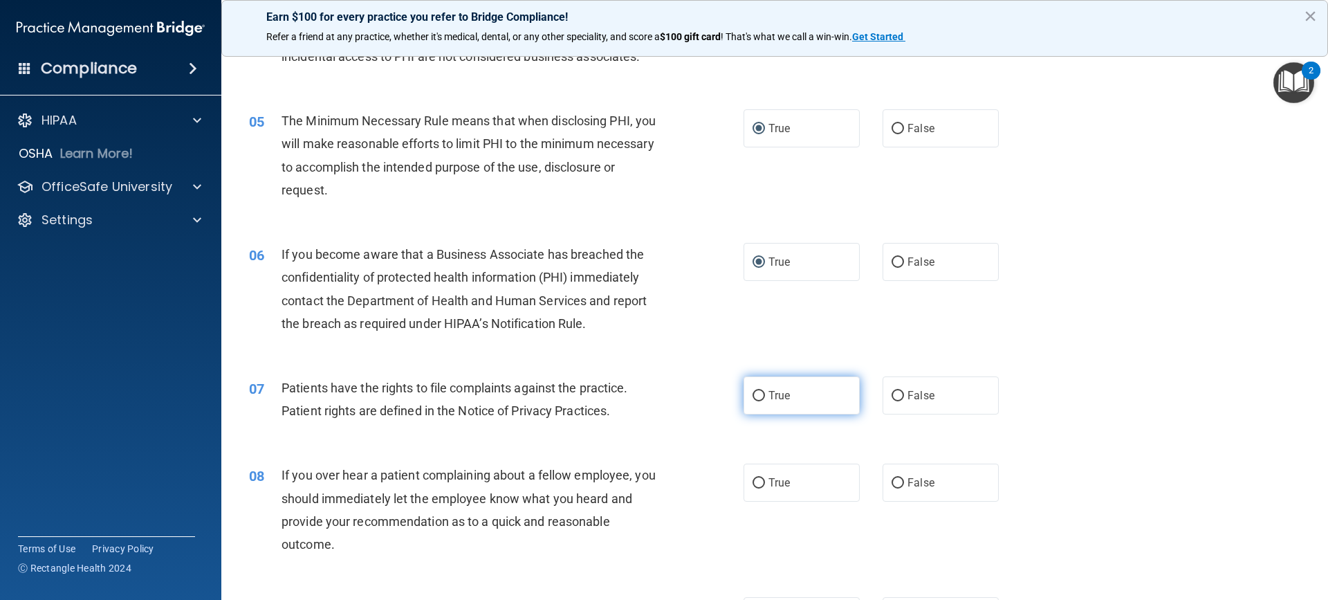
radio input "true"
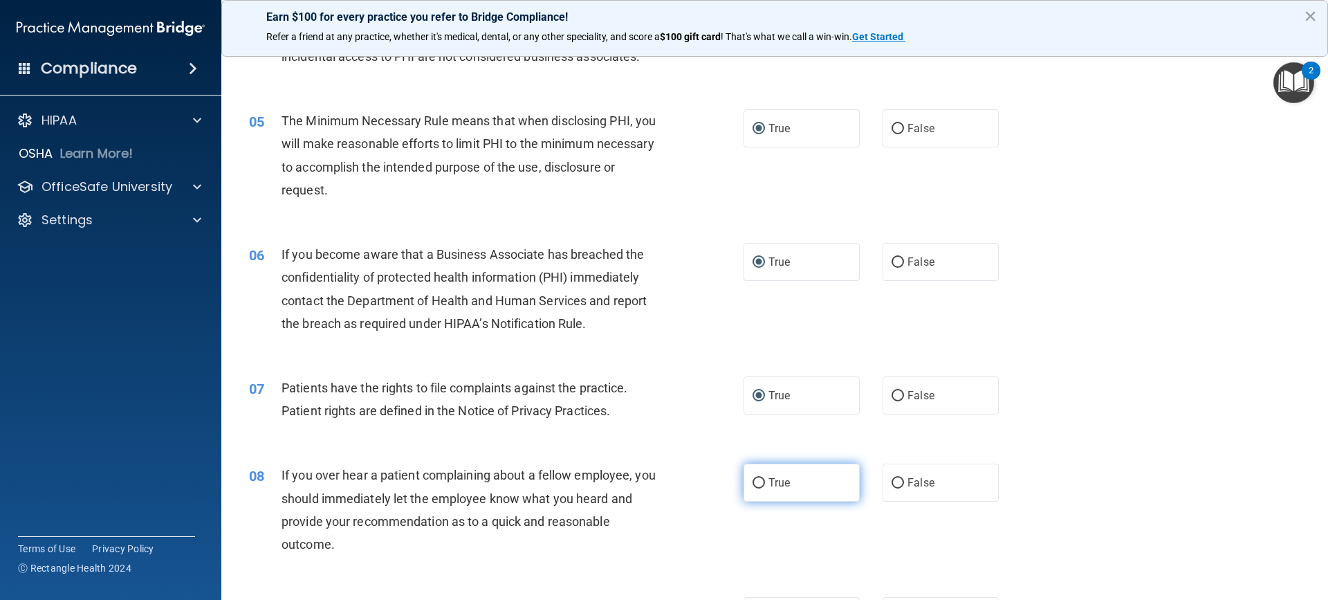
click at [758, 489] on label "True" at bounding box center [802, 483] width 116 height 38
click at [758, 488] on input "True" at bounding box center [759, 483] width 12 height 10
radio input "true"
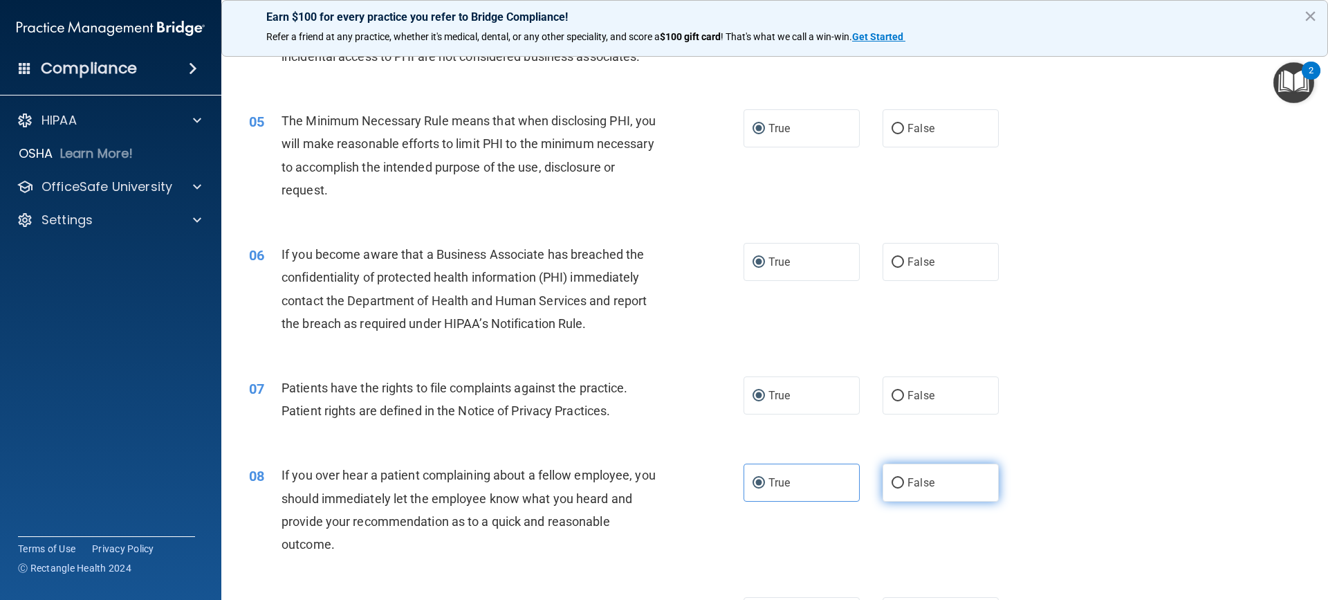
click at [898, 485] on label "False" at bounding box center [941, 483] width 116 height 38
click at [898, 485] on input "False" at bounding box center [898, 483] width 12 height 10
radio input "true"
radio input "false"
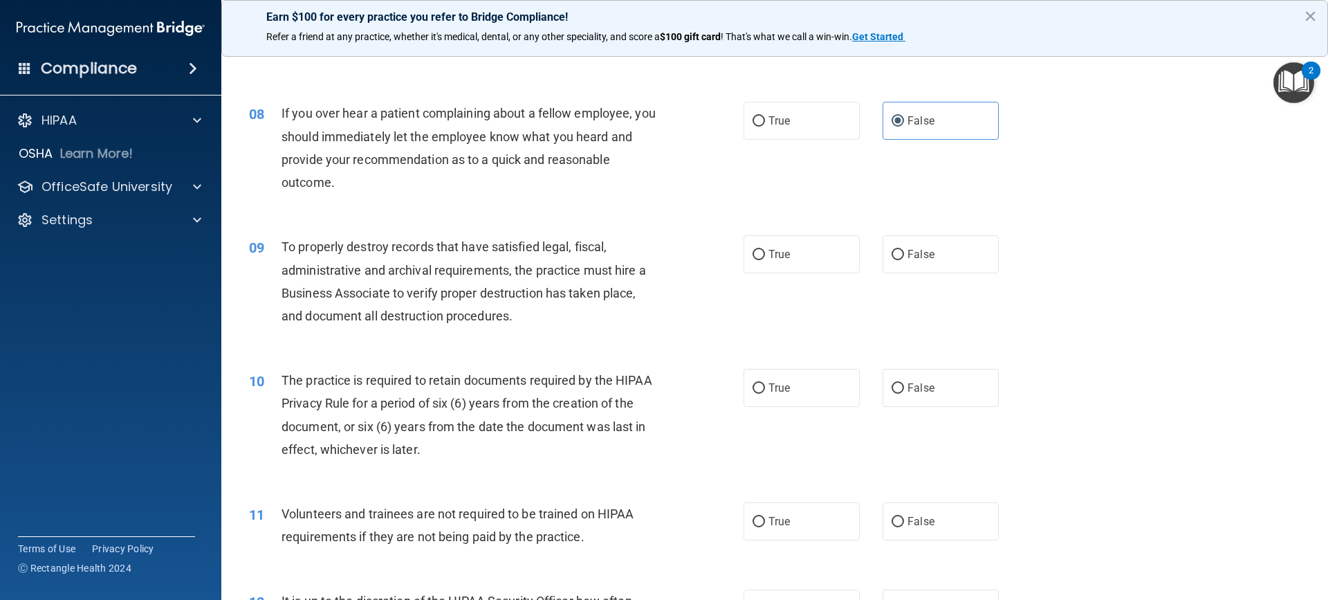
scroll to position [831, 0]
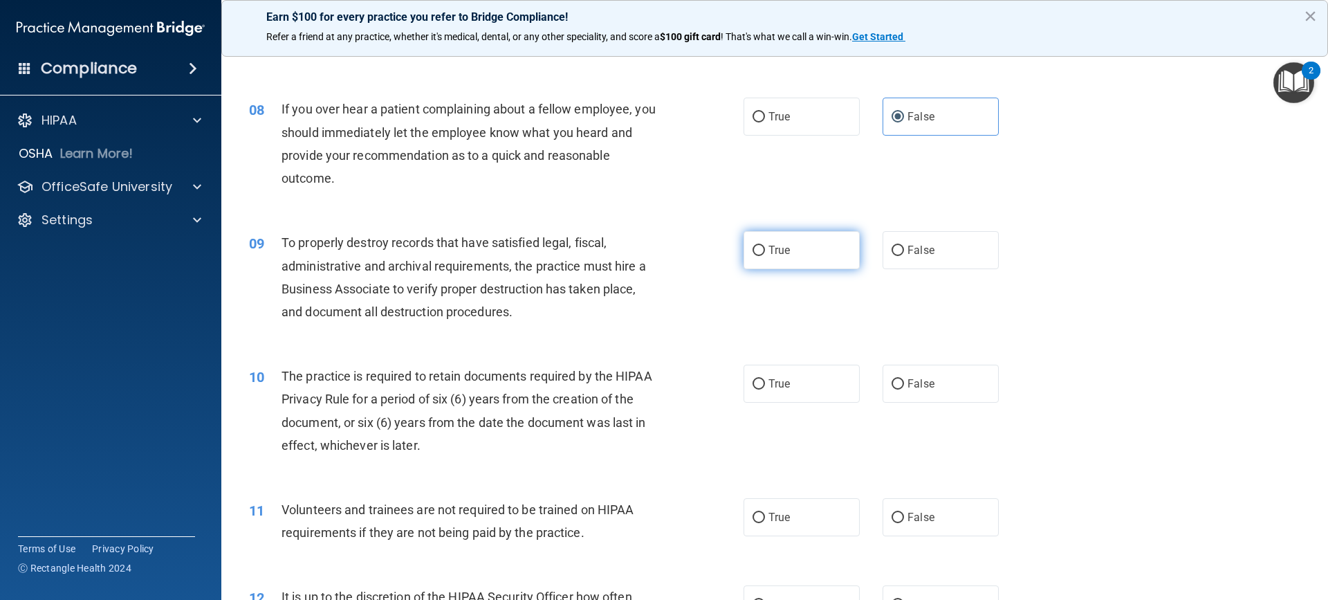
click at [756, 252] on input "True" at bounding box center [759, 251] width 12 height 10
radio input "true"
drag, startPoint x: 895, startPoint y: 252, endPoint x: 860, endPoint y: 250, distance: 34.7
click at [892, 252] on input "False" at bounding box center [898, 251] width 12 height 10
radio input "true"
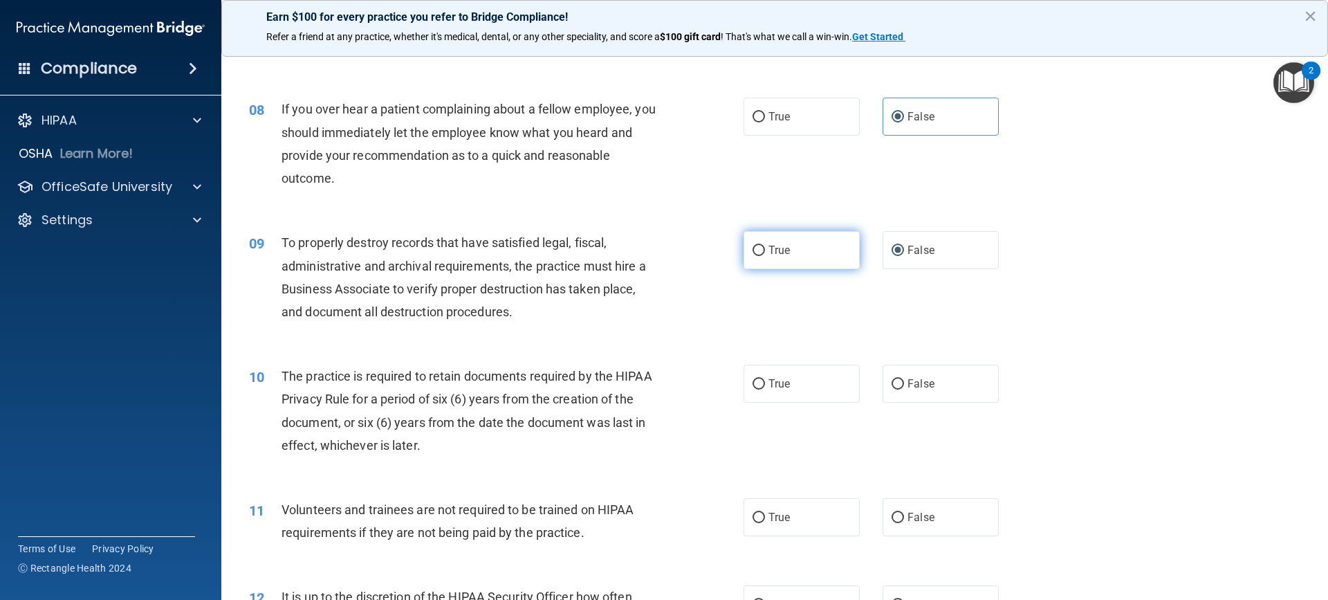
click at [772, 246] on span "True" at bounding box center [779, 250] width 21 height 13
click at [765, 246] on input "True" at bounding box center [759, 251] width 12 height 10
radio input "true"
radio input "false"
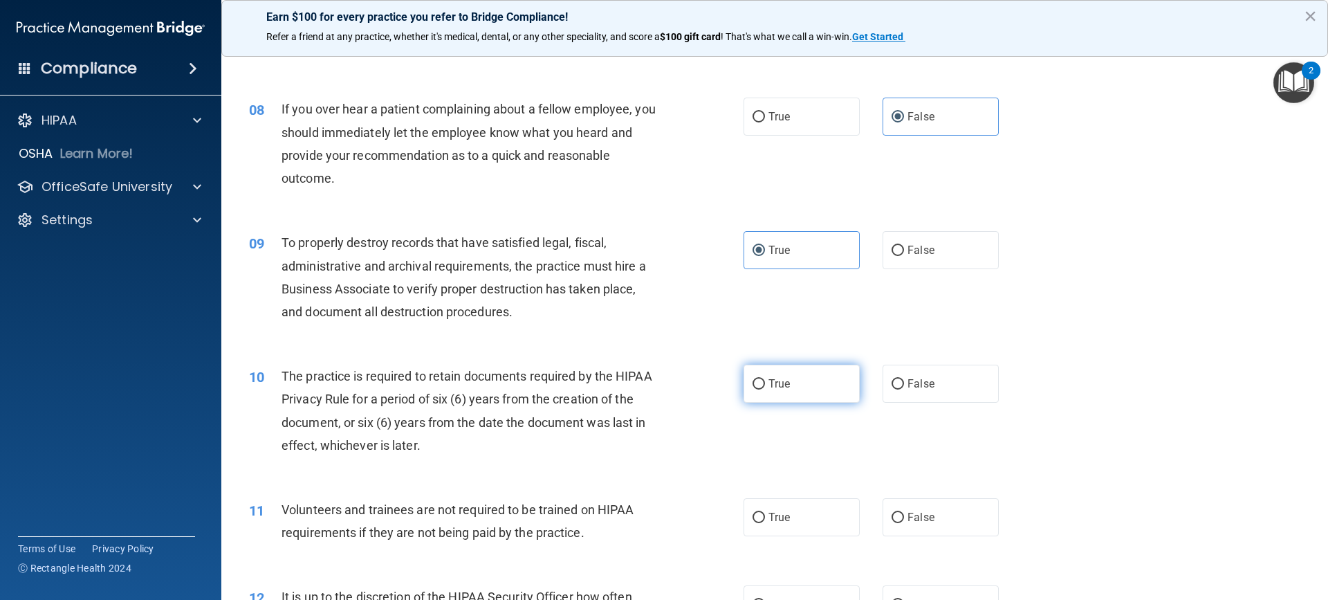
click at [760, 385] on input "True" at bounding box center [759, 384] width 12 height 10
radio input "true"
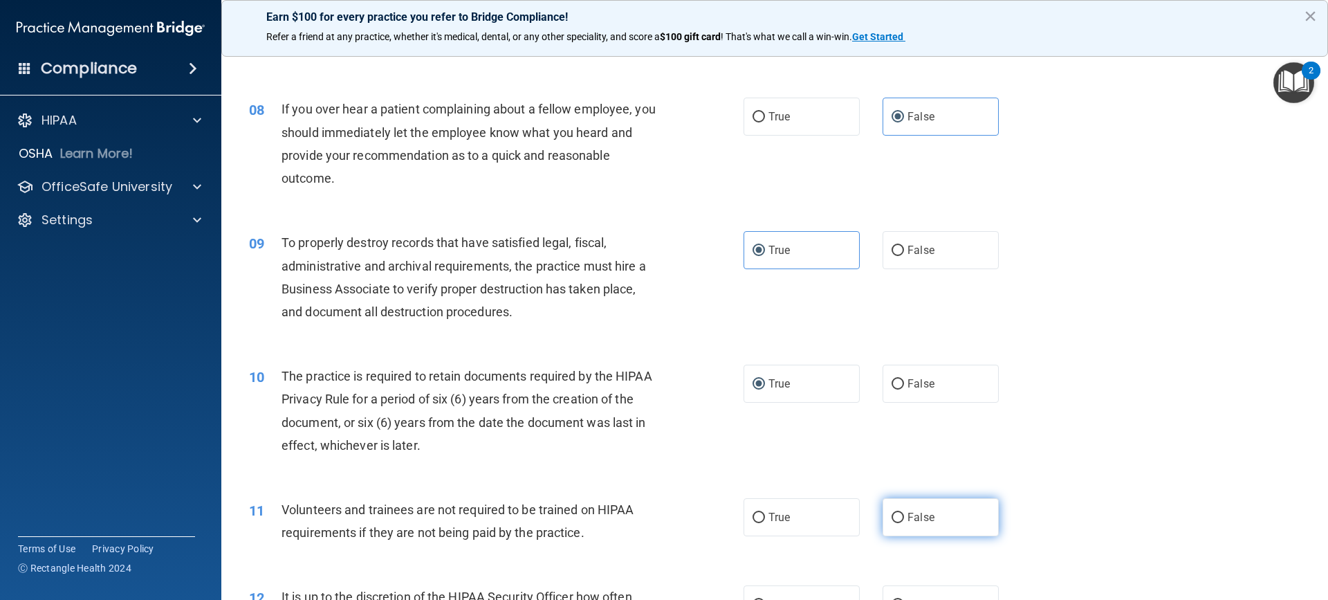
click at [895, 515] on input "False" at bounding box center [898, 518] width 12 height 10
radio input "true"
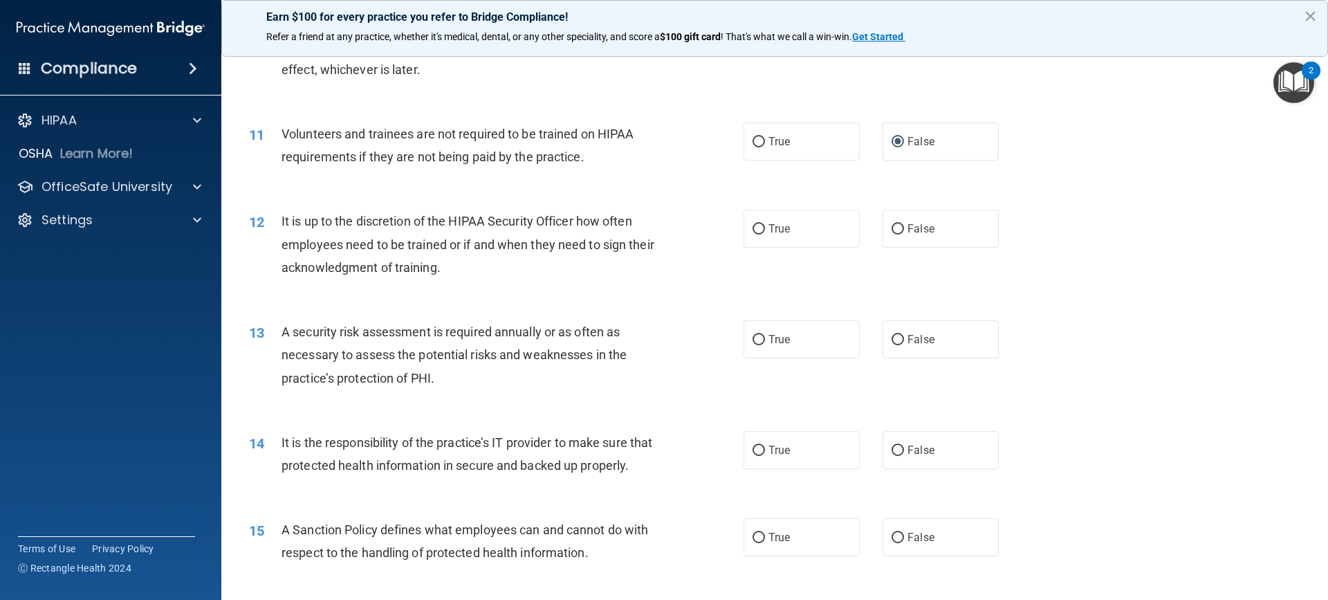
scroll to position [1211, 0]
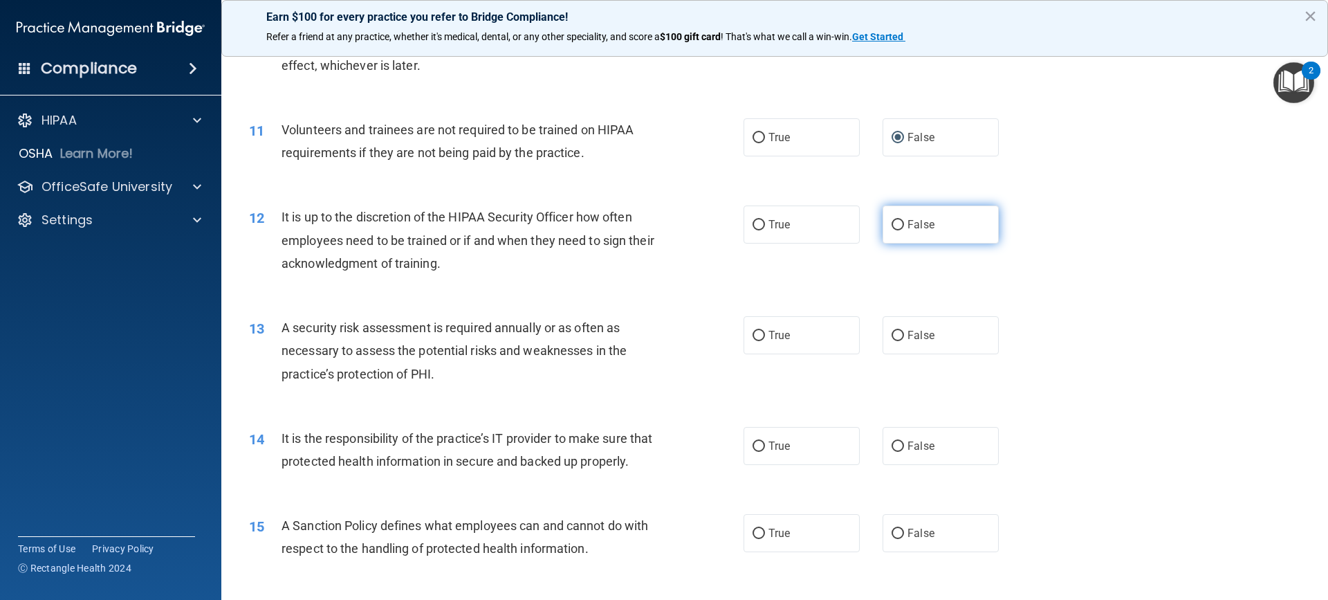
click at [892, 223] on input "False" at bounding box center [898, 225] width 12 height 10
radio input "true"
click at [756, 338] on input "True" at bounding box center [759, 336] width 12 height 10
radio input "true"
click at [895, 446] on input "False" at bounding box center [898, 446] width 12 height 10
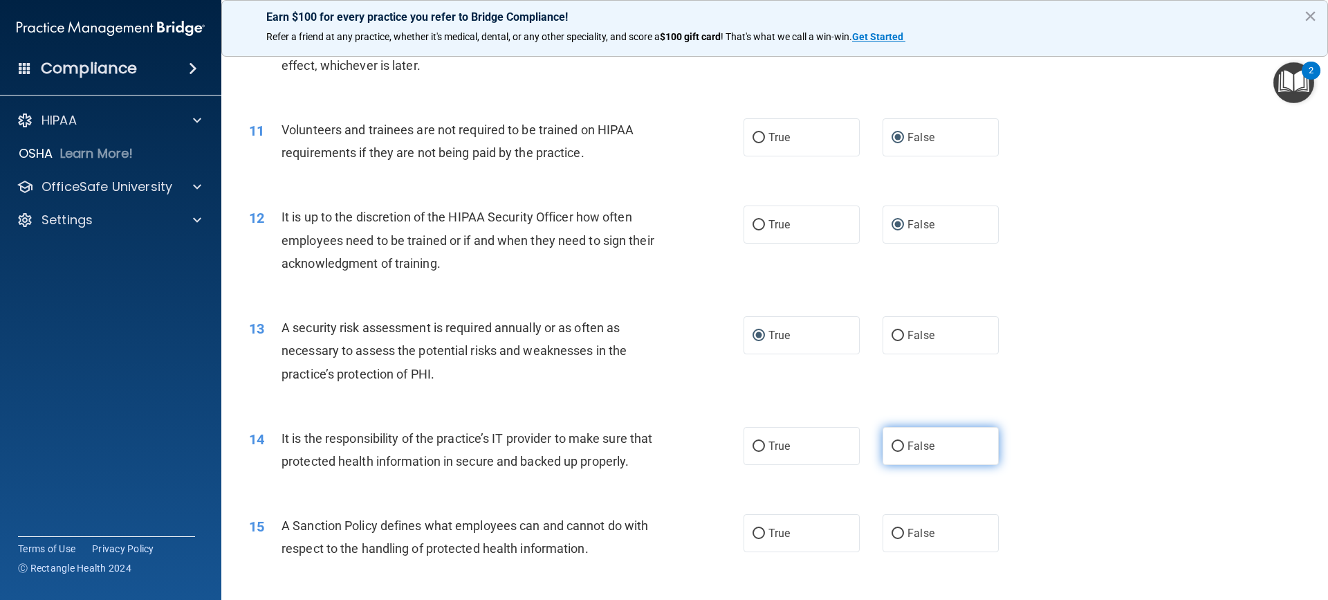
radio input "true"
click at [756, 539] on input "True" at bounding box center [759, 534] width 12 height 10
radio input "true"
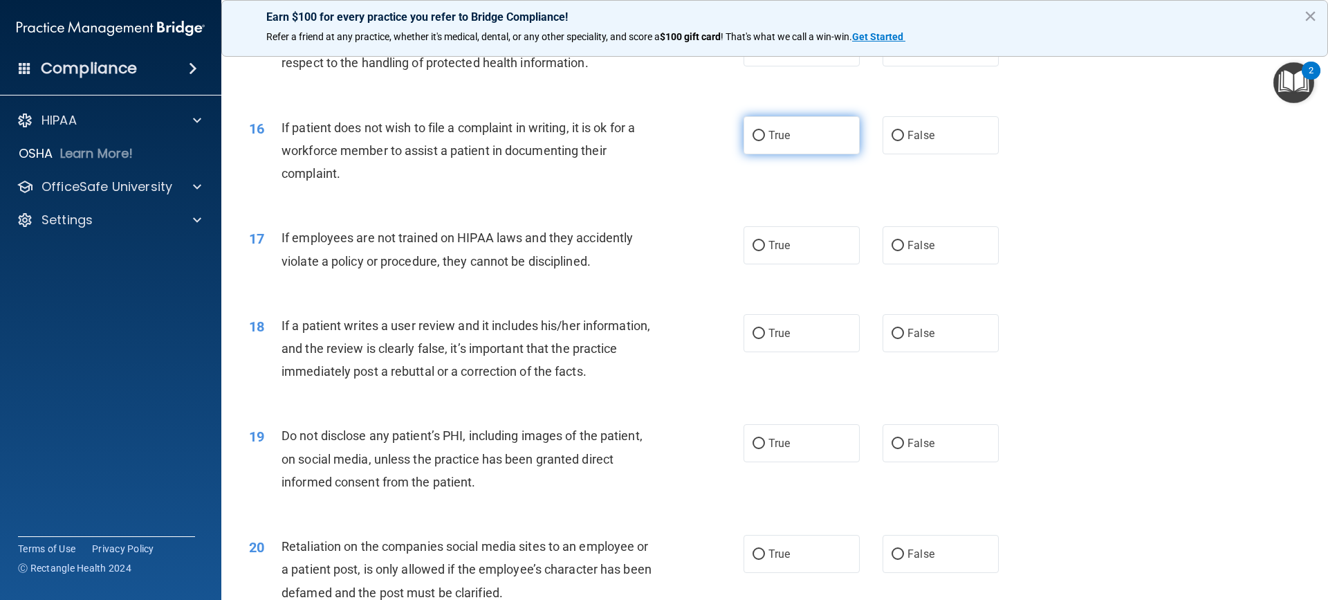
click at [756, 141] on input "True" at bounding box center [759, 136] width 12 height 10
radio input "true"
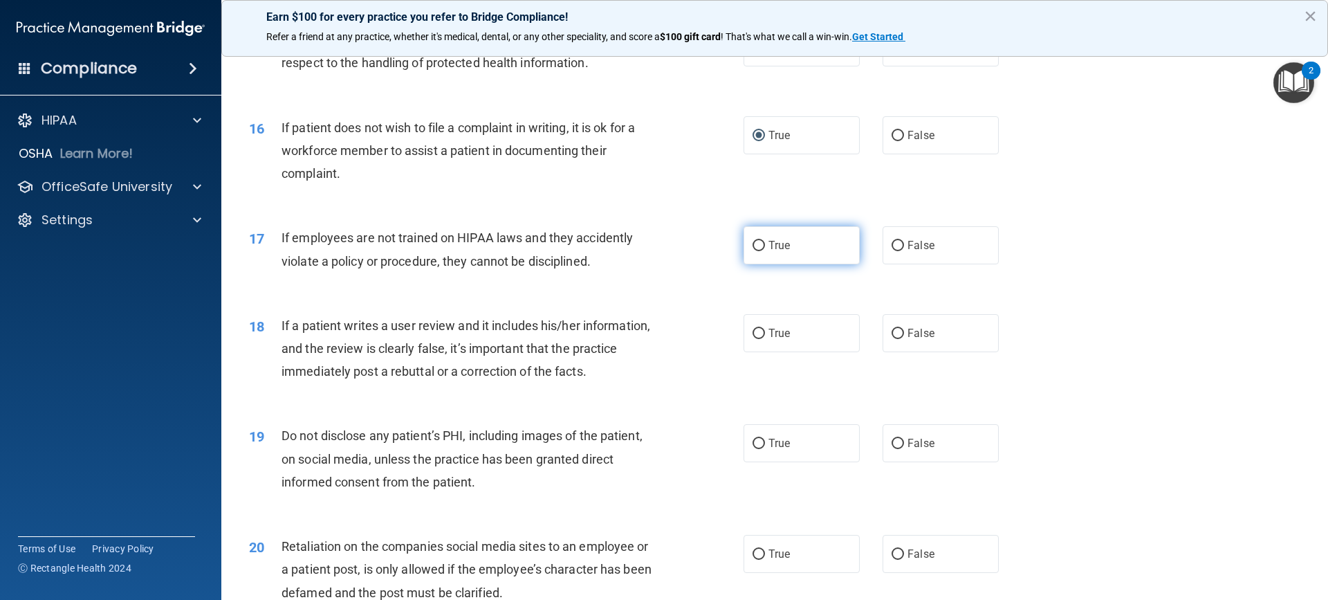
click at [756, 251] on input "True" at bounding box center [759, 246] width 12 height 10
radio input "true"
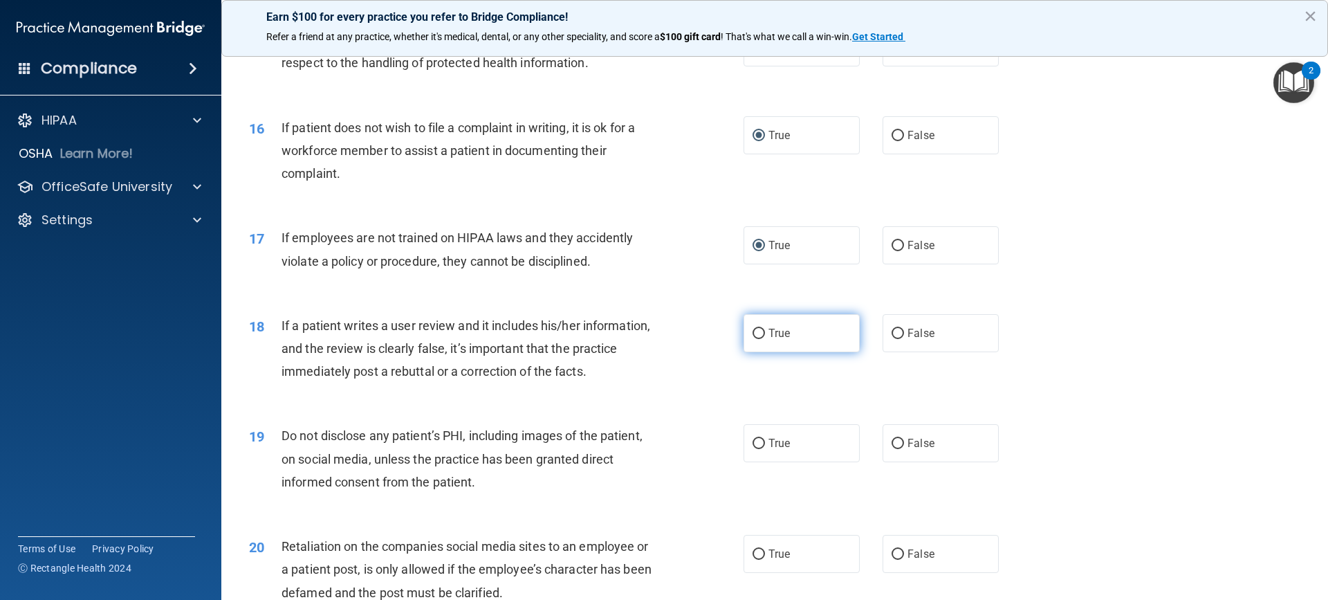
click at [756, 339] on input "True" at bounding box center [759, 334] width 12 height 10
radio input "true"
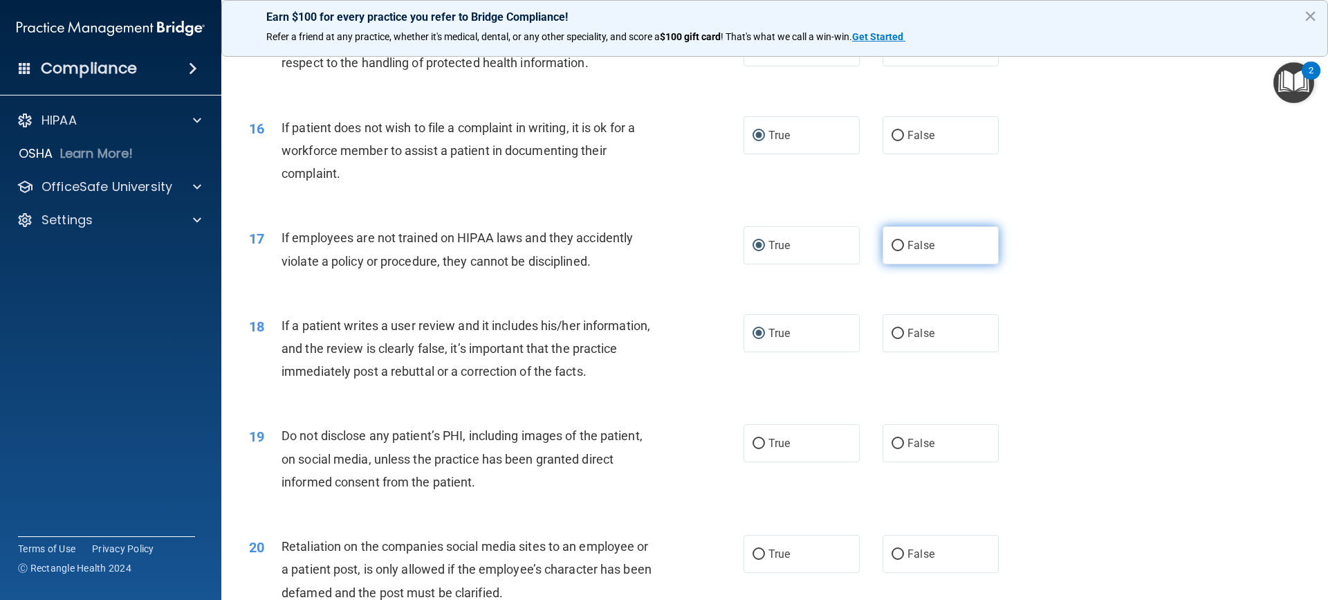
click at [894, 251] on input "False" at bounding box center [898, 246] width 12 height 10
radio input "true"
radio input "false"
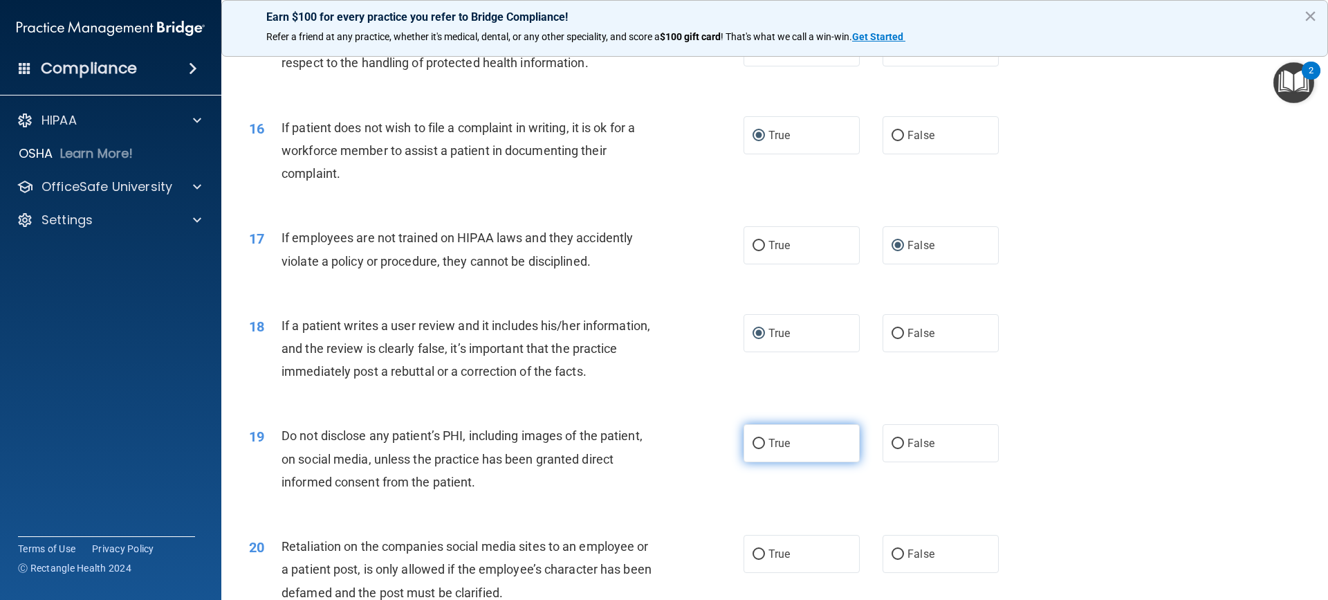
click at [755, 449] on input "True" at bounding box center [759, 444] width 12 height 10
radio input "true"
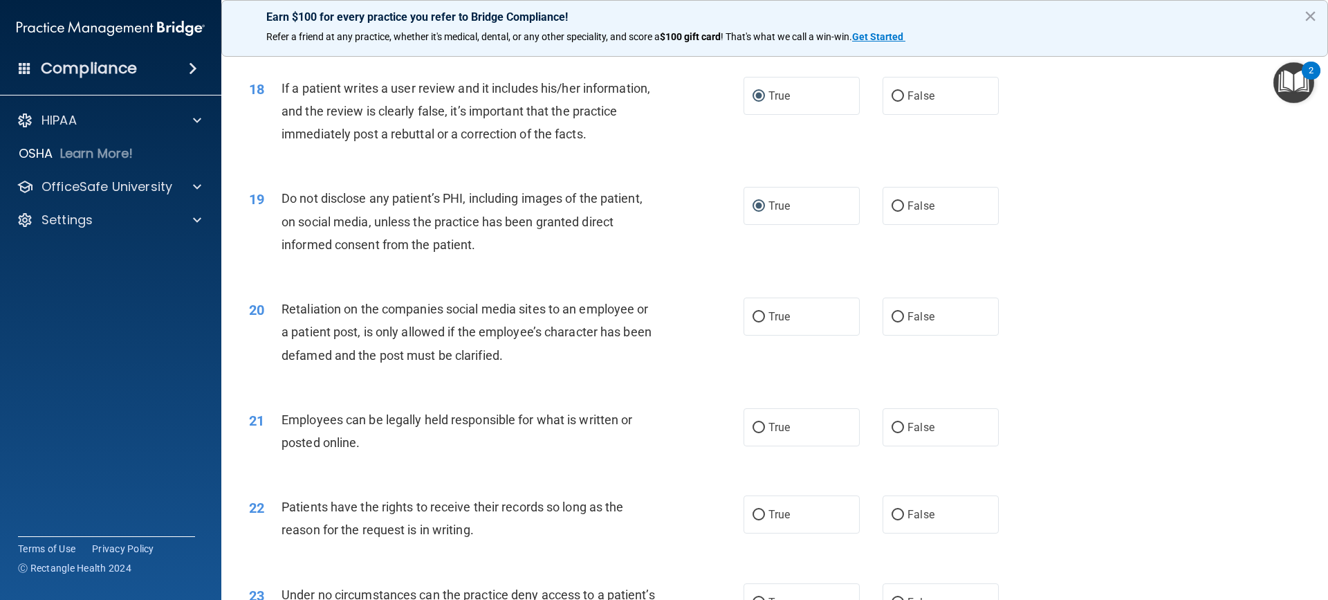
scroll to position [1960, 0]
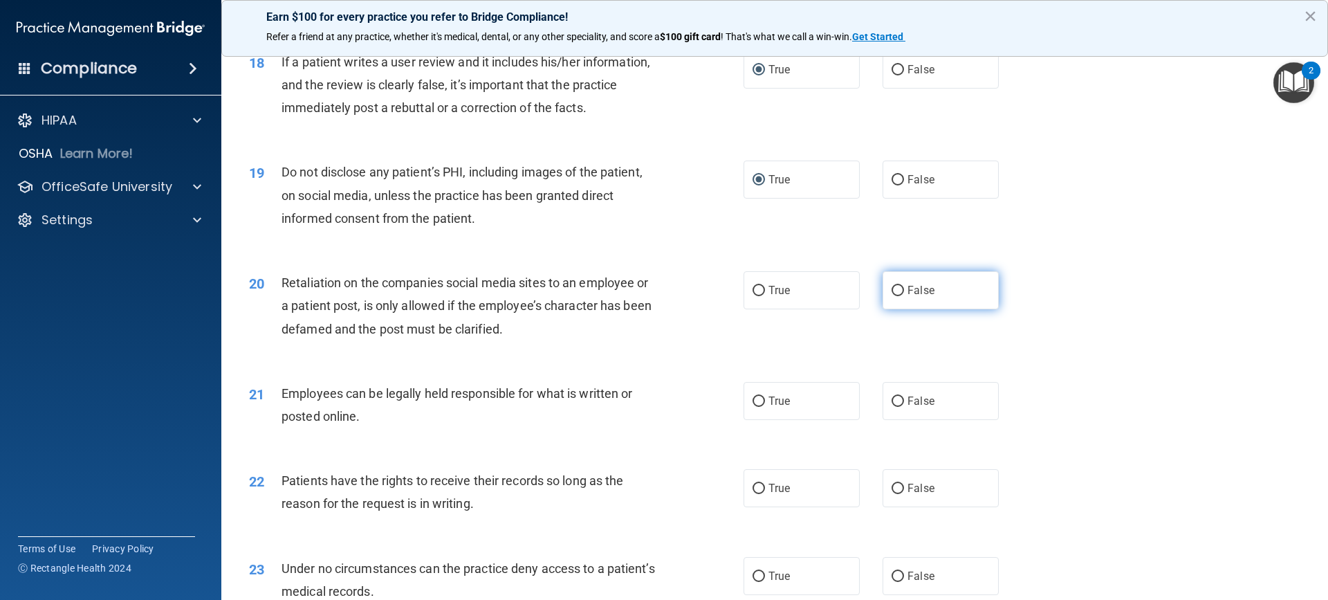
click at [895, 296] on input "False" at bounding box center [898, 291] width 12 height 10
radio input "true"
click at [761, 420] on label "True" at bounding box center [802, 401] width 116 height 38
click at [761, 407] on input "True" at bounding box center [759, 401] width 12 height 10
radio input "true"
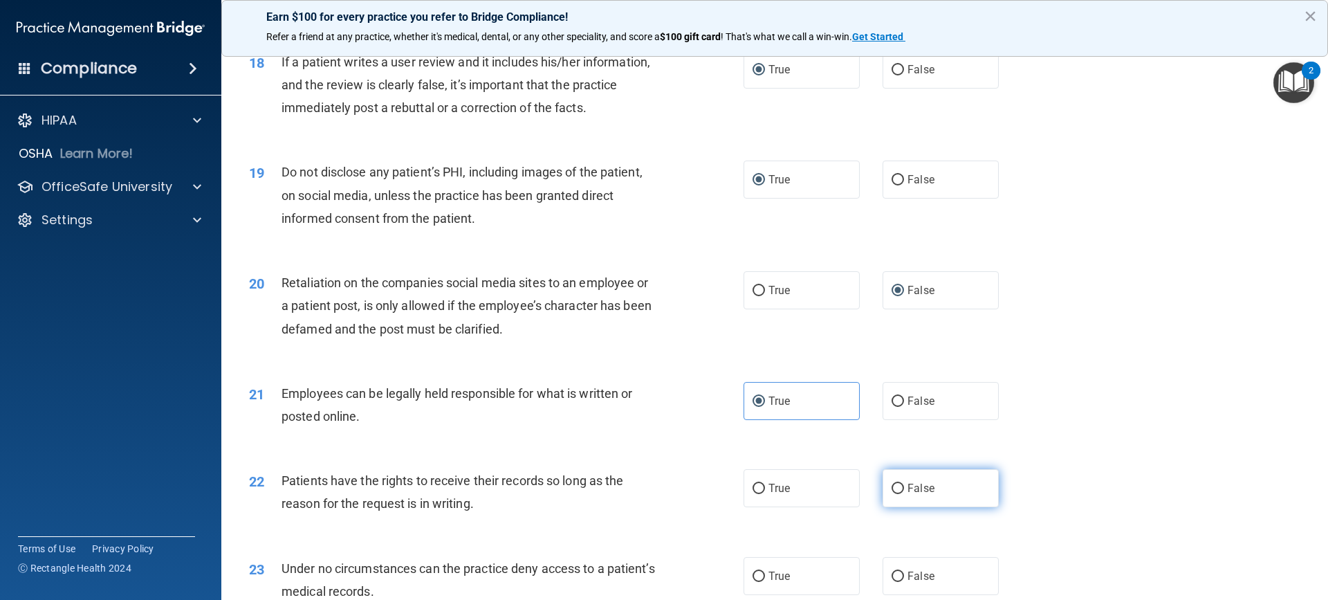
click at [892, 494] on input "False" at bounding box center [898, 489] width 12 height 10
radio input "true"
click at [753, 494] on input "True" at bounding box center [759, 489] width 12 height 10
radio input "true"
radio input "false"
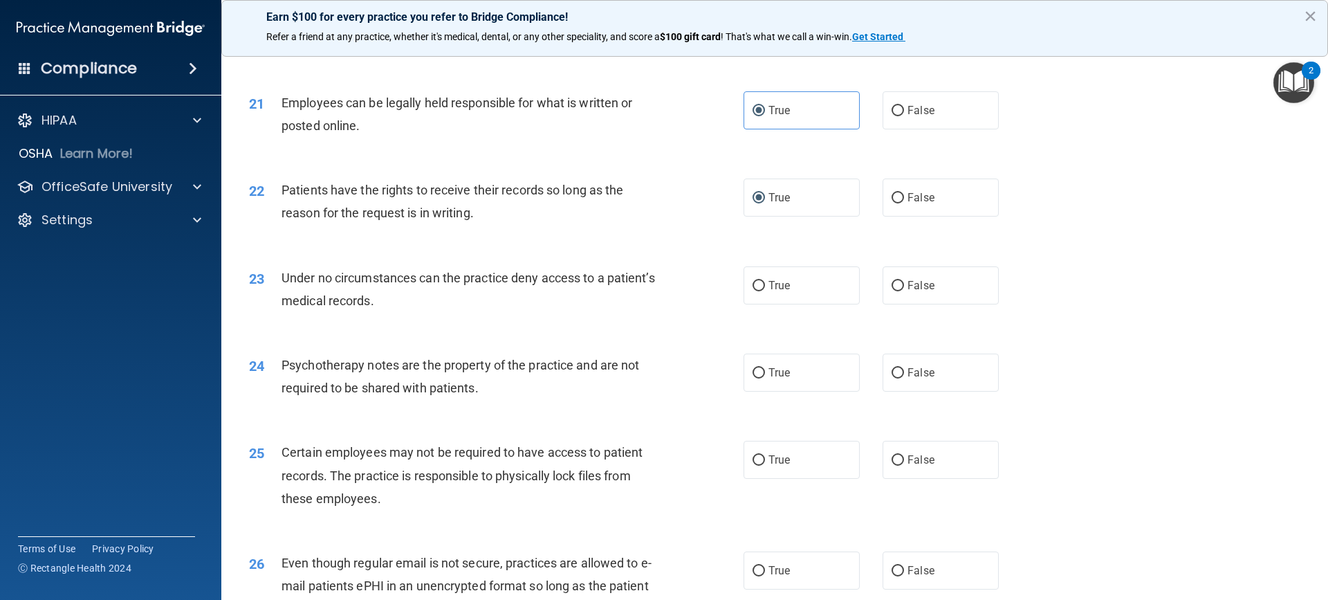
scroll to position [2296, 0]
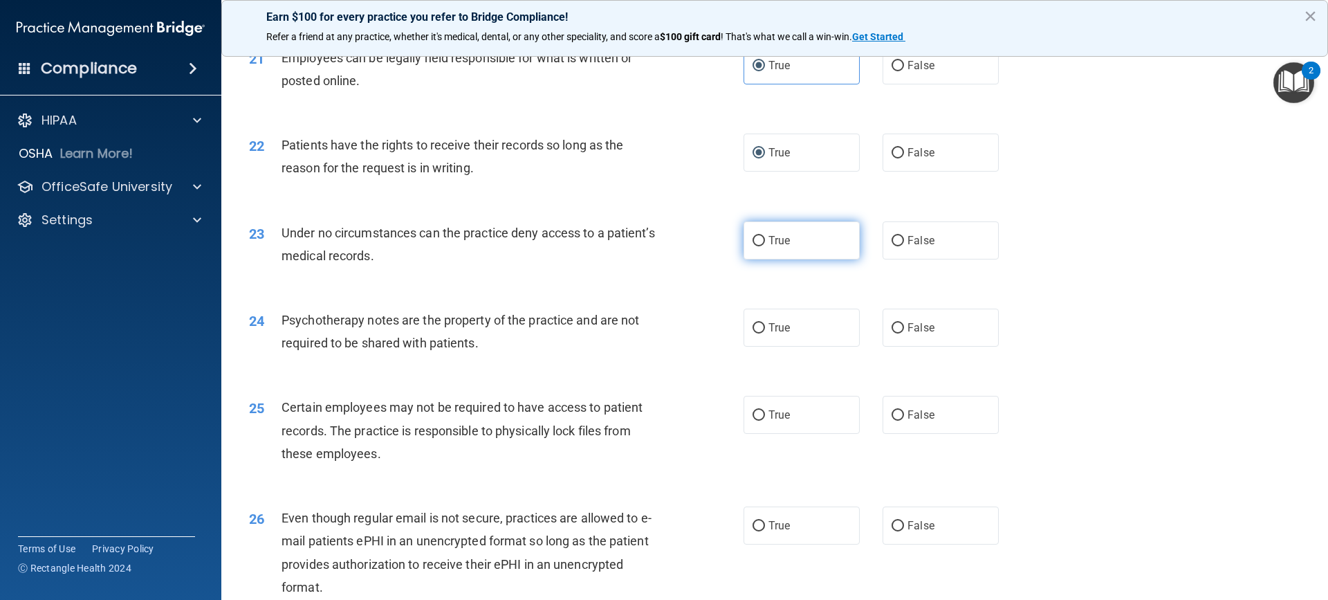
click at [756, 246] on input "True" at bounding box center [759, 241] width 12 height 10
radio input "true"
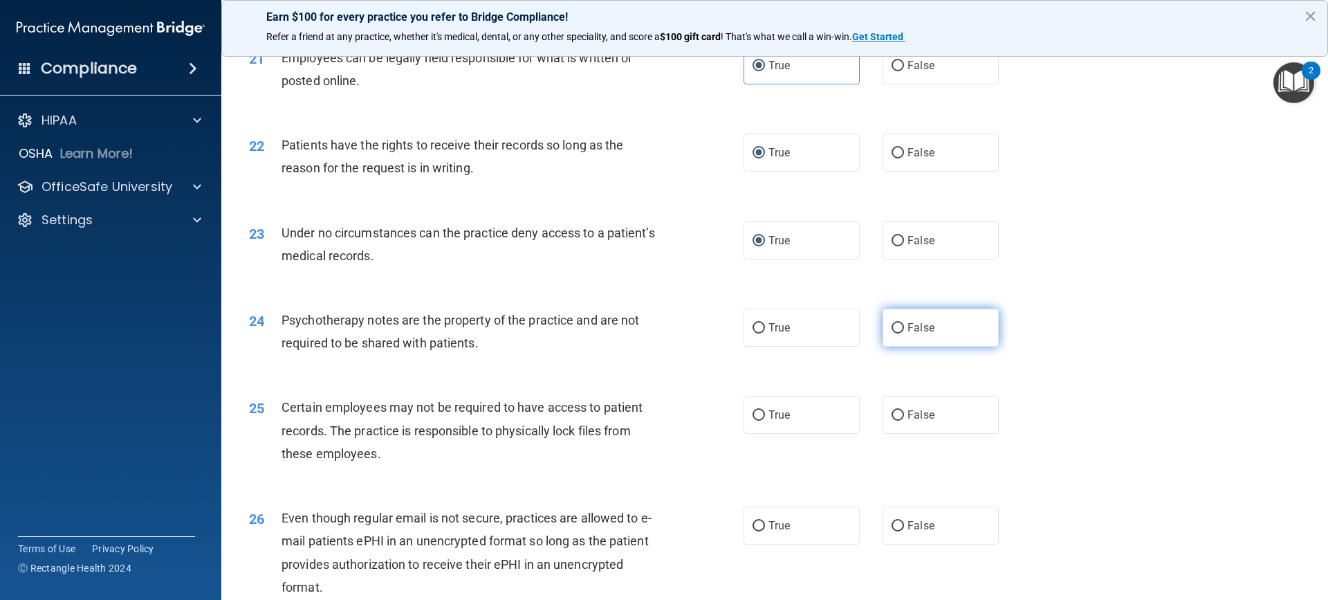
click at [892, 334] on input "False" at bounding box center [898, 328] width 12 height 10
radio input "true"
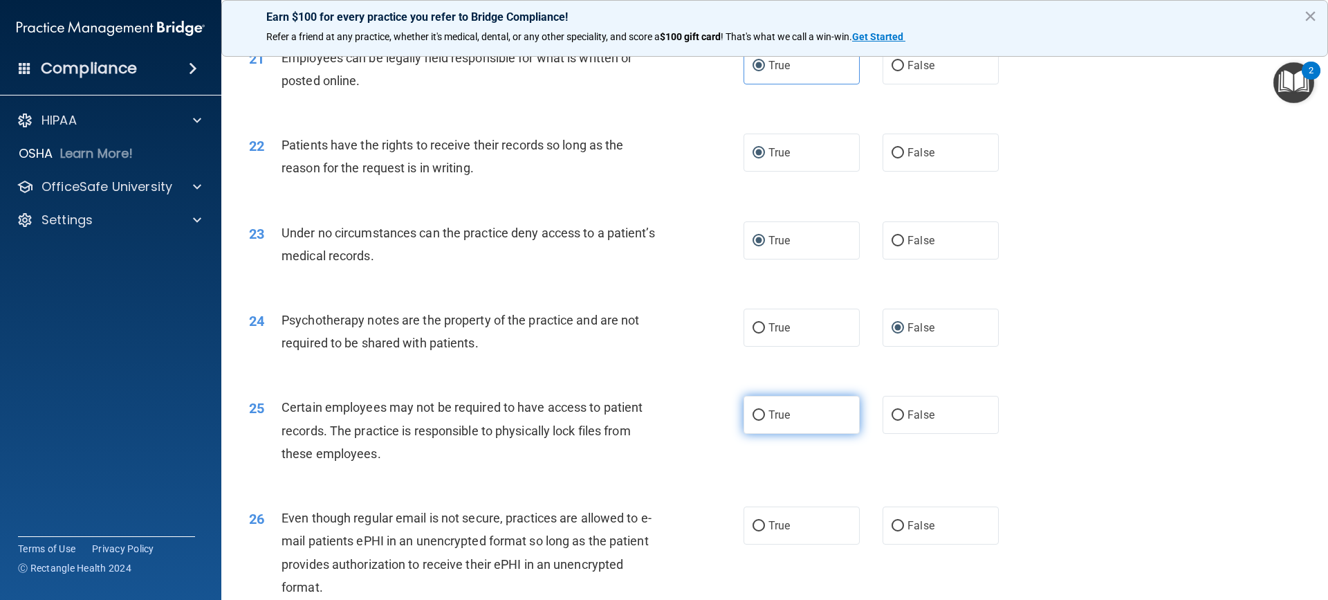
click at [758, 421] on input "True" at bounding box center [759, 415] width 12 height 10
radio input "true"
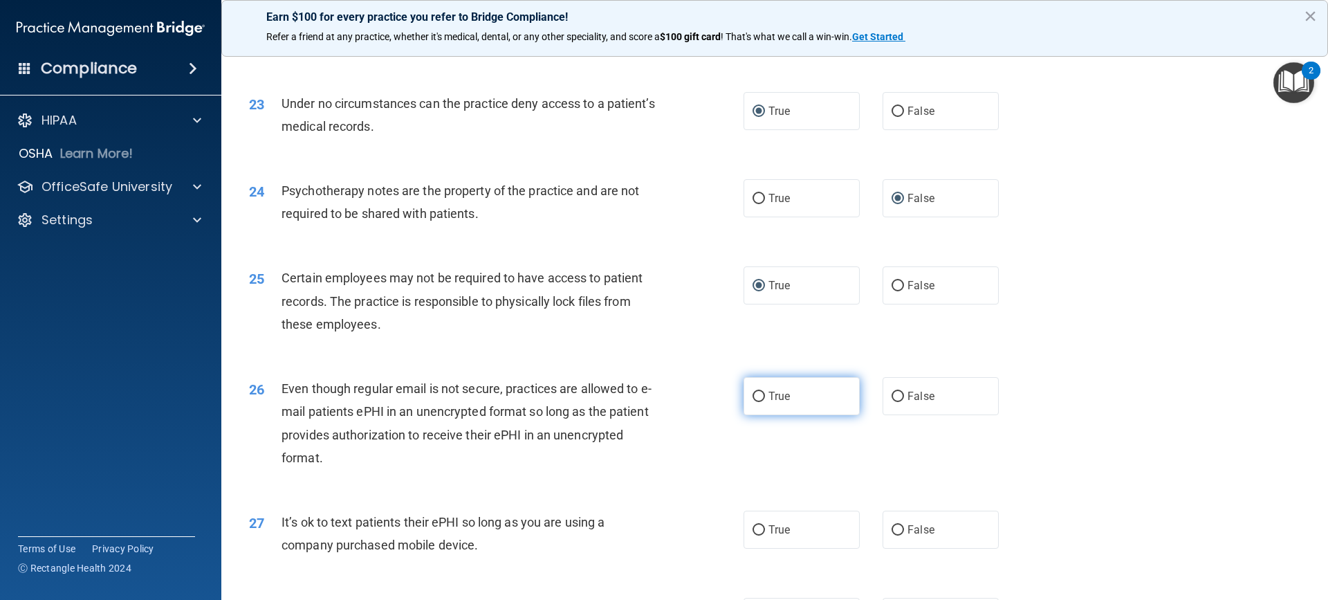
click at [758, 402] on input "True" at bounding box center [759, 397] width 12 height 10
radio input "true"
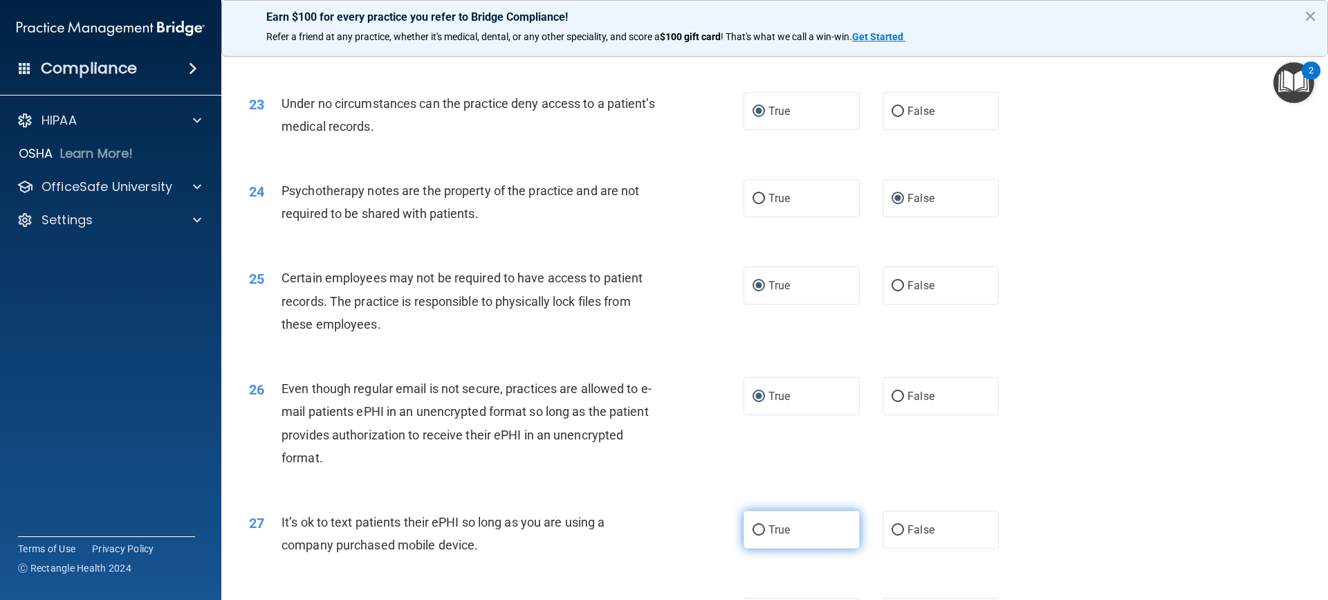
click at [753, 536] on input "True" at bounding box center [759, 530] width 12 height 10
radio input "true"
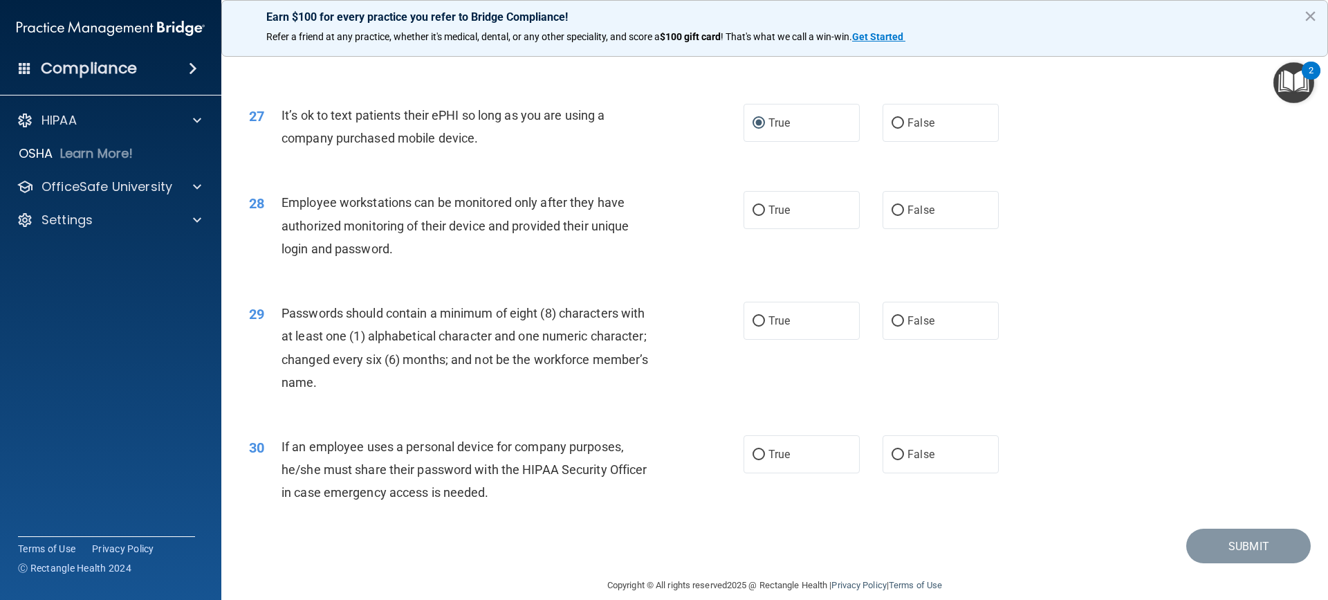
scroll to position [2841, 0]
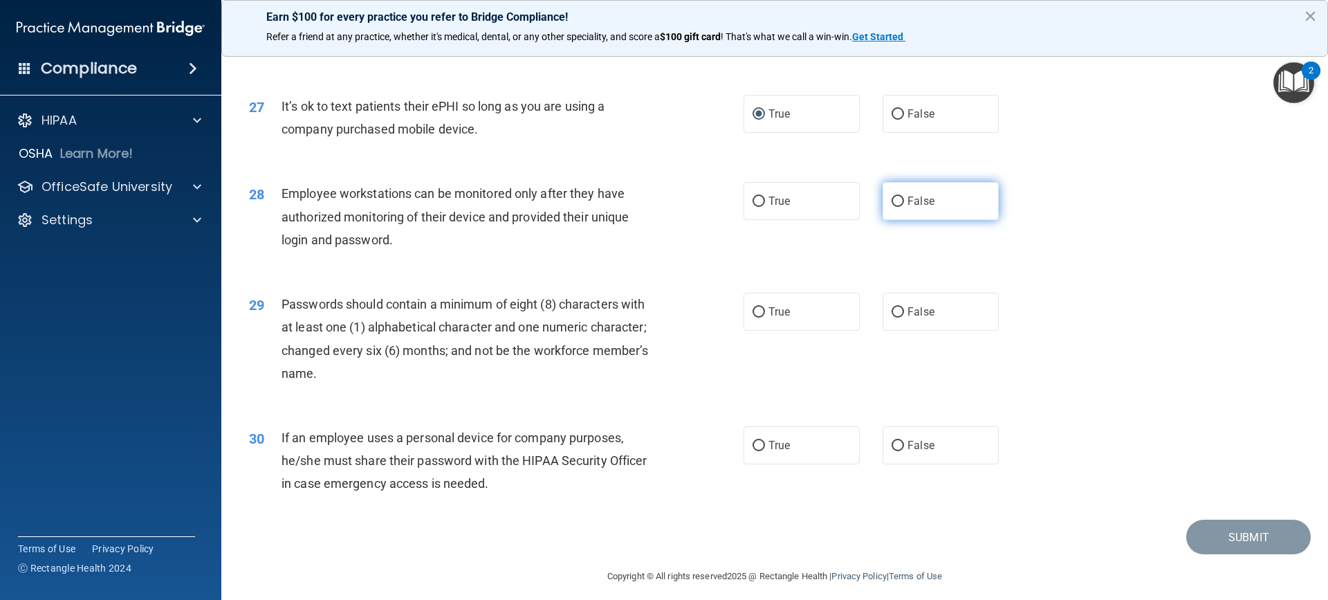
click at [892, 207] on input "False" at bounding box center [898, 202] width 12 height 10
radio input "true"
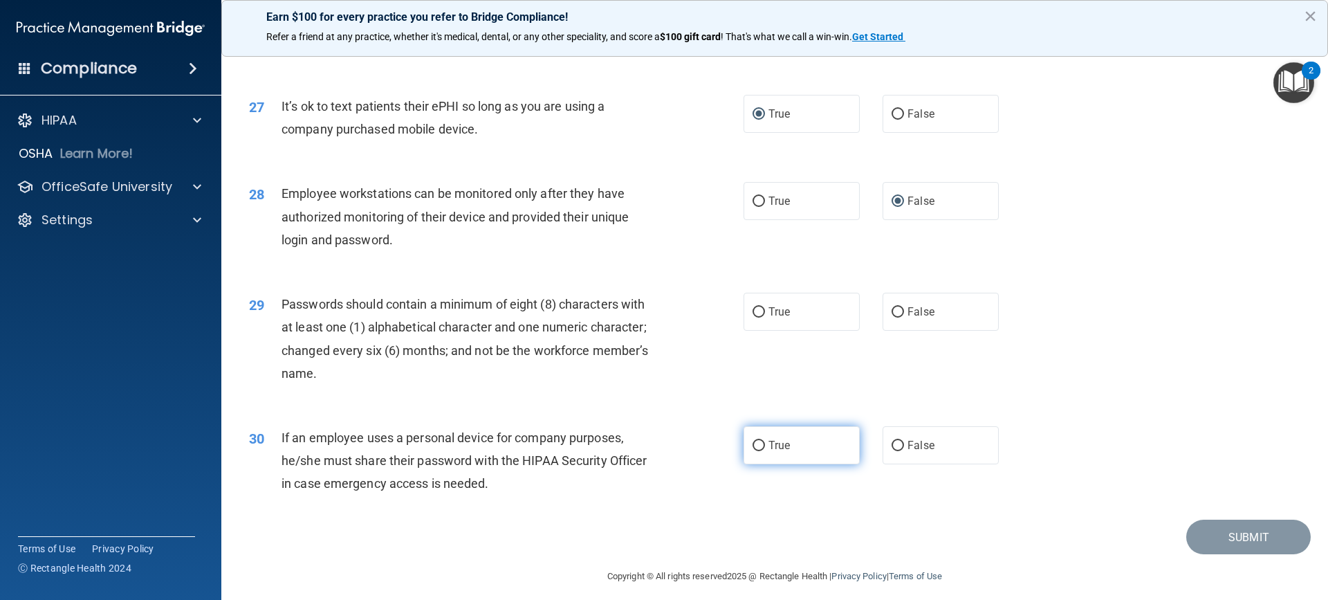
click at [753, 451] on input "True" at bounding box center [759, 446] width 12 height 10
radio input "true"
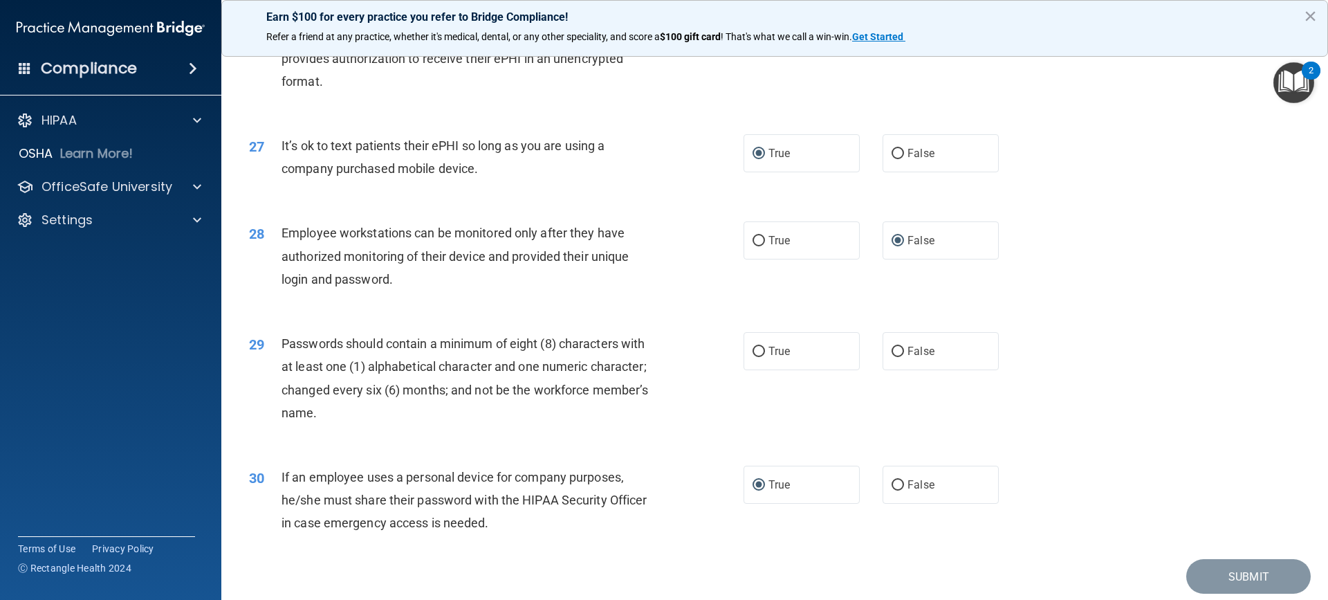
scroll to position [2820, 0]
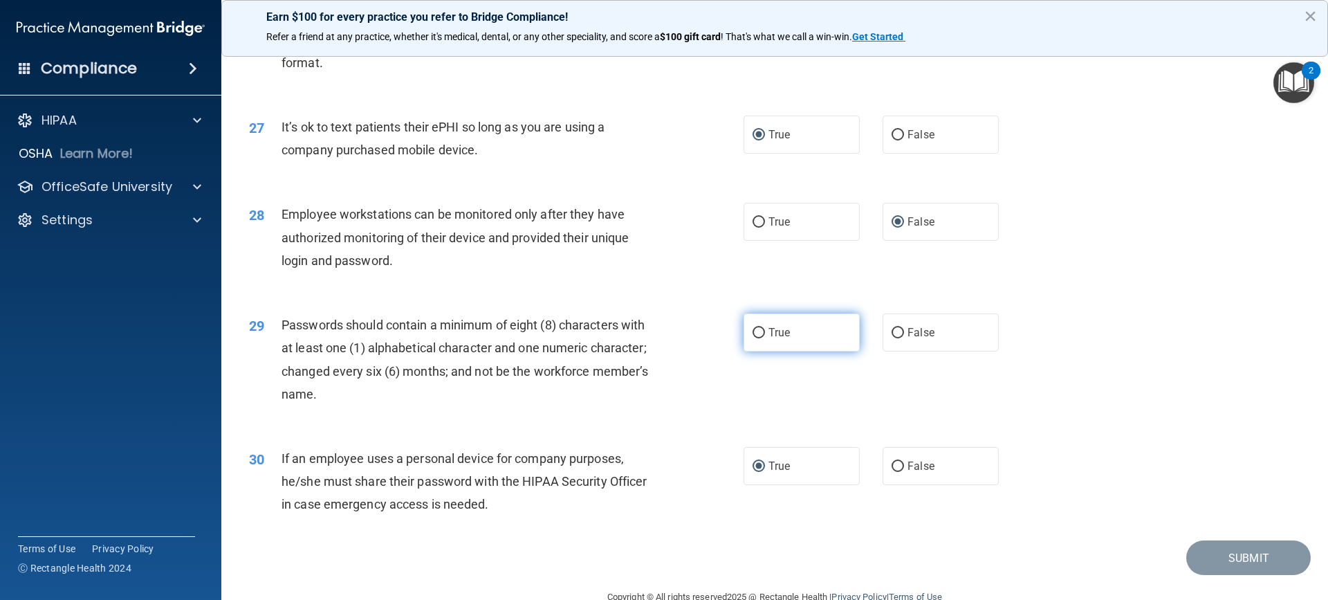
click at [758, 338] on input "True" at bounding box center [759, 333] width 12 height 10
radio input "true"
click at [1225, 576] on button "Submit" at bounding box center [1249, 557] width 125 height 35
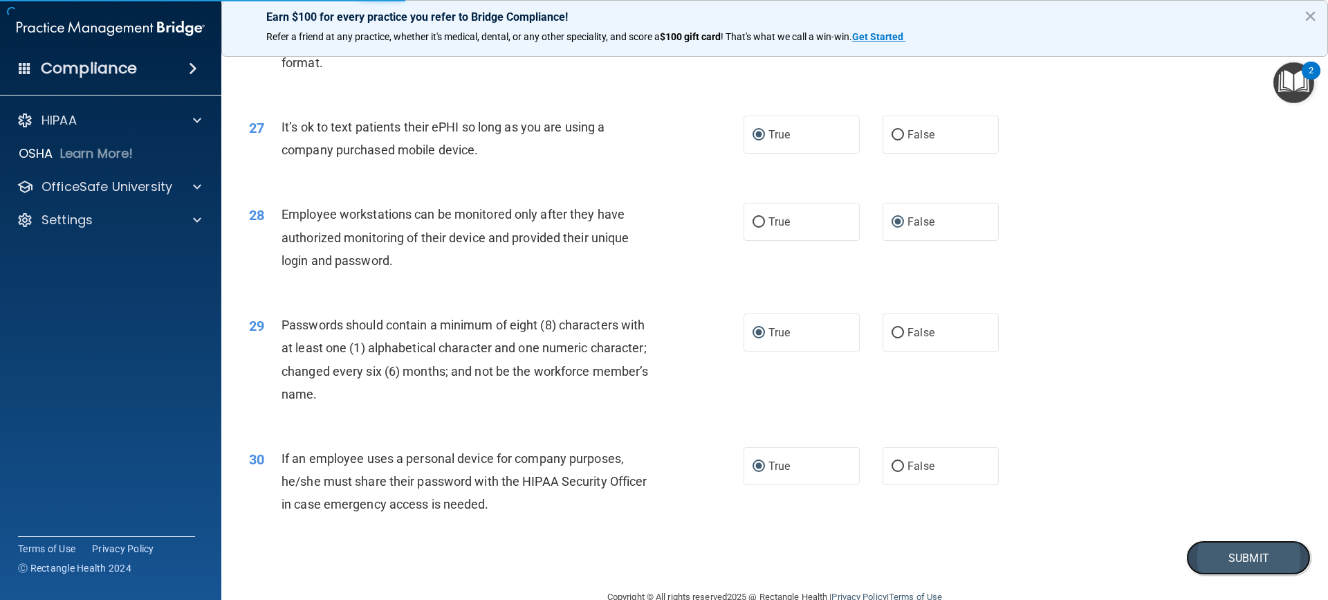
click at [1225, 574] on button "Submit" at bounding box center [1249, 557] width 125 height 35
click at [1226, 574] on button "Submit" at bounding box center [1249, 557] width 125 height 35
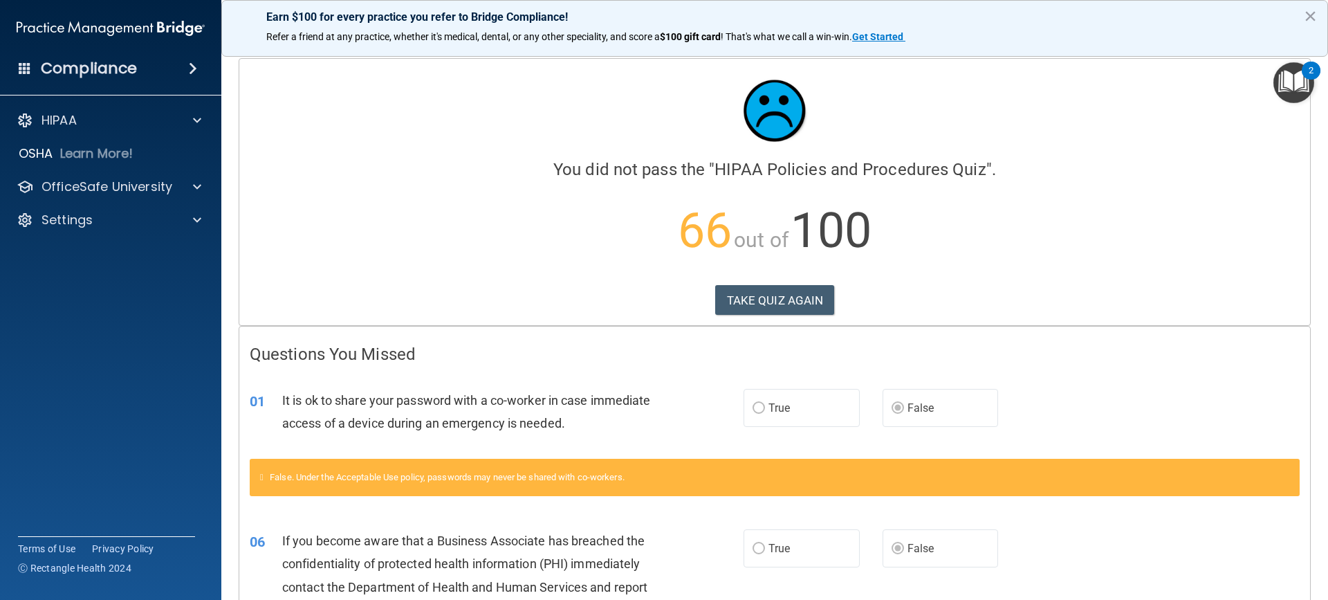
scroll to position [3, 0]
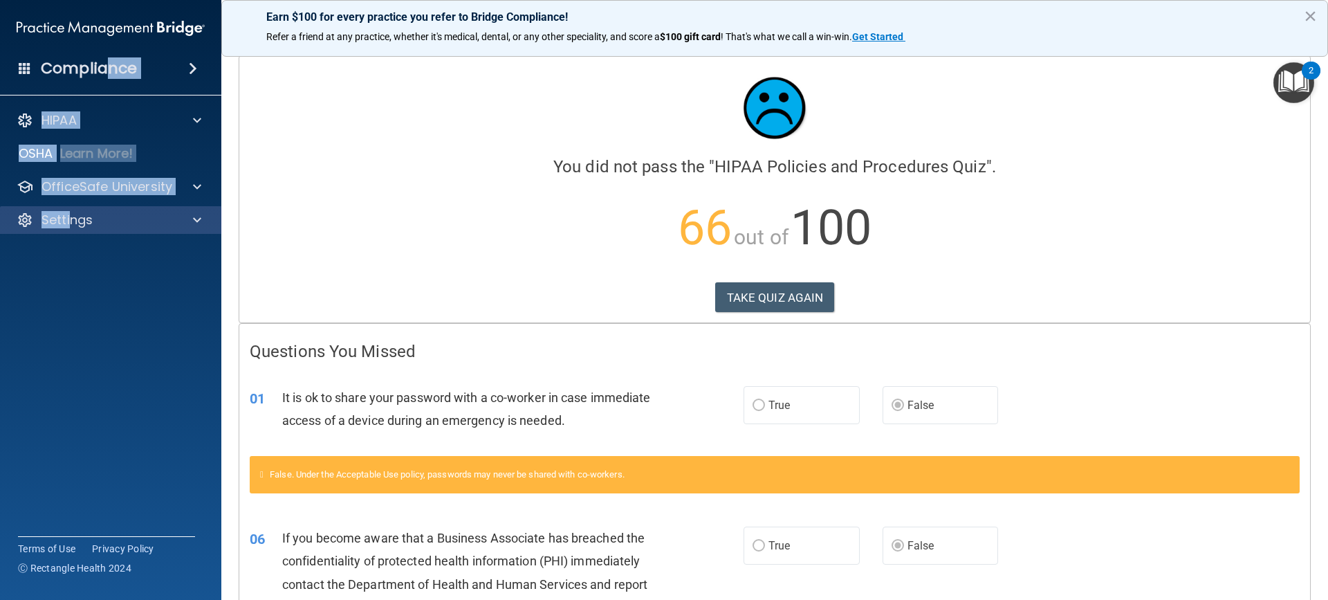
drag, startPoint x: 108, startPoint y: 73, endPoint x: 73, endPoint y: 221, distance: 152.2
click at [73, 226] on div "Compliance HIPAA Documents and Policies Report an Incident Business Associates …" at bounding box center [110, 300] width 221 height 600
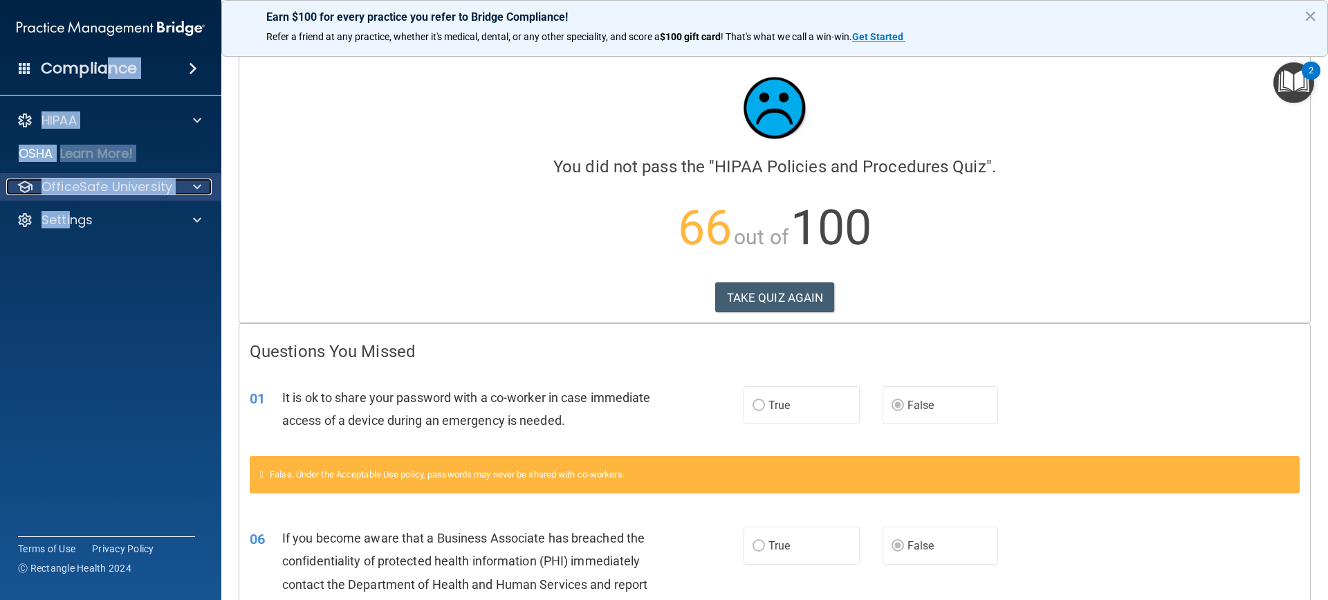
click at [89, 188] on p "OfficeSafe University" at bounding box center [107, 187] width 131 height 17
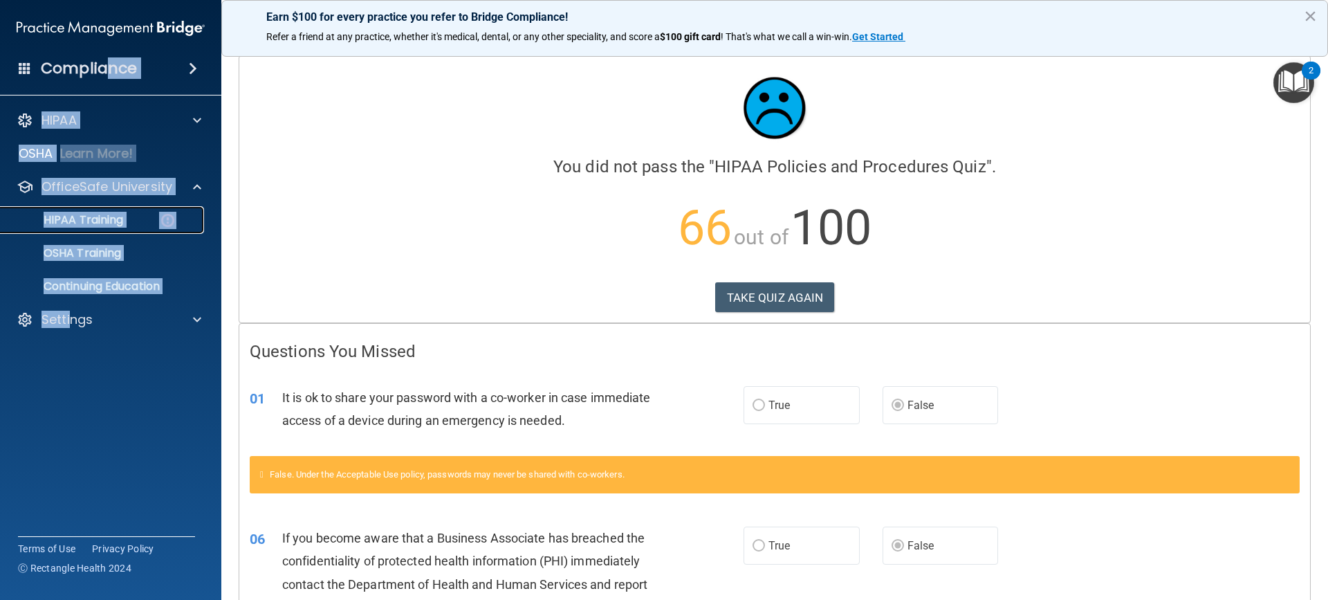
click at [113, 221] on p "HIPAA Training" at bounding box center [66, 220] width 114 height 14
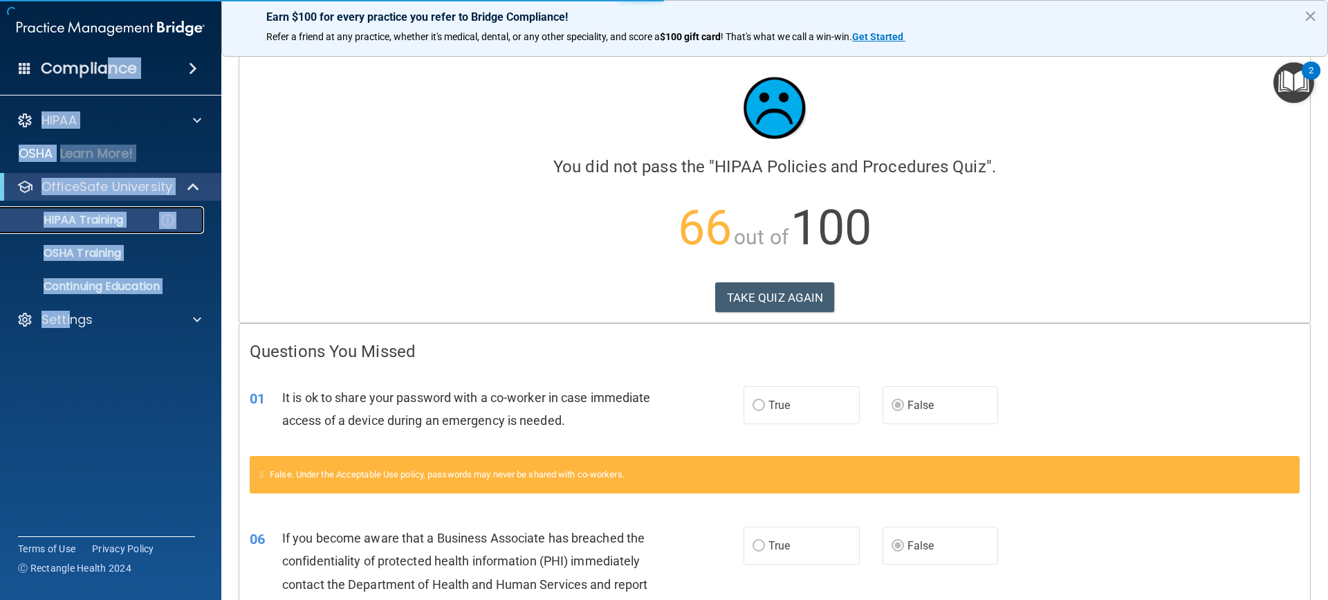
click at [114, 217] on p "HIPAA Training" at bounding box center [66, 220] width 114 height 14
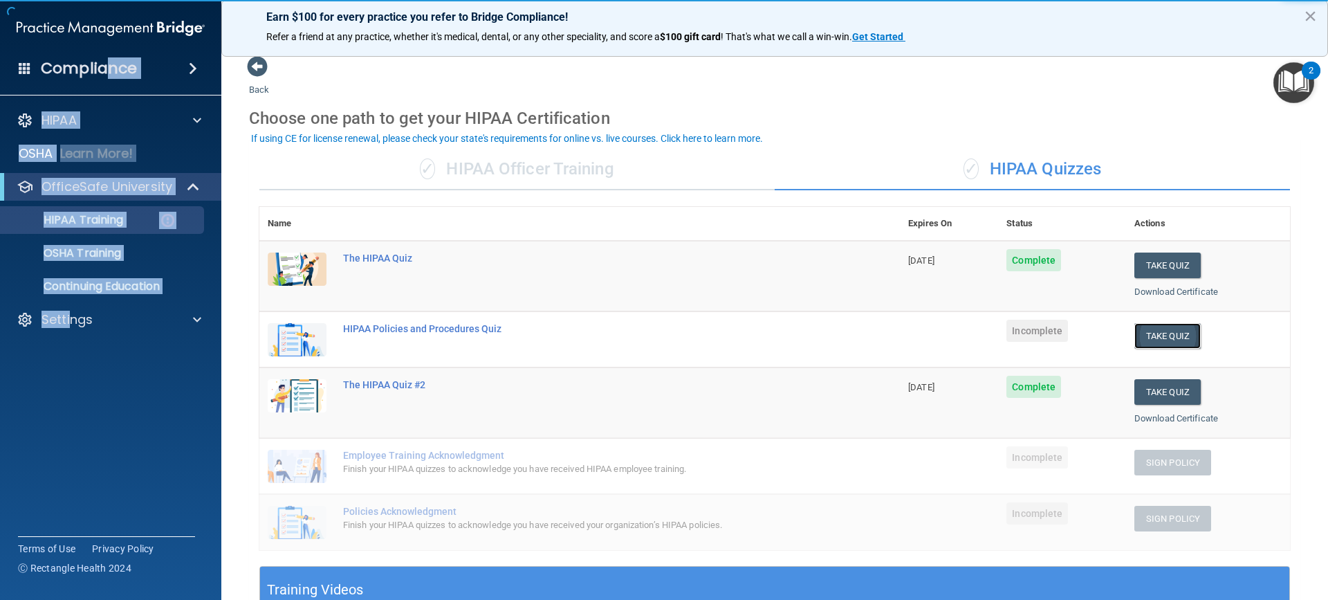
click at [1145, 331] on button "Take Quiz" at bounding box center [1168, 336] width 66 height 26
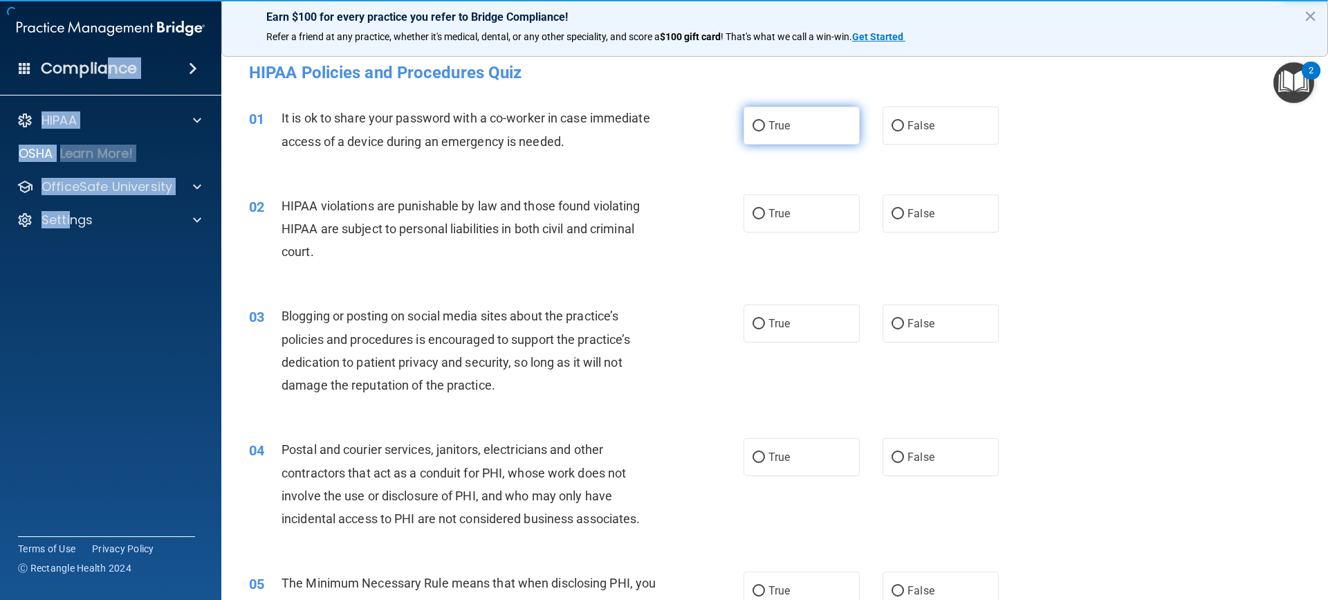
click at [753, 121] on input "True" at bounding box center [759, 126] width 12 height 10
radio input "true"
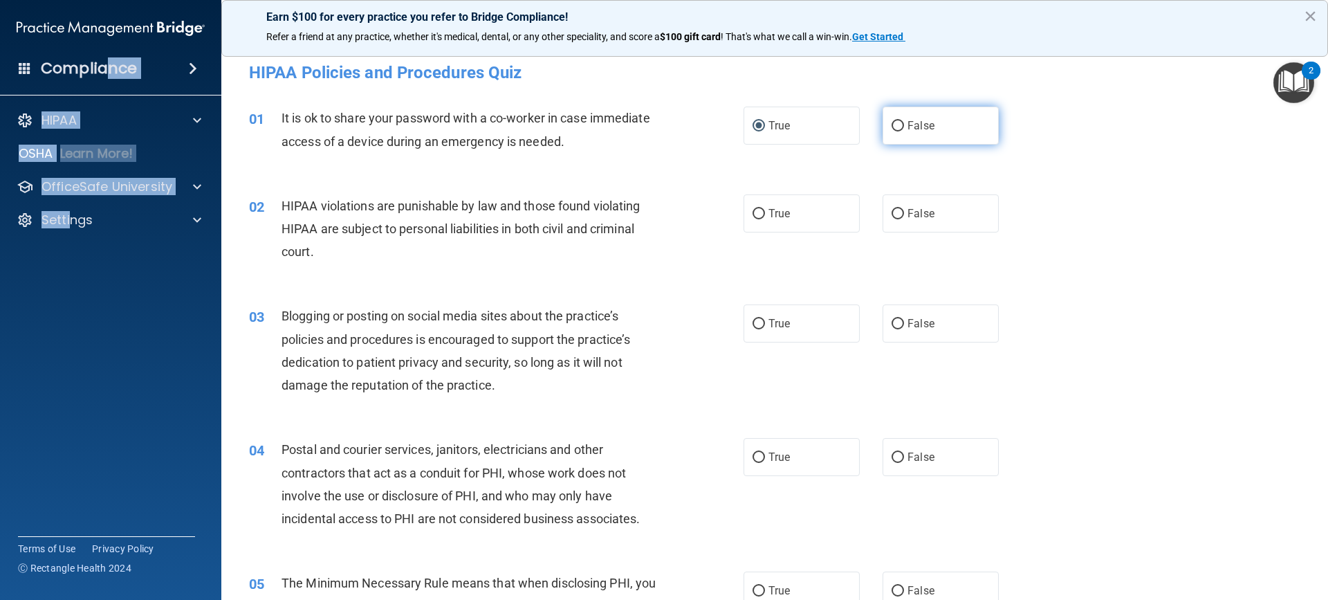
click at [896, 126] on input "False" at bounding box center [898, 126] width 12 height 10
radio input "true"
radio input "false"
click at [893, 217] on input "False" at bounding box center [898, 214] width 12 height 10
radio input "true"
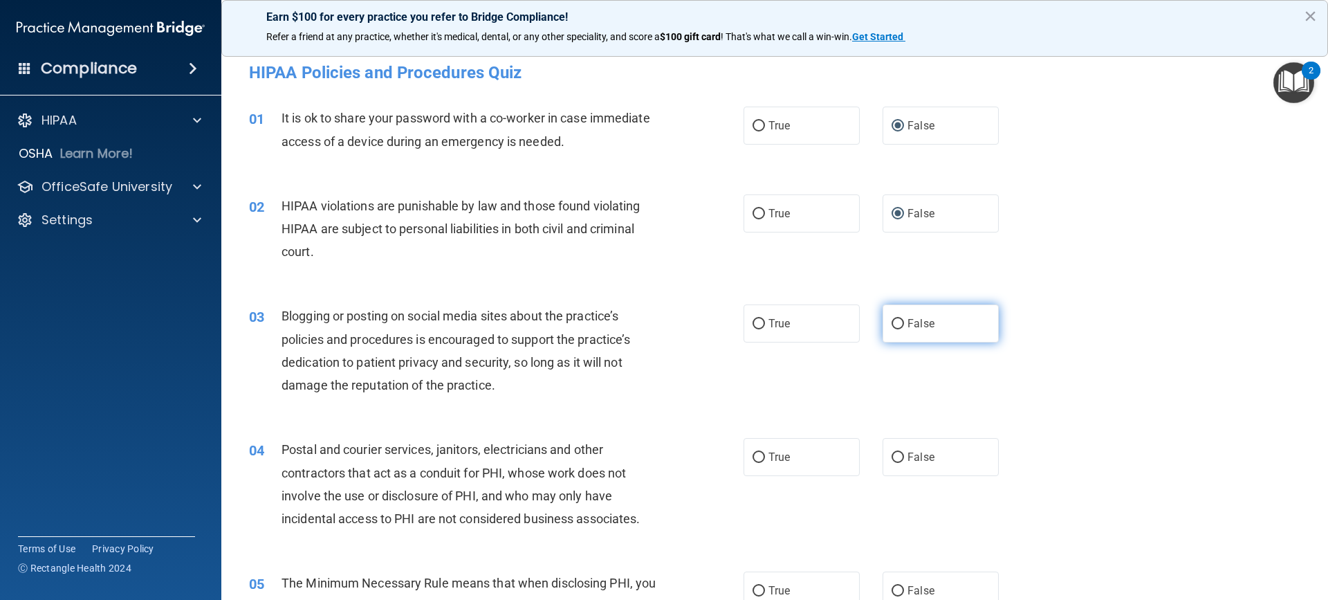
click at [899, 325] on label "False" at bounding box center [941, 323] width 116 height 38
click at [899, 325] on input "False" at bounding box center [898, 324] width 12 height 10
radio input "true"
click at [753, 453] on input "True" at bounding box center [759, 458] width 12 height 10
radio input "true"
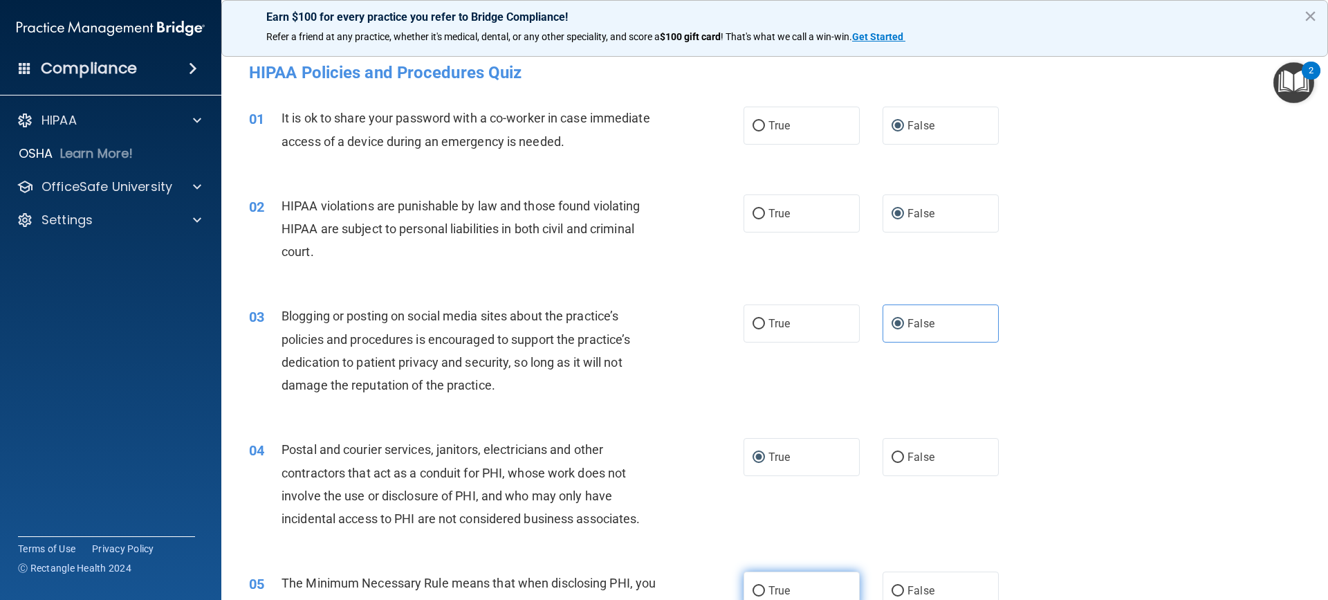
click at [754, 589] on input "True" at bounding box center [759, 591] width 12 height 10
radio input "true"
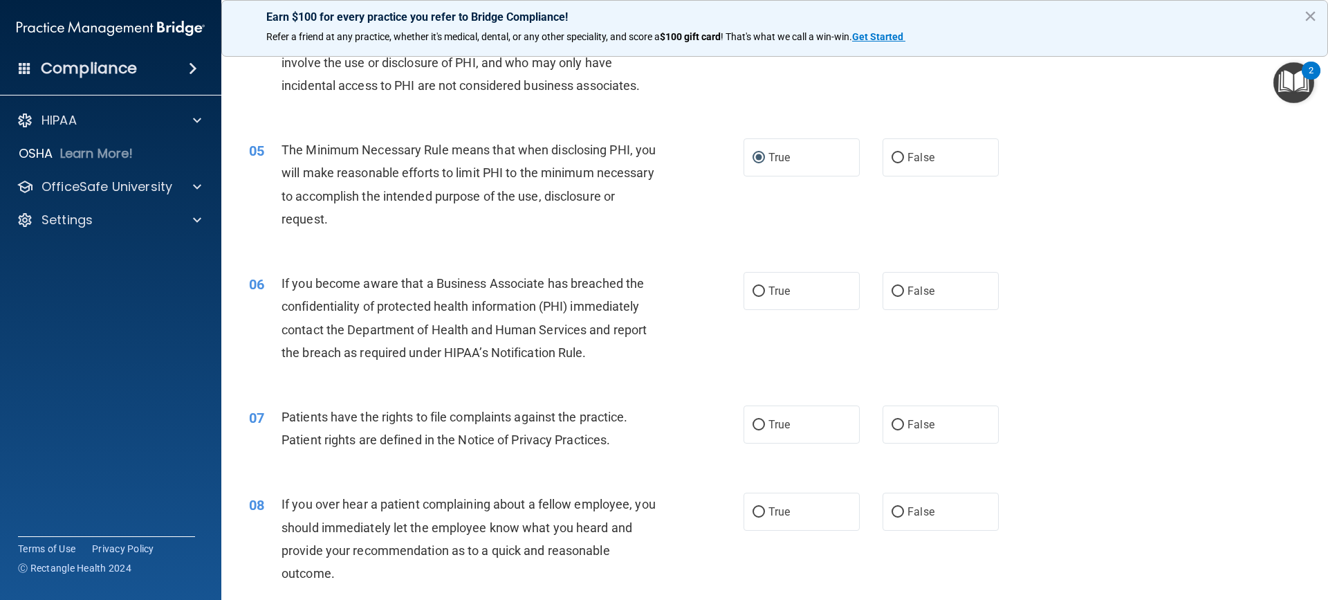
scroll to position [427, 0]
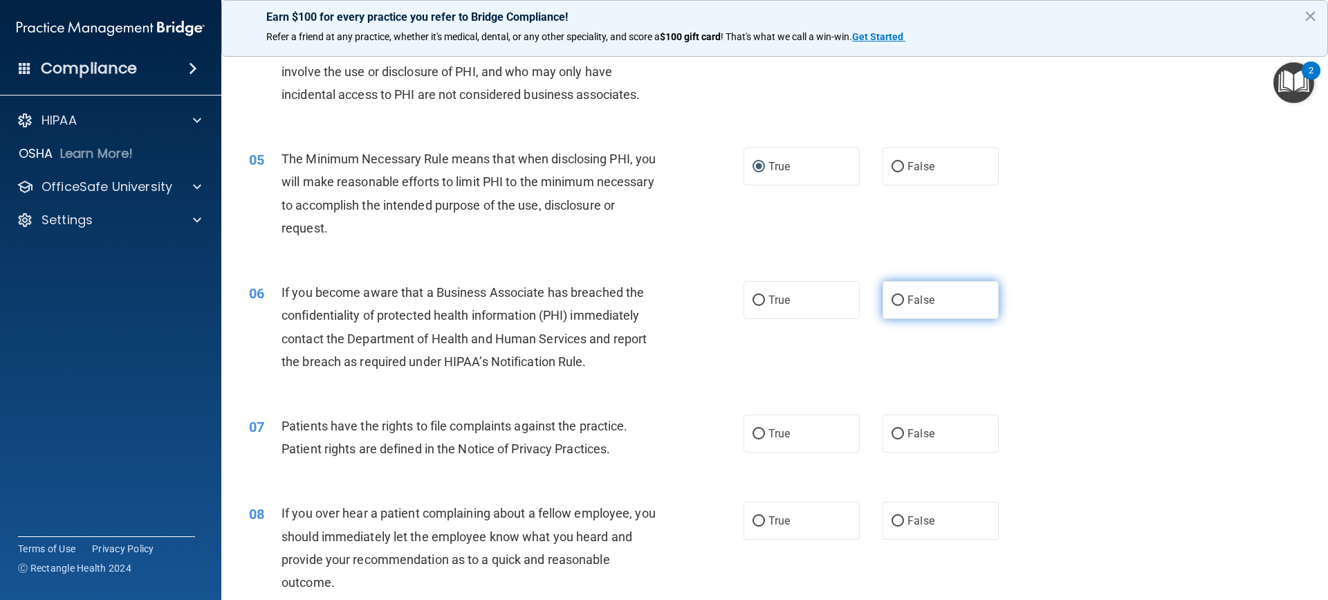
click at [892, 299] on input "False" at bounding box center [898, 300] width 12 height 10
radio input "true"
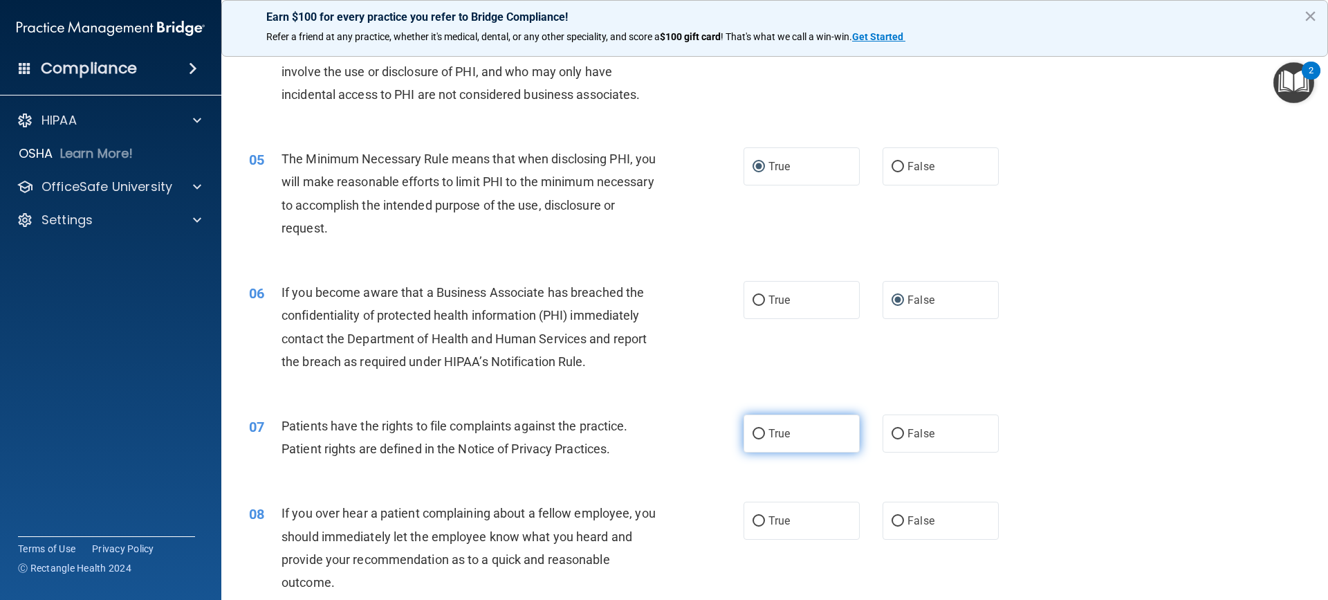
click at [758, 434] on input "True" at bounding box center [759, 434] width 12 height 10
radio input "true"
click at [762, 524] on label "True" at bounding box center [802, 521] width 116 height 38
click at [762, 524] on input "True" at bounding box center [759, 521] width 12 height 10
radio input "true"
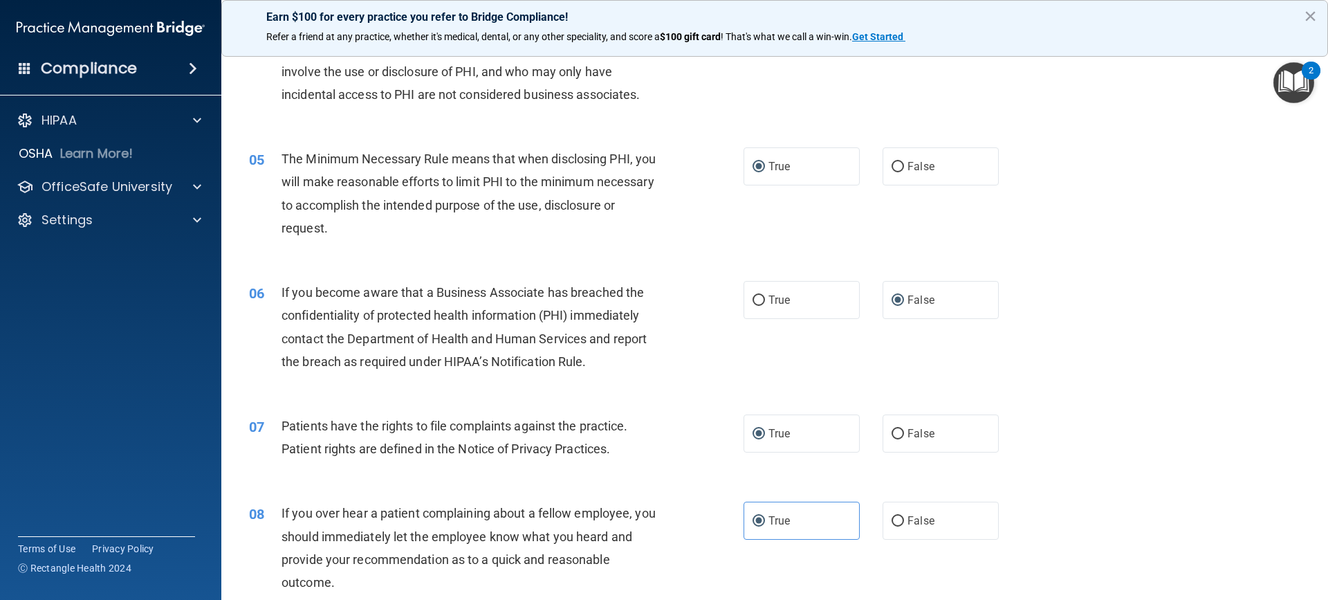
click at [1317, 565] on main "- HIPAA Policies and Procedures Quiz This quiz doesn’t expire until . Are you s…" at bounding box center [774, 322] width 1107 height 556
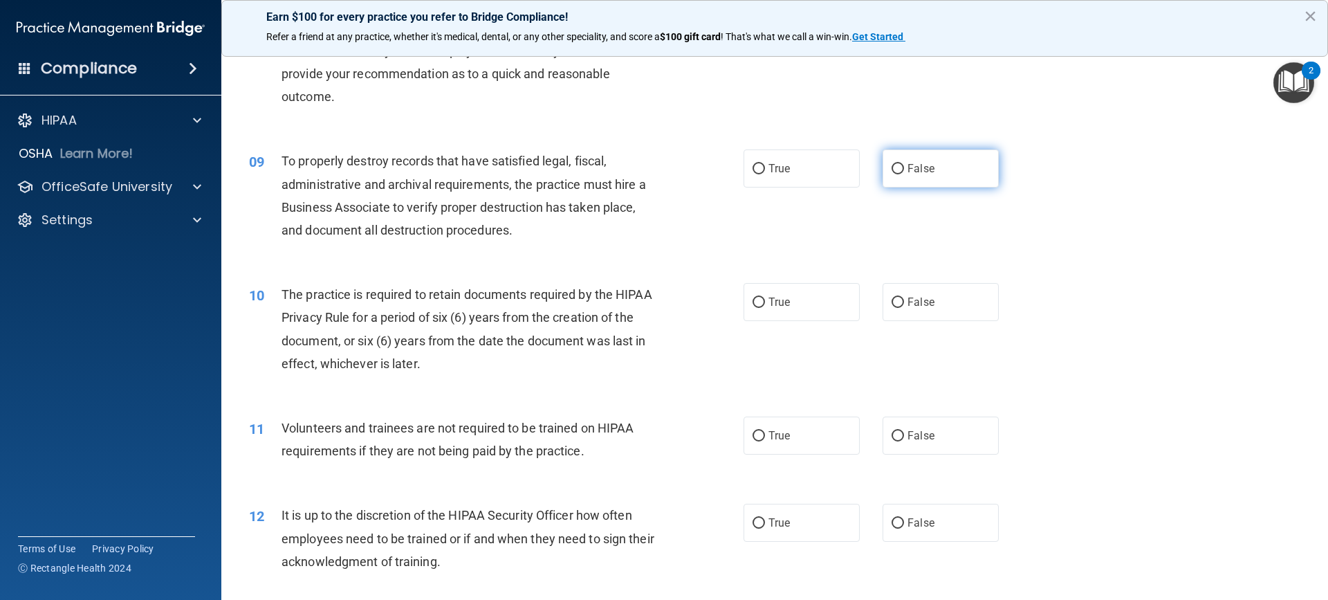
click at [893, 167] on input "False" at bounding box center [898, 169] width 12 height 10
click at [756, 300] on input "True" at bounding box center [759, 303] width 12 height 10
click at [895, 437] on input "False" at bounding box center [898, 436] width 12 height 10
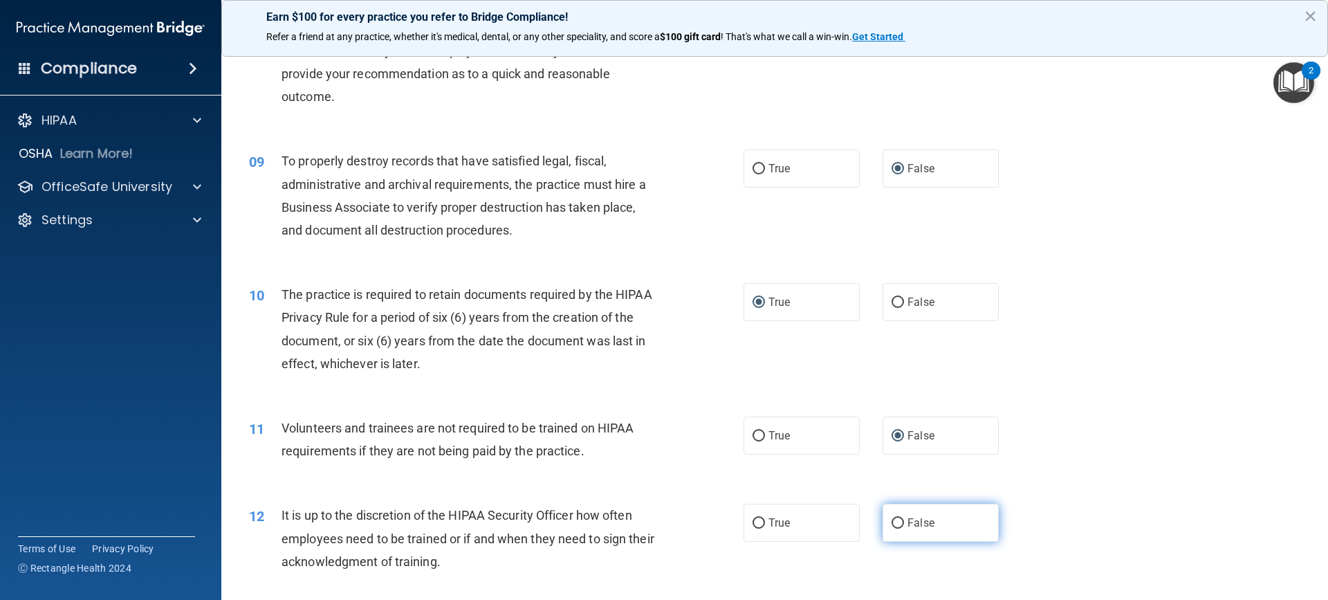
click at [893, 523] on input "False" at bounding box center [898, 523] width 12 height 10
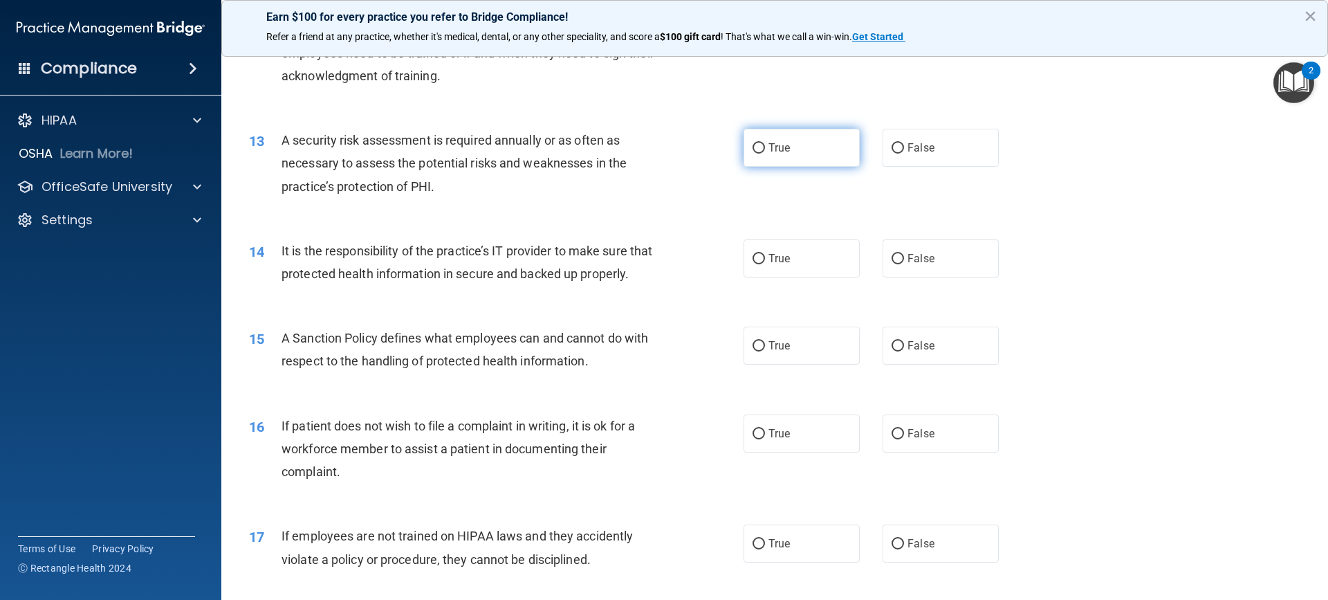
click at [755, 148] on input "True" at bounding box center [759, 148] width 12 height 10
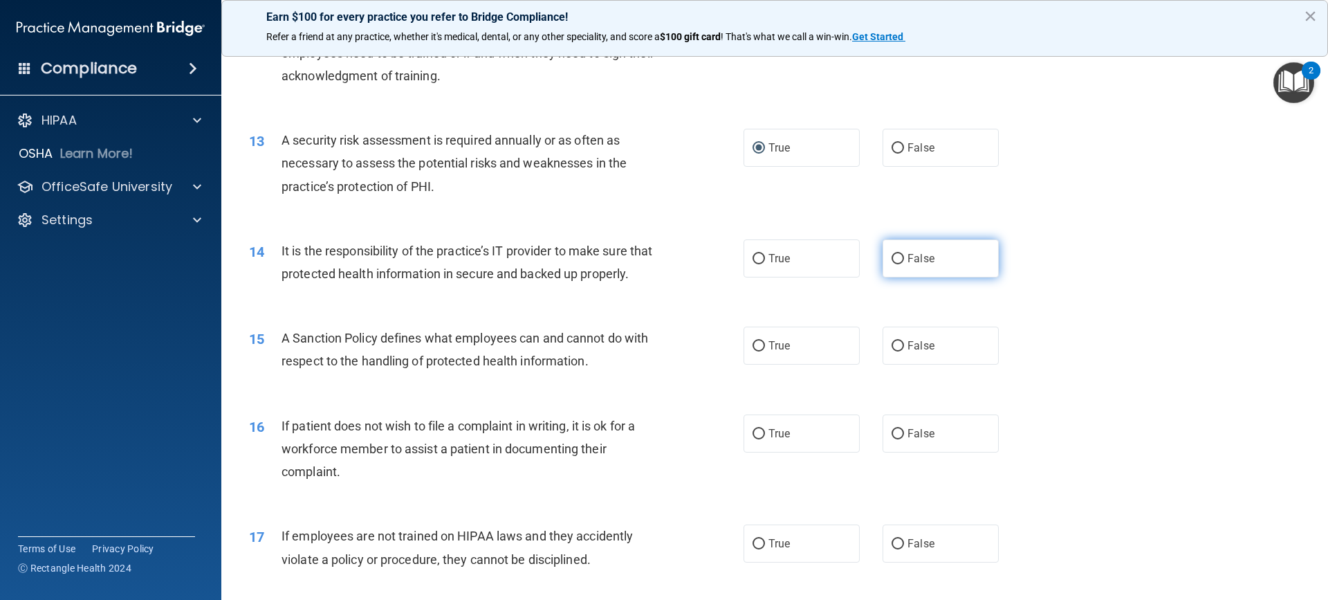
click at [895, 260] on input "False" at bounding box center [898, 259] width 12 height 10
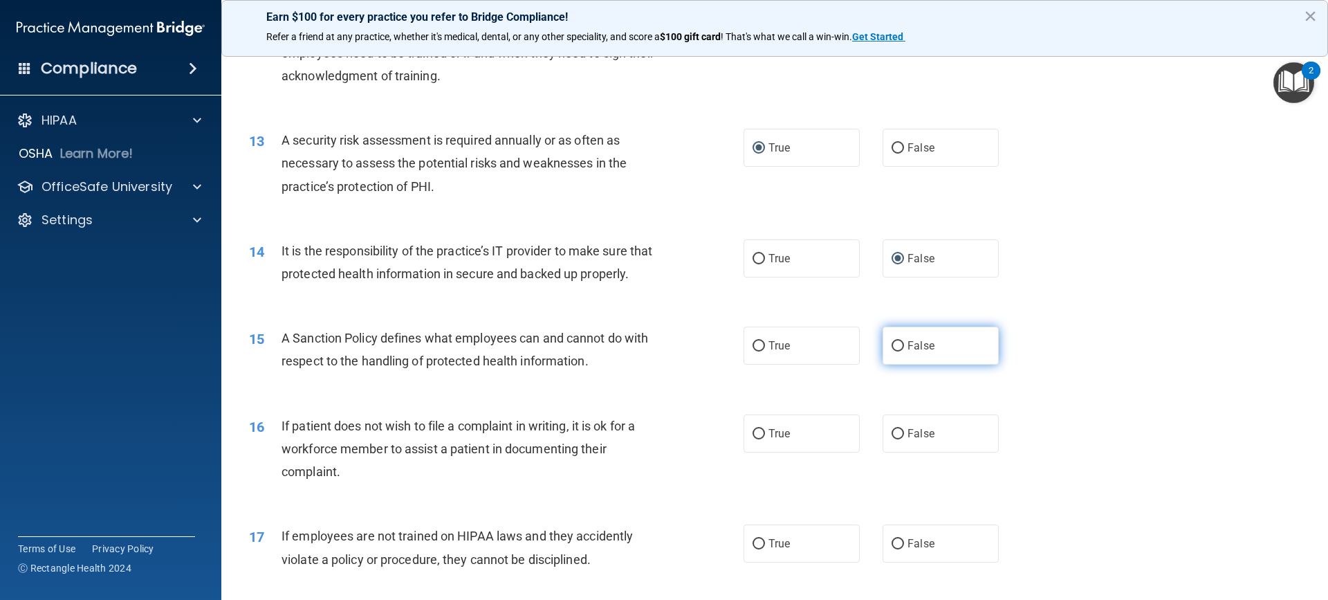
click at [892, 351] on input "False" at bounding box center [898, 346] width 12 height 10
click at [759, 439] on input "True" at bounding box center [759, 434] width 12 height 10
click at [892, 549] on input "False" at bounding box center [898, 544] width 12 height 10
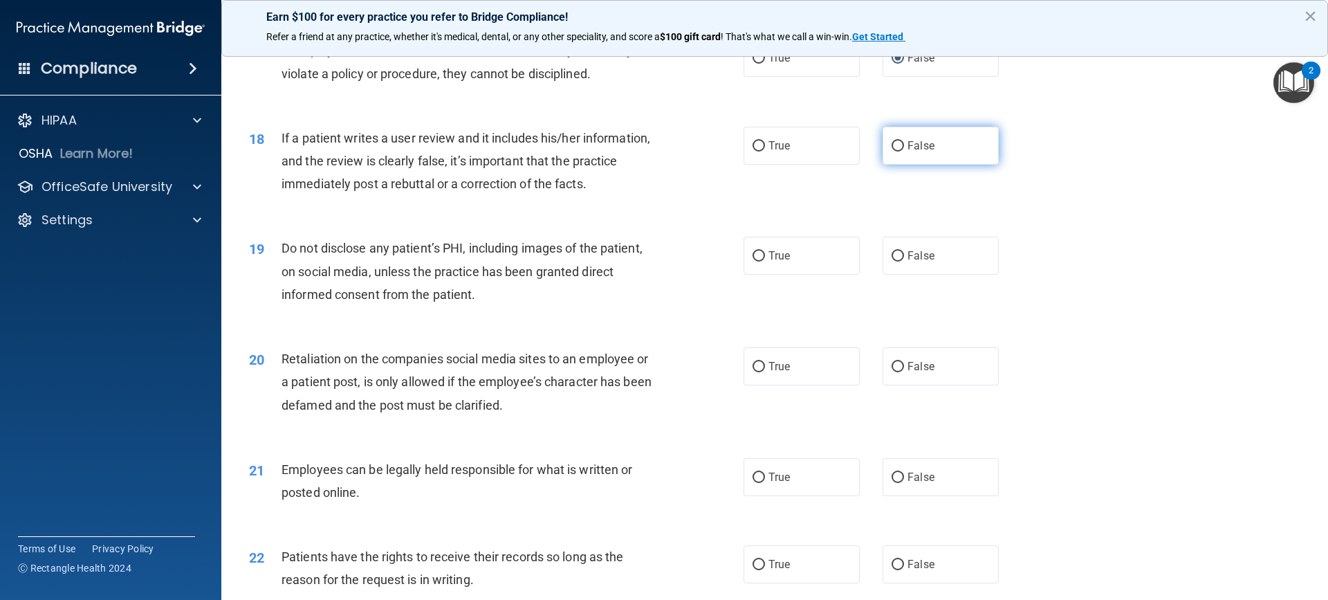
click at [896, 152] on input "False" at bounding box center [898, 146] width 12 height 10
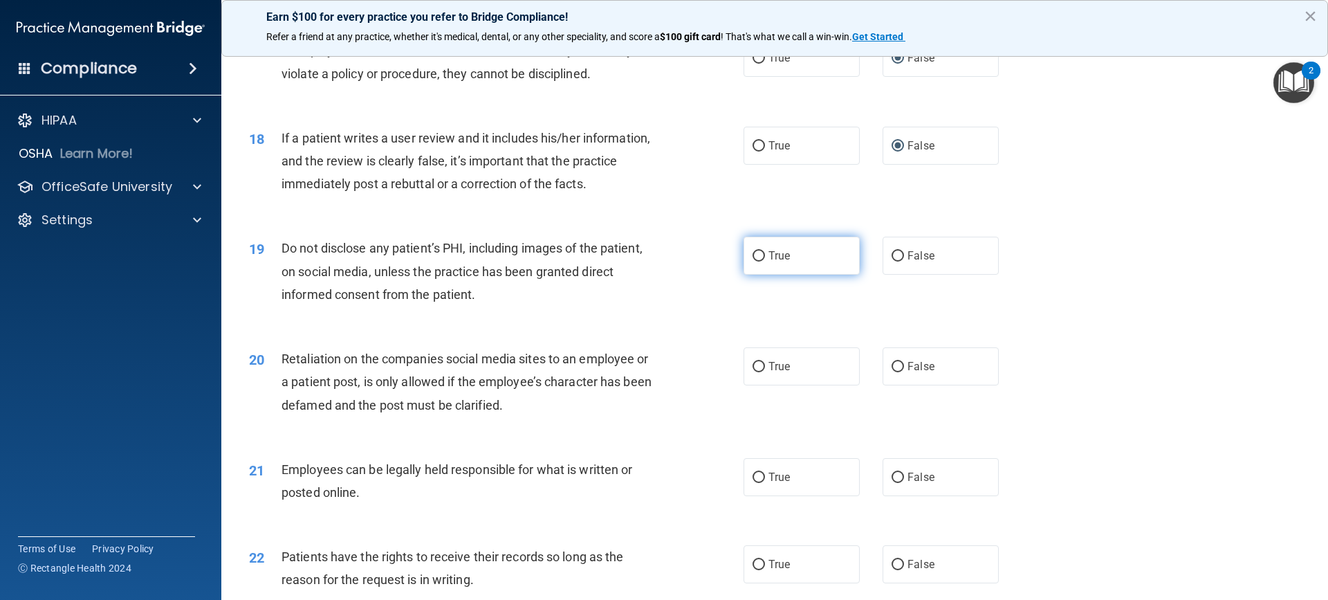
click at [753, 262] on input "True" at bounding box center [759, 256] width 12 height 10
click at [753, 372] on input "True" at bounding box center [759, 367] width 12 height 10
click at [756, 483] on input "True" at bounding box center [759, 478] width 12 height 10
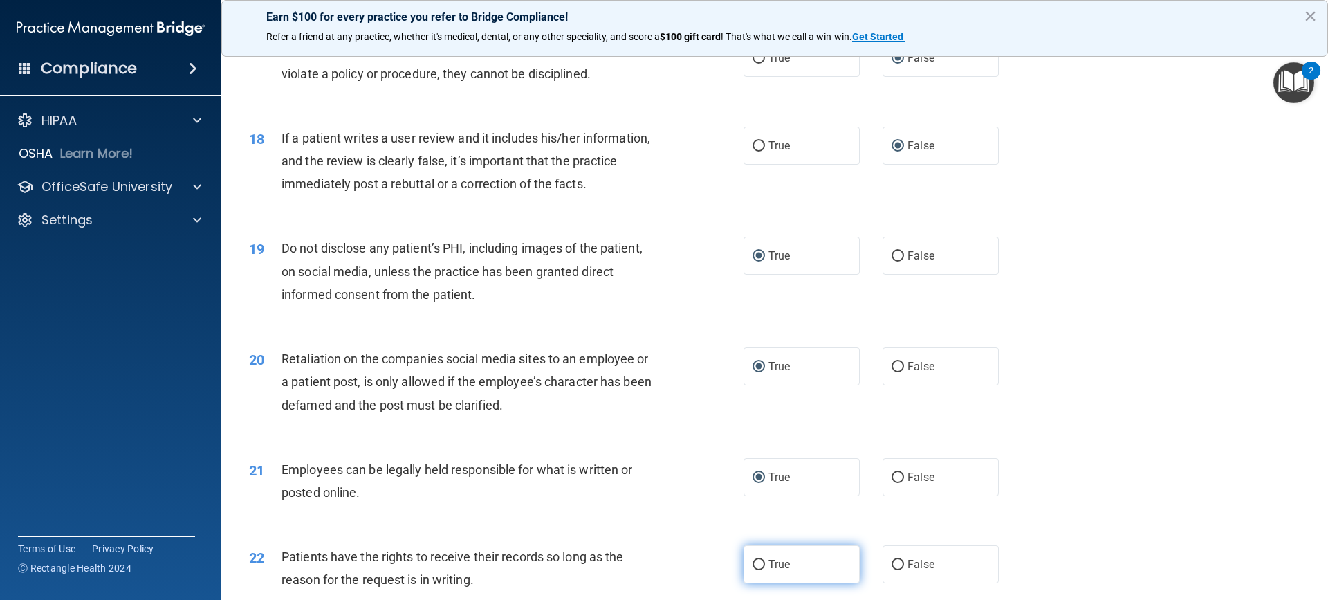
click at [753, 570] on input "True" at bounding box center [759, 565] width 12 height 10
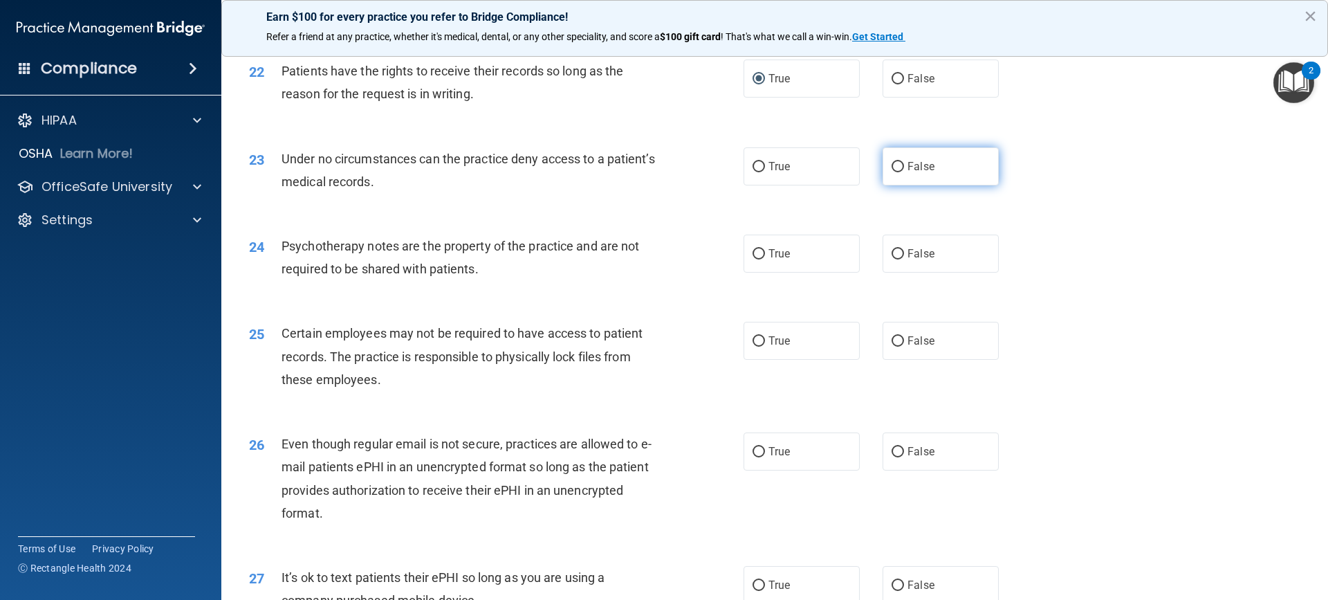
click at [895, 172] on input "False" at bounding box center [898, 167] width 12 height 10
click at [761, 273] on label "True" at bounding box center [802, 254] width 116 height 38
click at [761, 259] on input "True" at bounding box center [759, 254] width 12 height 10
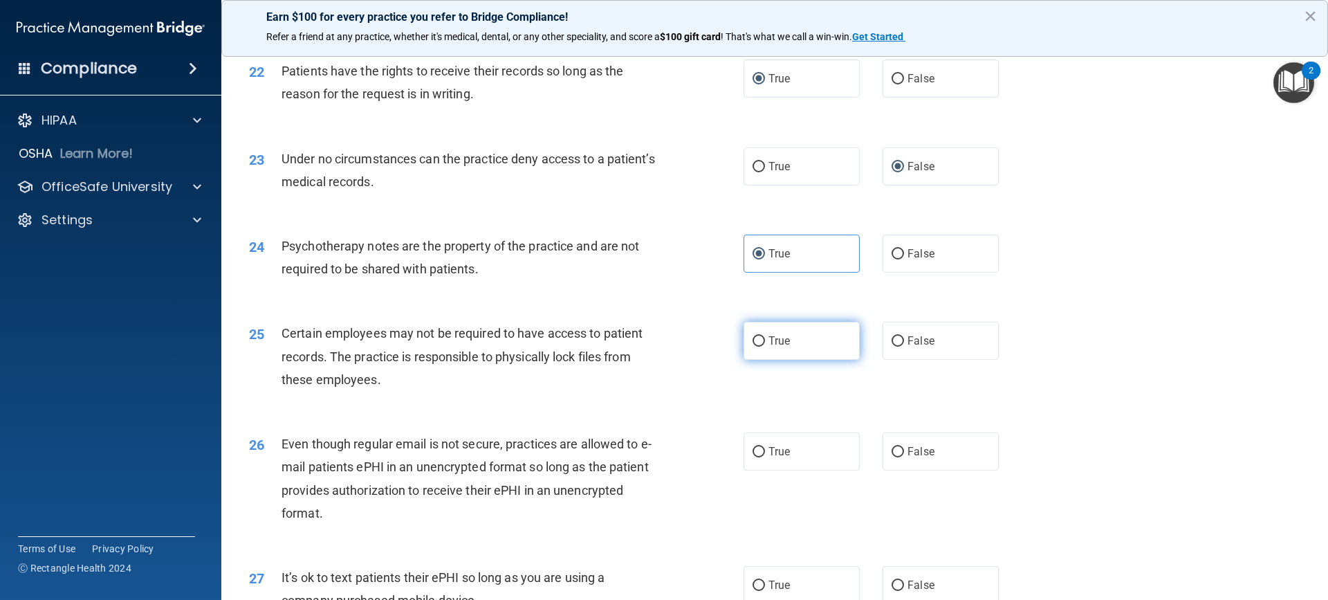
click at [756, 347] on input "True" at bounding box center [759, 341] width 12 height 10
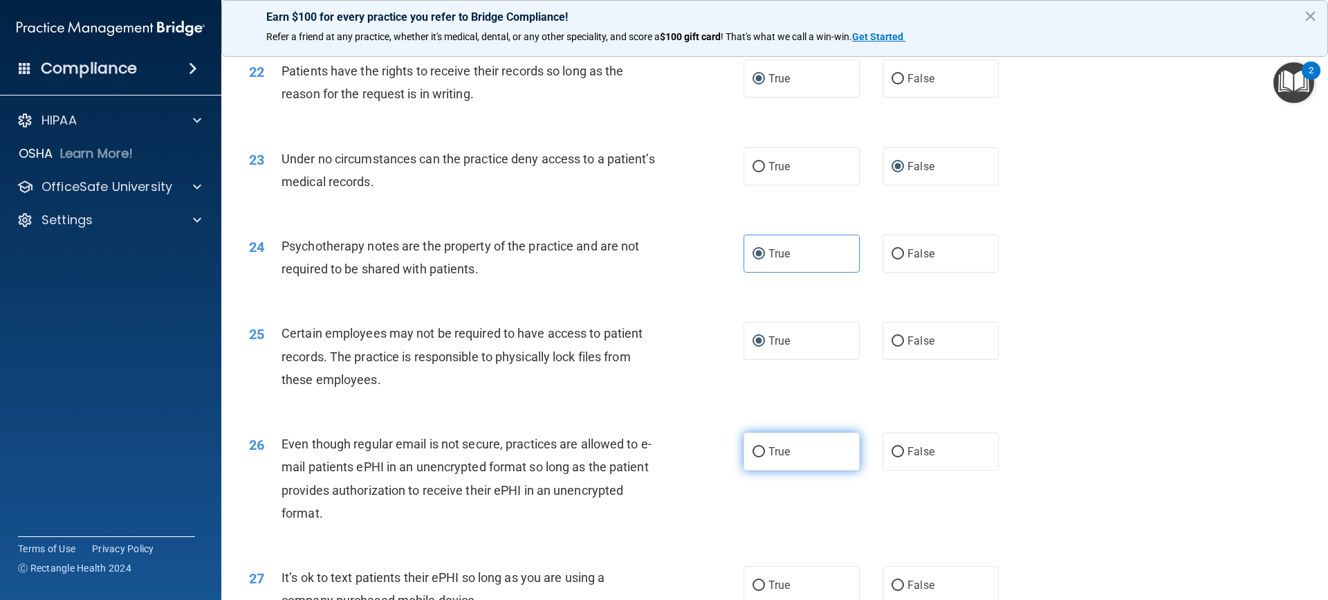
click at [759, 457] on input "True" at bounding box center [759, 452] width 12 height 10
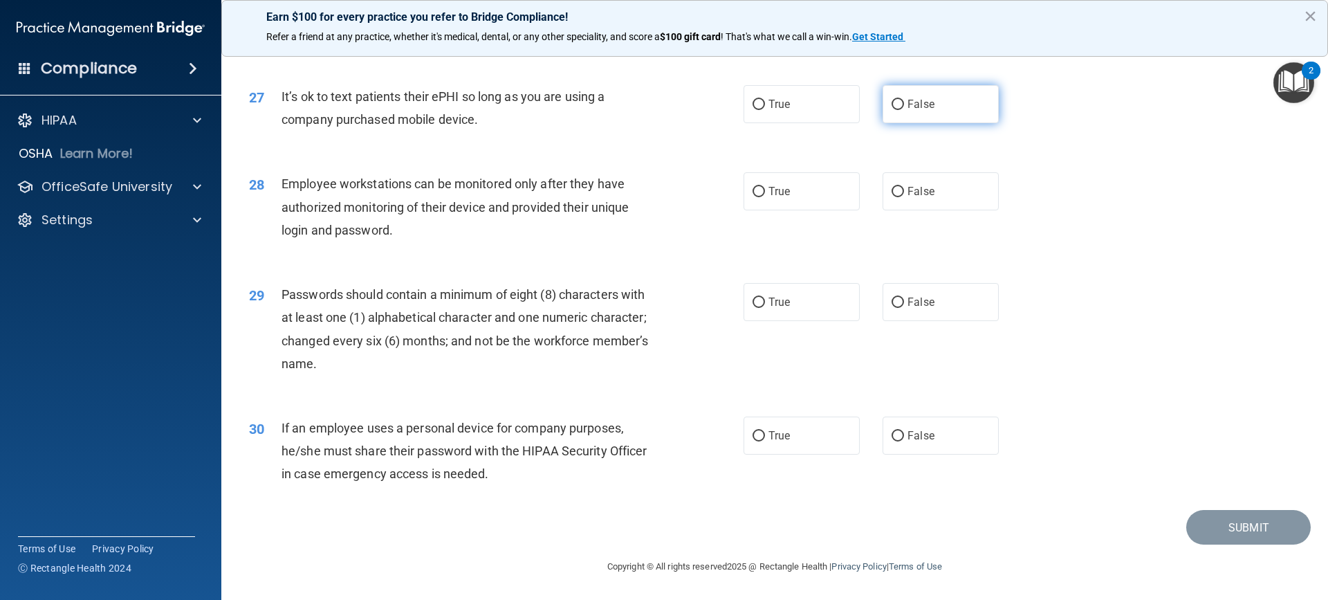
click at [893, 110] on input "False" at bounding box center [898, 105] width 12 height 10
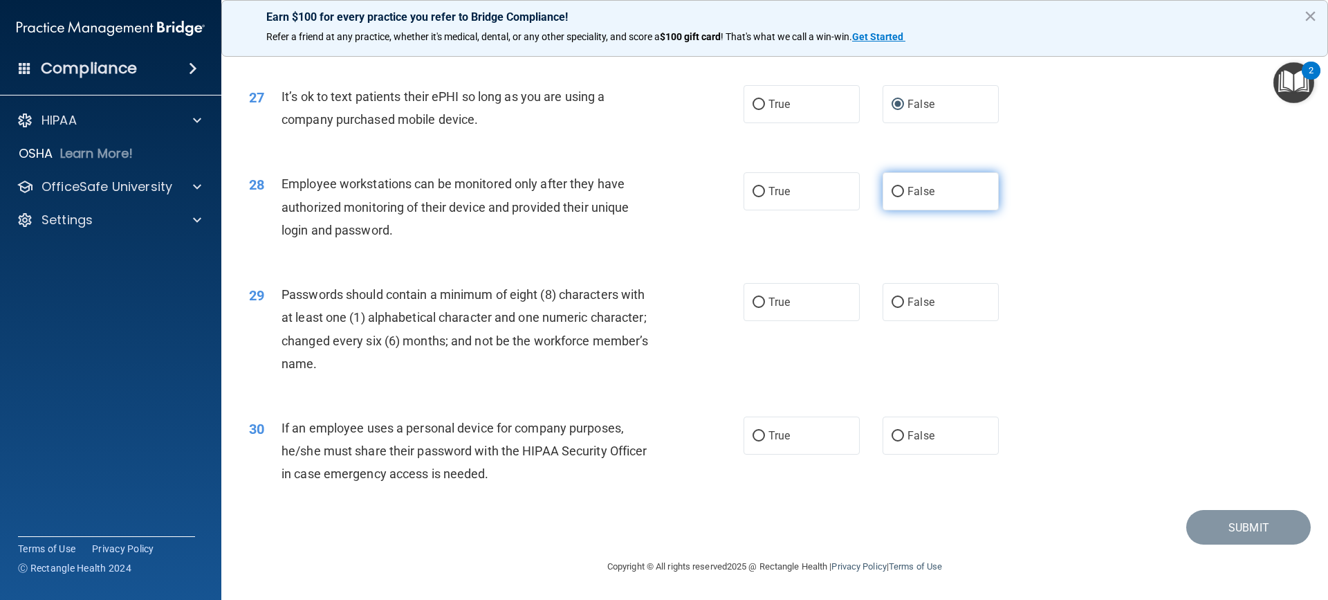
click at [892, 197] on input "False" at bounding box center [898, 192] width 12 height 10
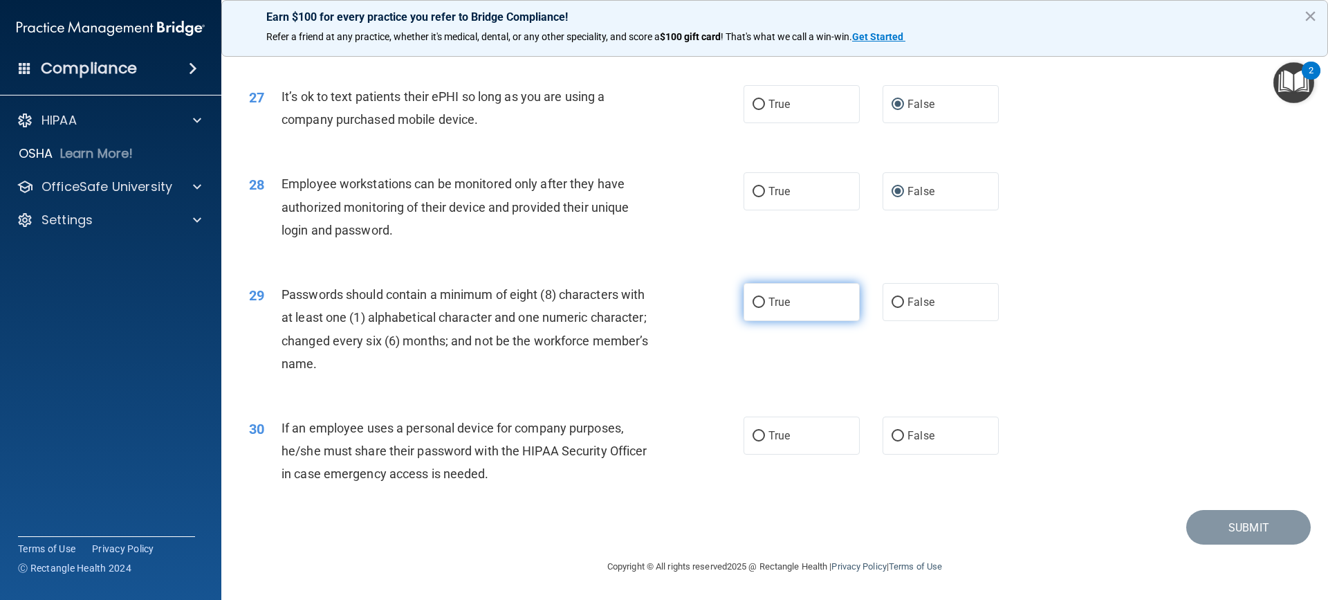
click at [755, 308] on input "True" at bounding box center [759, 303] width 12 height 10
click at [894, 441] on input "False" at bounding box center [898, 436] width 12 height 10
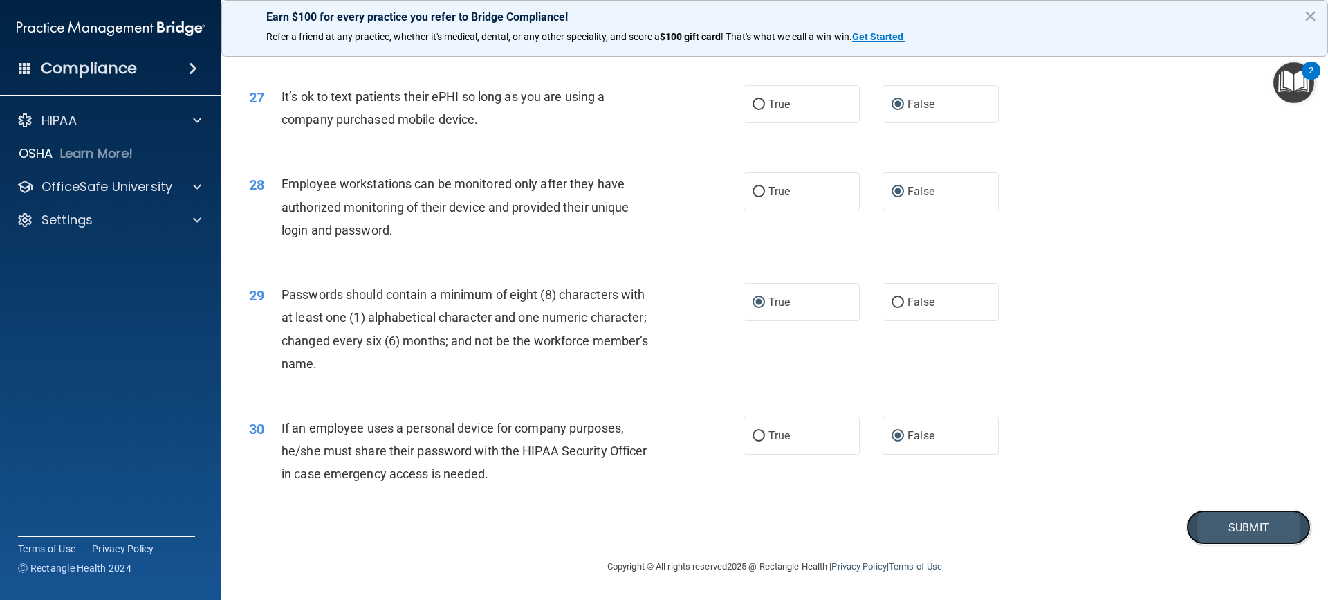
click at [1261, 544] on button "Submit" at bounding box center [1249, 527] width 125 height 35
click at [1231, 540] on button "Submit" at bounding box center [1249, 527] width 125 height 35
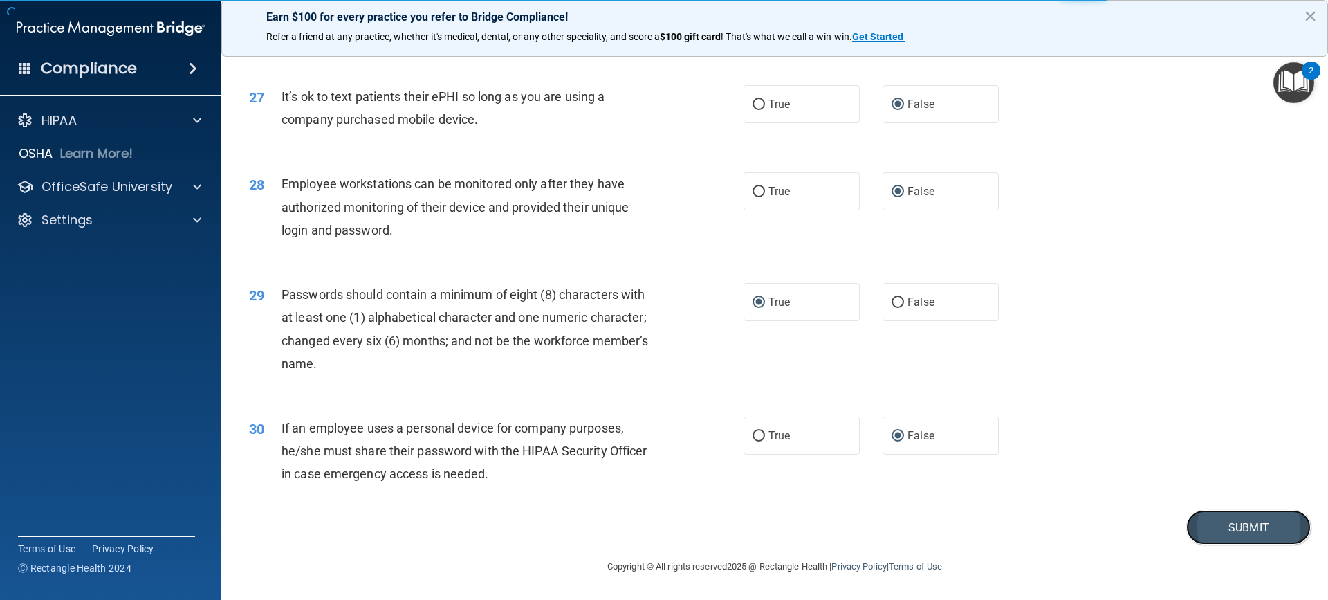
click at [1262, 542] on button "Submit" at bounding box center [1249, 527] width 125 height 35
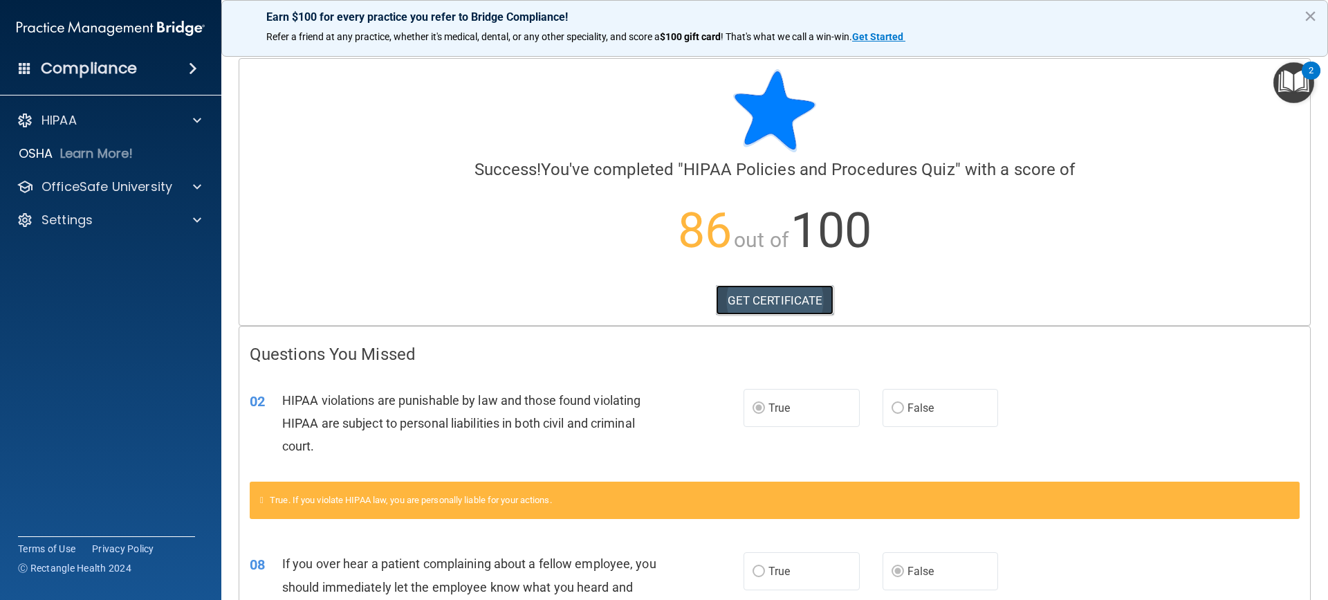
click at [771, 298] on link "GET CERTIFICATE" at bounding box center [775, 300] width 118 height 30
click at [114, 191] on p "OfficeSafe University" at bounding box center [107, 187] width 131 height 17
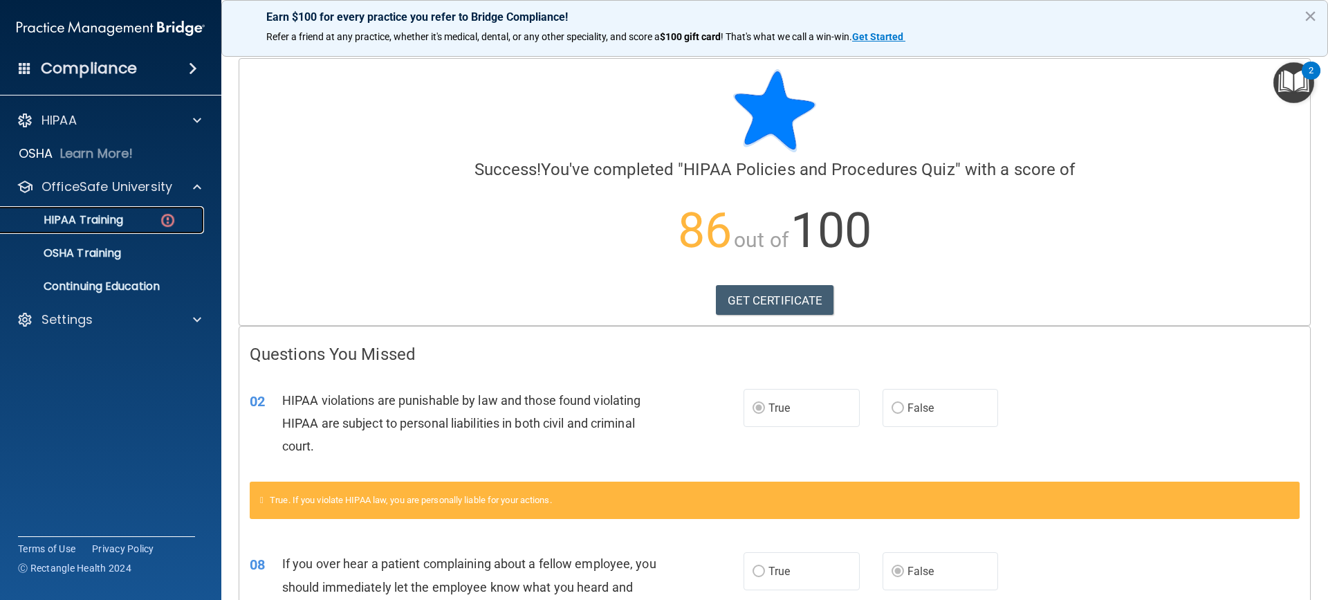
click at [123, 219] on p "HIPAA Training" at bounding box center [66, 220] width 114 height 14
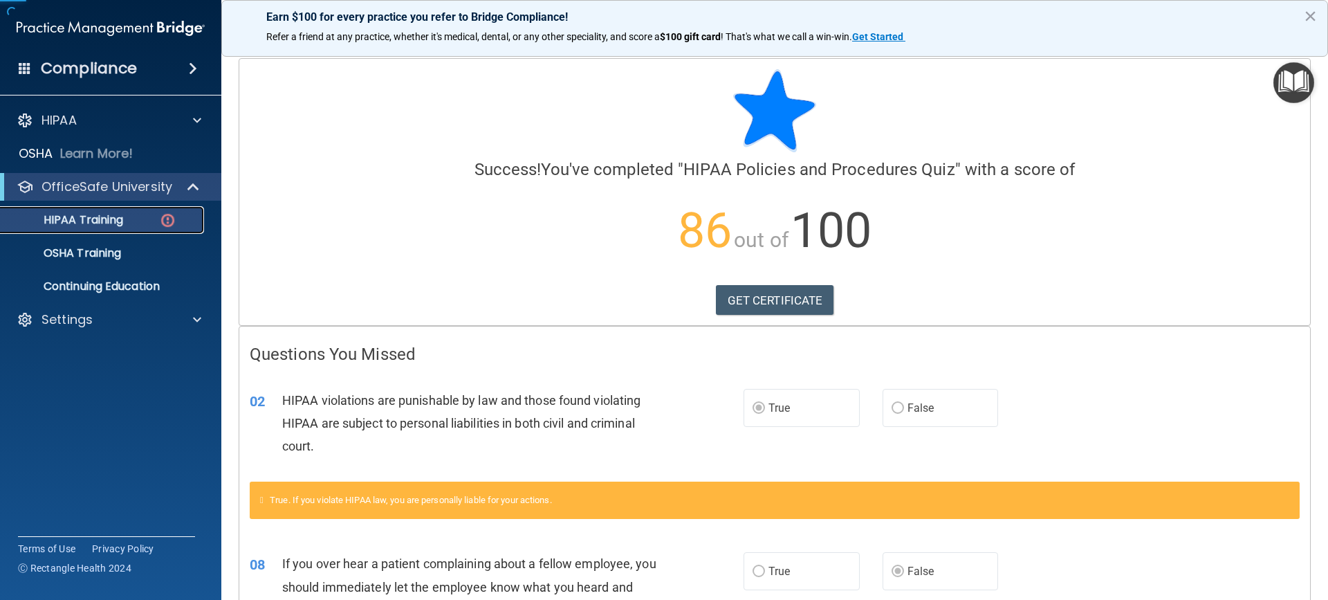
click at [123, 219] on p "HIPAA Training" at bounding box center [66, 220] width 114 height 14
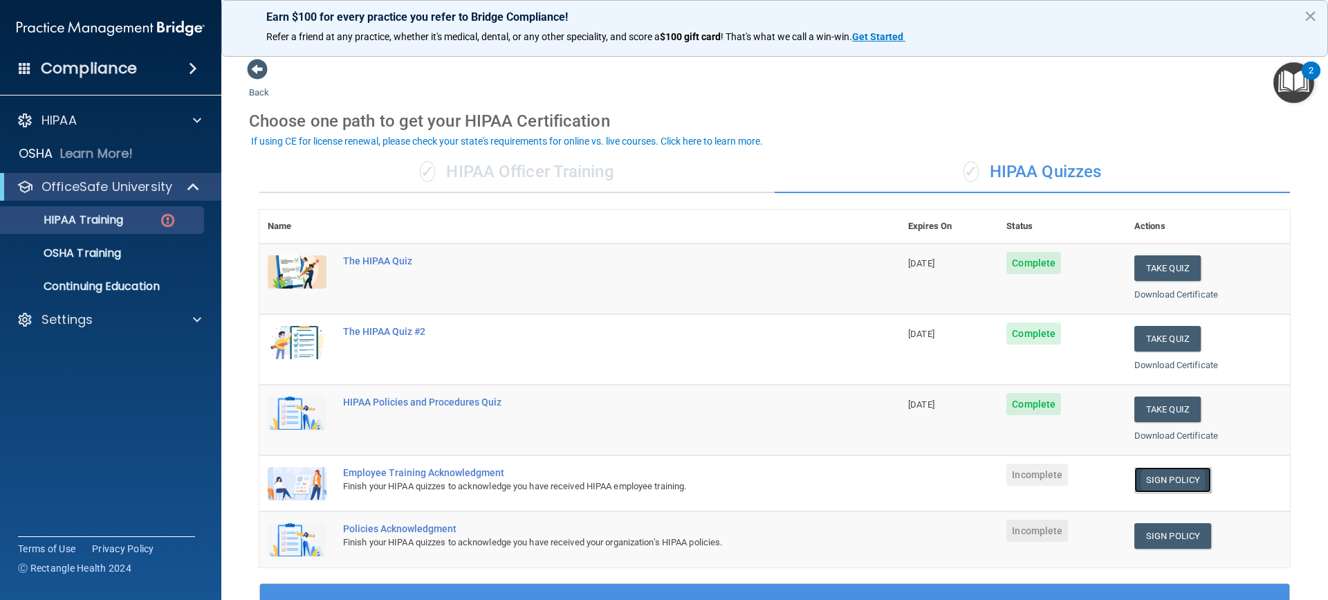
click at [1150, 477] on link "Sign Policy" at bounding box center [1173, 480] width 77 height 26
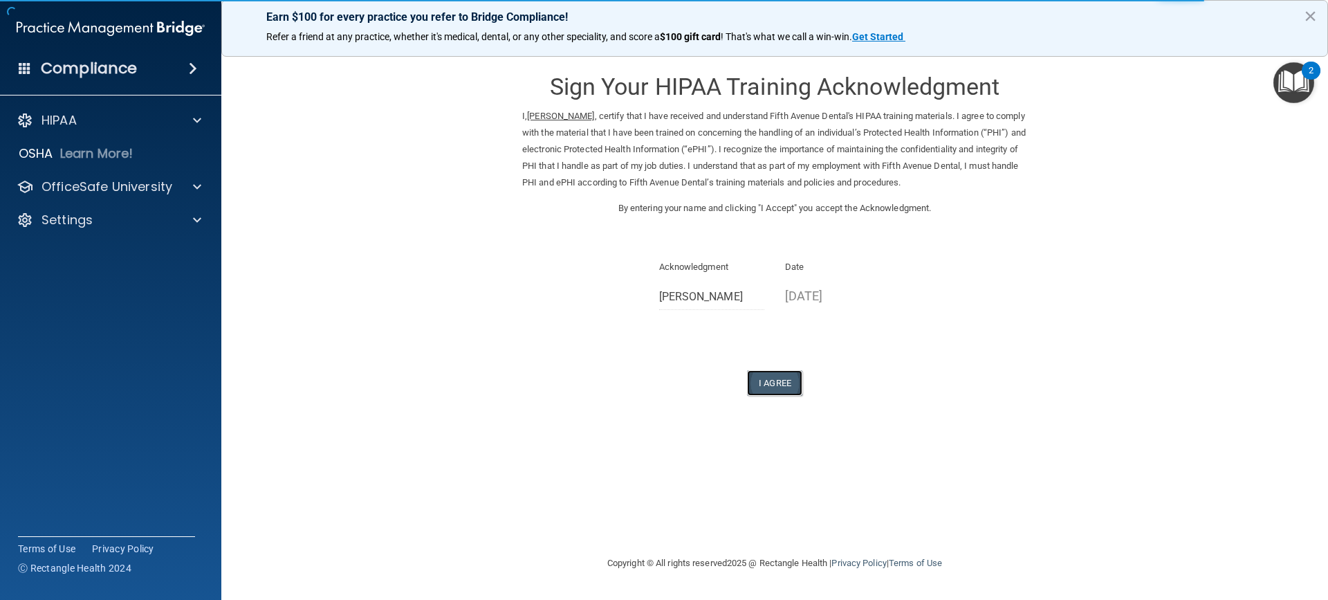
click at [780, 377] on button "I Agree" at bounding box center [774, 383] width 55 height 26
click at [776, 381] on button "I Agree" at bounding box center [774, 383] width 55 height 26
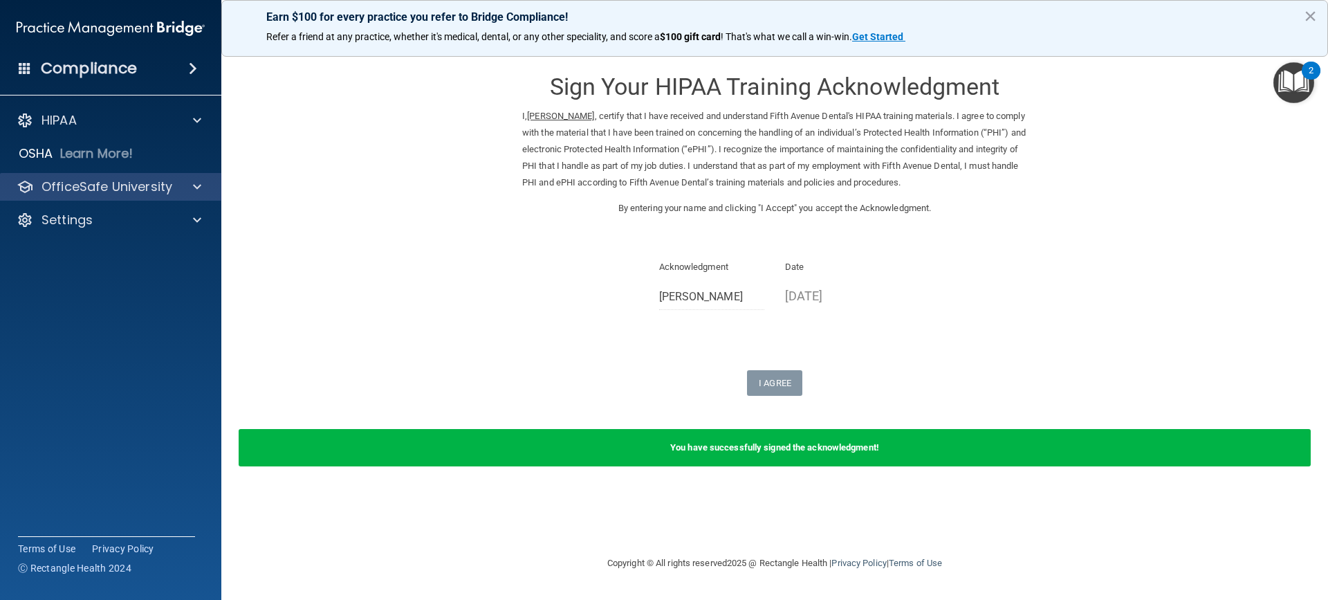
drag, startPoint x: 101, startPoint y: 196, endPoint x: 107, endPoint y: 192, distance: 7.5
click at [102, 196] on div "OfficeSafe University" at bounding box center [111, 187] width 222 height 28
click at [116, 192] on p "OfficeSafe University" at bounding box center [107, 187] width 131 height 17
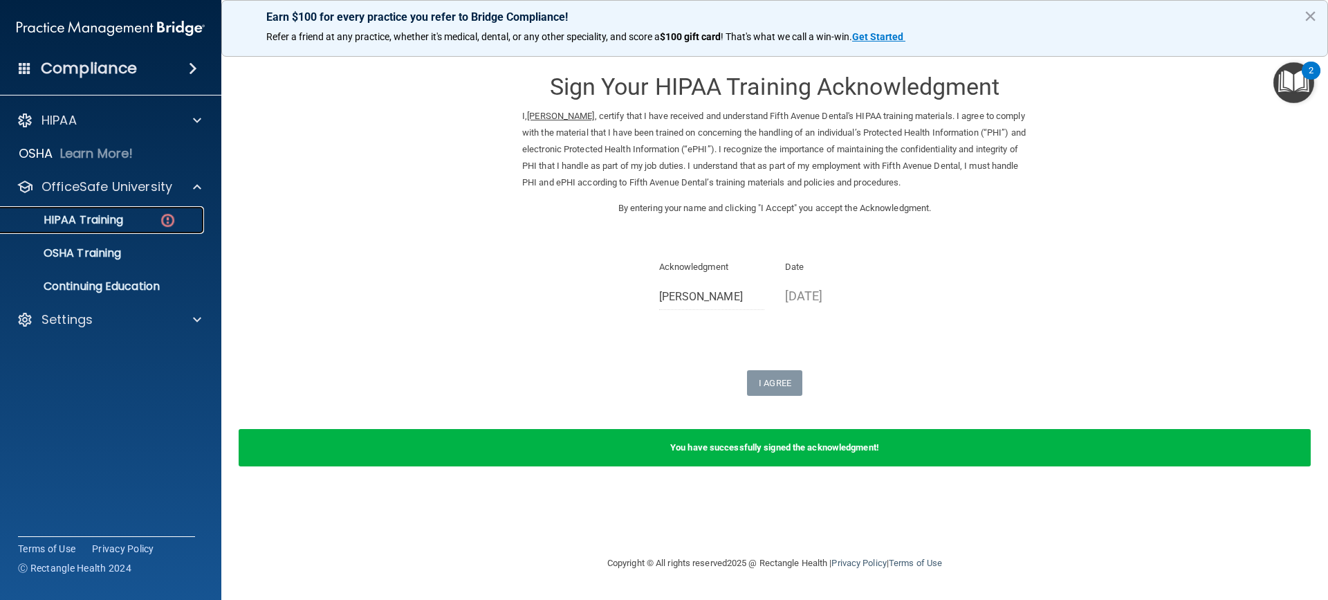
click at [156, 219] on div "HIPAA Training" at bounding box center [103, 220] width 189 height 14
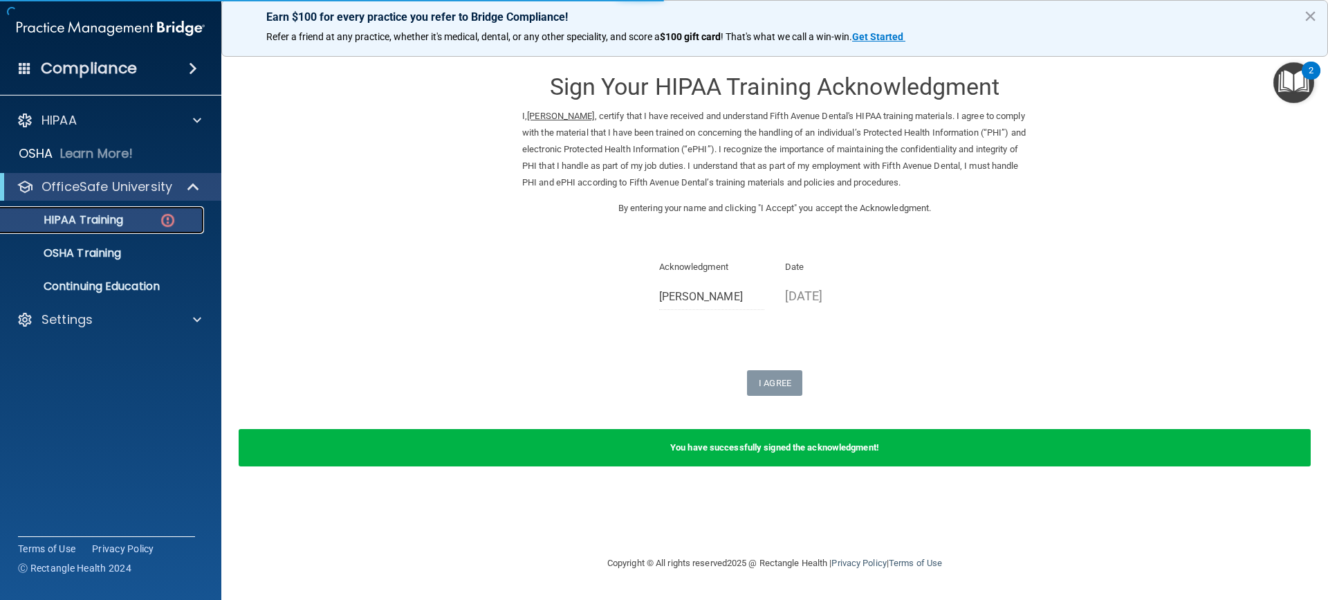
click at [156, 219] on div "HIPAA Training" at bounding box center [103, 220] width 189 height 14
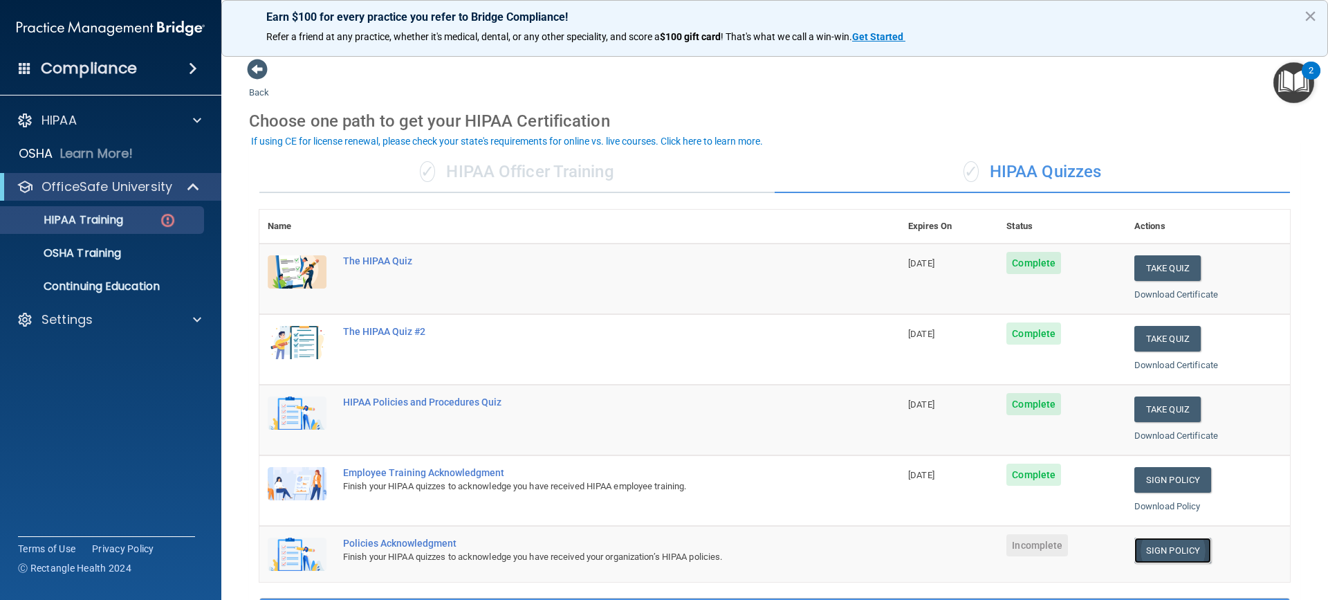
click at [1160, 547] on link "Sign Policy" at bounding box center [1173, 551] width 77 height 26
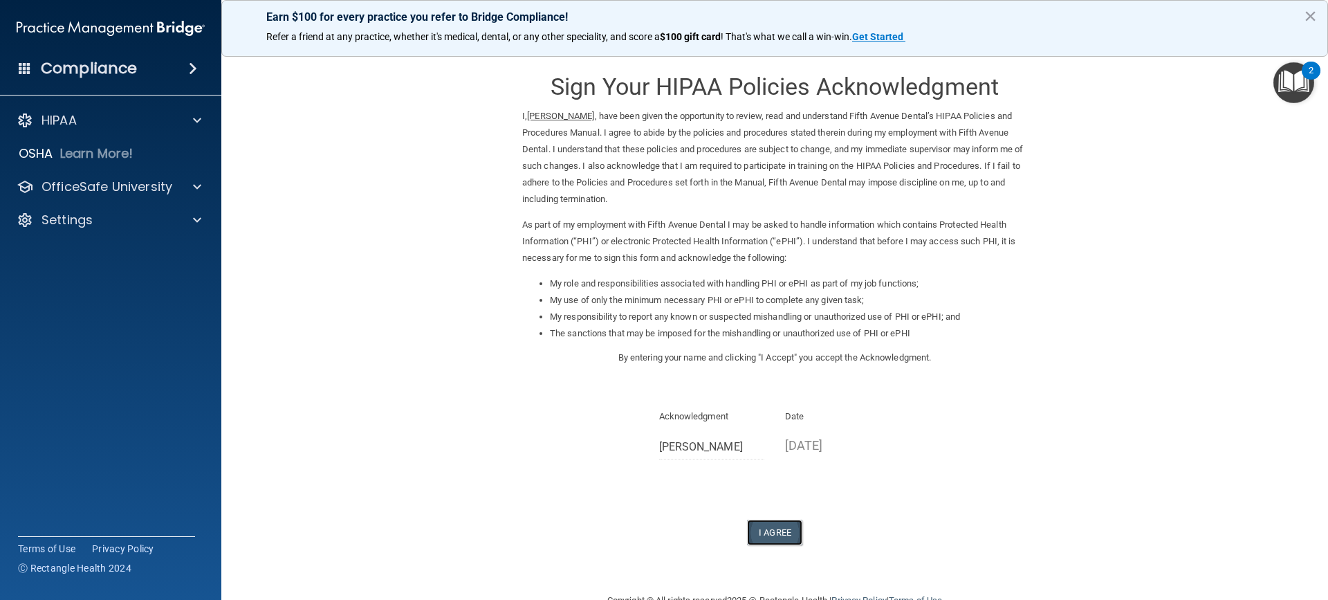
click at [780, 535] on button "I Agree" at bounding box center [774, 533] width 55 height 26
click at [771, 535] on button "I Agree" at bounding box center [774, 533] width 55 height 26
click at [770, 535] on button "I Agree" at bounding box center [774, 533] width 55 height 26
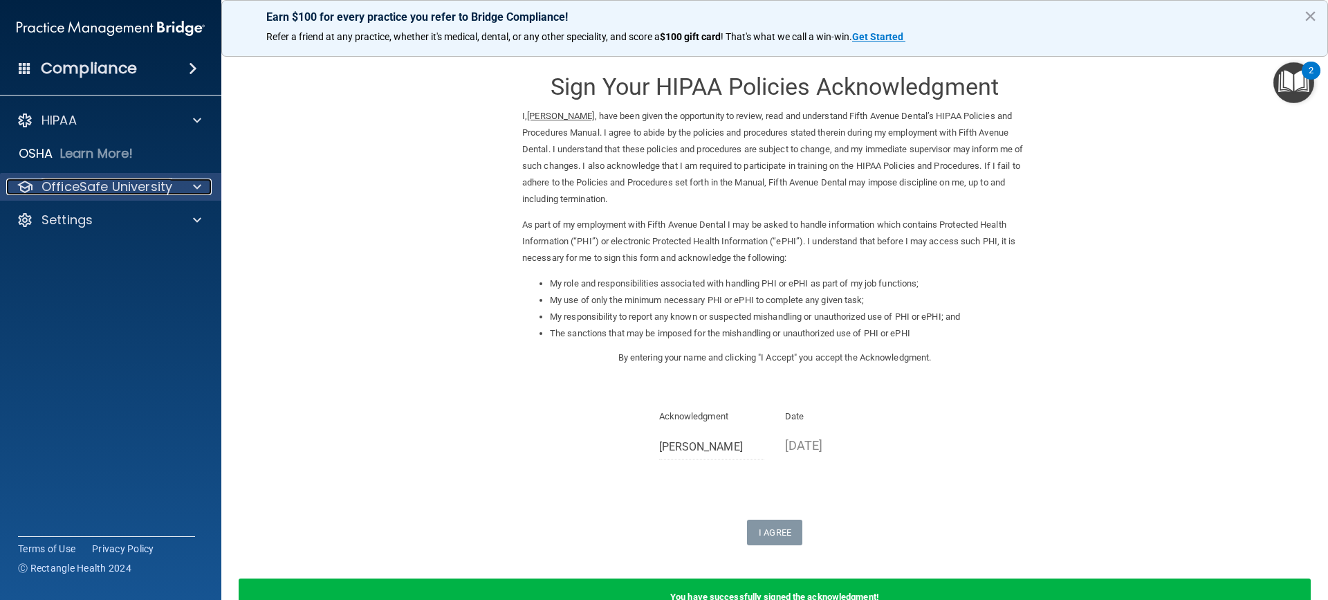
click at [131, 185] on p "OfficeSafe University" at bounding box center [107, 187] width 131 height 17
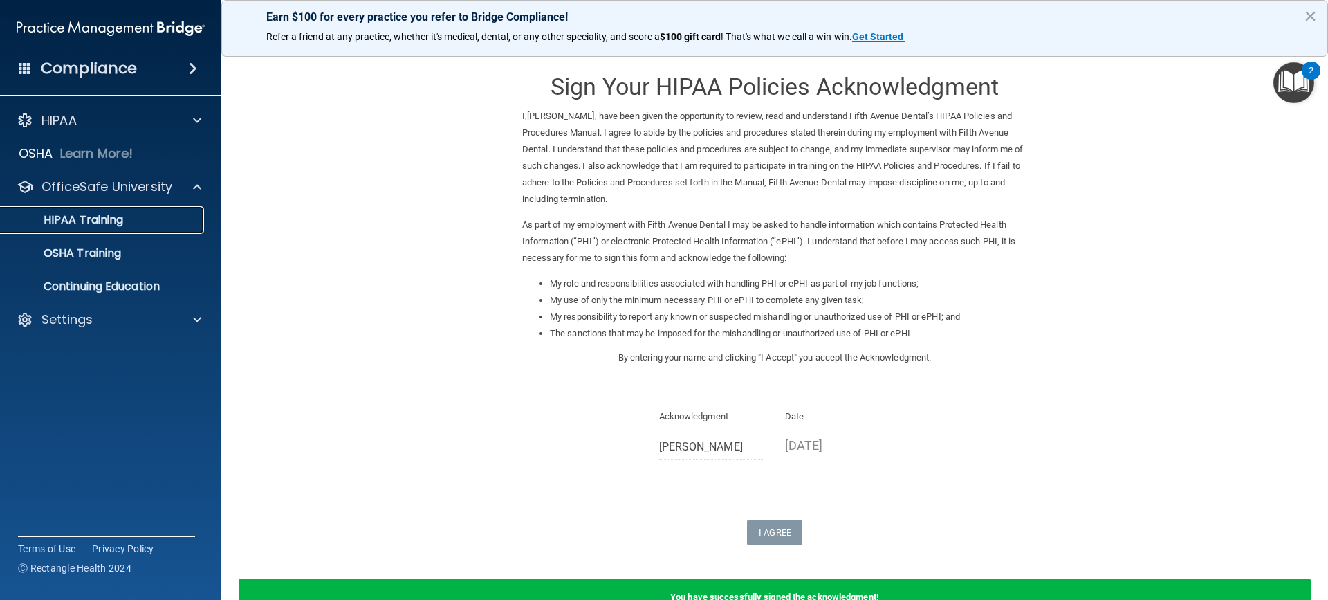
click at [125, 225] on div "HIPAA Training" at bounding box center [103, 220] width 189 height 14
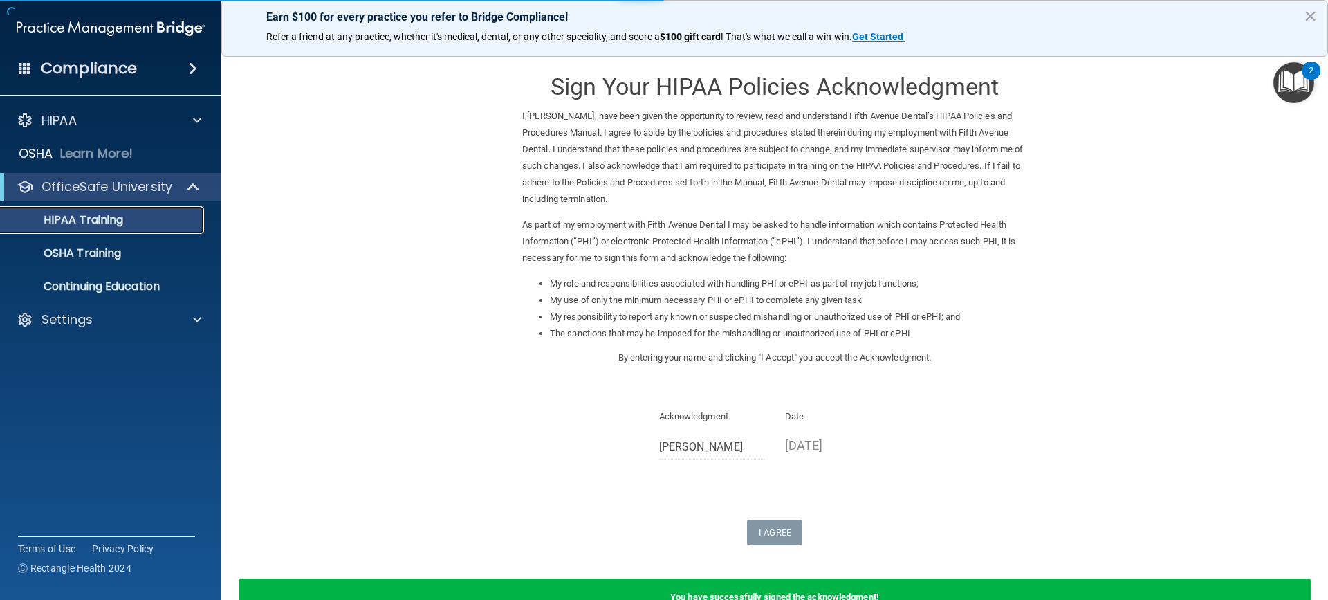
click at [125, 225] on div "HIPAA Training" at bounding box center [103, 220] width 189 height 14
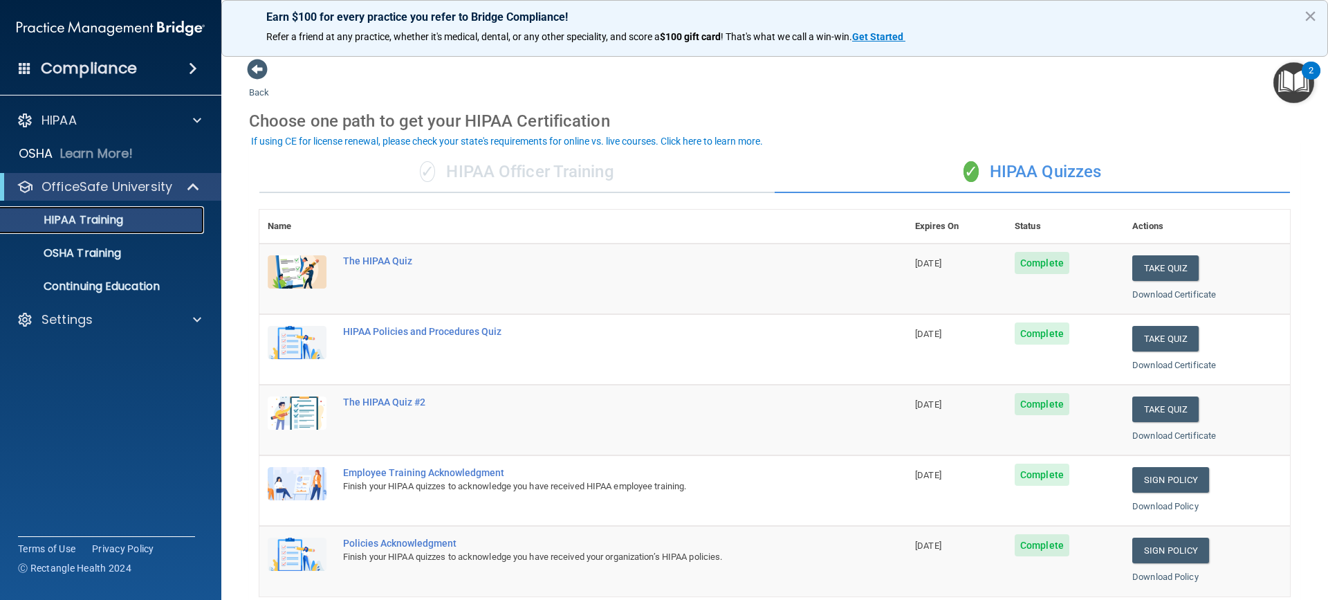
scroll to position [442, 0]
